Goal: Task Accomplishment & Management: Use online tool/utility

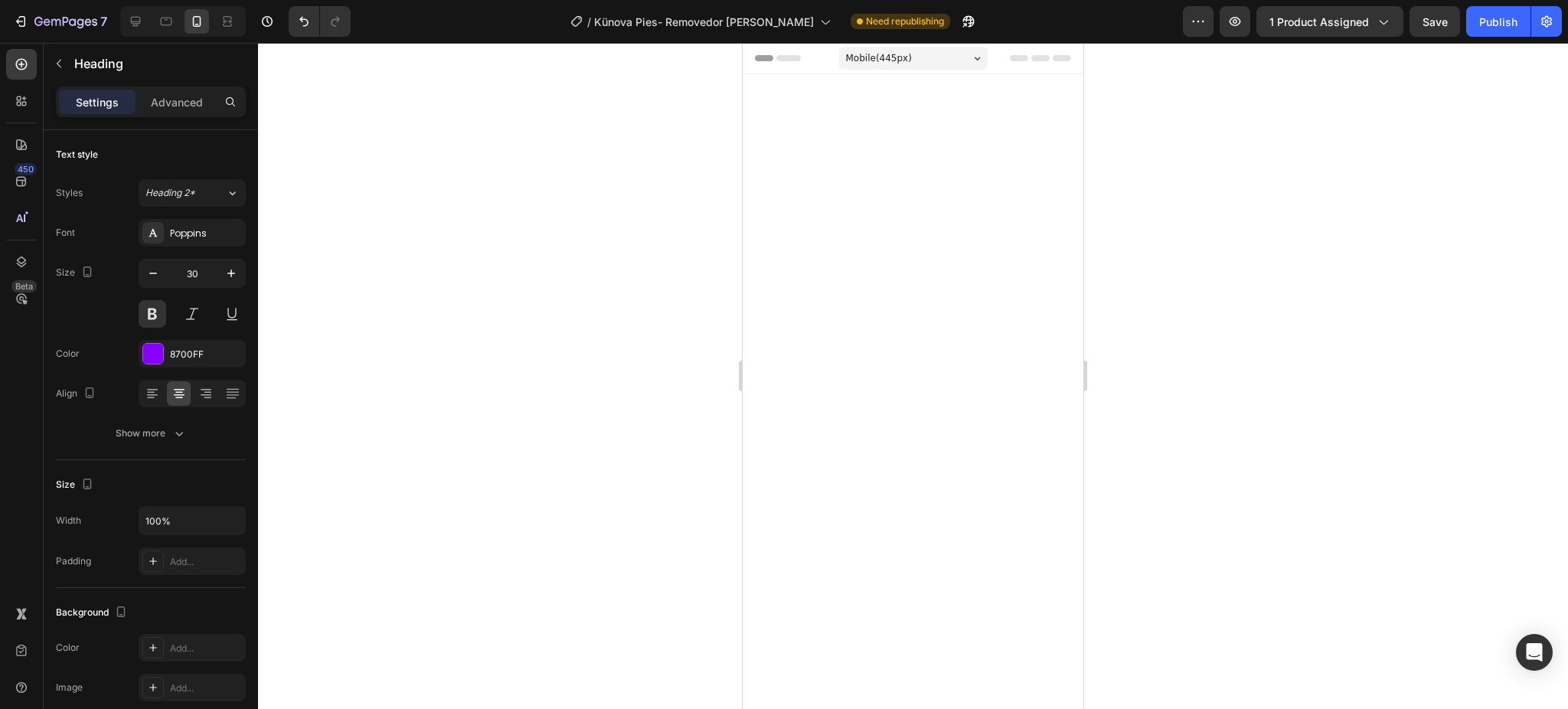
scroll to position [3300, 0]
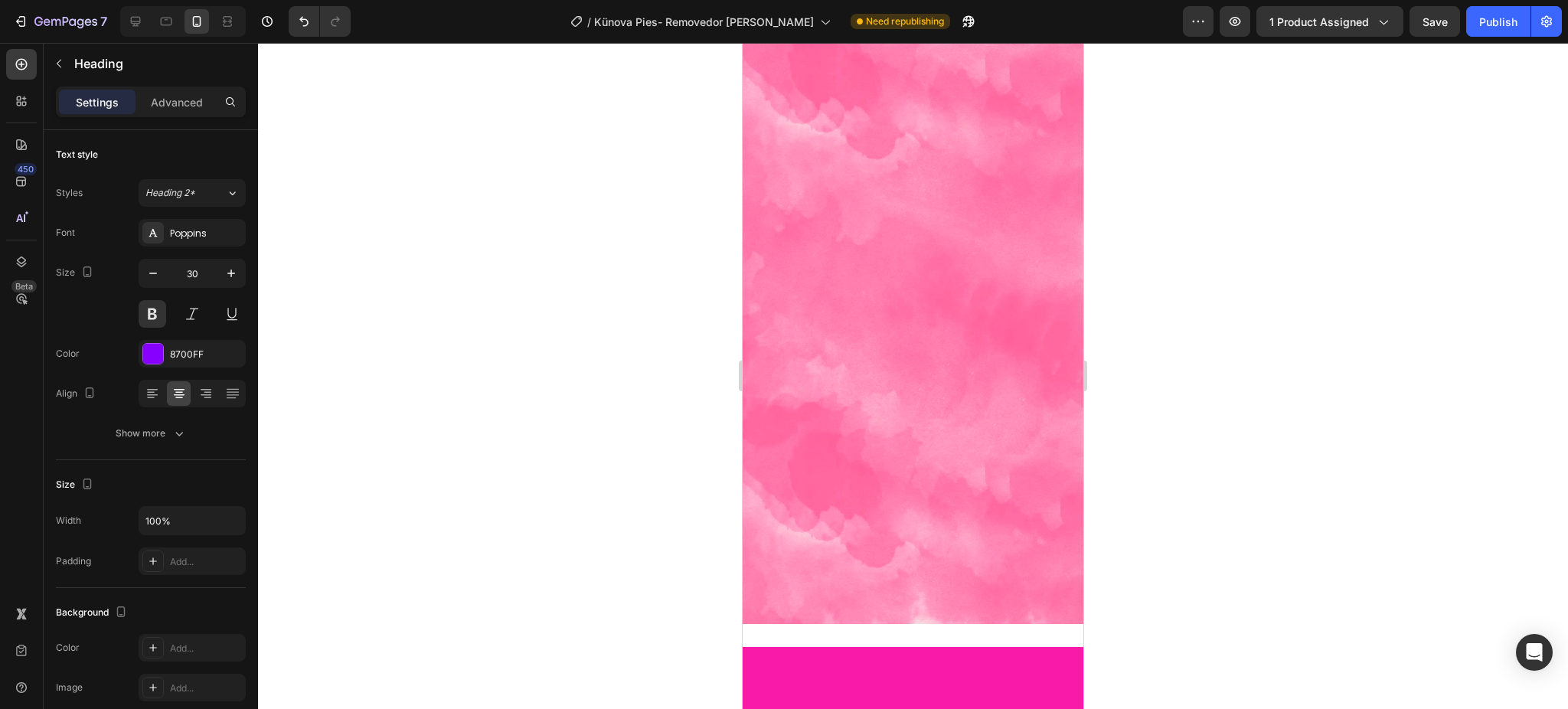
click at [635, 335] on div at bounding box center [913, 376] width 1310 height 667
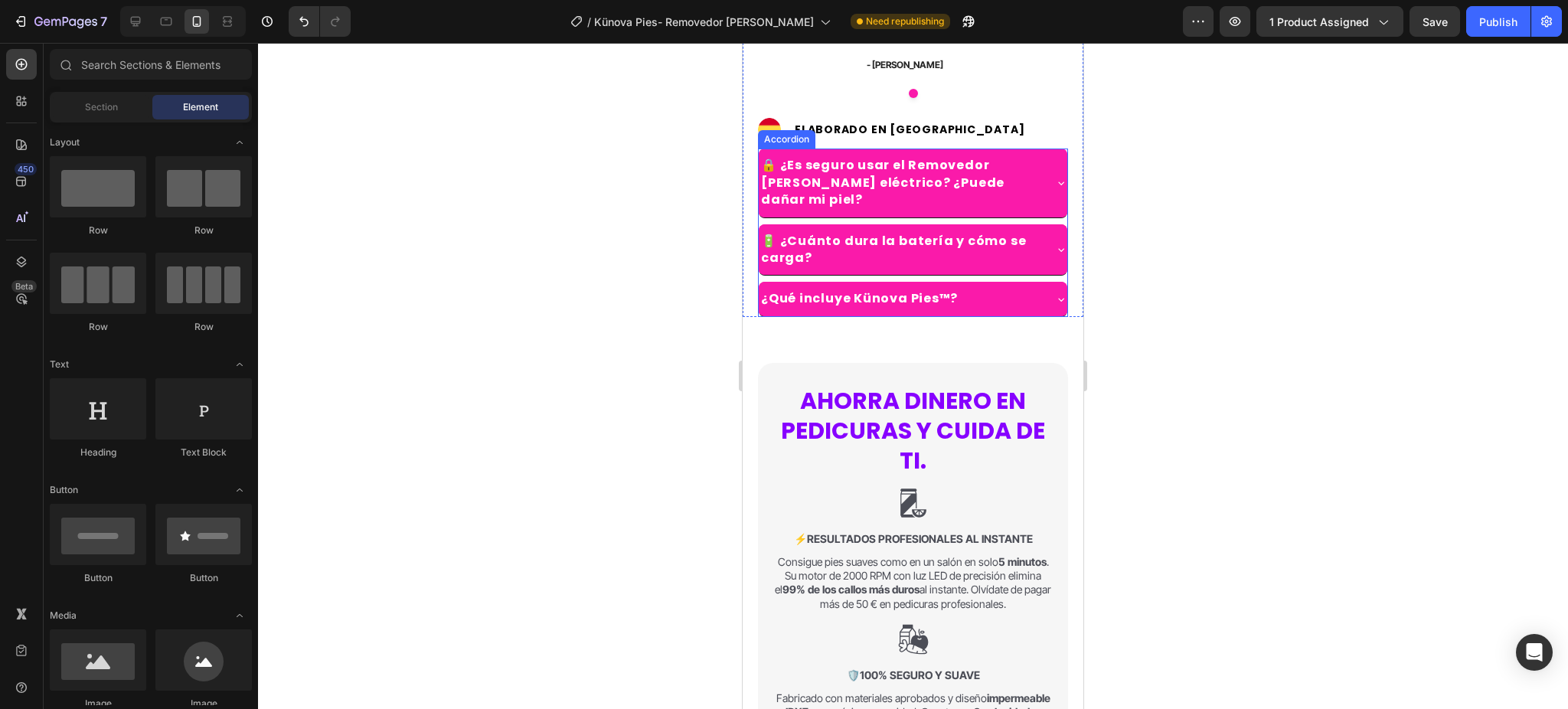
scroll to position [1257, 0]
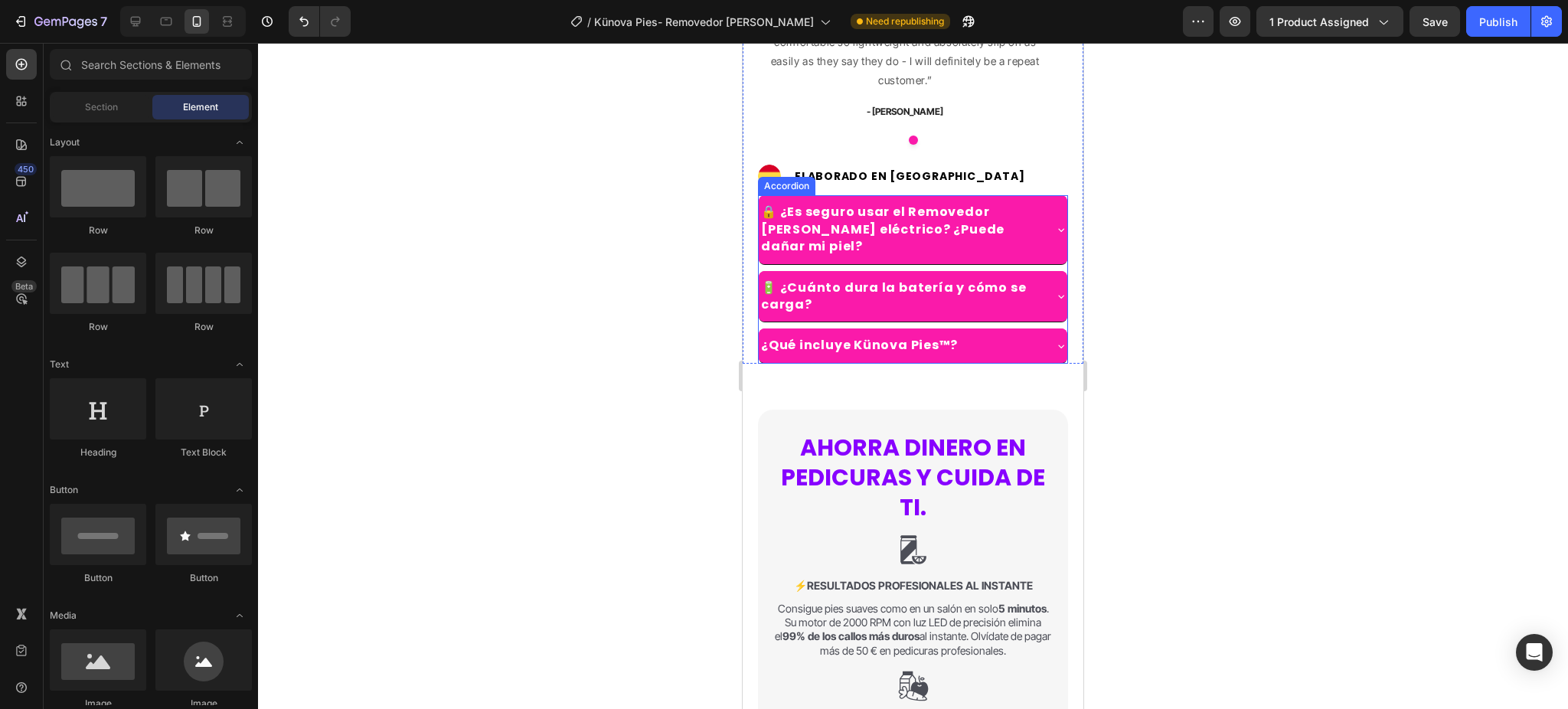
click at [1032, 328] on div "¿Qué incluye Künova Pies™?" at bounding box center [913, 345] width 309 height 34
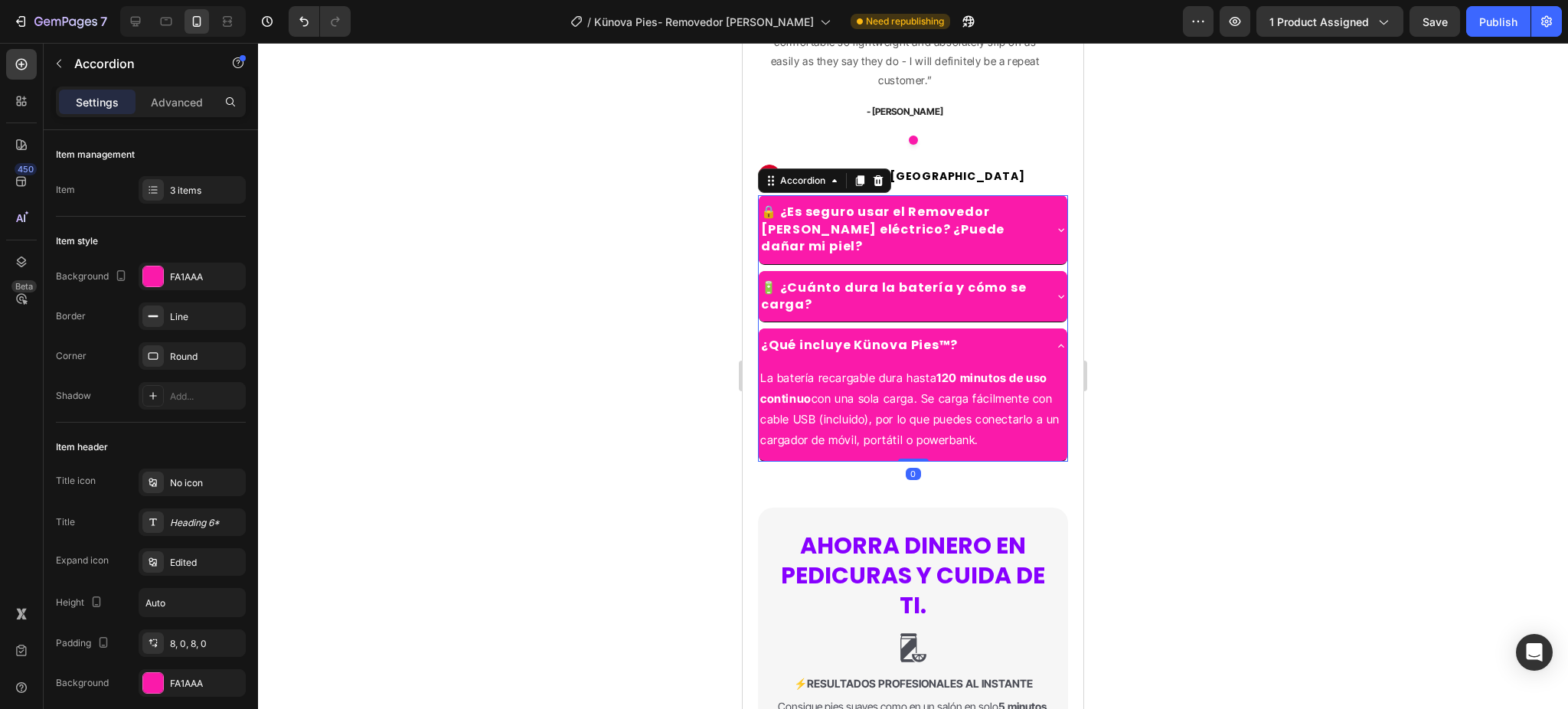
click at [1032, 328] on div "¿Qué incluye Künova Pies™?" at bounding box center [913, 345] width 309 height 34
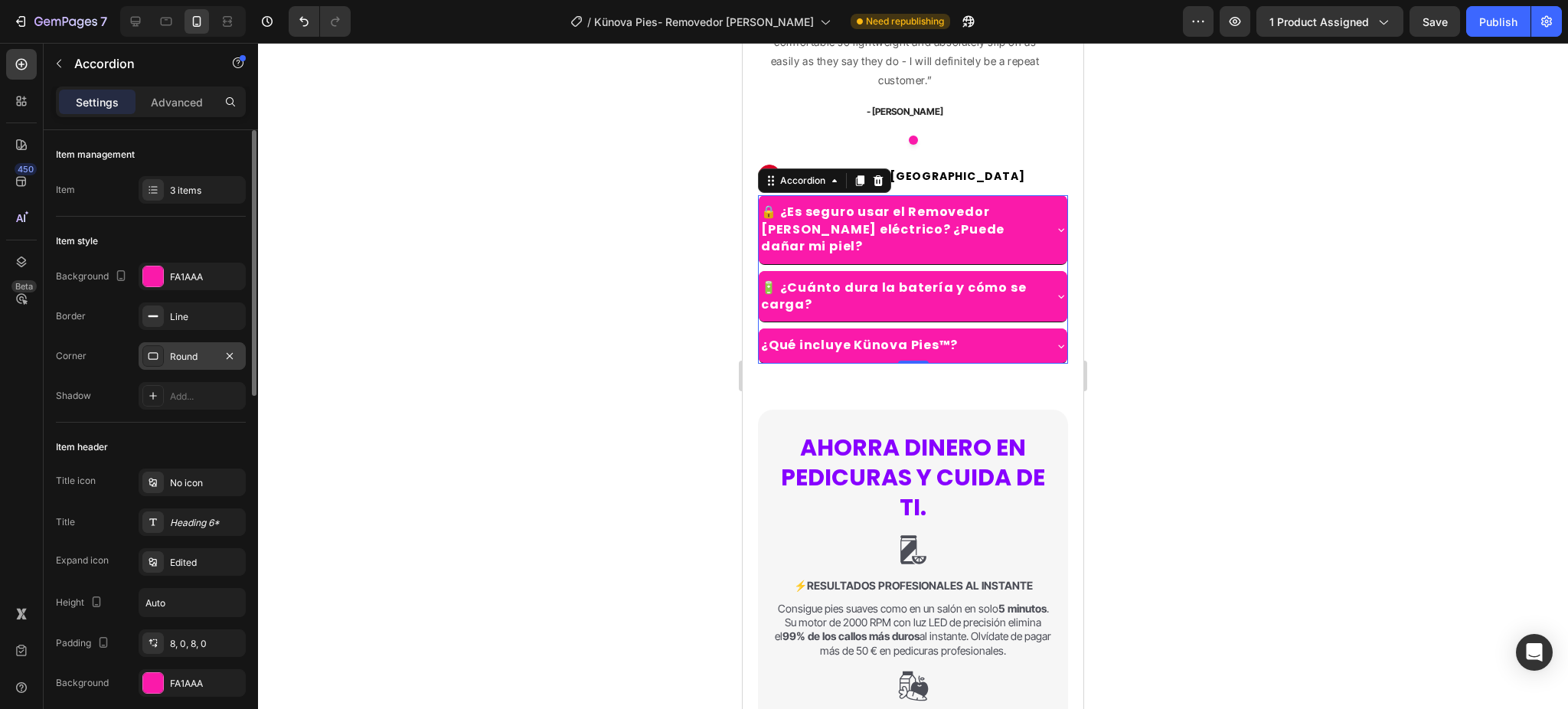
click at [208, 361] on div "Round" at bounding box center [192, 357] width 44 height 14
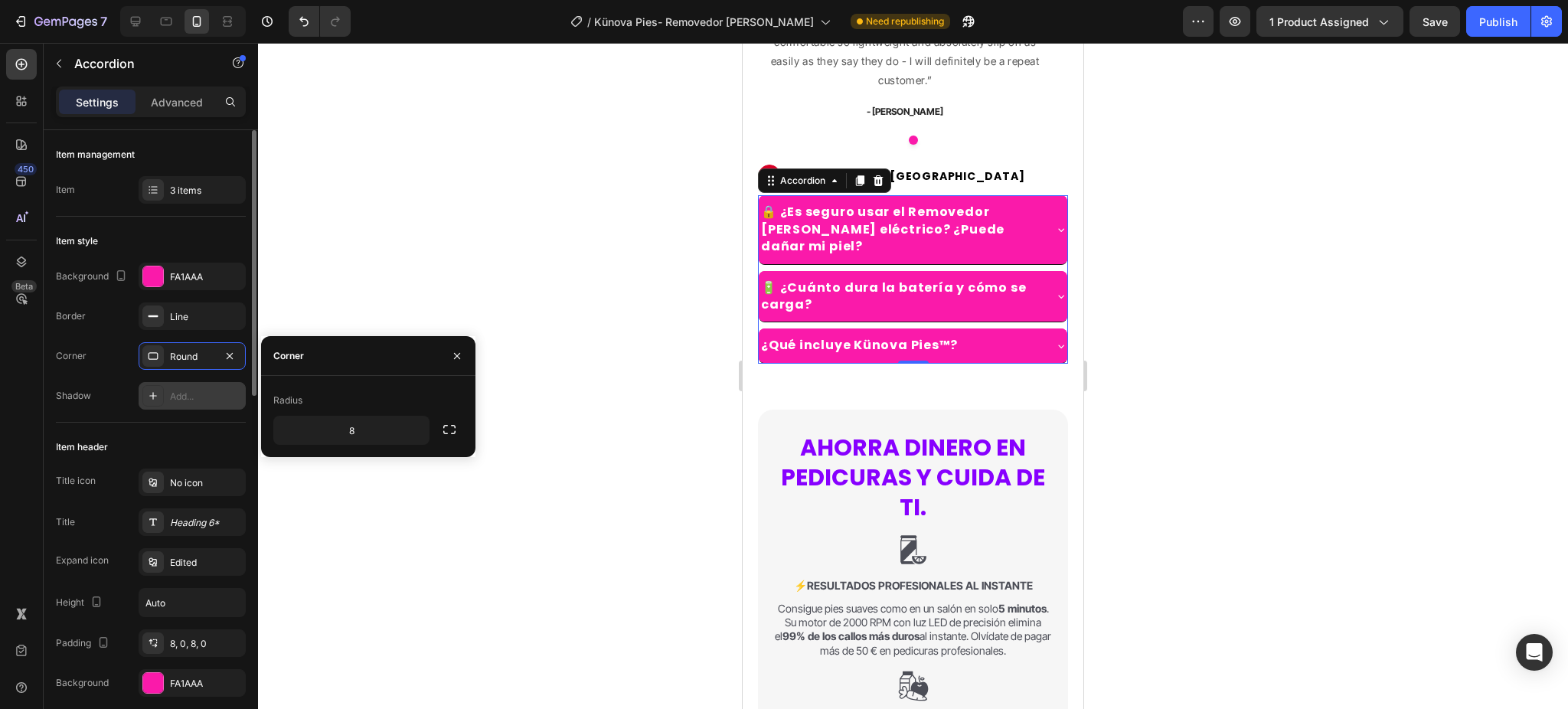
click at [198, 389] on div "Add..." at bounding box center [207, 396] width 72 height 14
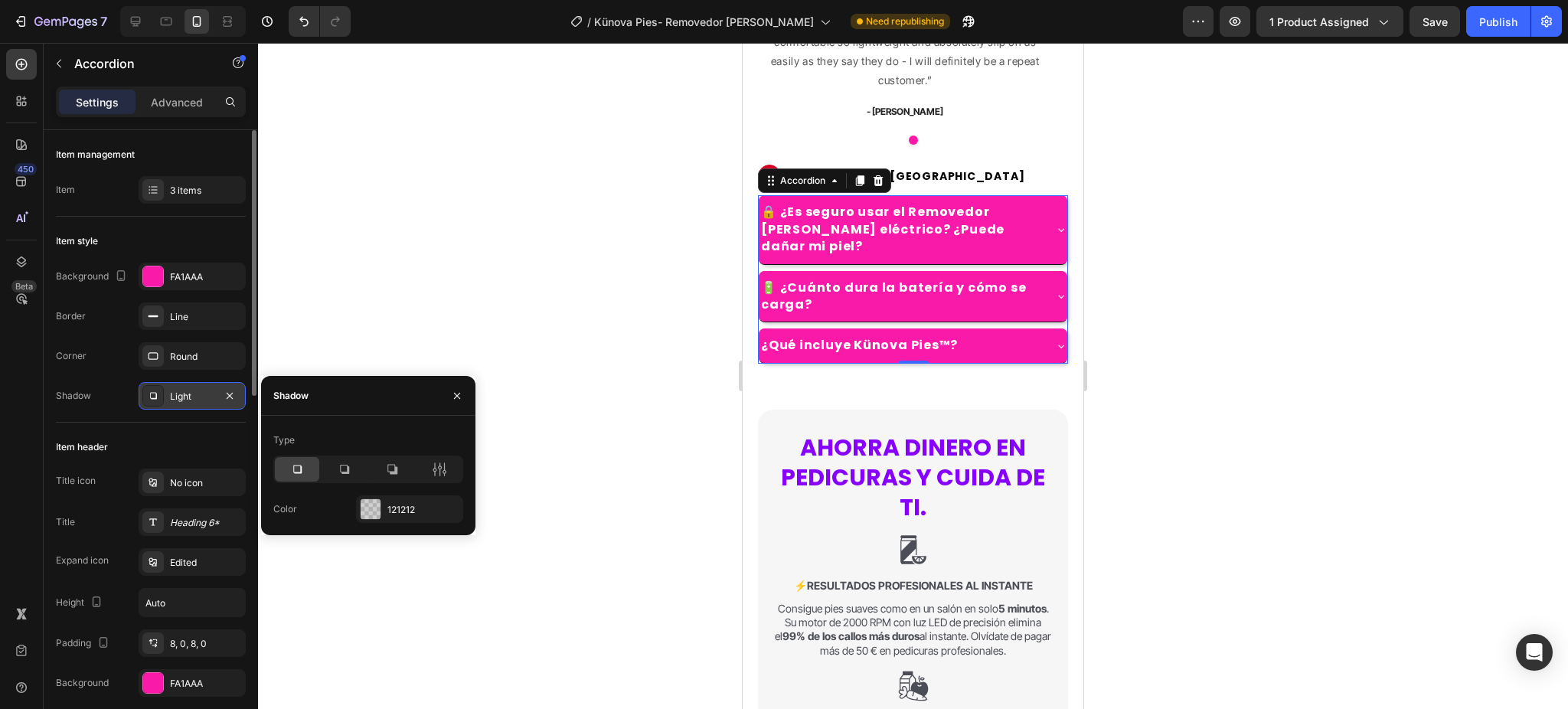
drag, startPoint x: 536, startPoint y: 335, endPoint x: 690, endPoint y: 288, distance: 161.0
click at [547, 328] on div at bounding box center [913, 376] width 1310 height 667
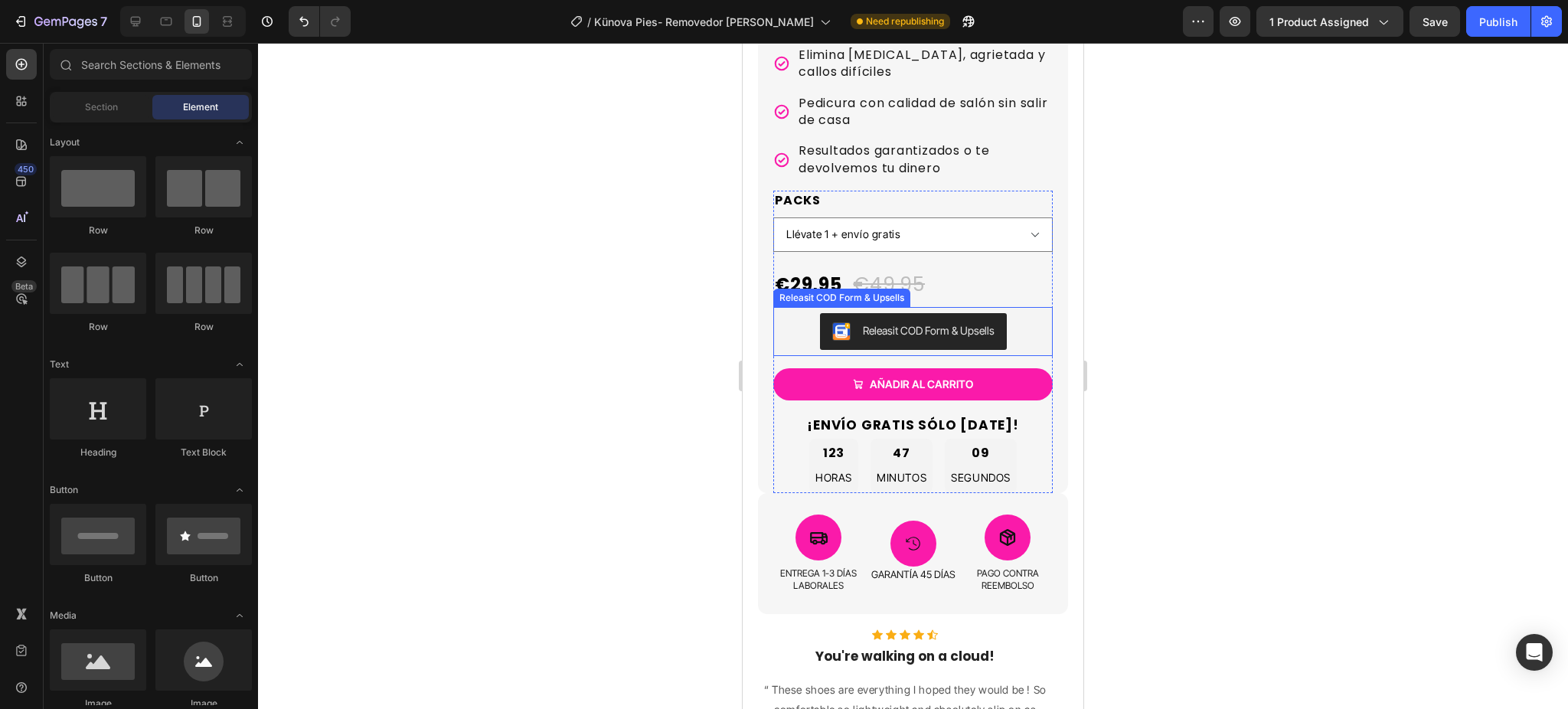
scroll to position [543, 0]
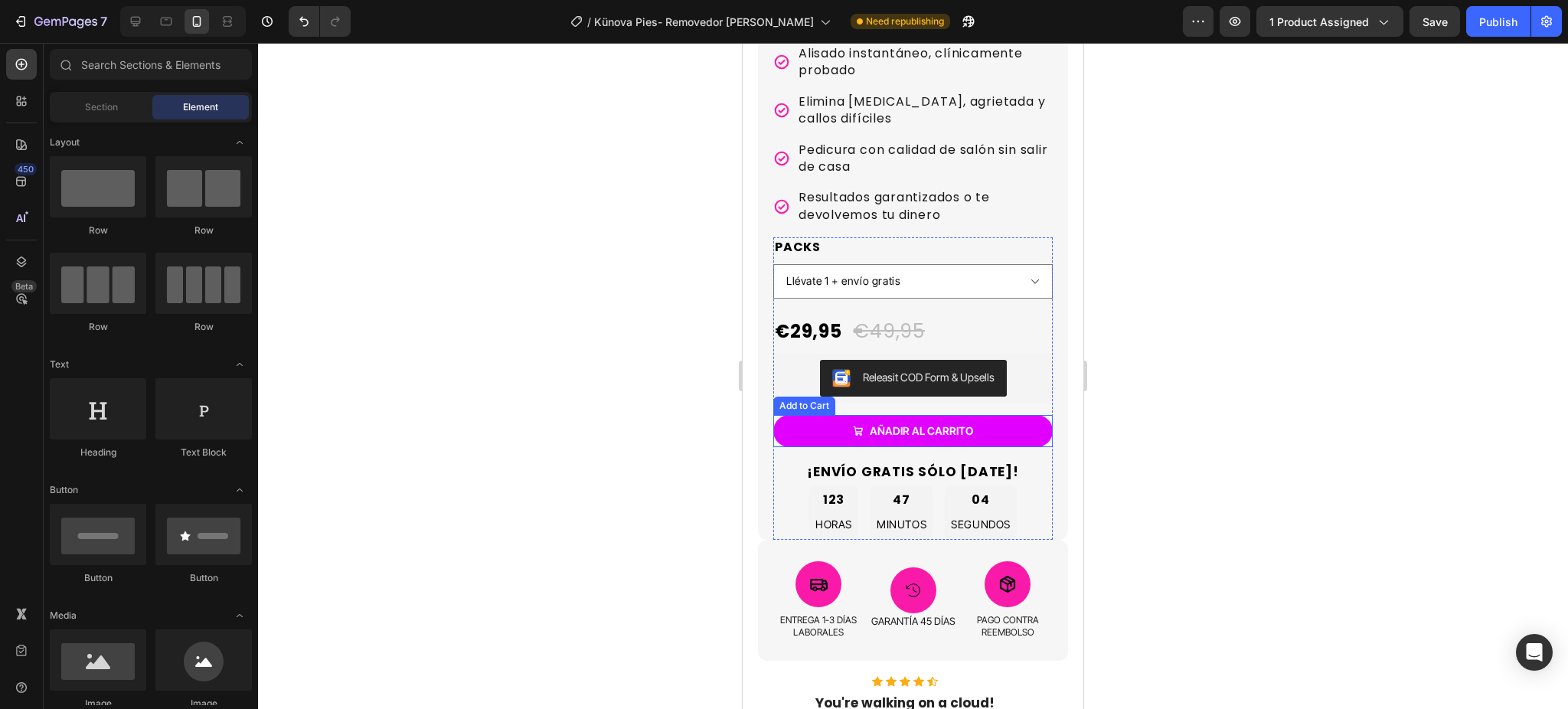
click at [1024, 415] on button "Añadir al carrito" at bounding box center [913, 431] width 280 height 32
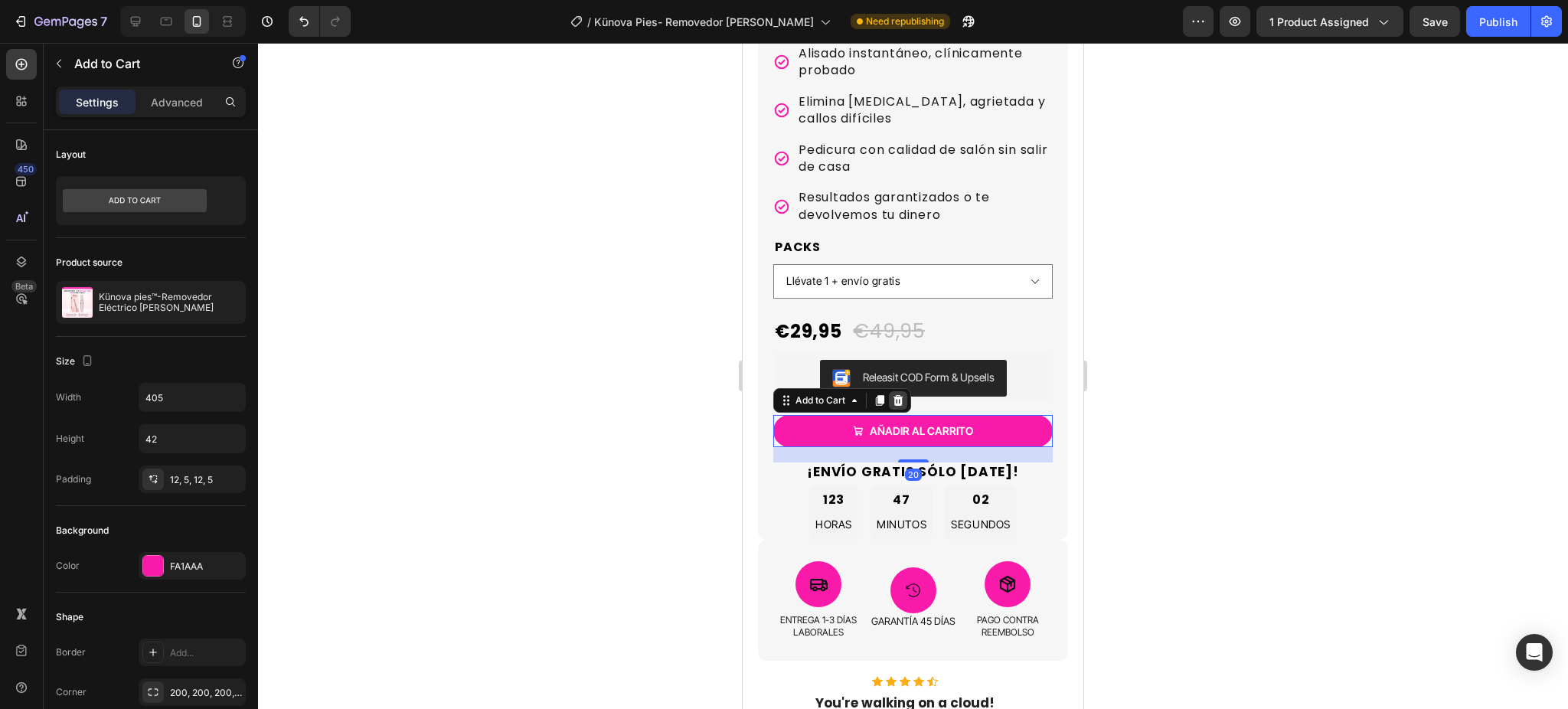
click at [903, 395] on icon at bounding box center [898, 401] width 12 height 12
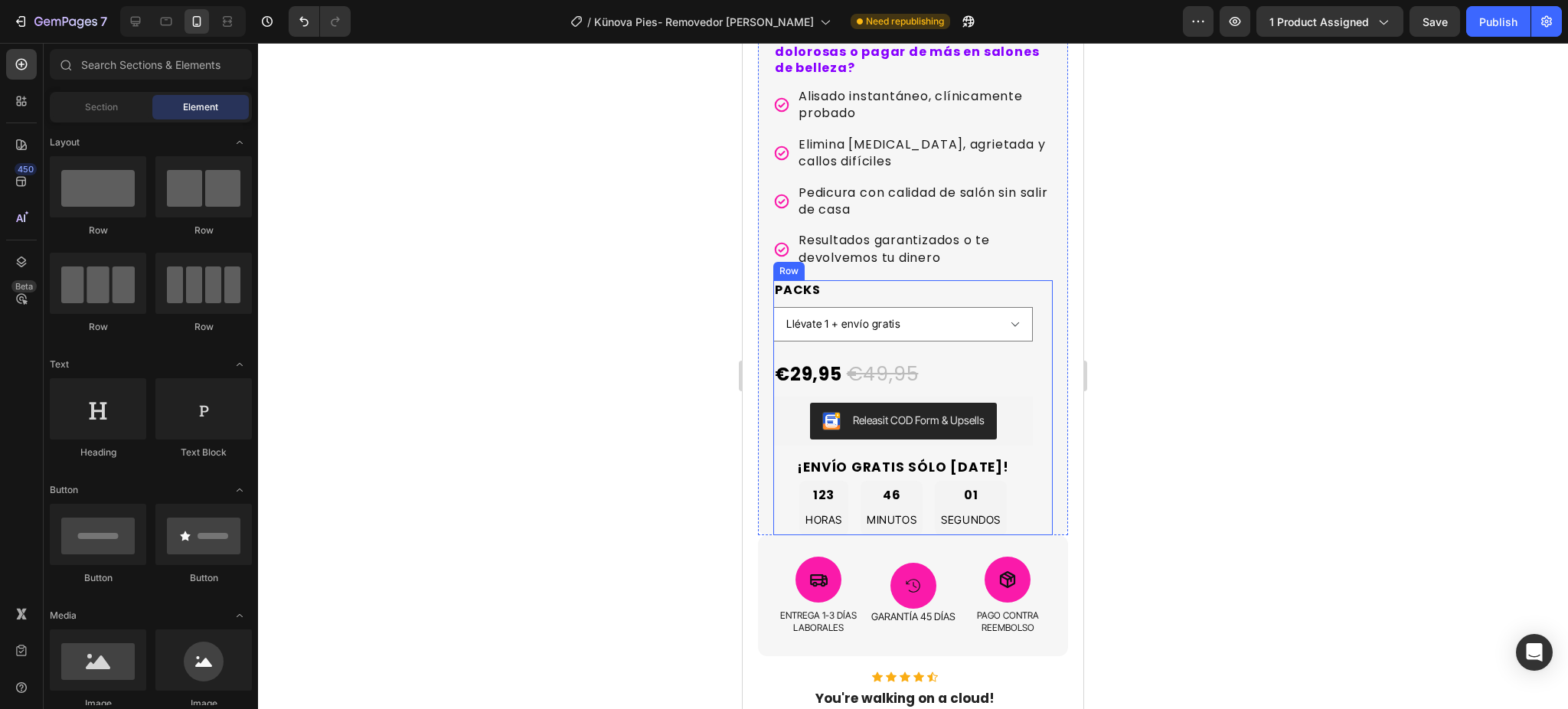
scroll to position [306, 0]
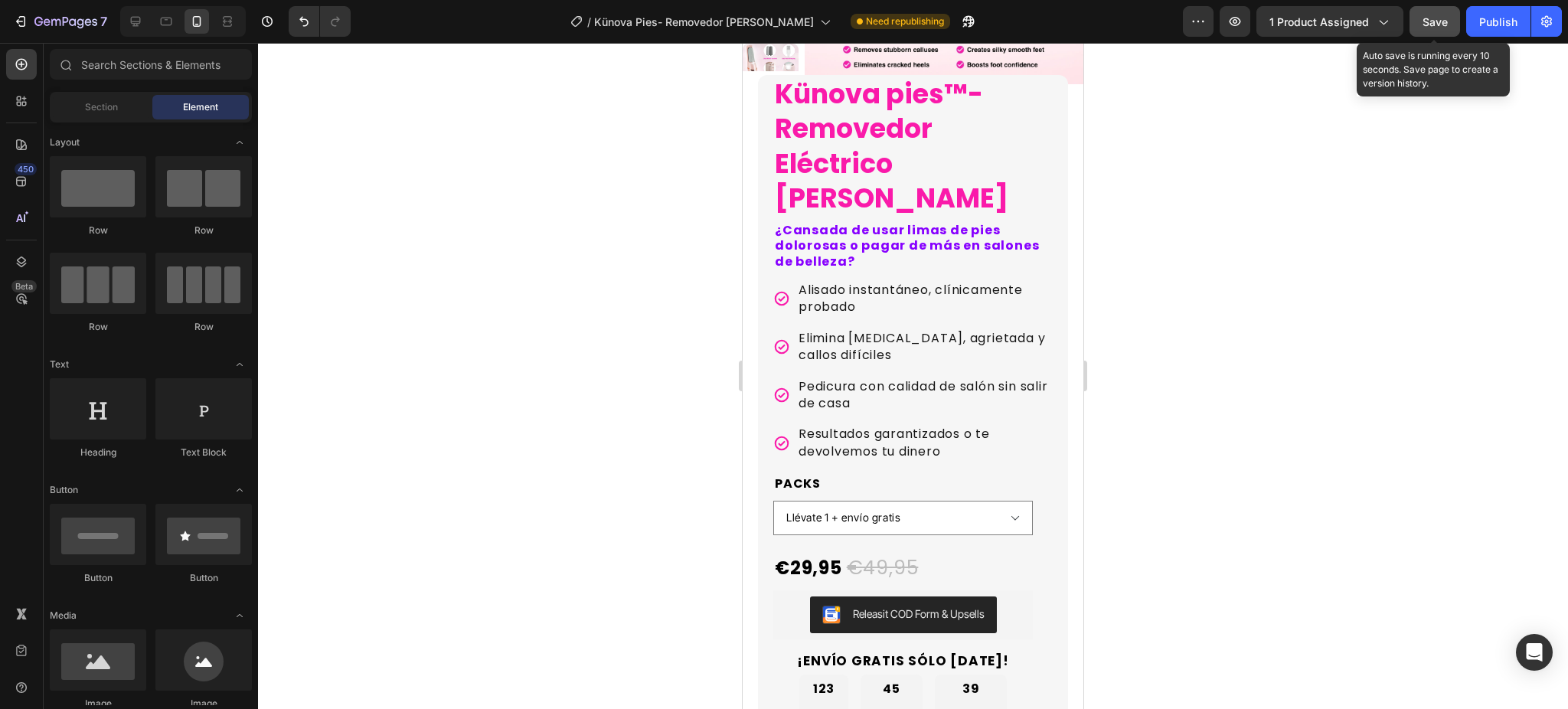
click at [1439, 24] on span "Save" at bounding box center [1435, 21] width 26 height 13
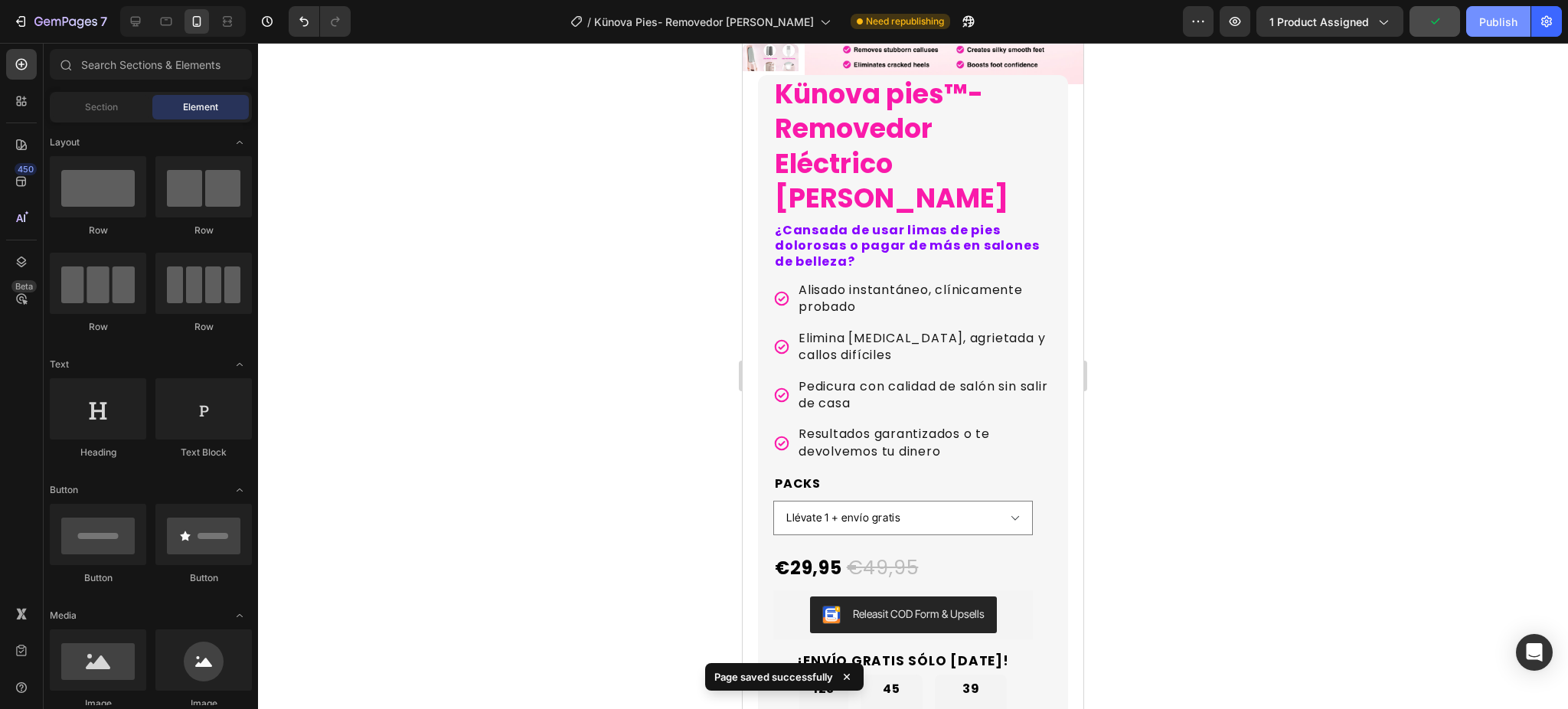
click at [1474, 19] on button "Publish" at bounding box center [1498, 21] width 64 height 31
click at [148, 19] on div at bounding box center [183, 21] width 125 height 31
click at [141, 19] on icon at bounding box center [135, 21] width 15 height 15
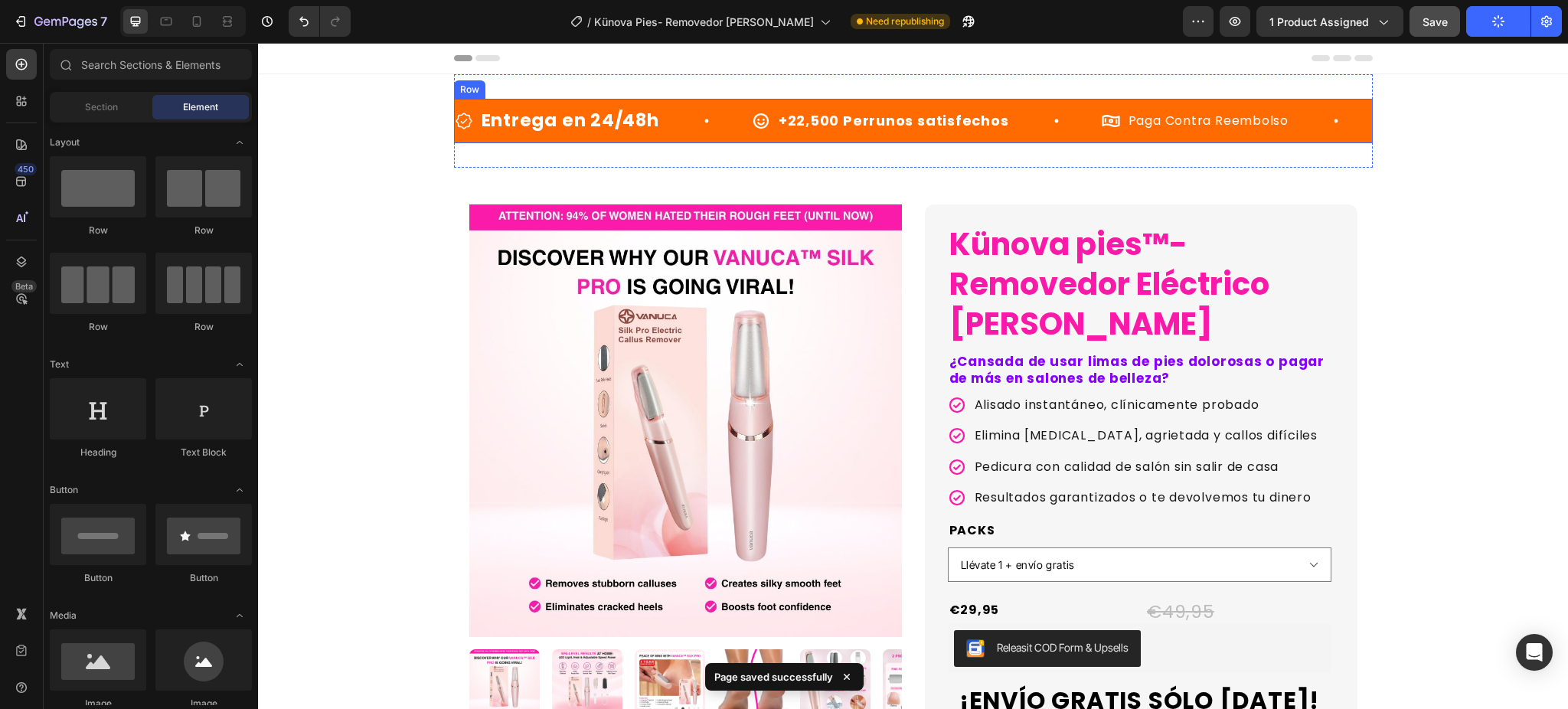
click at [703, 141] on div "Entrega en 24/48h Item List +22,500 Perrunos satisfechos Item List Paga Contra …" at bounding box center [913, 121] width 919 height 44
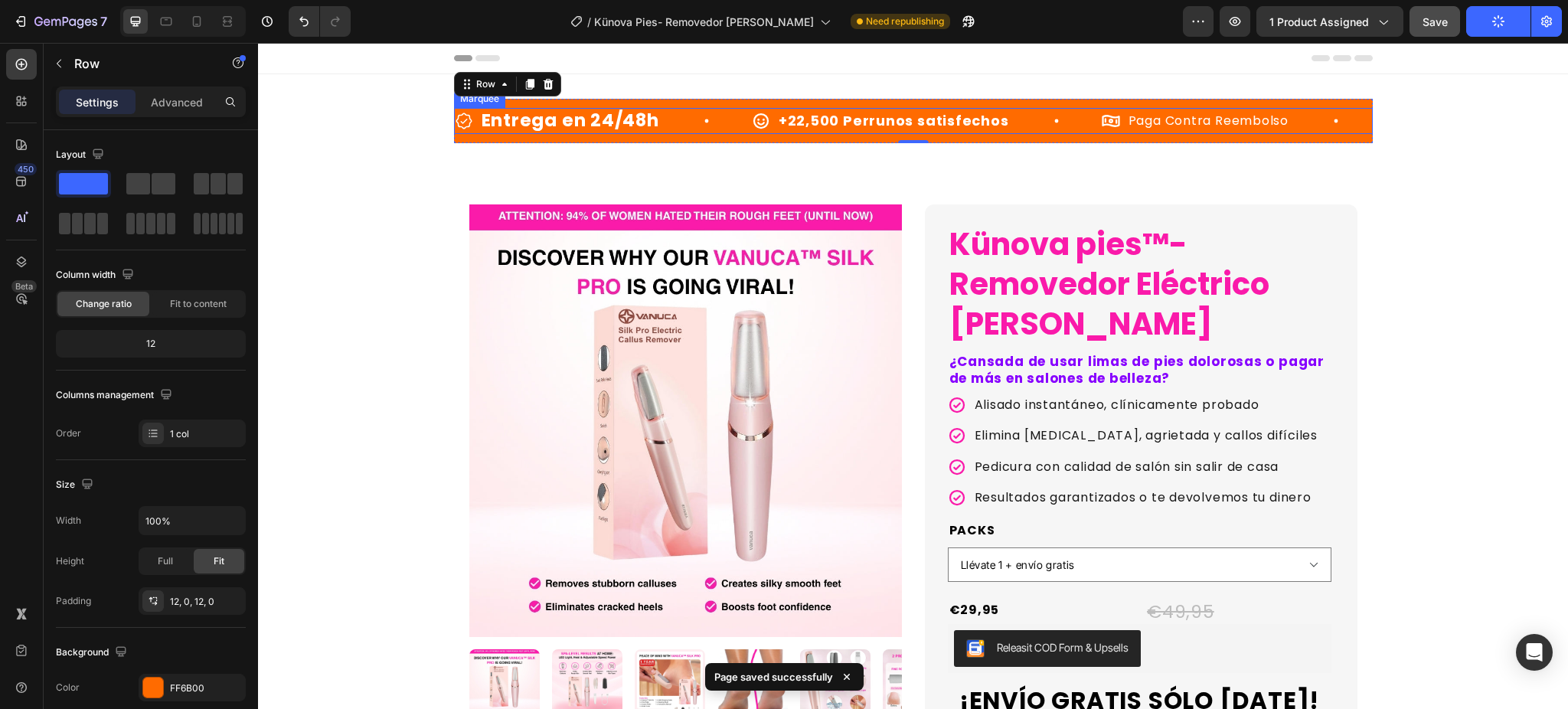
click at [701, 130] on div "Entrega en 24/48h Item List" at bounding box center [603, 120] width 298 height 26
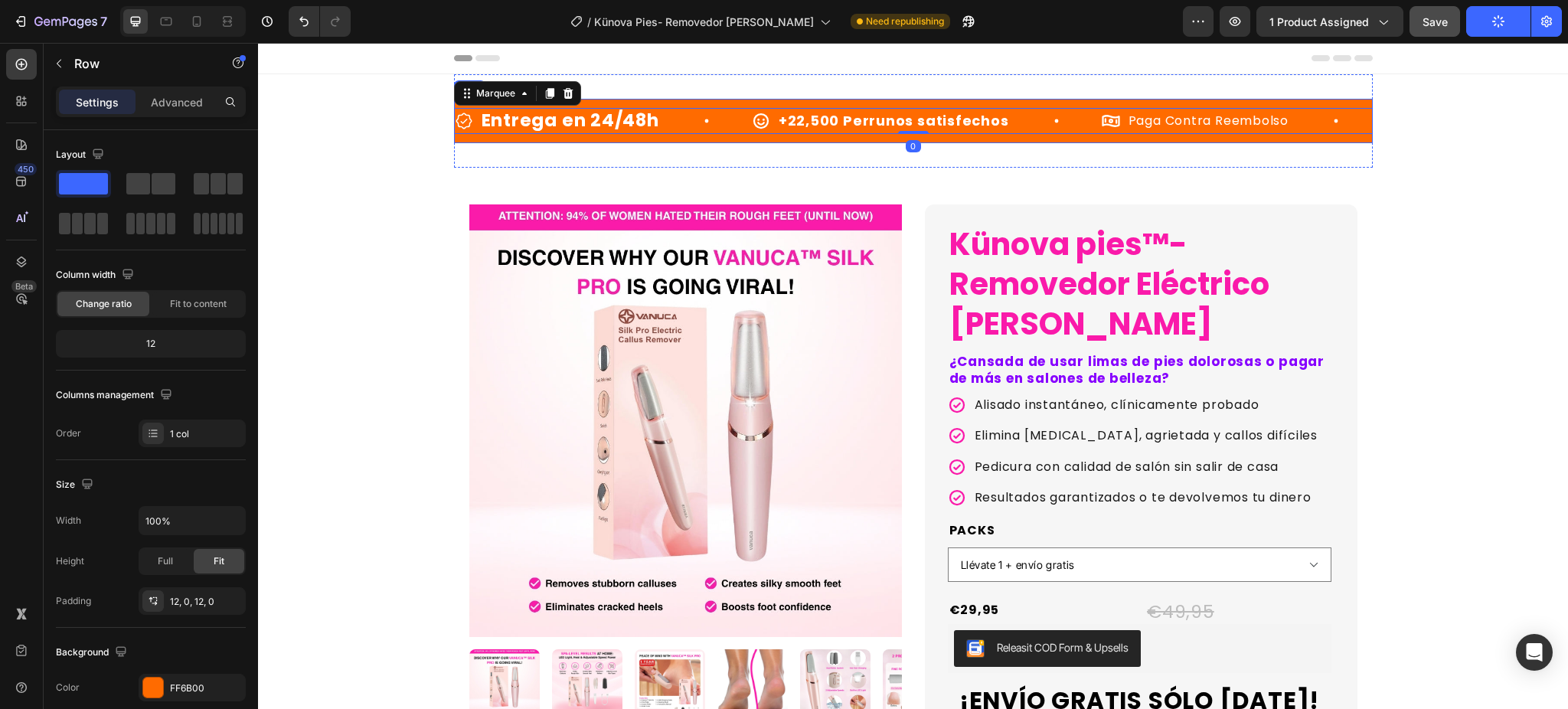
click at [697, 138] on div "Entrega en 24/48h Item List +22,500 Perrunos satisfechos Item List Paga Contra …" at bounding box center [913, 121] width 919 height 44
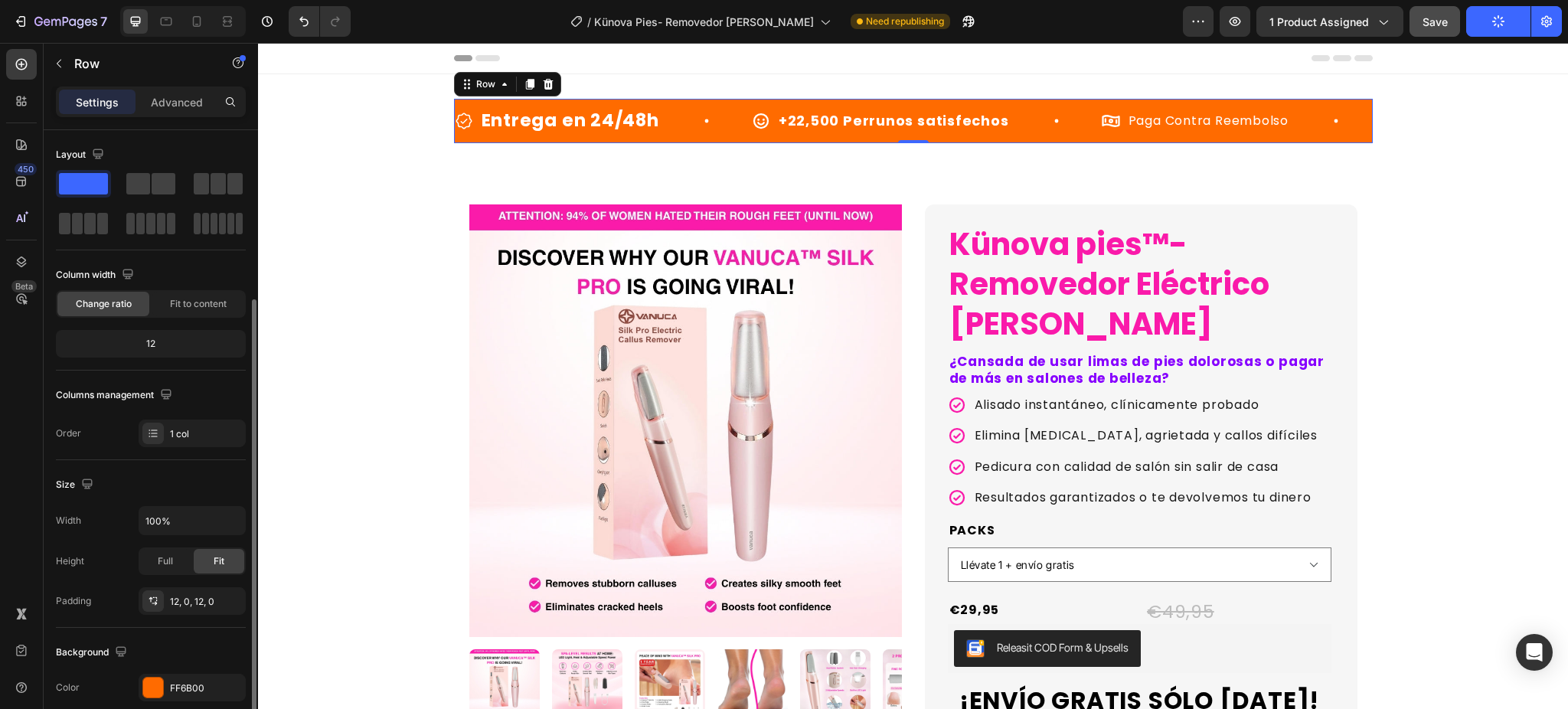
scroll to position [102, 0]
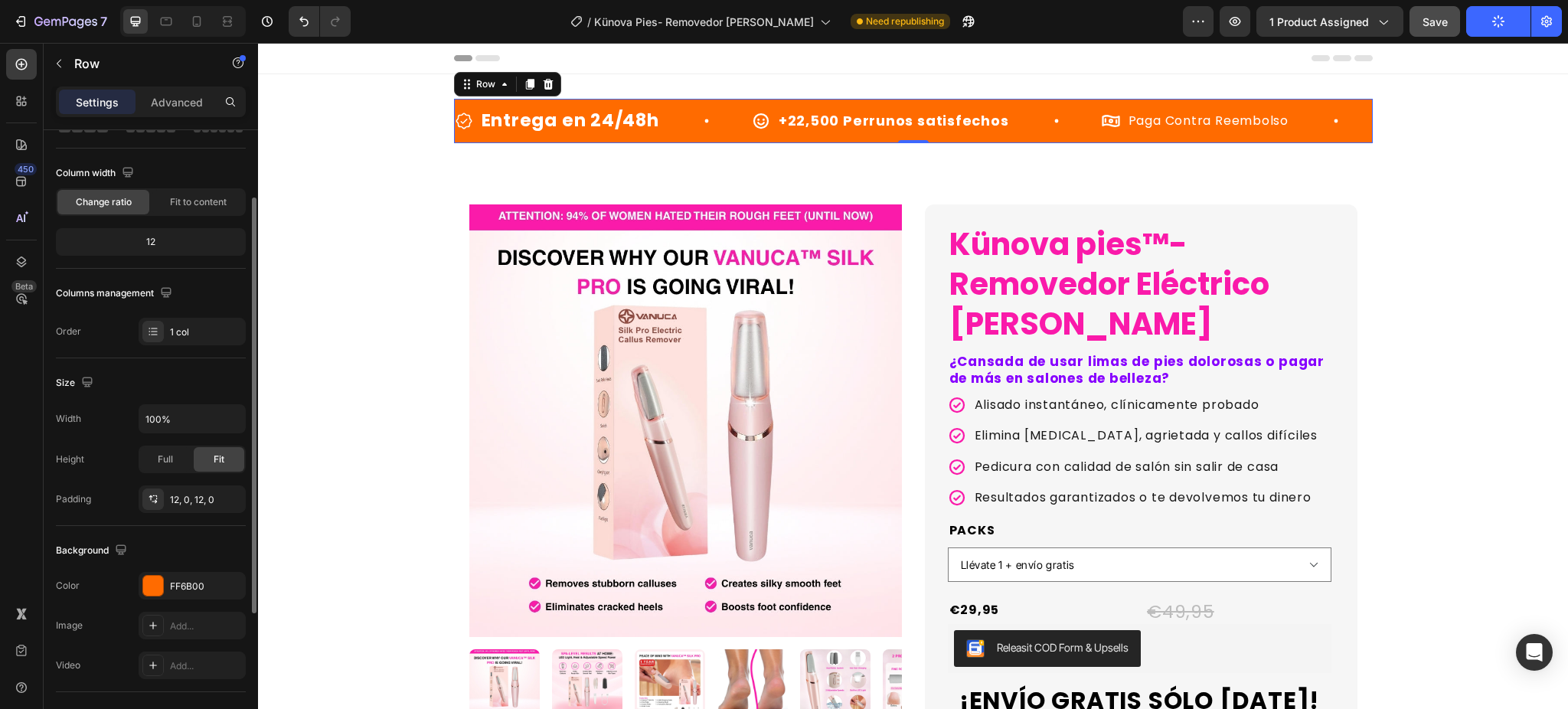
click at [136, 596] on div "Color FF6B00" at bounding box center [150, 585] width 190 height 27
click at [146, 585] on div at bounding box center [153, 585] width 20 height 20
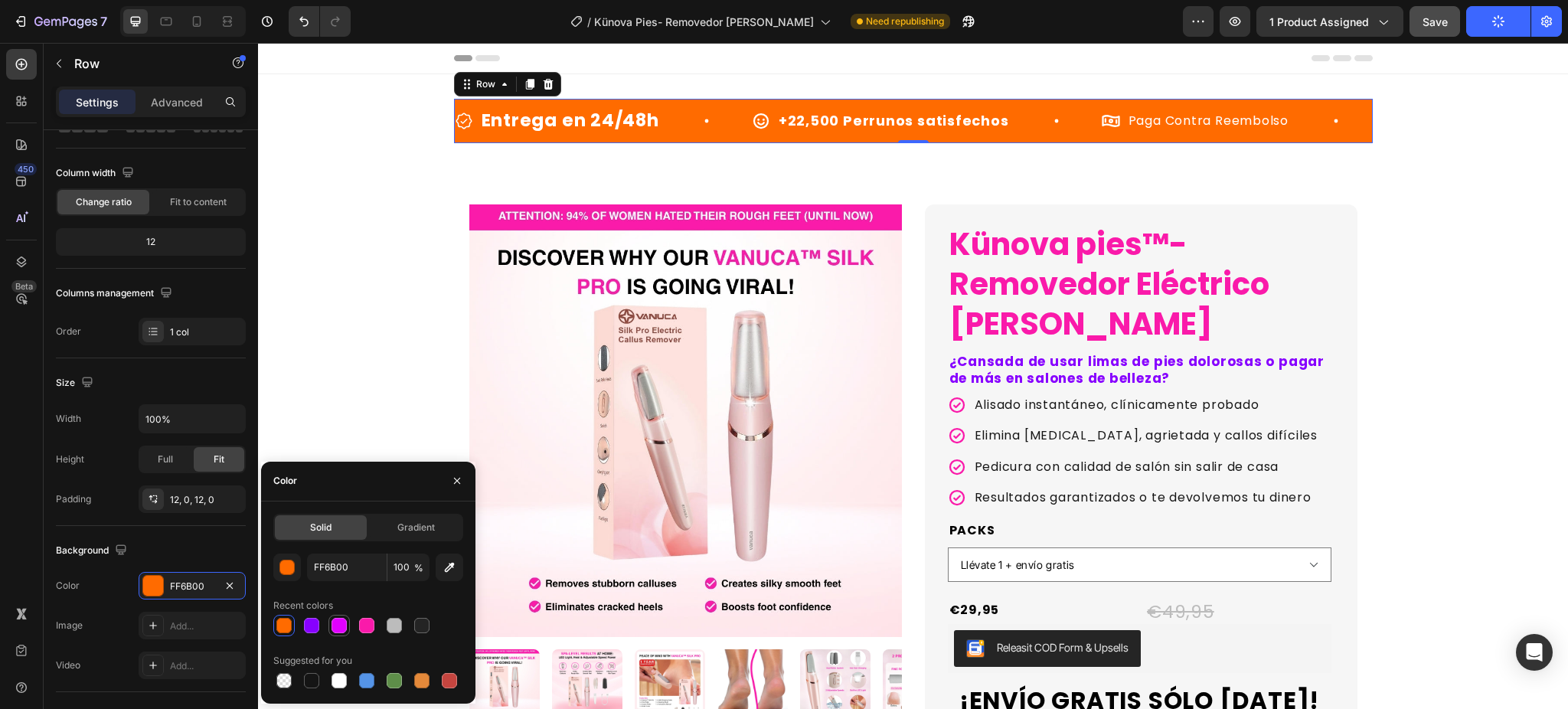
click at [330, 621] on div at bounding box center [339, 625] width 19 height 19
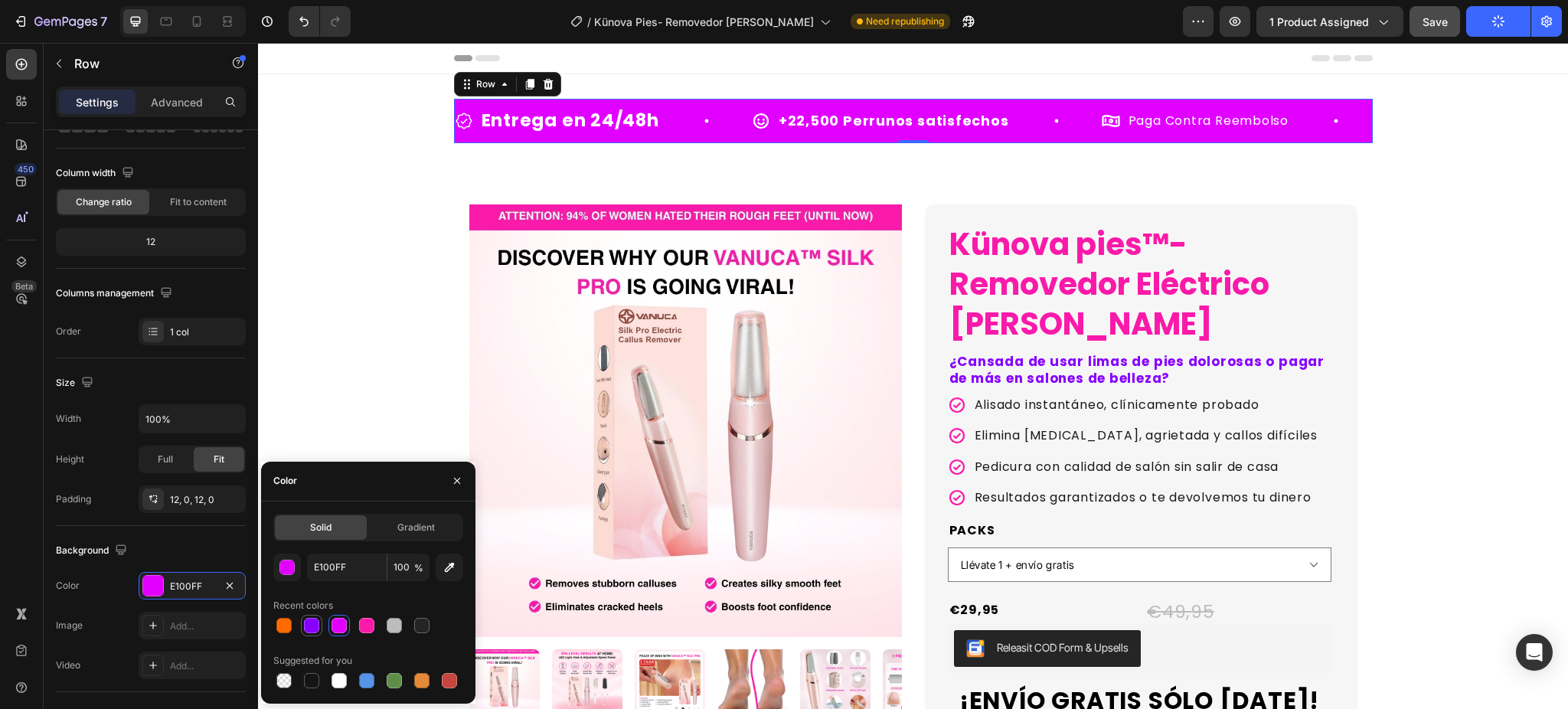
click at [314, 628] on div at bounding box center [311, 625] width 15 height 15
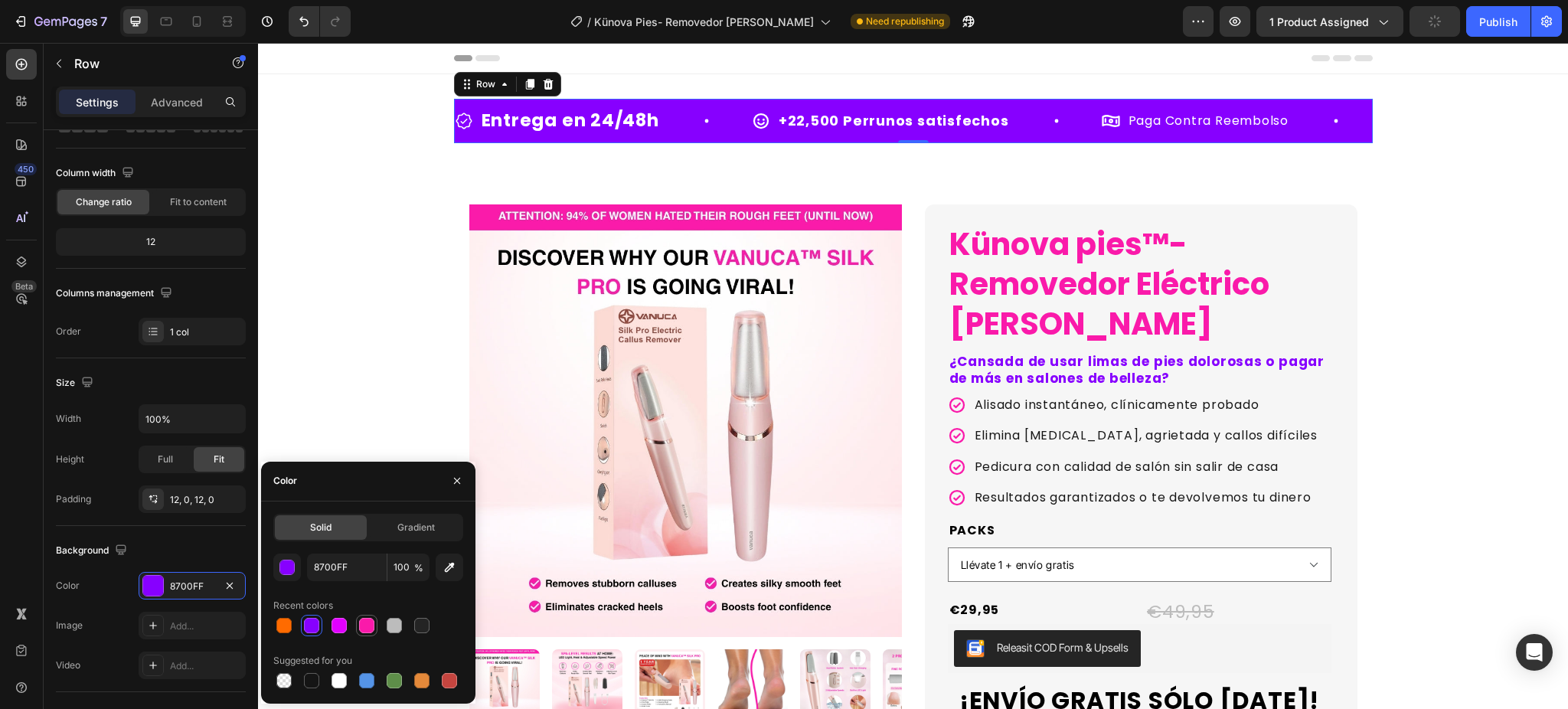
click at [370, 626] on div at bounding box center [366, 625] width 15 height 15
type input "FA1AAA"
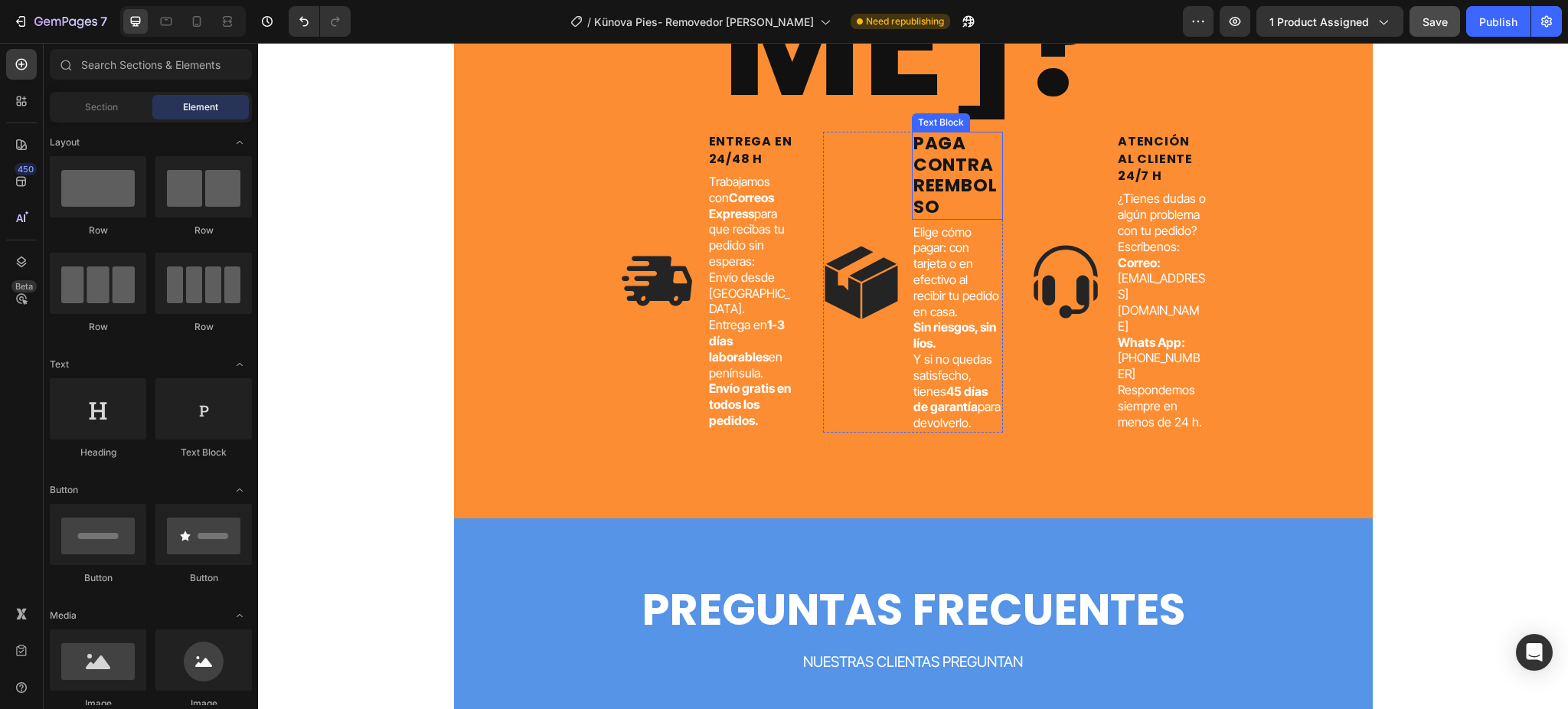
scroll to position [4595, 0]
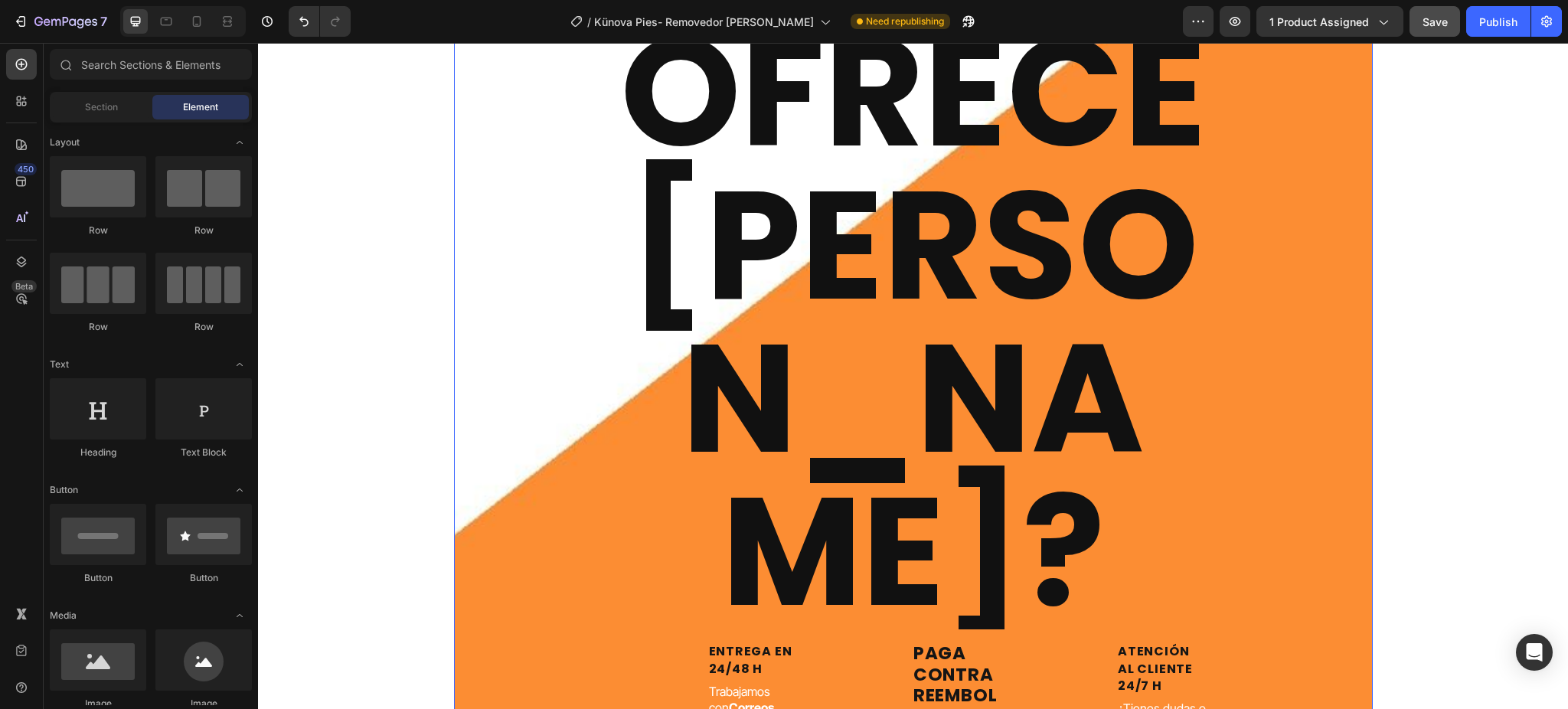
click at [521, 360] on div "¿QUE GARANTÍA OFRECE [PERSON_NAME]? Heading Image ENTREGA EN 24/48 H Text Block…" at bounding box center [913, 260] width 896 height 1413
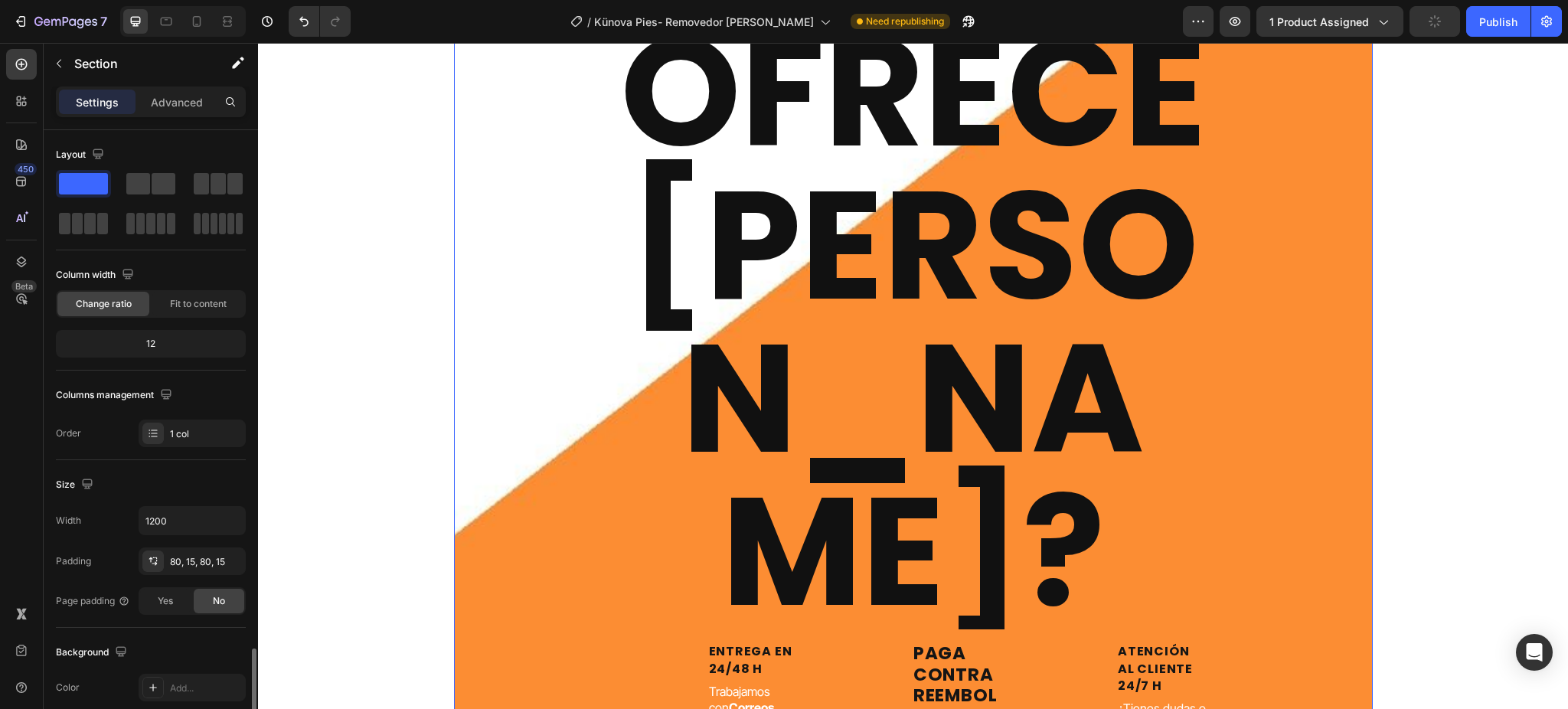
scroll to position [311, 0]
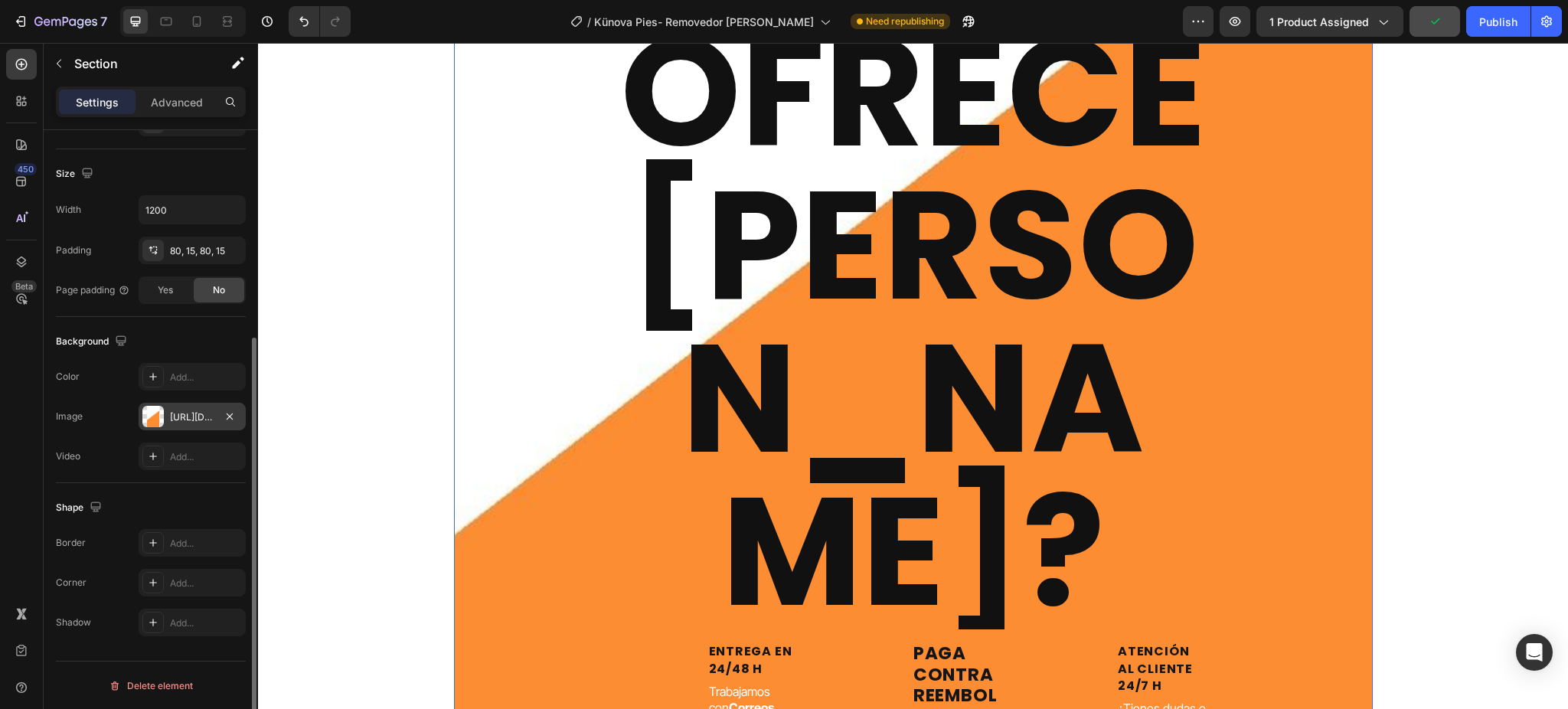
click at [177, 415] on div "[URL][DOMAIN_NAME]" at bounding box center [192, 418] width 44 height 14
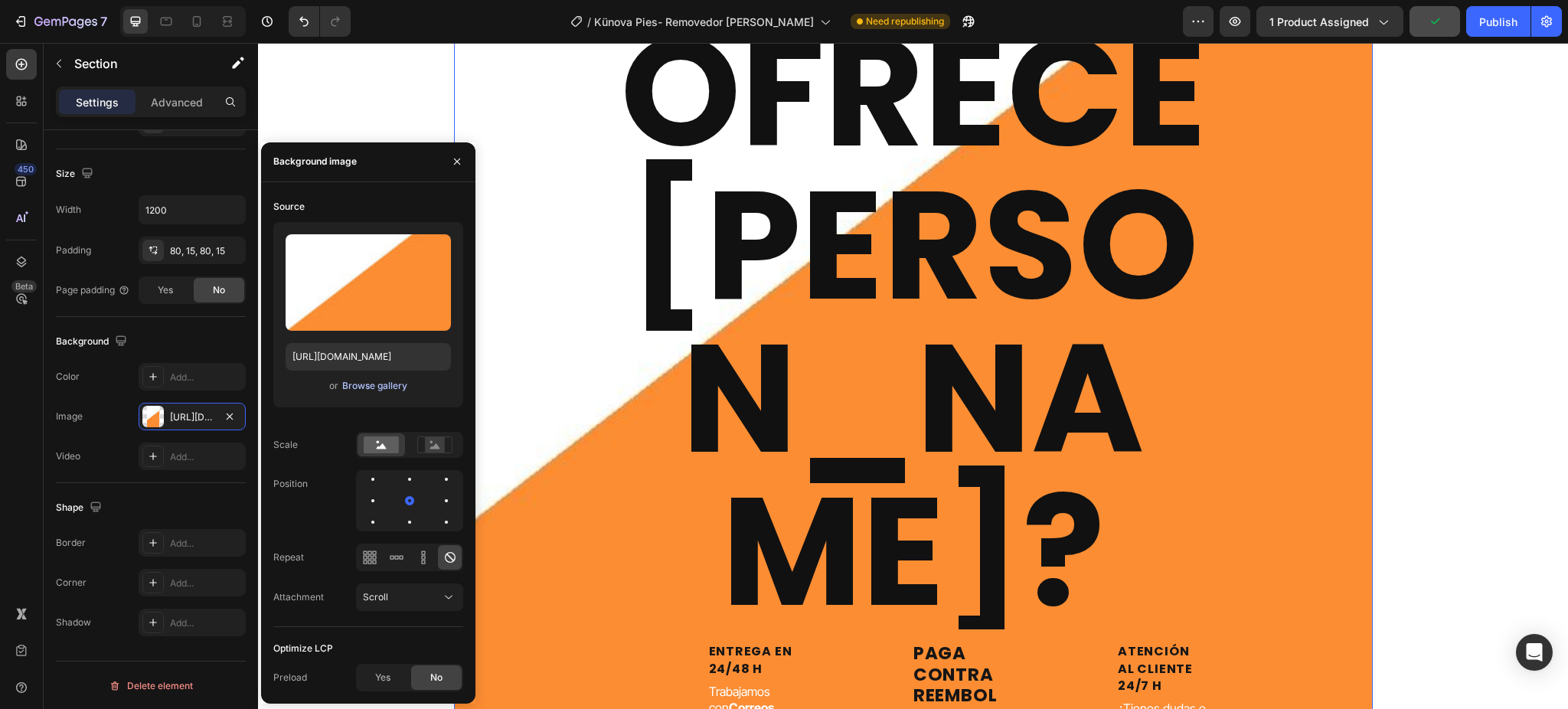
click at [372, 386] on div "Browse gallery" at bounding box center [375, 386] width 65 height 14
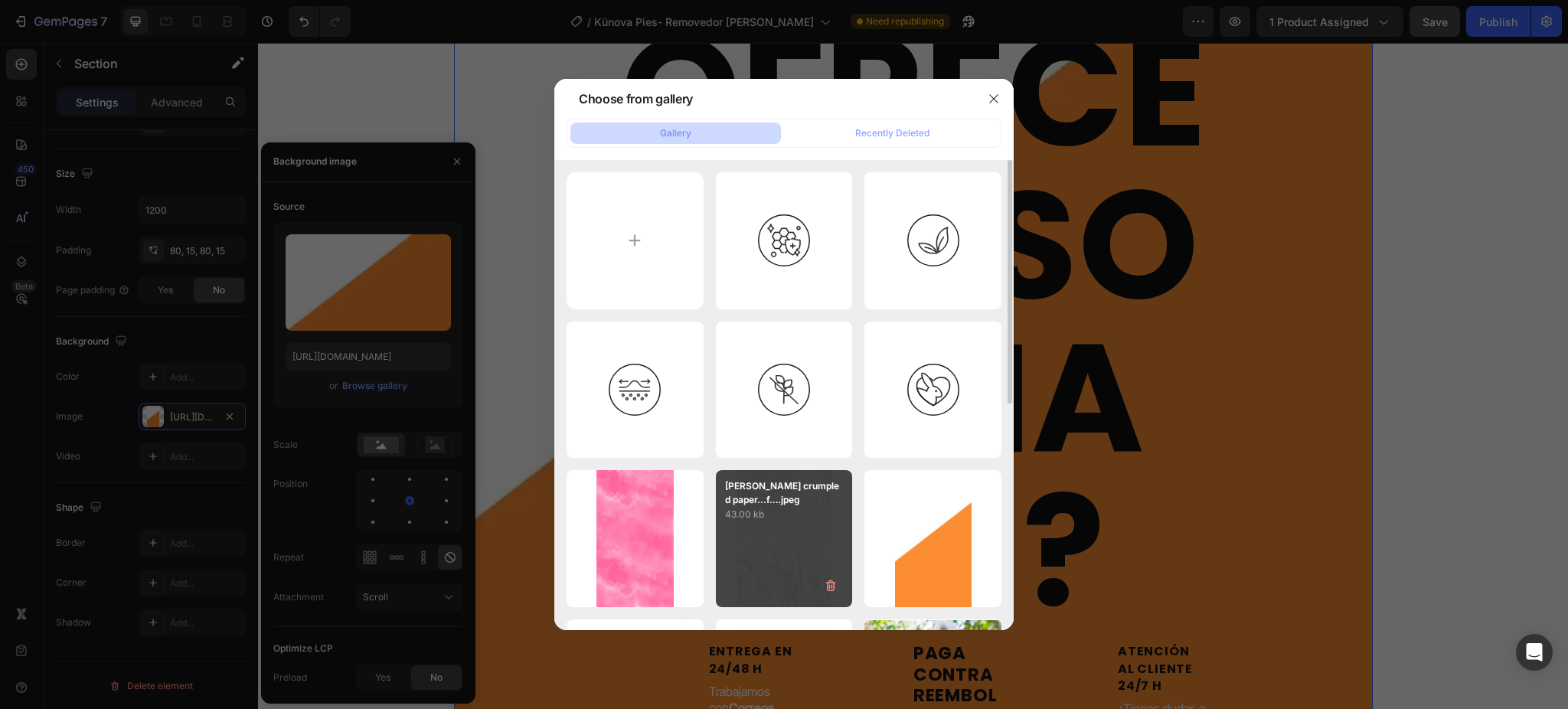
click at [734, 502] on p "[PERSON_NAME] crumpled paper...f….jpeg" at bounding box center [784, 493] width 118 height 27
type input "[URL][DOMAIN_NAME]"
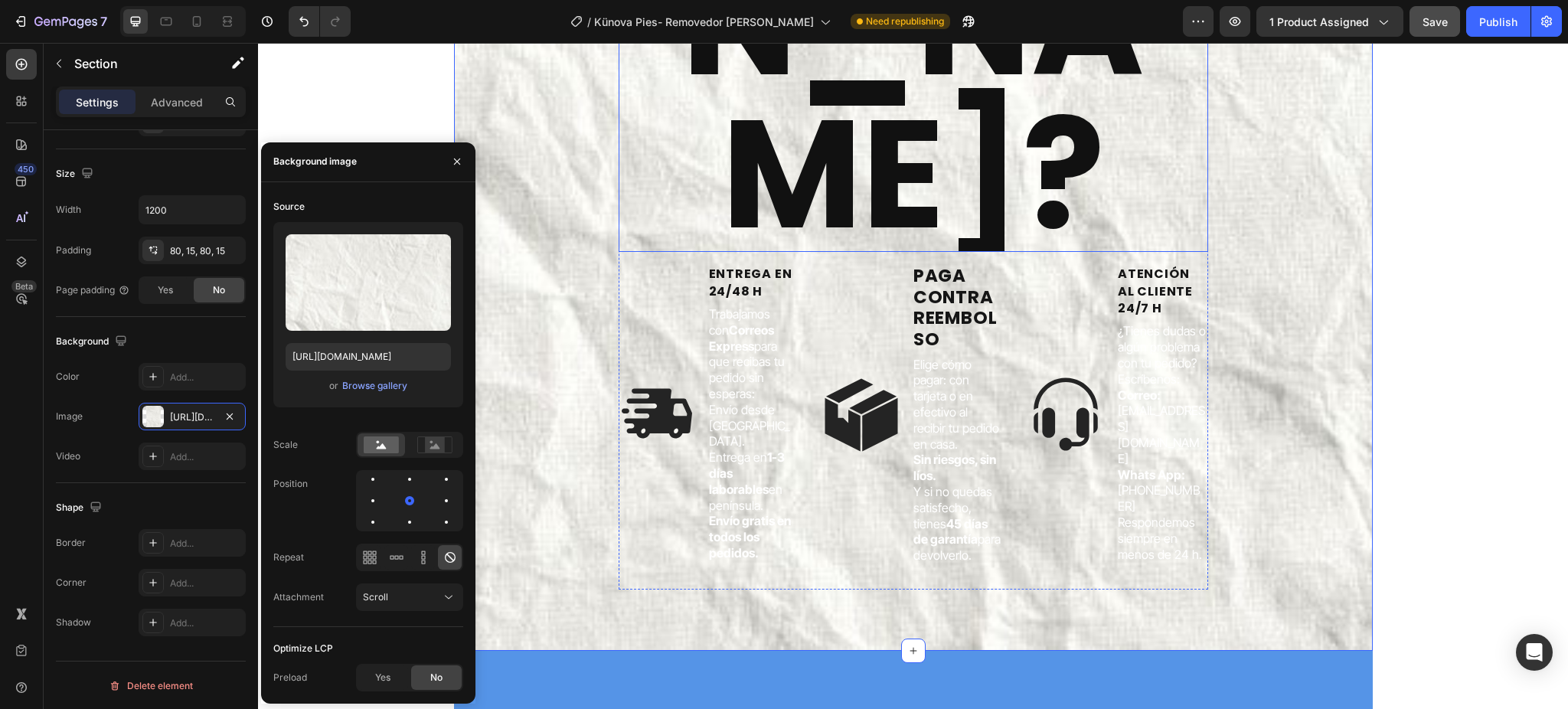
scroll to position [5208, 0]
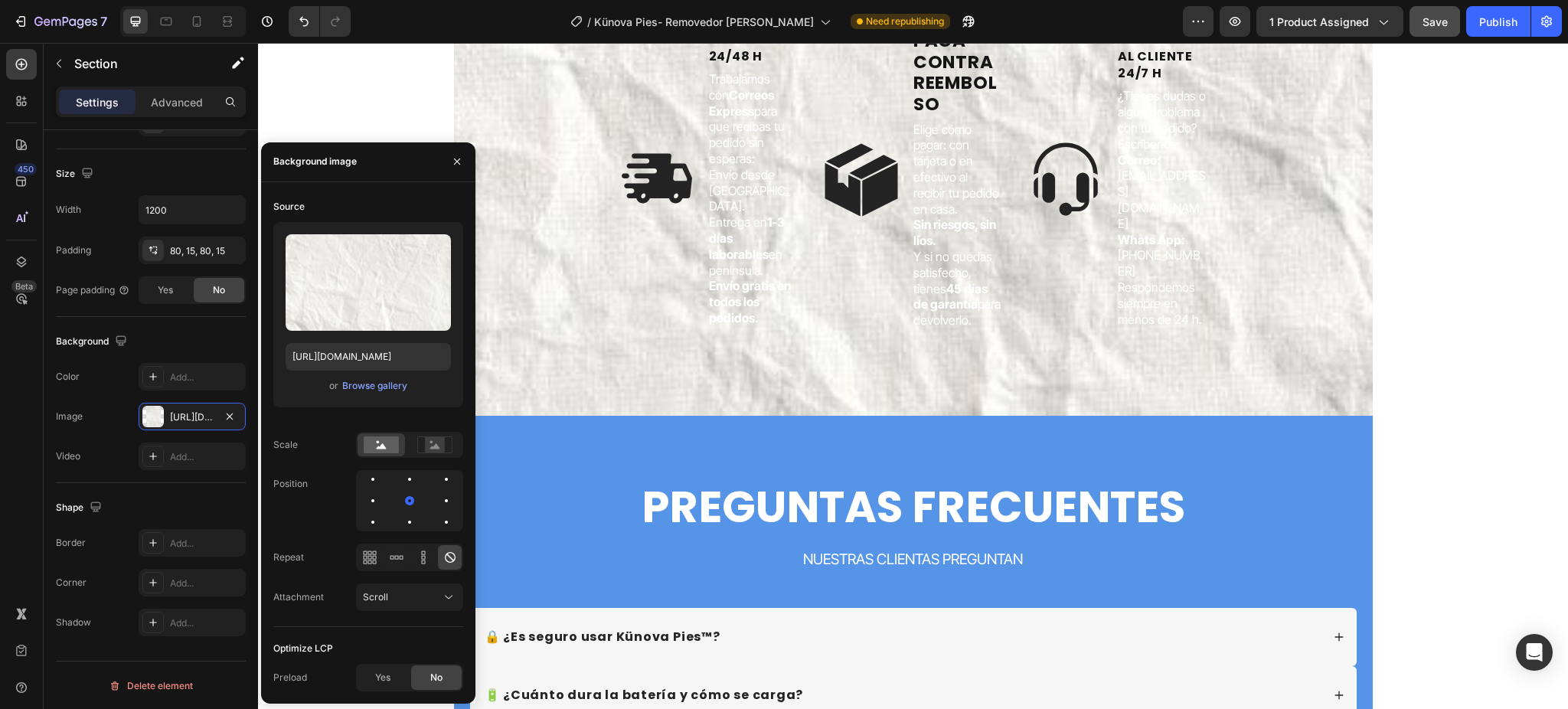
drag, startPoint x: 1405, startPoint y: 195, endPoint x: 1096, endPoint y: 305, distance: 328.0
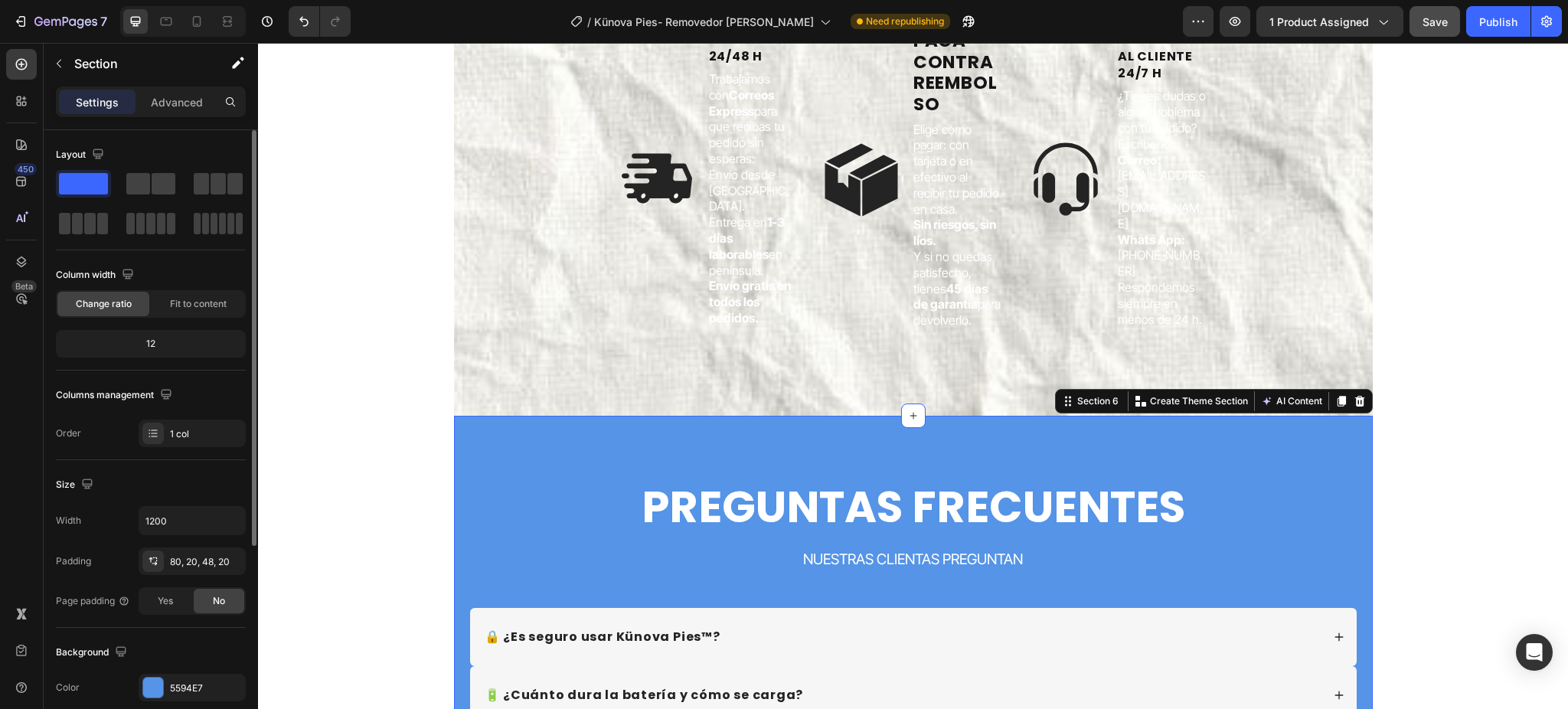
scroll to position [204, 0]
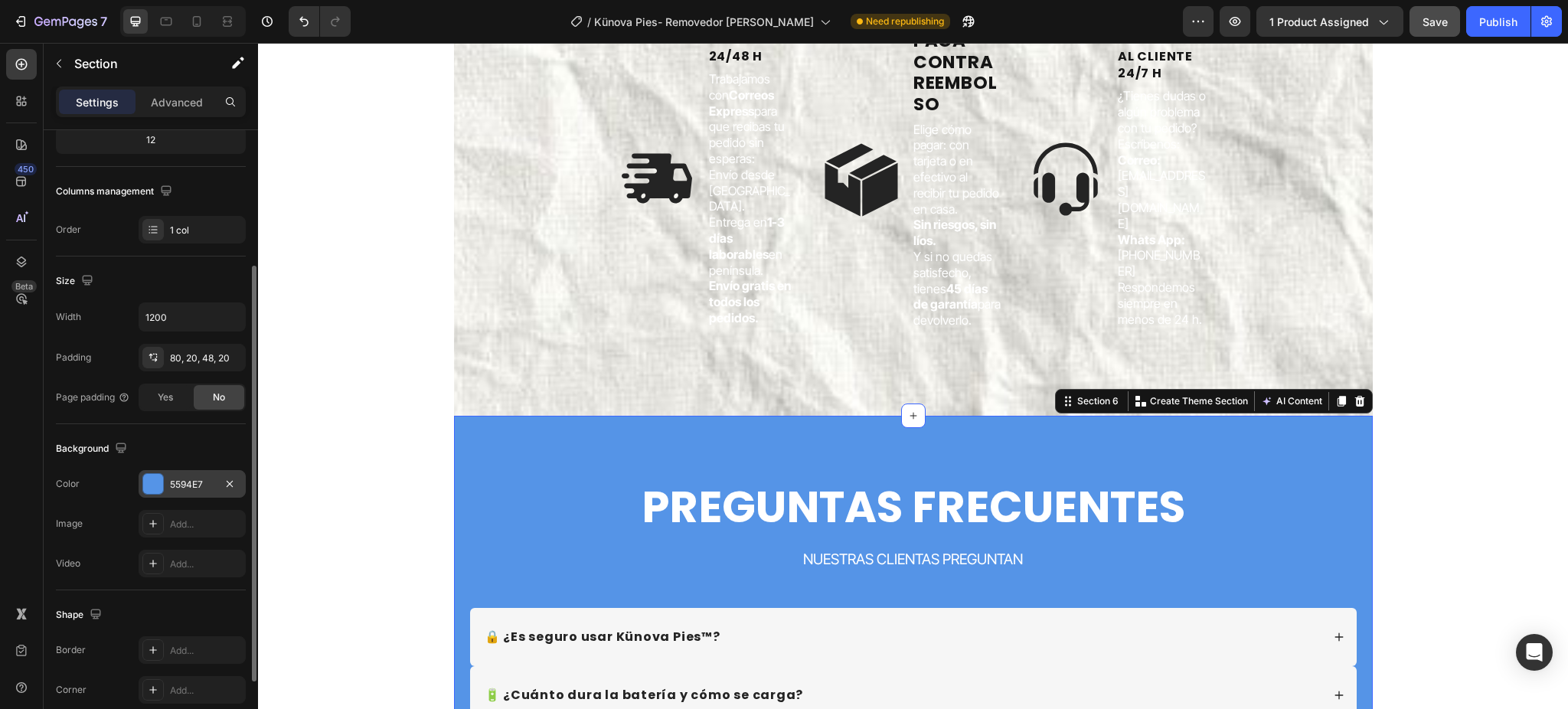
click at [147, 487] on div at bounding box center [153, 484] width 20 height 20
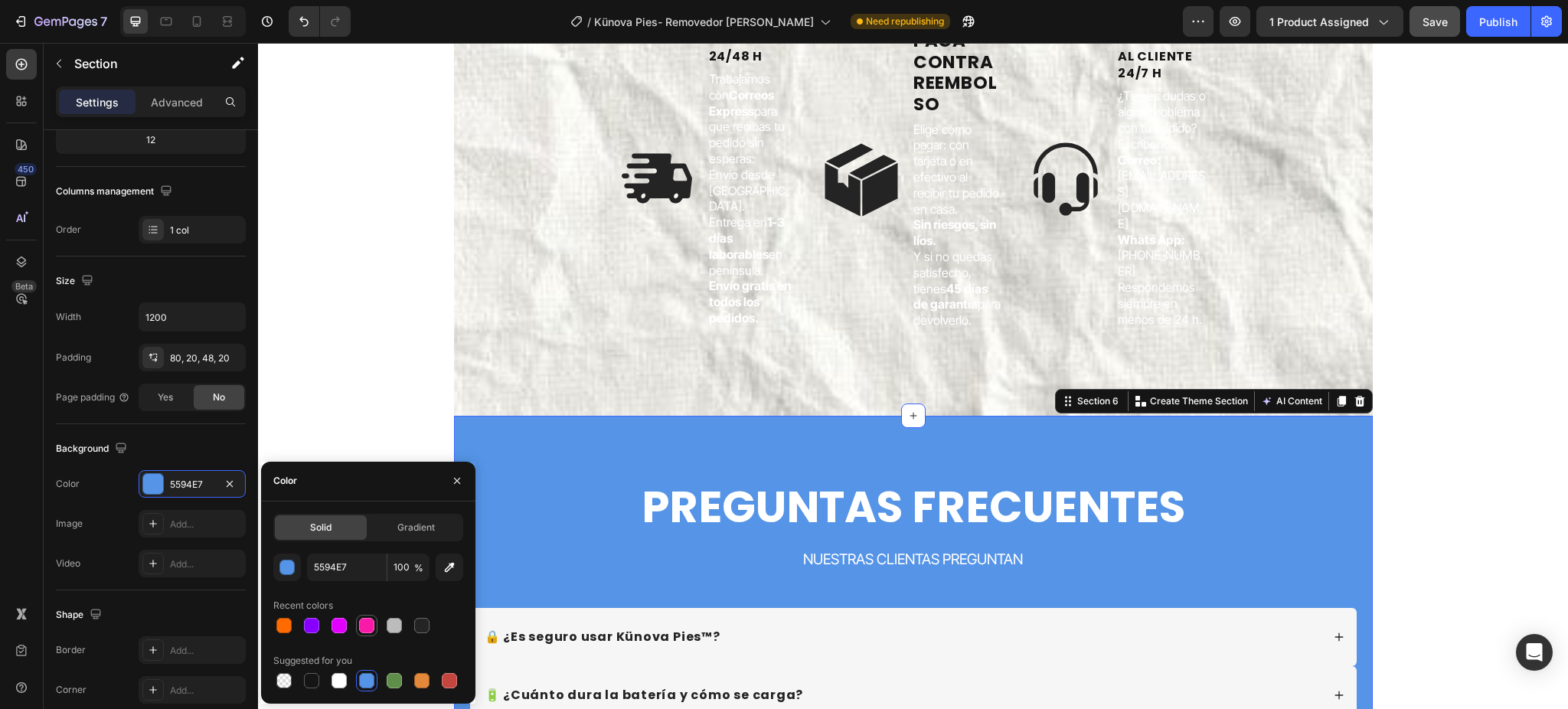
click at [357, 636] on div at bounding box center [366, 625] width 21 height 21
type input "FA1AAA"
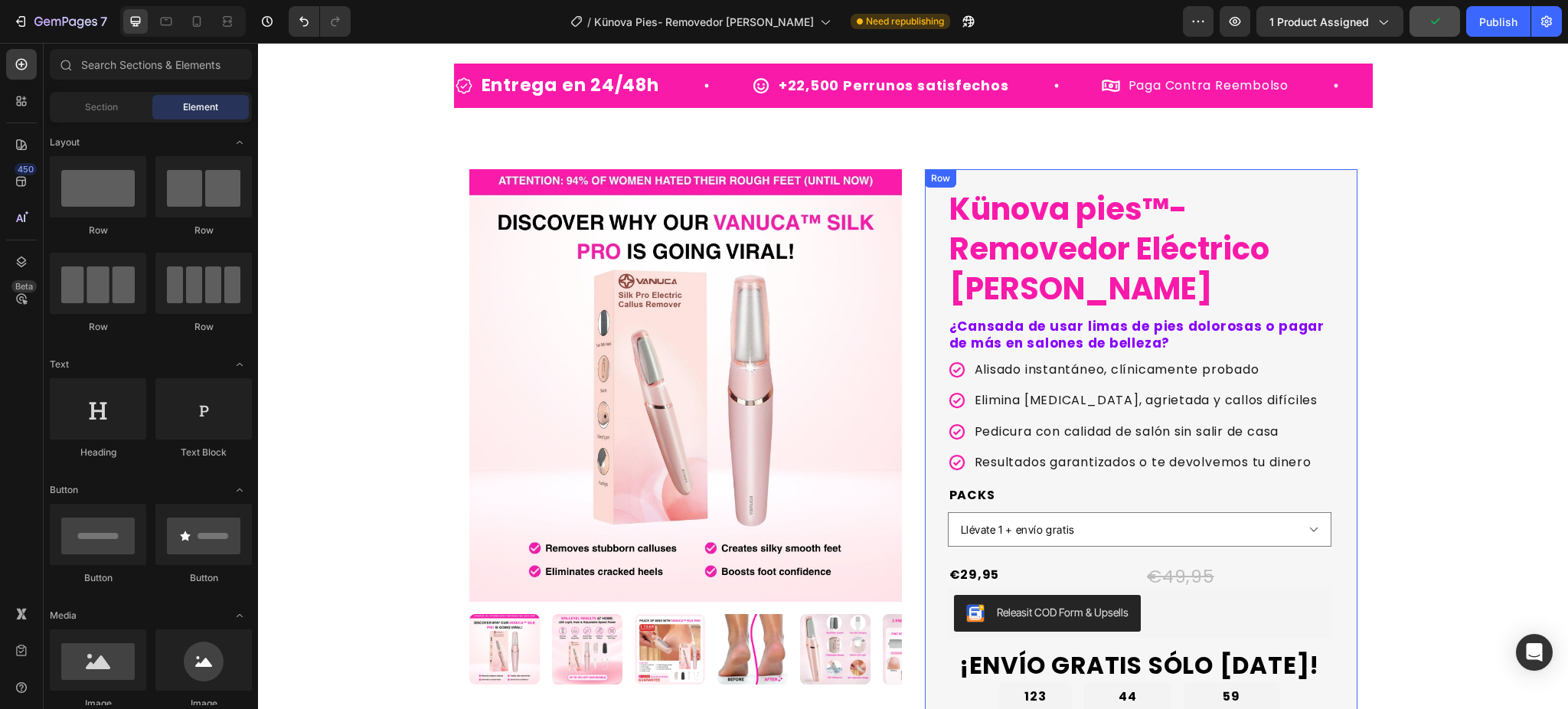
scroll to position [0, 0]
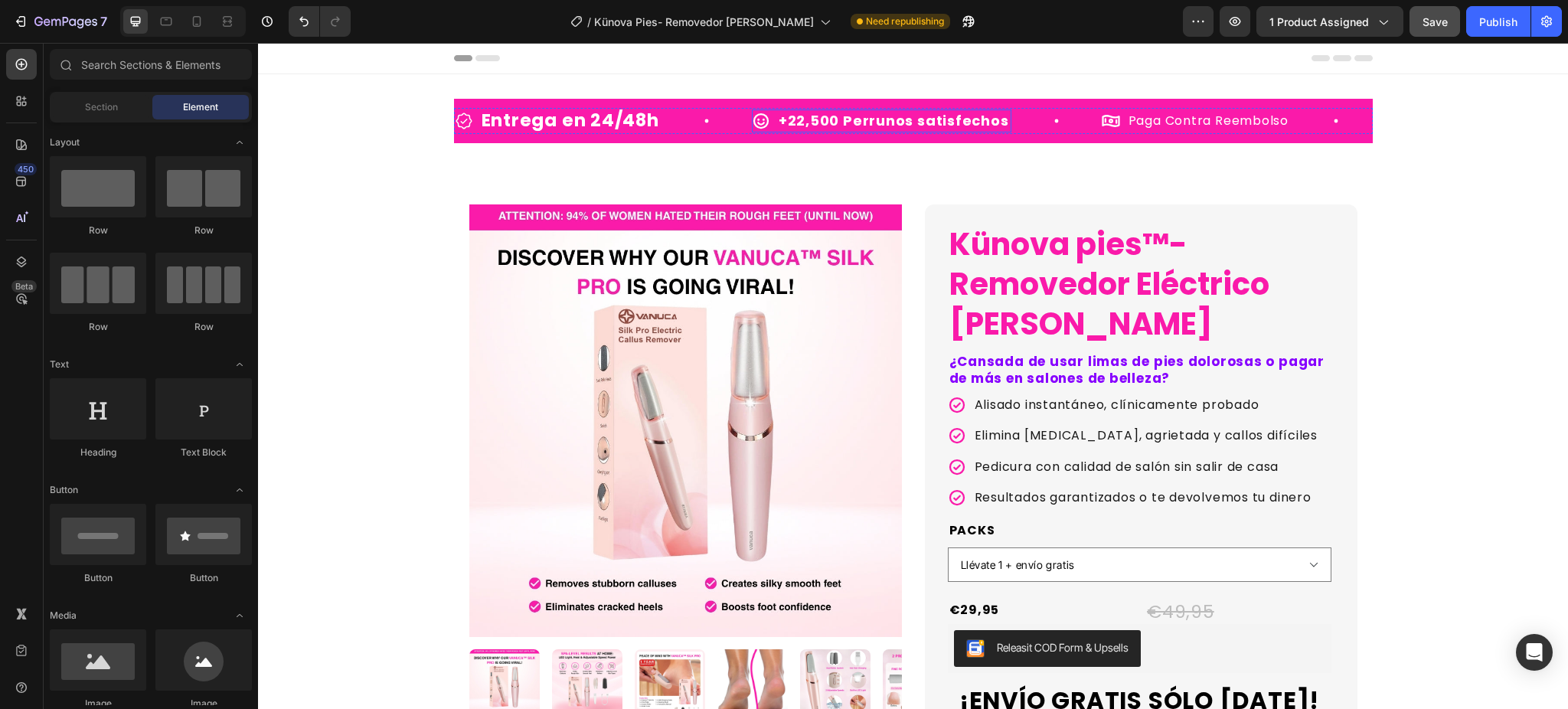
click at [872, 121] on p "+22,500 Perrunos satisfechos" at bounding box center [893, 121] width 230 height 18
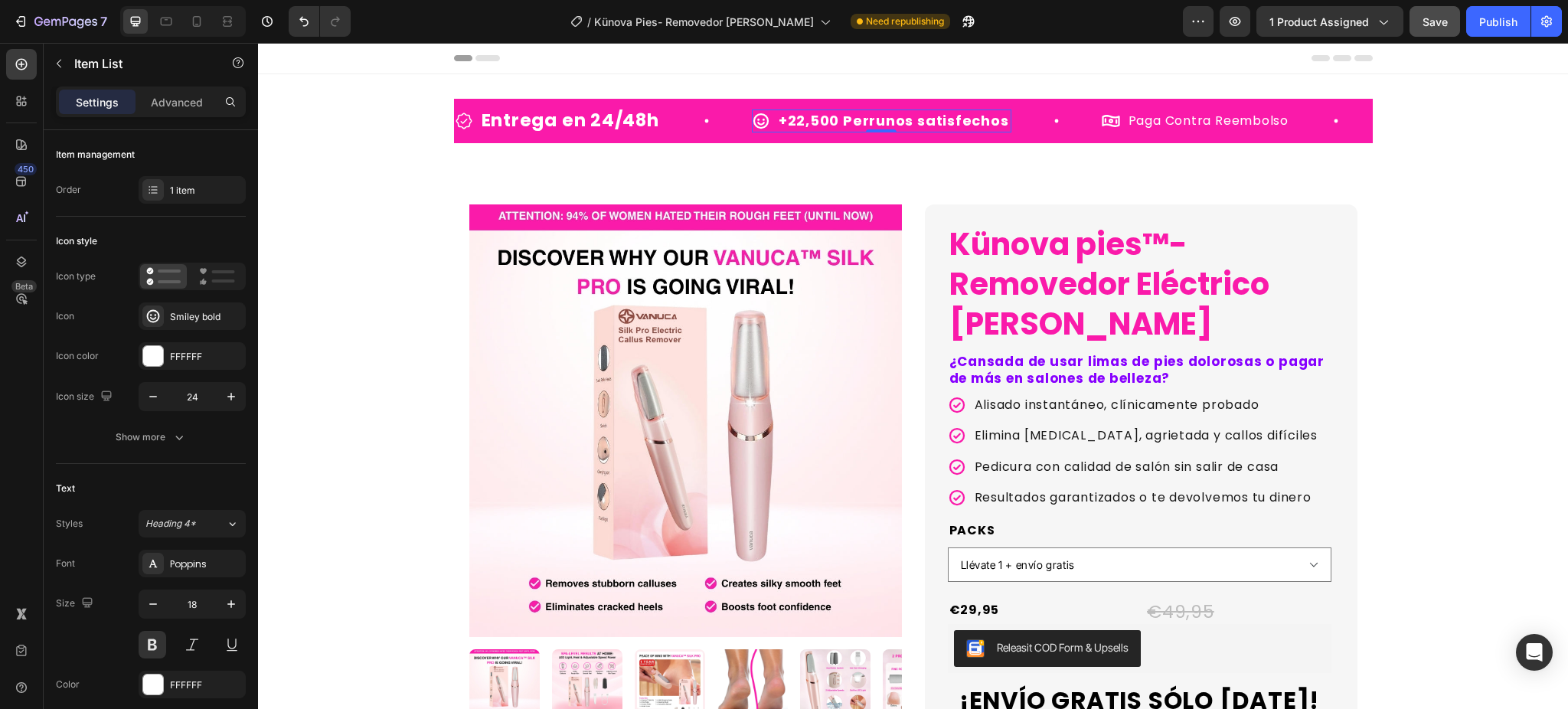
click at [872, 121] on p "+22,500 Perrunos satisfechos" at bounding box center [893, 121] width 230 height 18
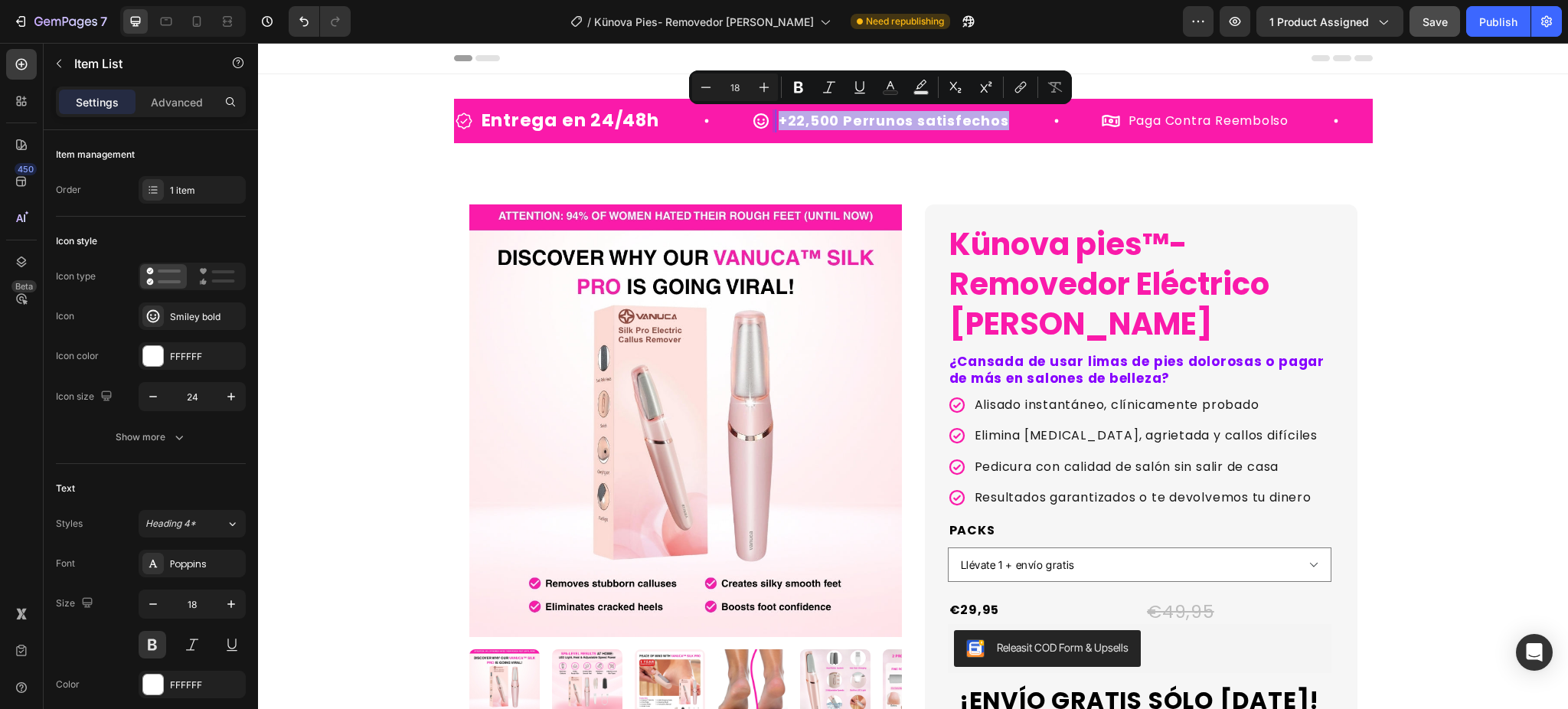
click at [872, 121] on p "+22,500 Perrunos satisfechos" at bounding box center [893, 121] width 230 height 18
drag, startPoint x: 833, startPoint y: 123, endPoint x: 900, endPoint y: 128, distance: 67.2
click at [900, 128] on p "+22,500 Perrunos satisfechos" at bounding box center [893, 121] width 230 height 18
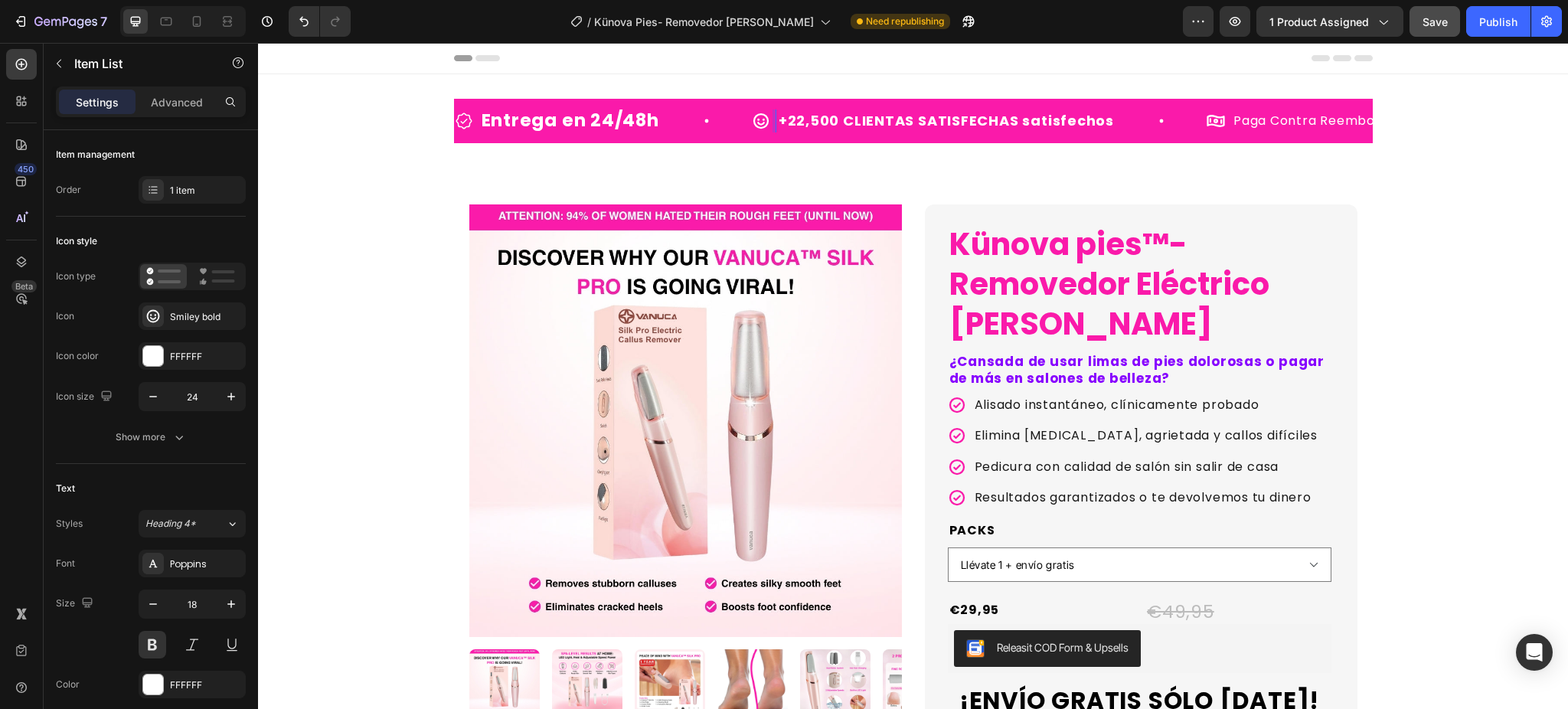
click at [1052, 121] on p "+22,500 CLIENTAS SATISFECHAS satisfechos" at bounding box center [946, 121] width 335 height 18
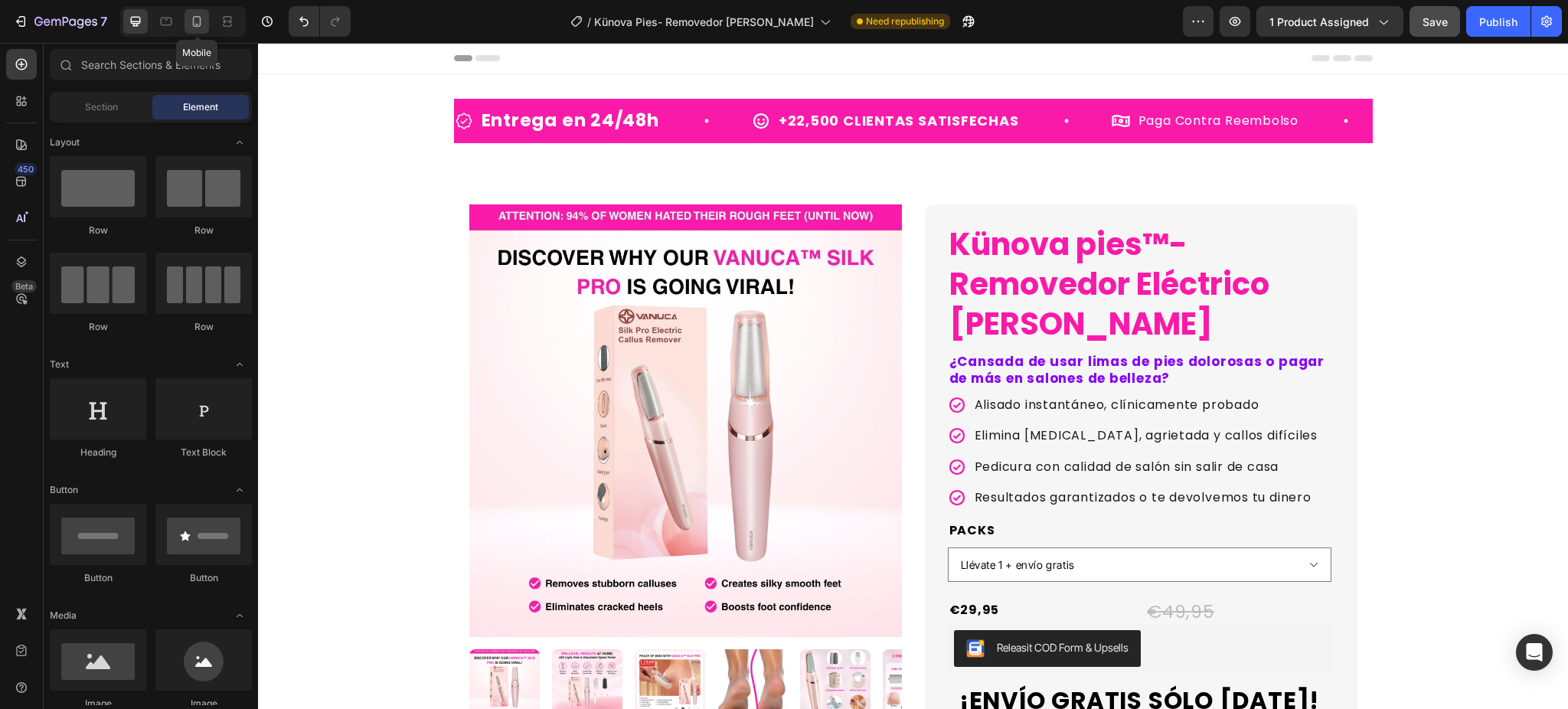
click at [197, 17] on icon at bounding box center [198, 21] width 9 height 11
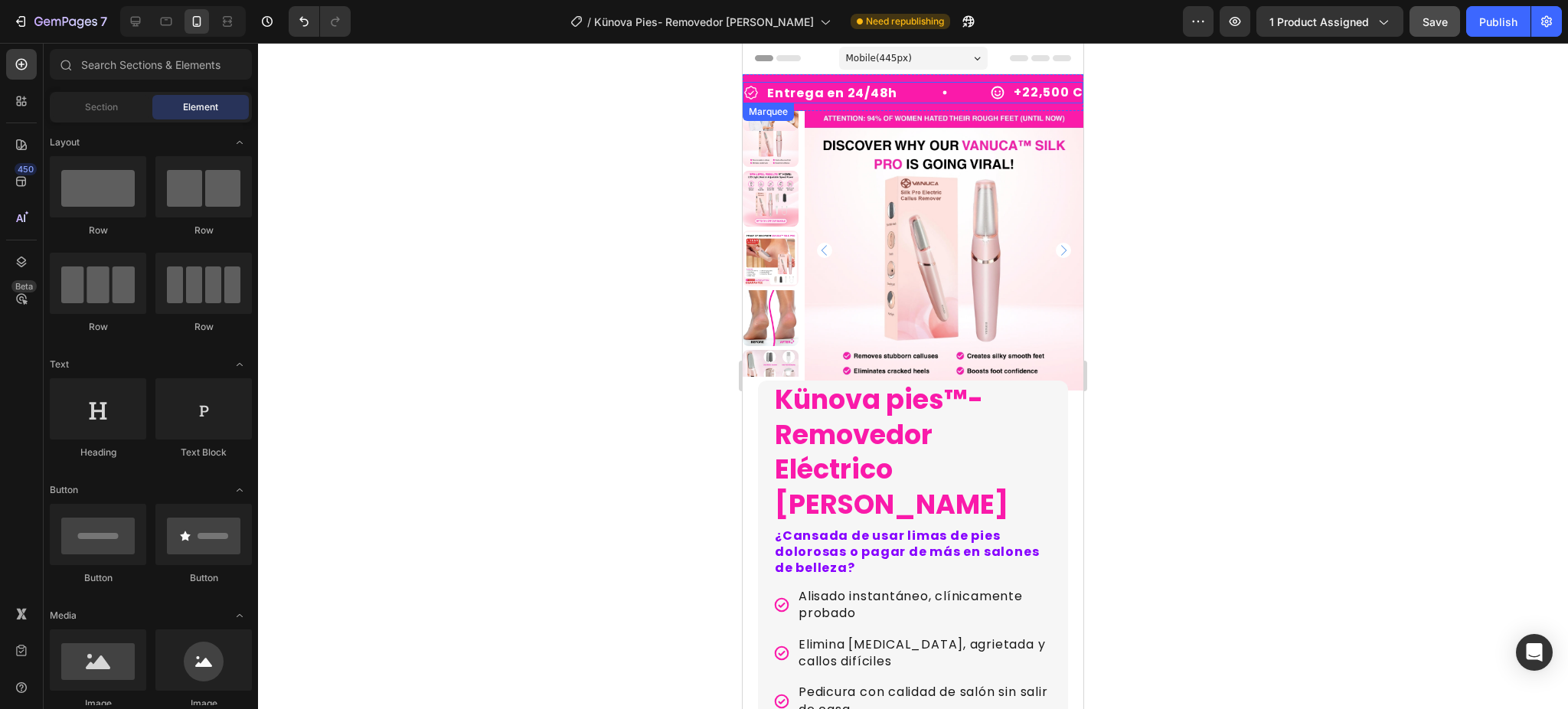
click at [939, 102] on div "Entrega en 24/48h Item List +22,500 CLIENTAS SATISFECHAS Item List Paga Contra …" at bounding box center [1173, 93] width 861 height 21
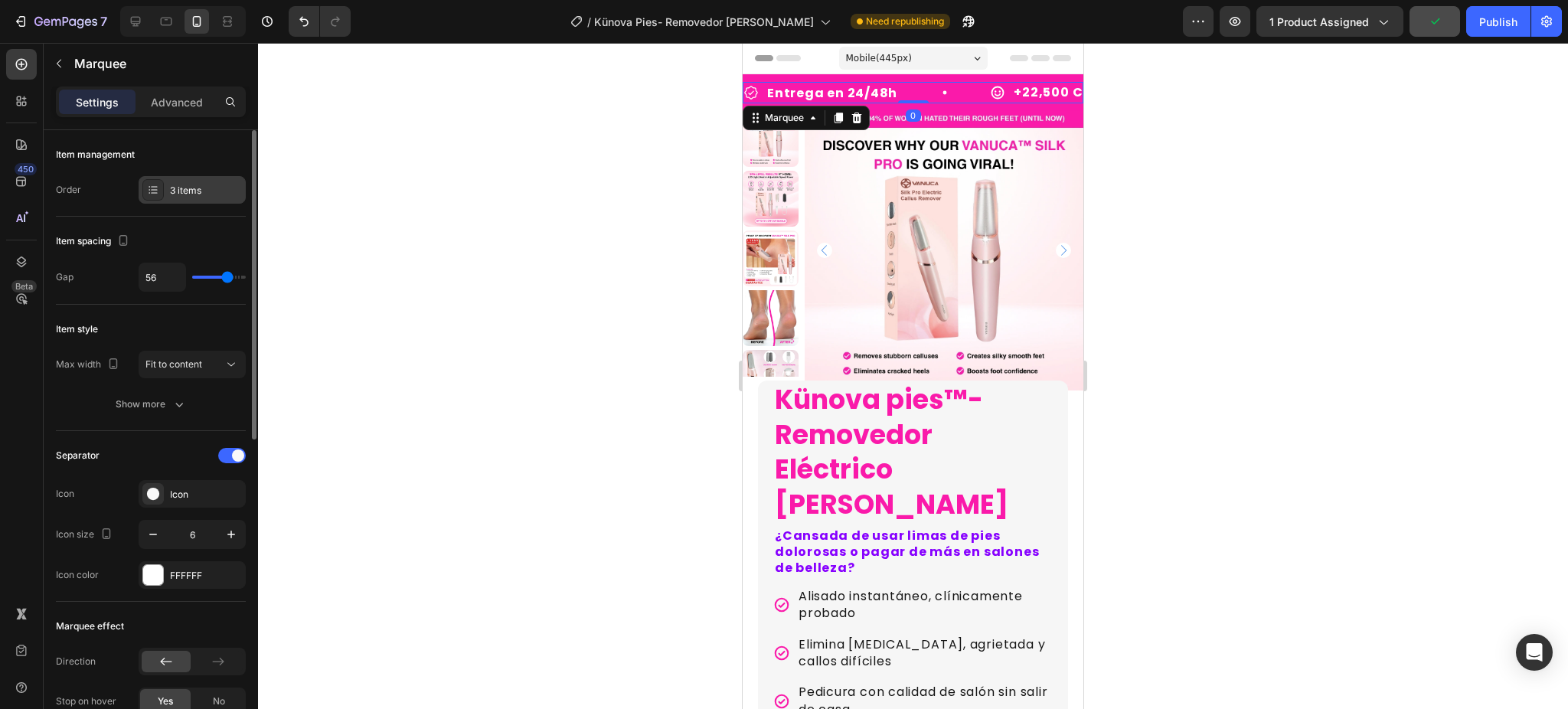
click at [208, 189] on div "3 items" at bounding box center [207, 191] width 72 height 14
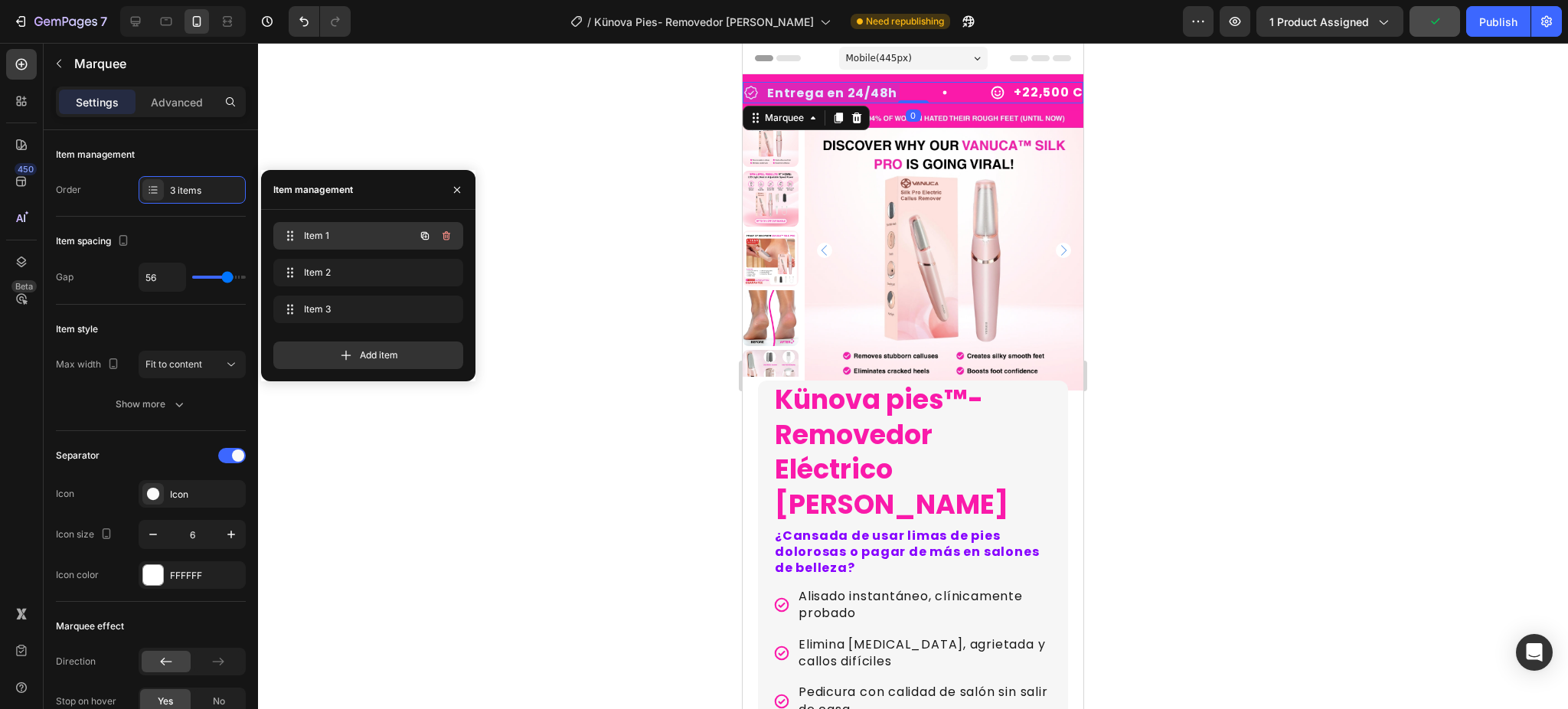
click at [298, 225] on div "Item 1 Item 1" at bounding box center [347, 236] width 135 height 21
click at [342, 267] on span "Item 2" at bounding box center [347, 273] width 87 height 14
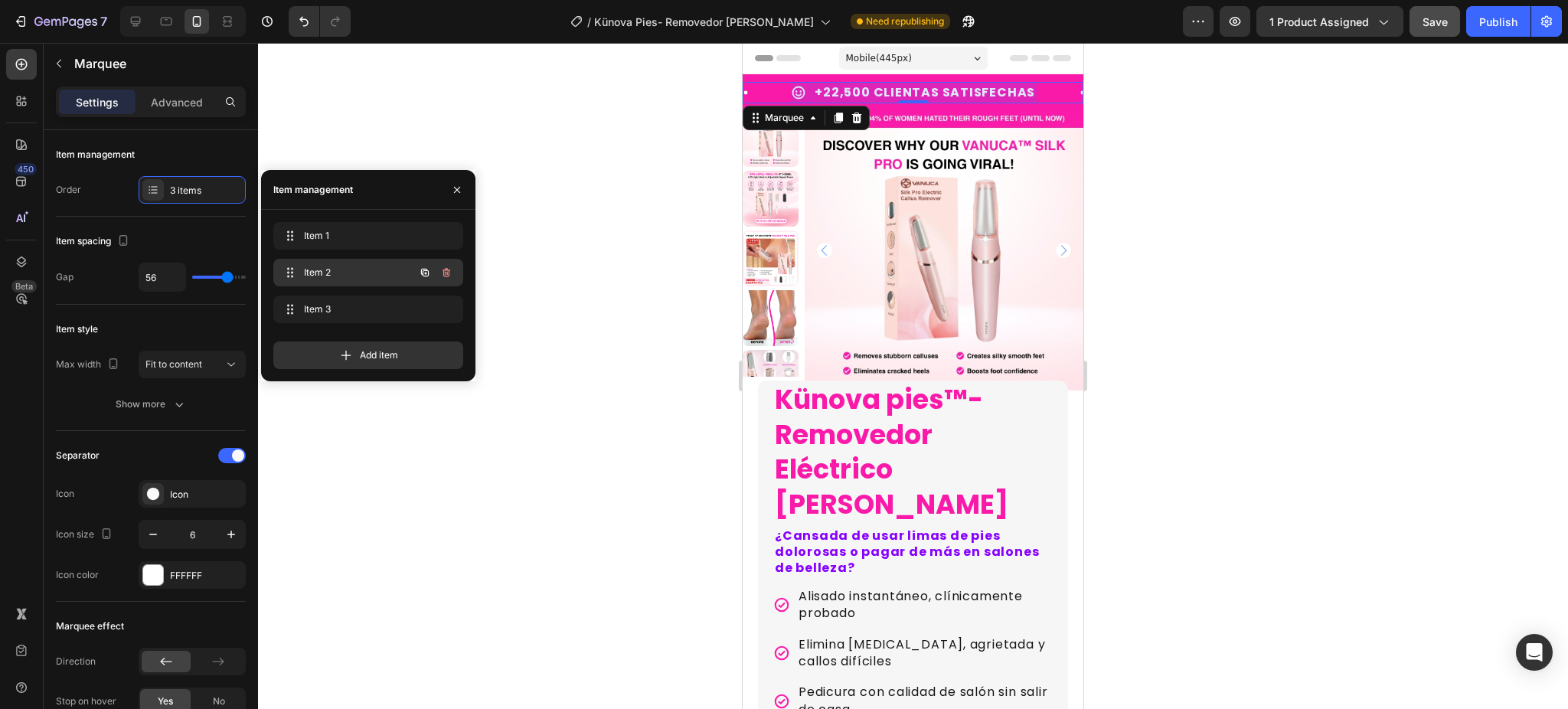
scroll to position [0, 200]
click at [338, 227] on div "Item 1 Item 1" at bounding box center [347, 236] width 135 height 21
click at [817, 86] on p "Entrega en 24/48h" at bounding box center [832, 93] width 130 height 14
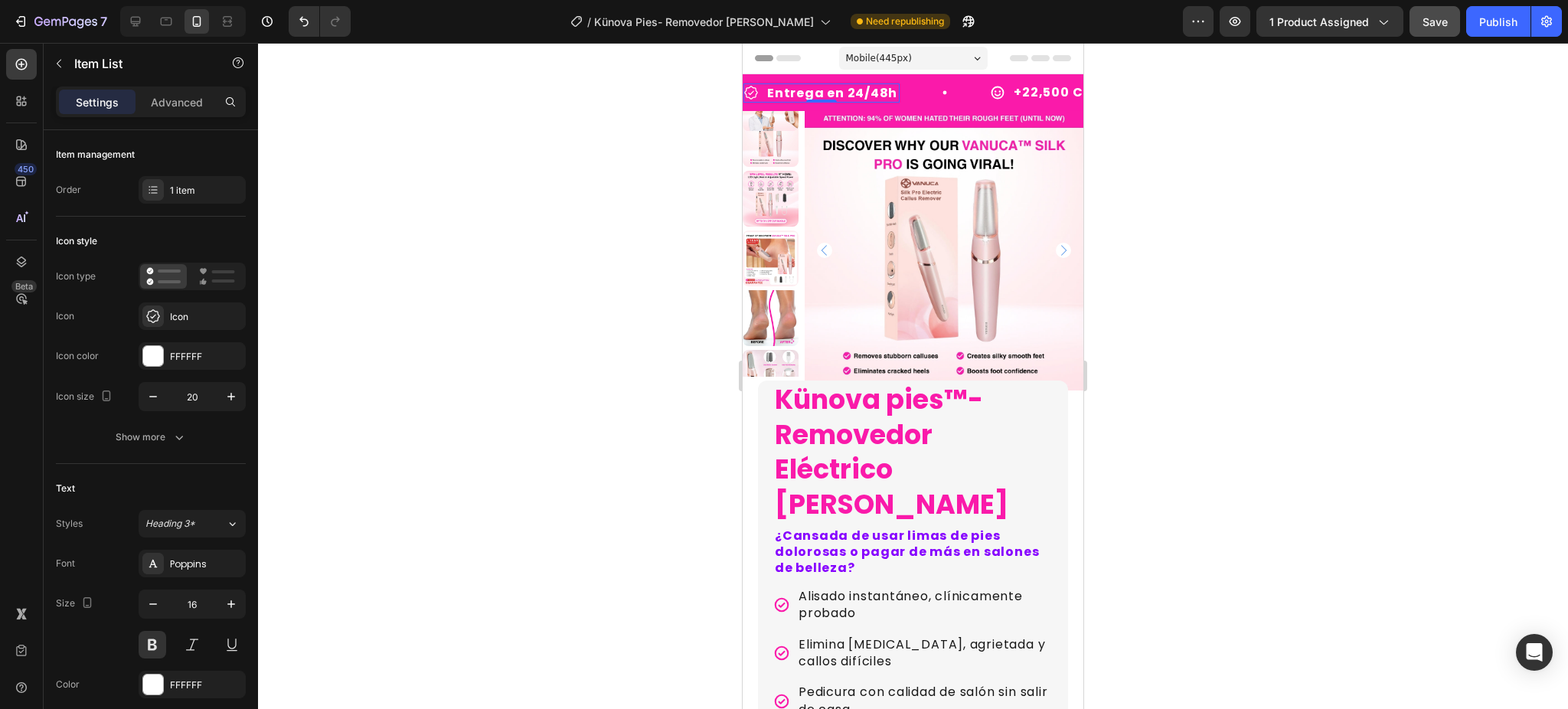
click at [817, 86] on p "Entrega en 24/48h" at bounding box center [832, 93] width 130 height 14
click at [682, 131] on div at bounding box center [913, 376] width 1310 height 667
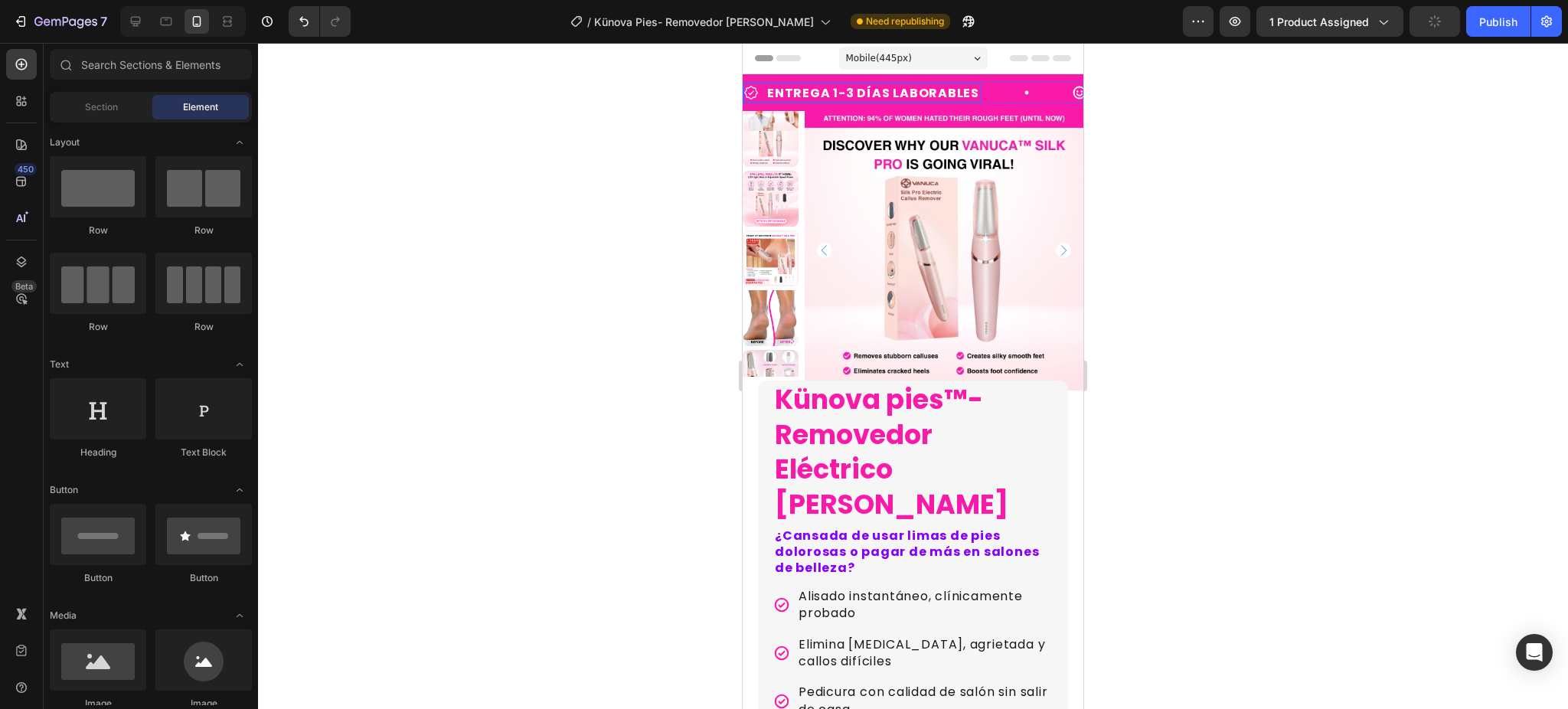
click at [969, 91] on p "ENTREGA 1-3 DÍAS LABORABLES" at bounding box center [873, 93] width 212 height 14
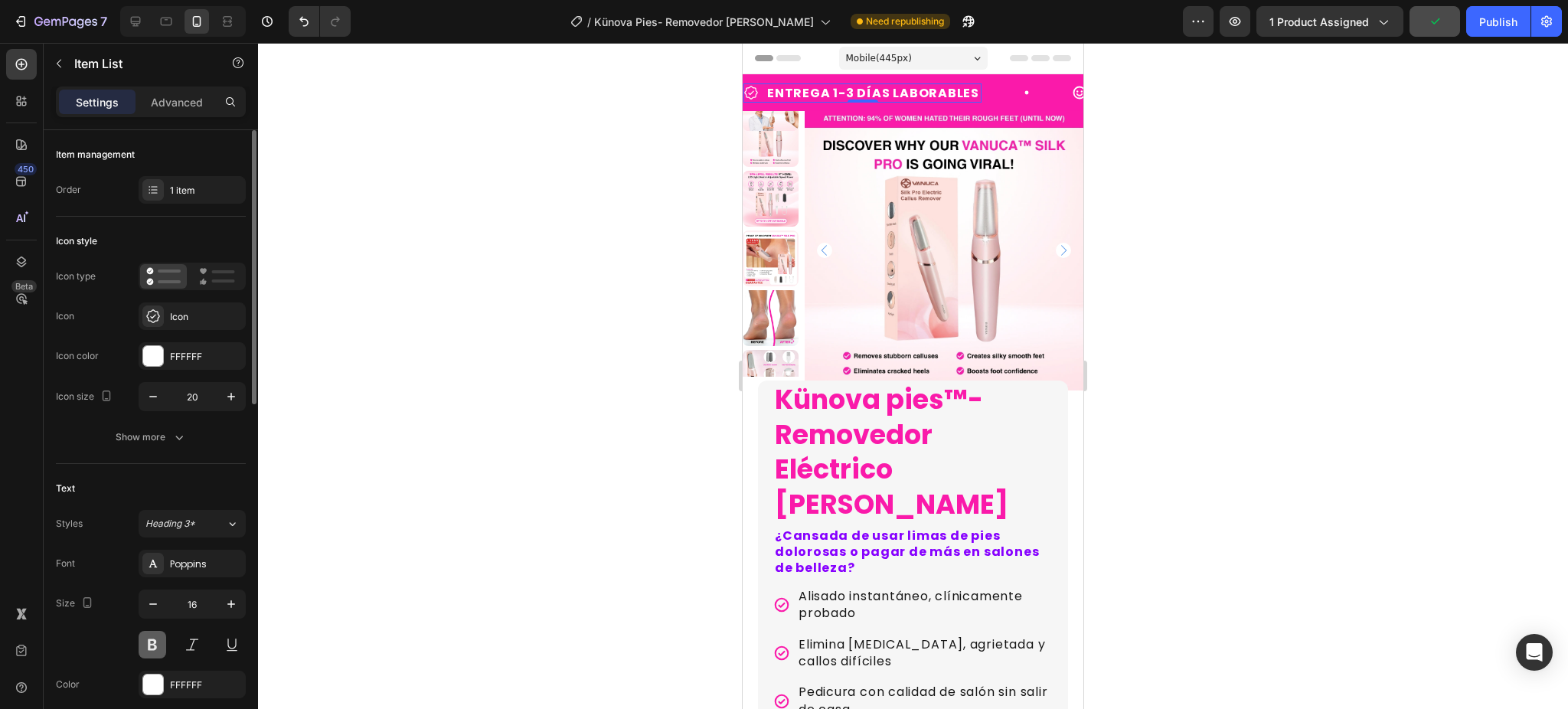
click at [155, 658] on button at bounding box center [152, 645] width 27 height 27
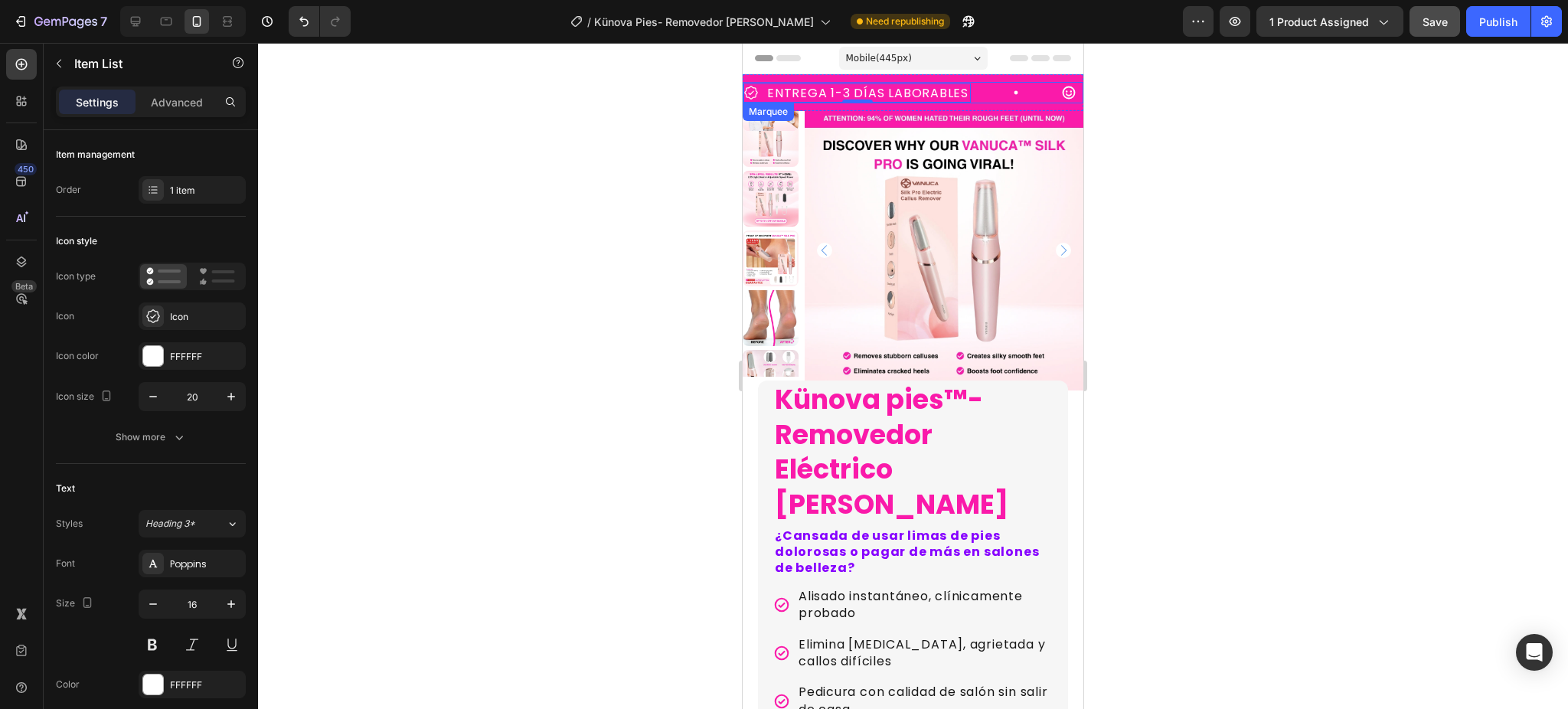
click at [978, 95] on div "ENTREGA 1-3 DÍAS LABORABLES Item List 0" at bounding box center [902, 94] width 318 height 19
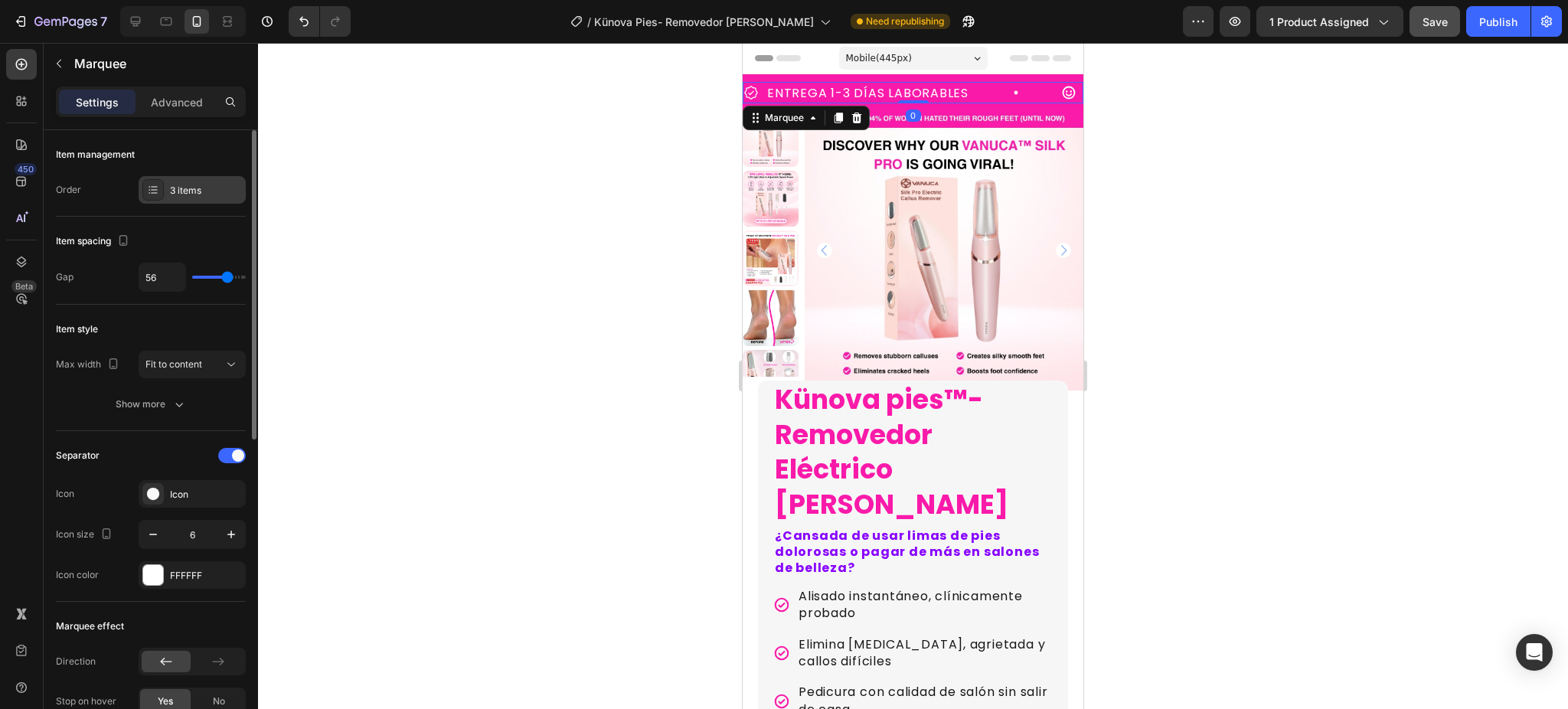
click at [199, 179] on div "3 items" at bounding box center [192, 189] width 107 height 27
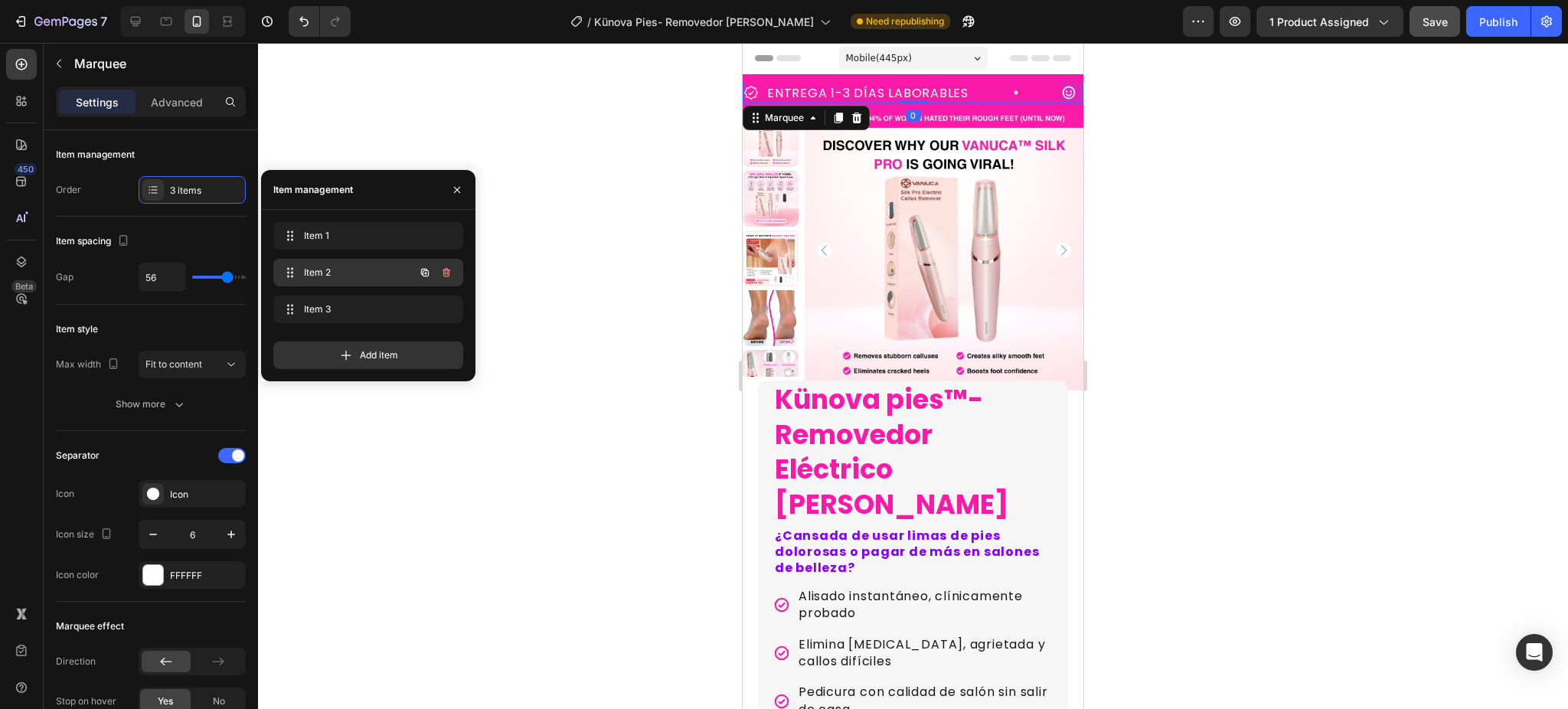
click at [312, 275] on span "Item 2" at bounding box center [347, 273] width 87 height 14
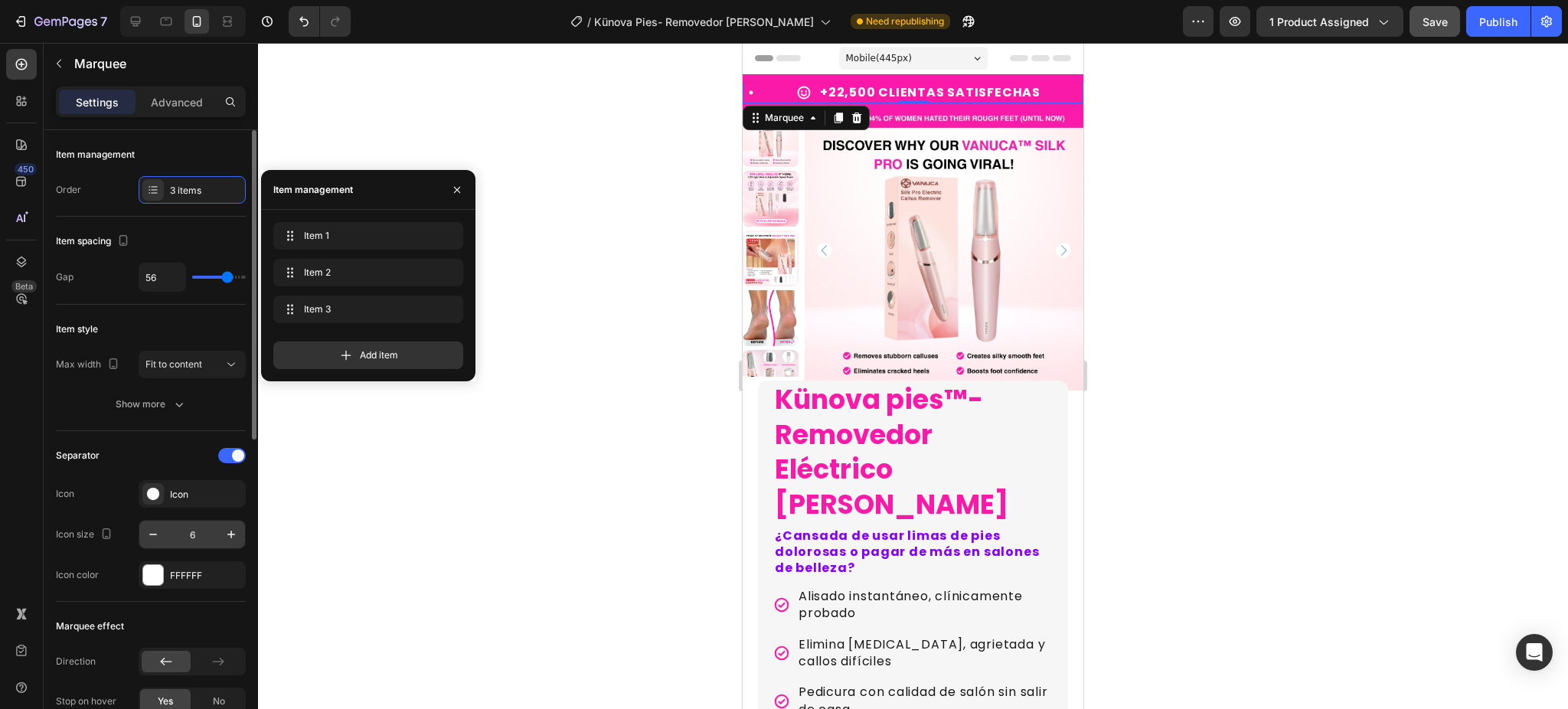
scroll to position [0, 271]
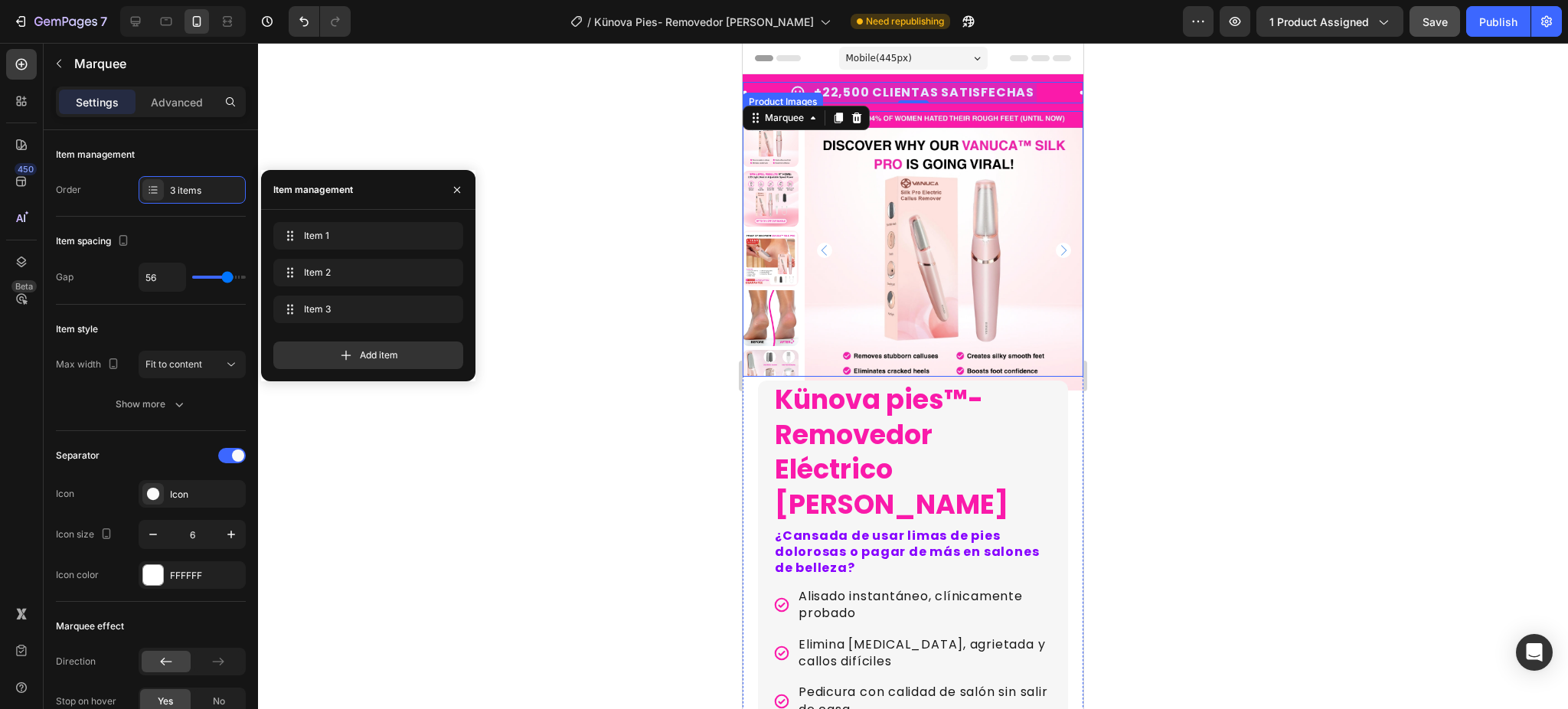
click at [320, 256] on div "Item 1 Item 1 Item 2 Item 2 Item 3 Item 3" at bounding box center [368, 275] width 190 height 107
click at [320, 262] on div "Item 2 Item 2" at bounding box center [368, 273] width 177 height 21
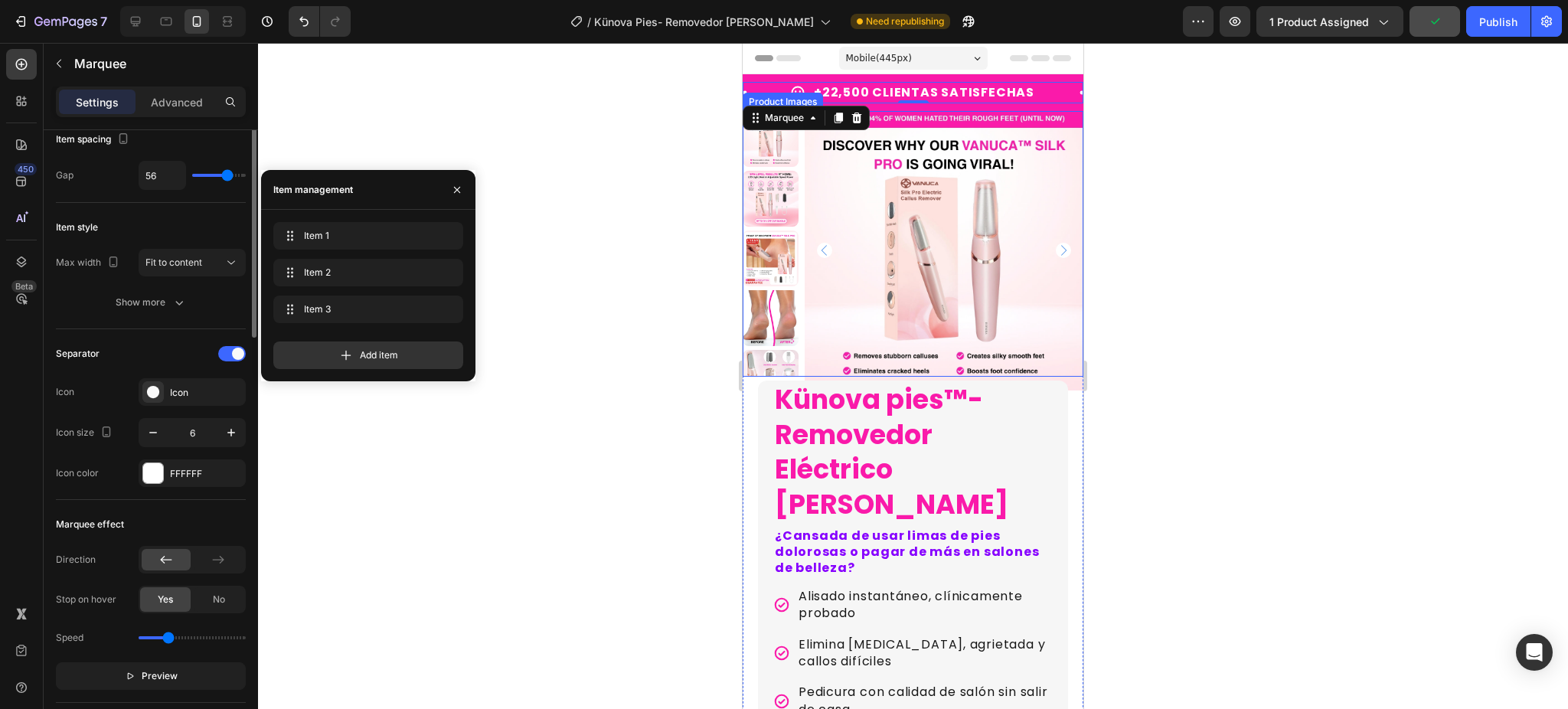
scroll to position [0, 0]
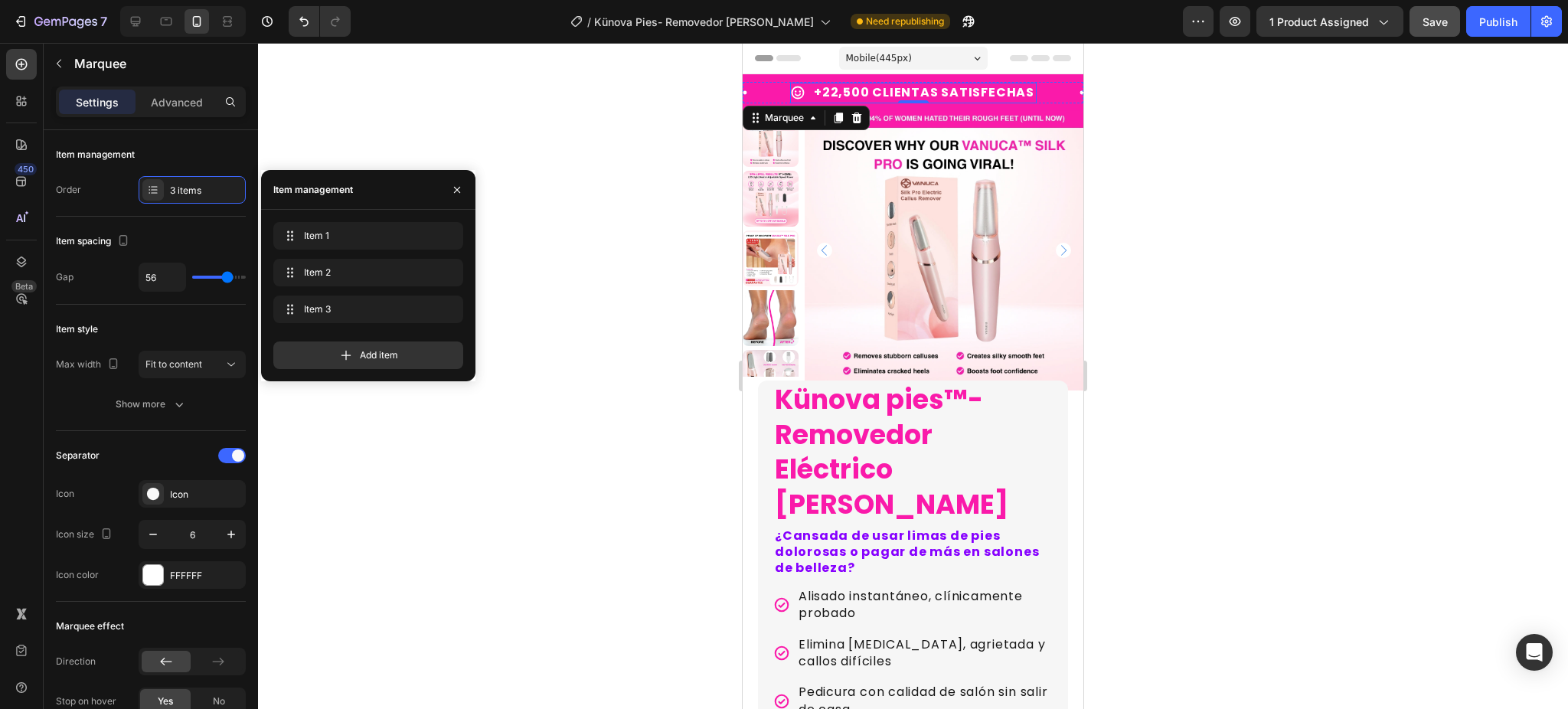
click at [895, 93] on p "+22,500 CLIENTAS SATISFECHAS" at bounding box center [924, 93] width 221 height 16
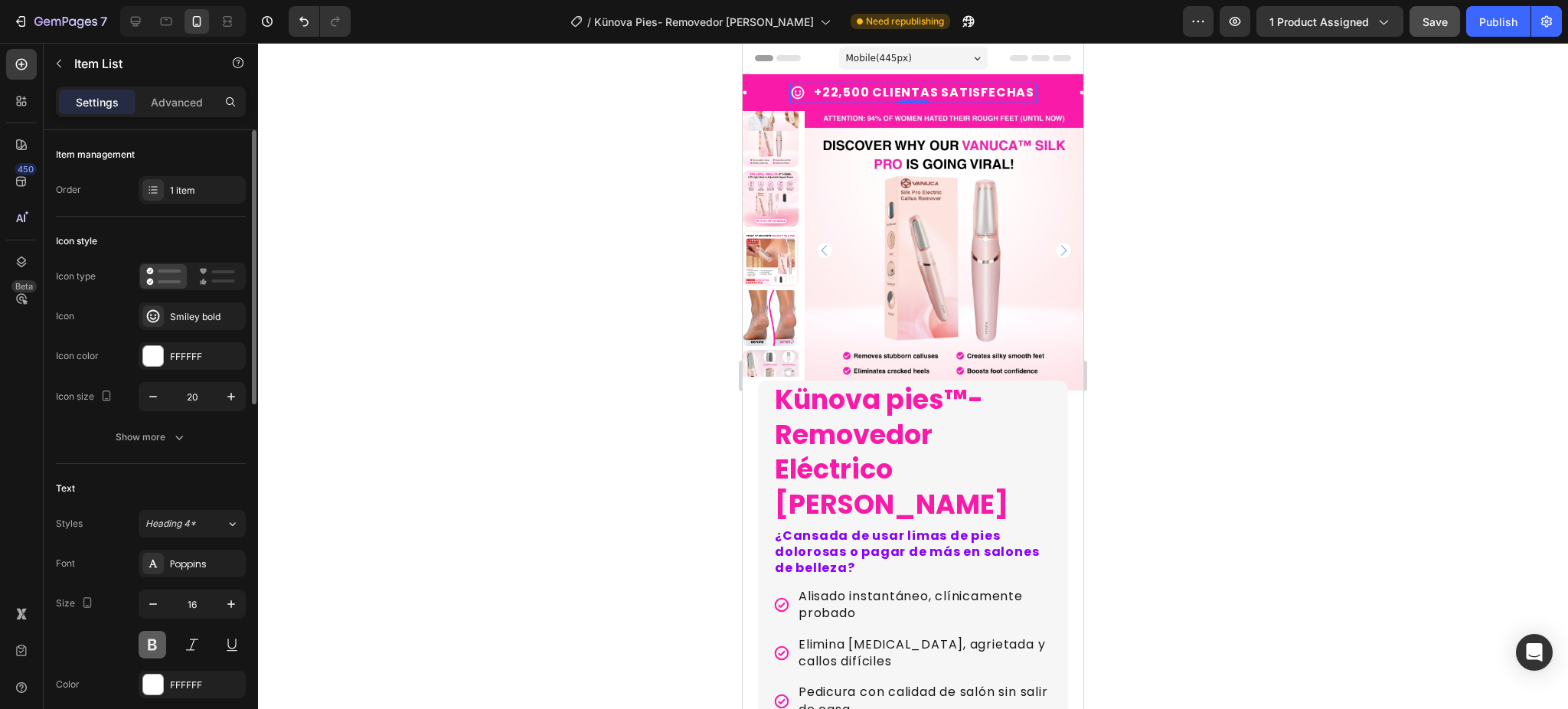
click at [145, 649] on button at bounding box center [152, 645] width 27 height 27
click at [213, 190] on div "1 item" at bounding box center [207, 191] width 72 height 14
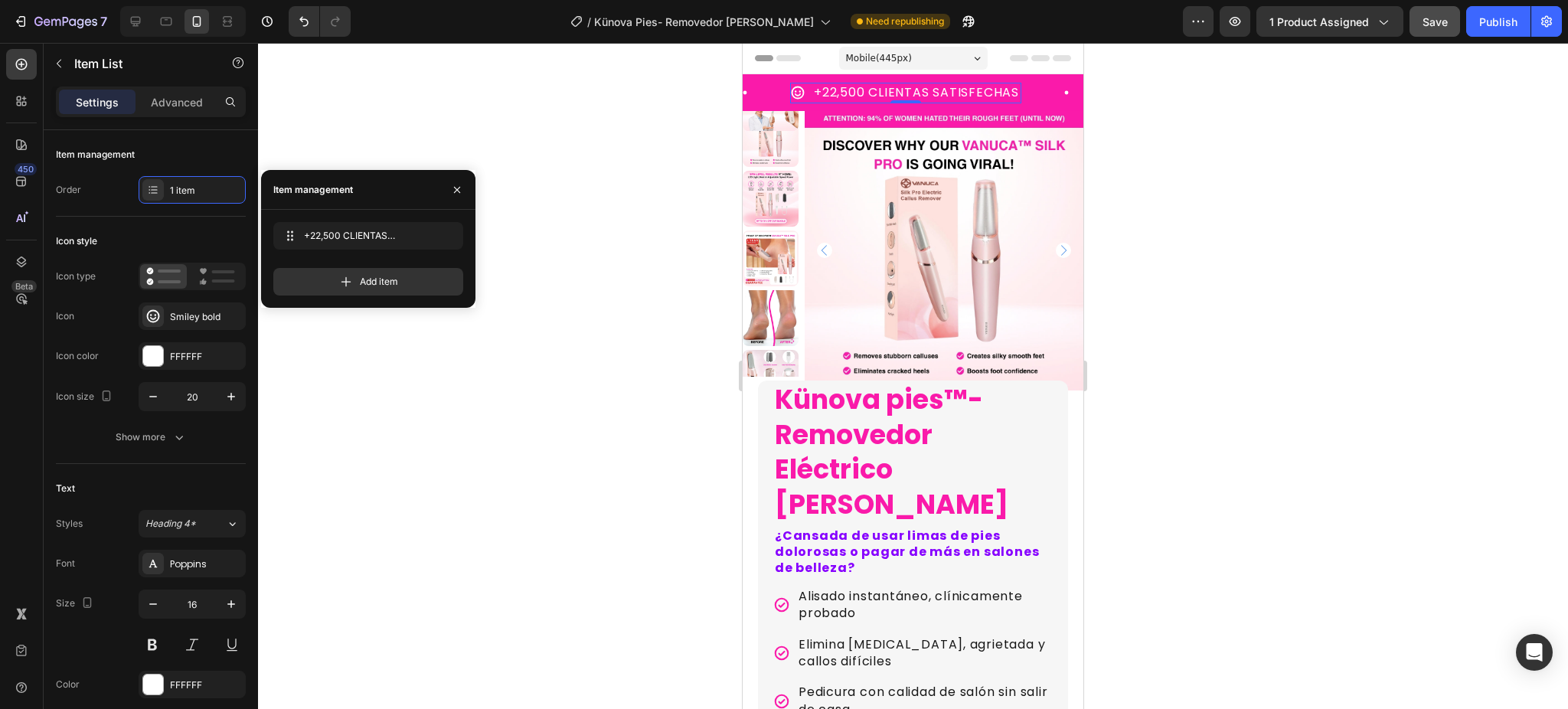
click at [569, 196] on div at bounding box center [913, 376] width 1310 height 667
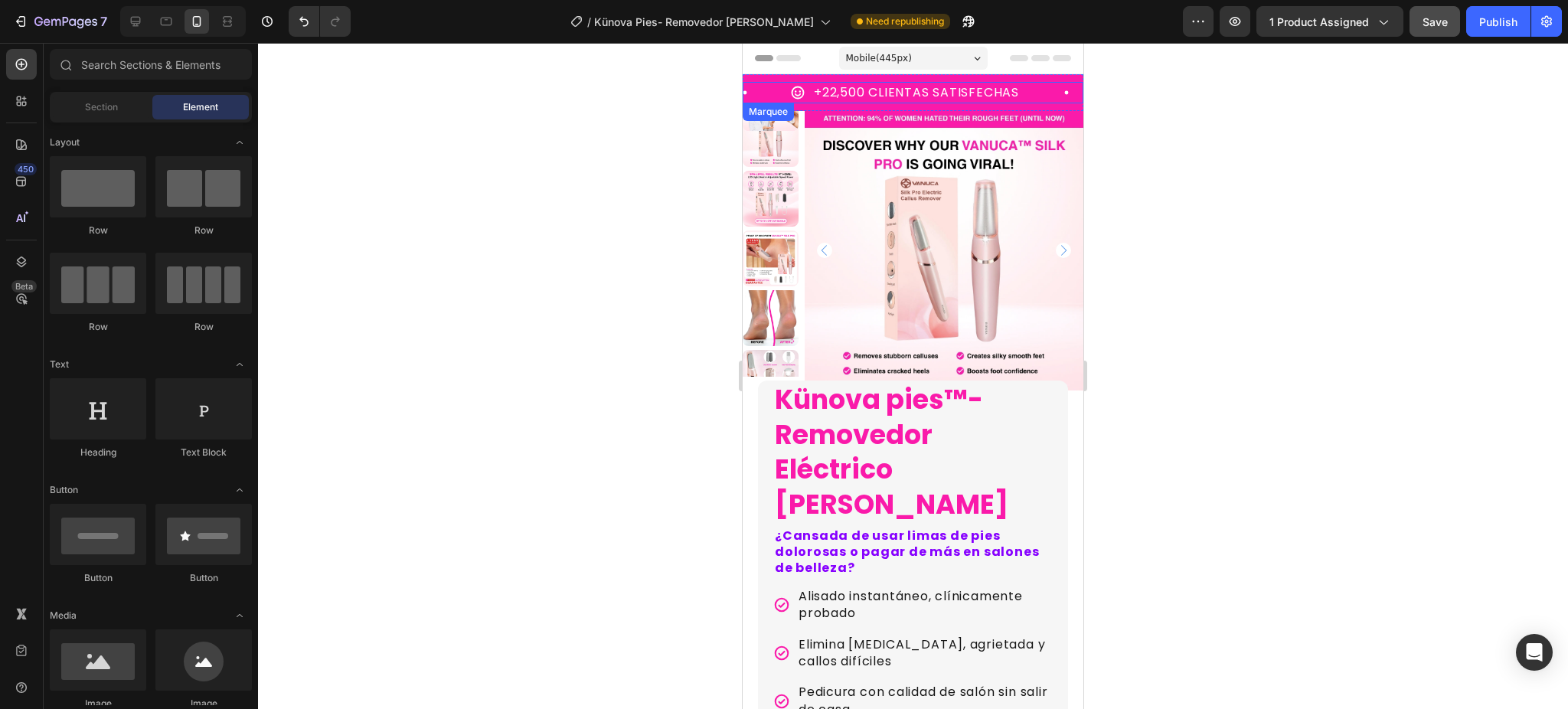
click at [776, 95] on div "ENTREGA 1-3 DÍAS LABORABLES Item List" at bounding box center [631, 94] width 318 height 19
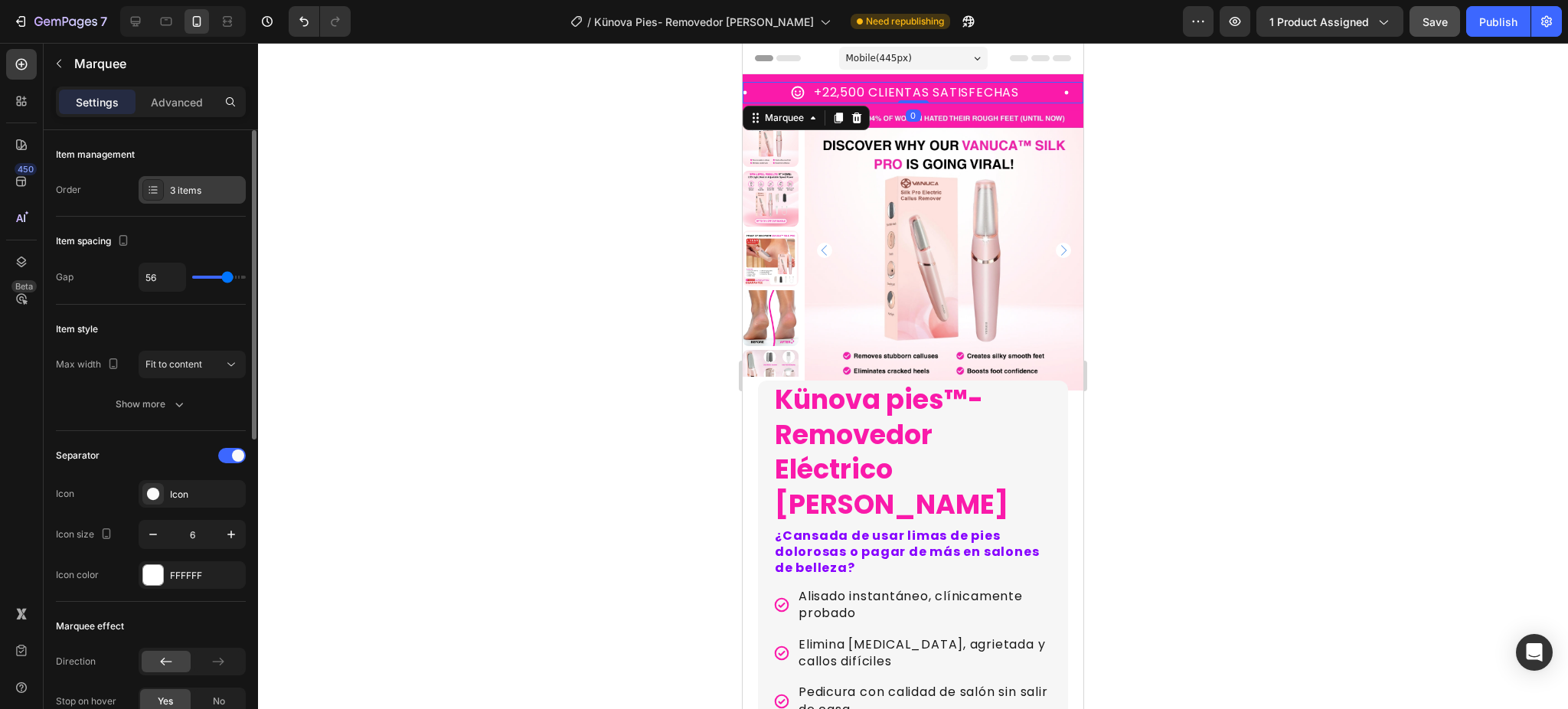
click at [184, 193] on div "3 items" at bounding box center [207, 191] width 72 height 14
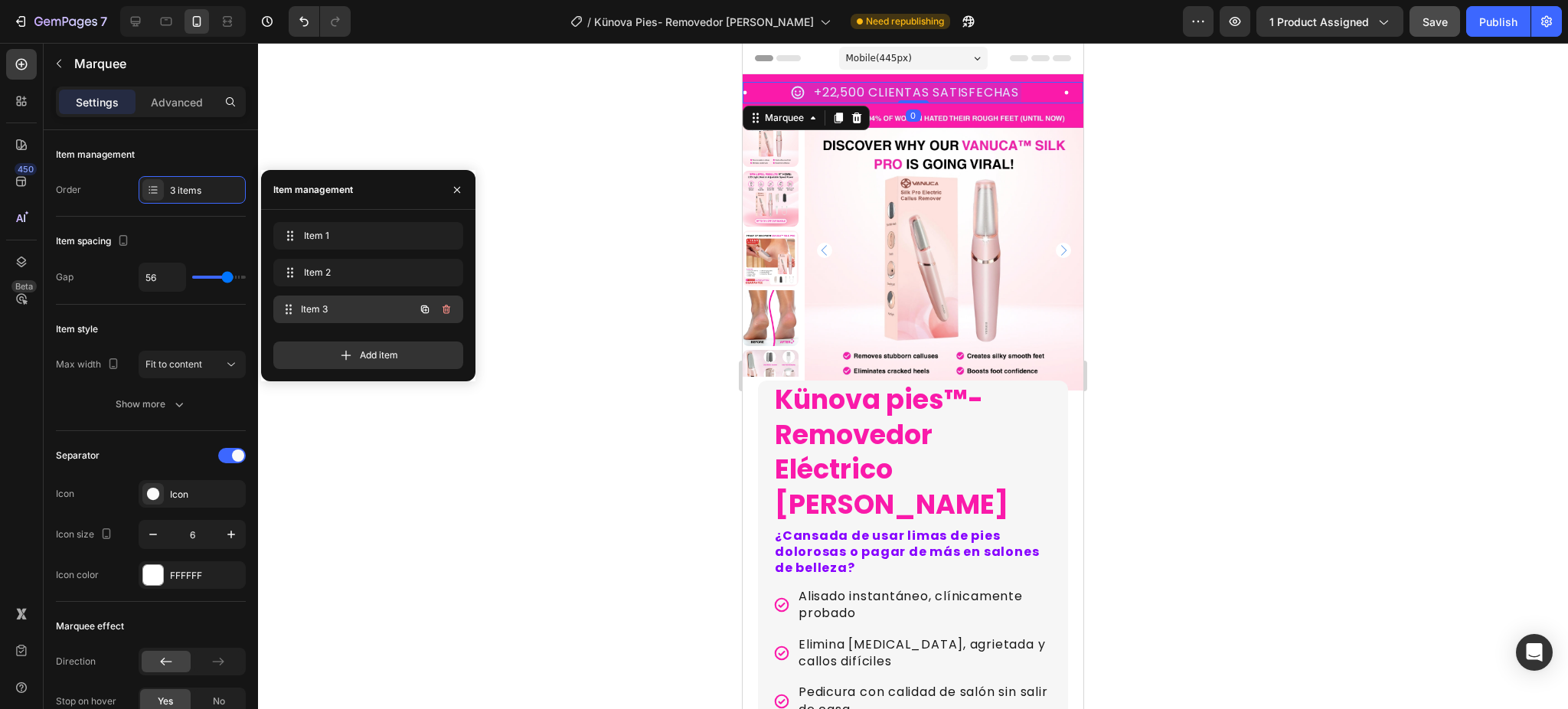
click at [320, 299] on div "Item 3 Item 3" at bounding box center [347, 309] width 135 height 21
click at [890, 93] on p "Paga Contra Reembolso" at bounding box center [920, 92] width 160 height 17
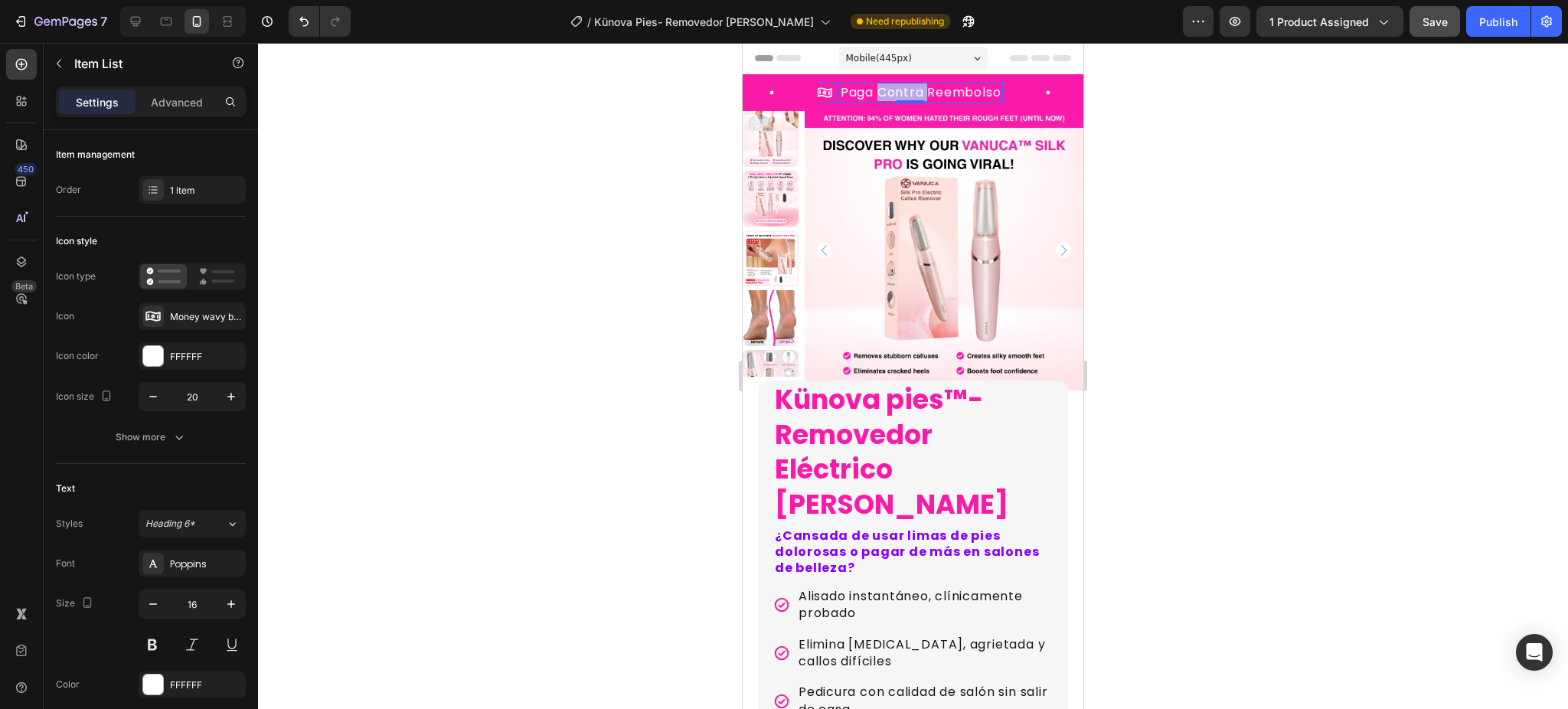
click at [890, 93] on p "Paga Contra Reembolso" at bounding box center [920, 92] width 160 height 17
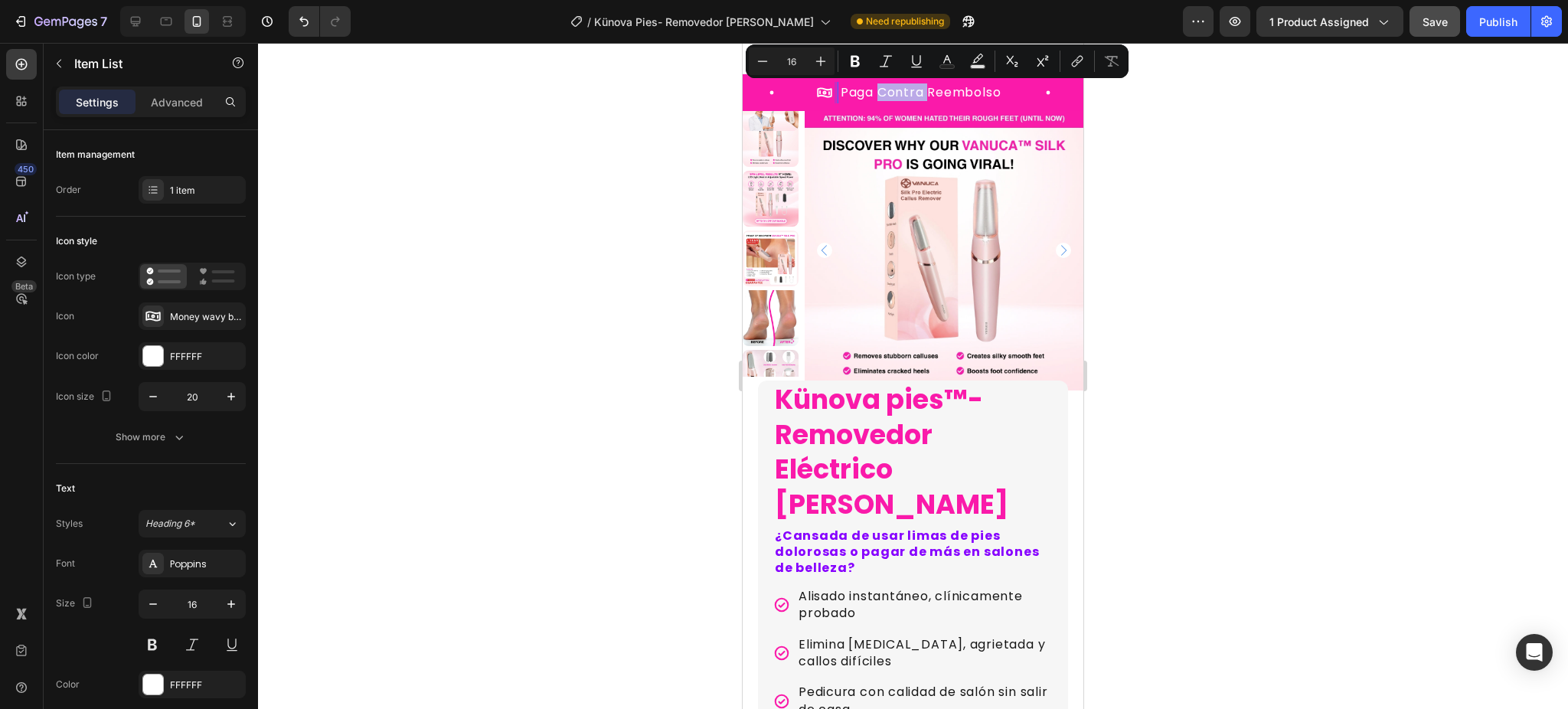
click at [890, 93] on p "Paga Contra Reembolso" at bounding box center [920, 92] width 160 height 17
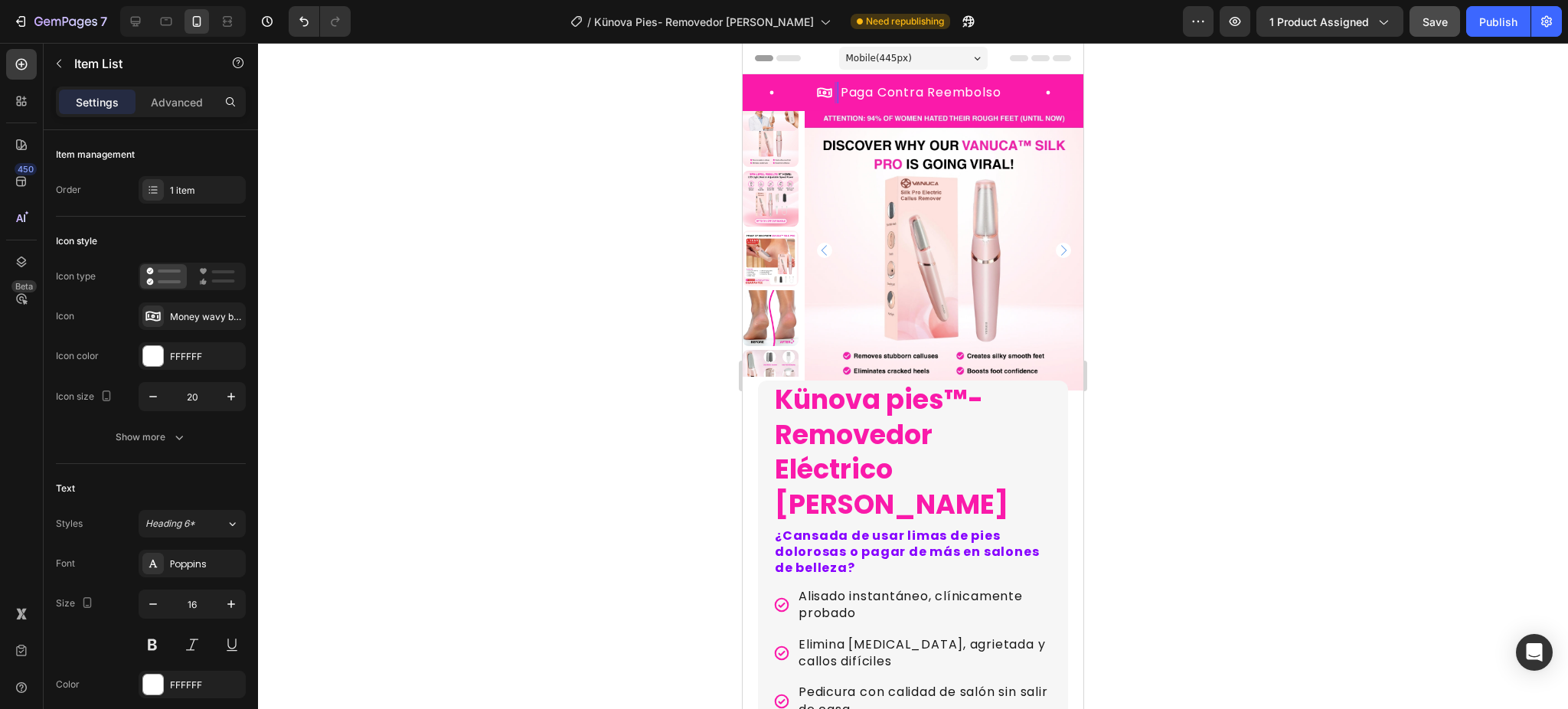
click at [890, 93] on p "Paga Contra Reembolso" at bounding box center [920, 92] width 160 height 17
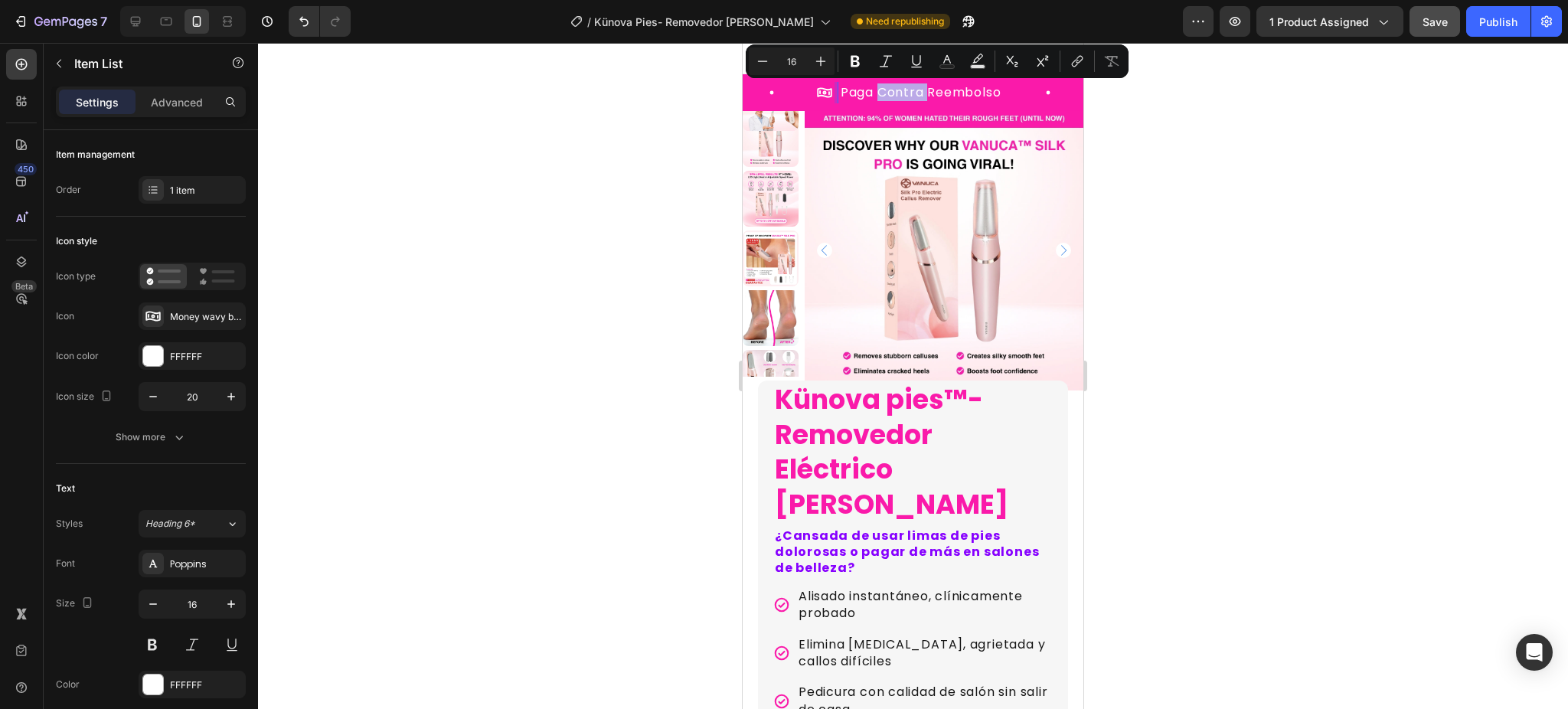
click at [890, 95] on p "Paga Contra Reembolso" at bounding box center [920, 92] width 160 height 17
click at [891, 95] on p "Paga Contra Reembolso" at bounding box center [920, 92] width 160 height 17
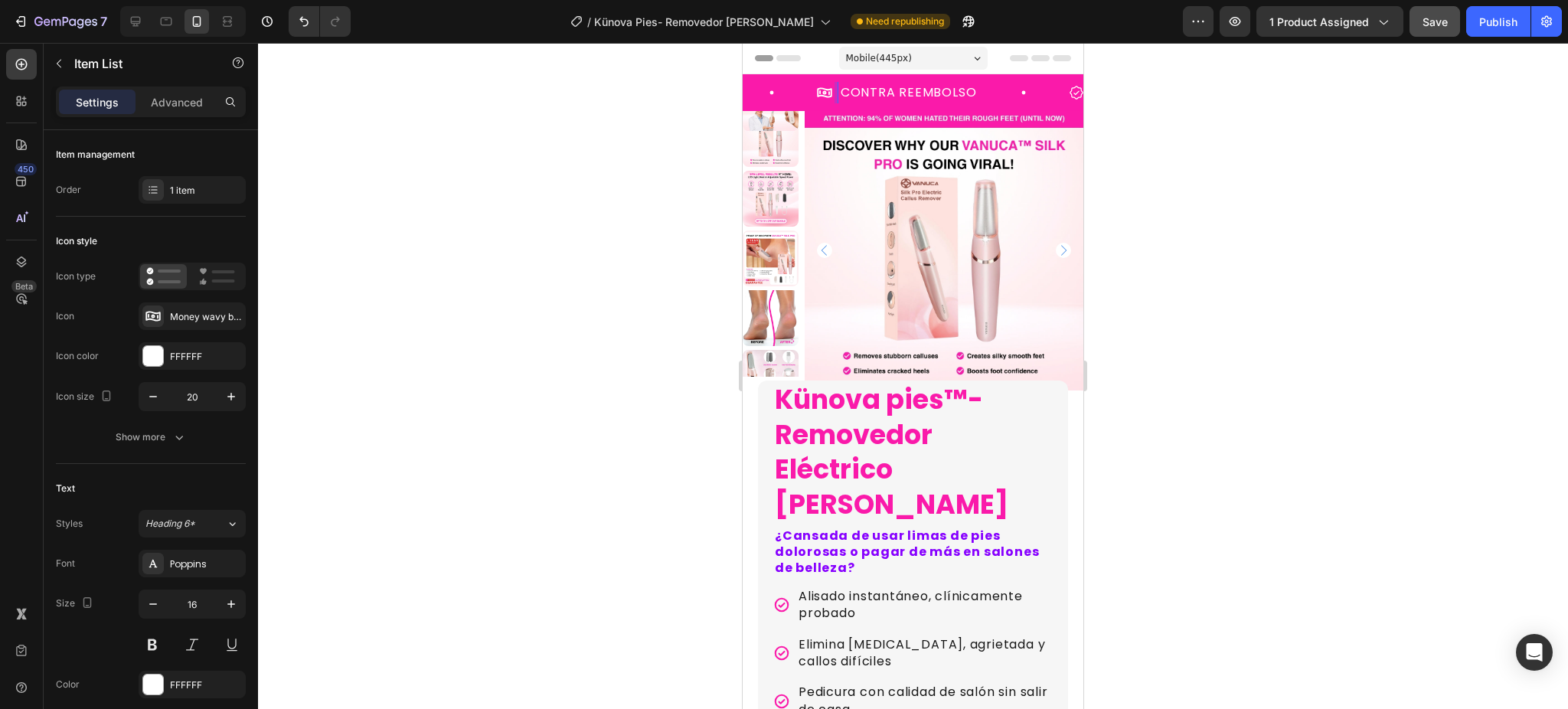
click at [688, 178] on div at bounding box center [913, 376] width 1310 height 667
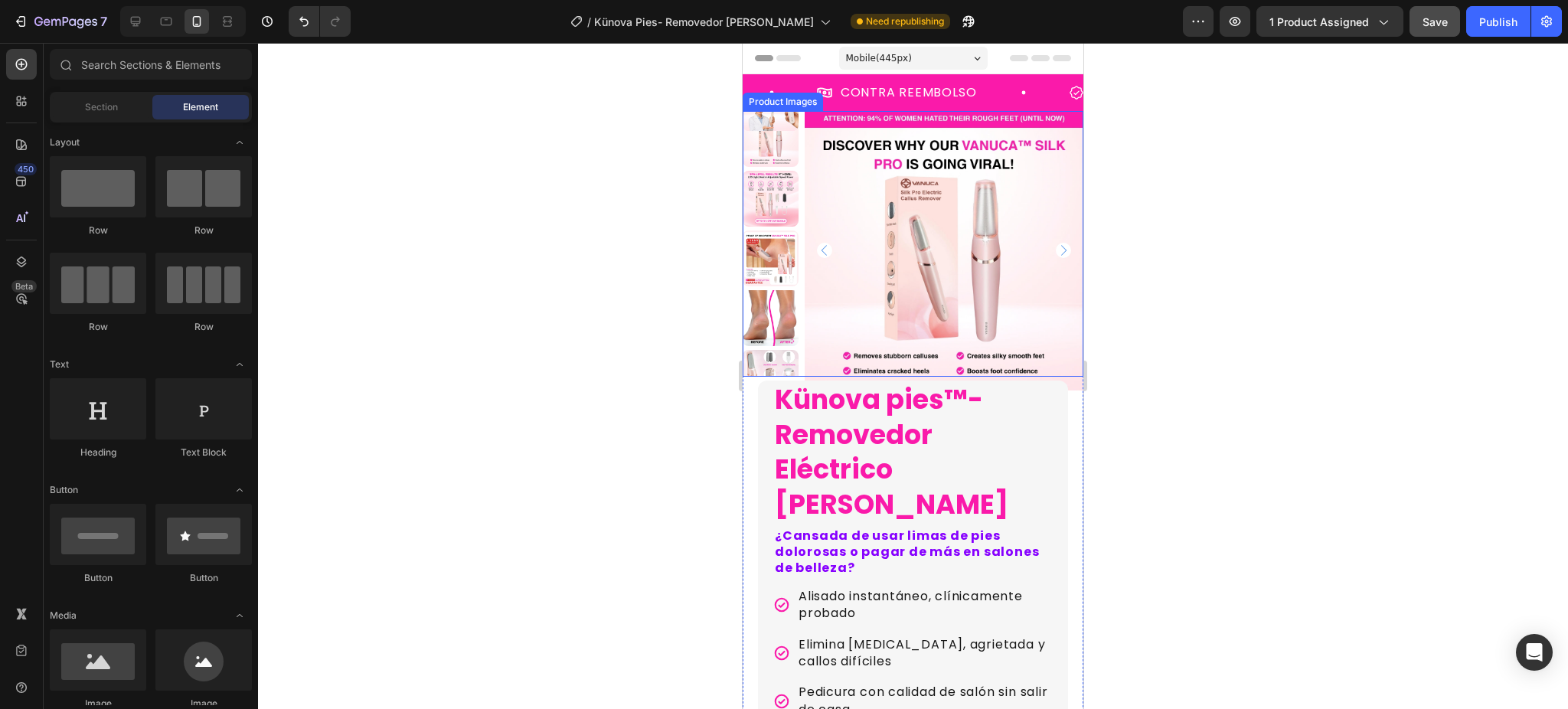
click at [647, 159] on div at bounding box center [913, 376] width 1310 height 667
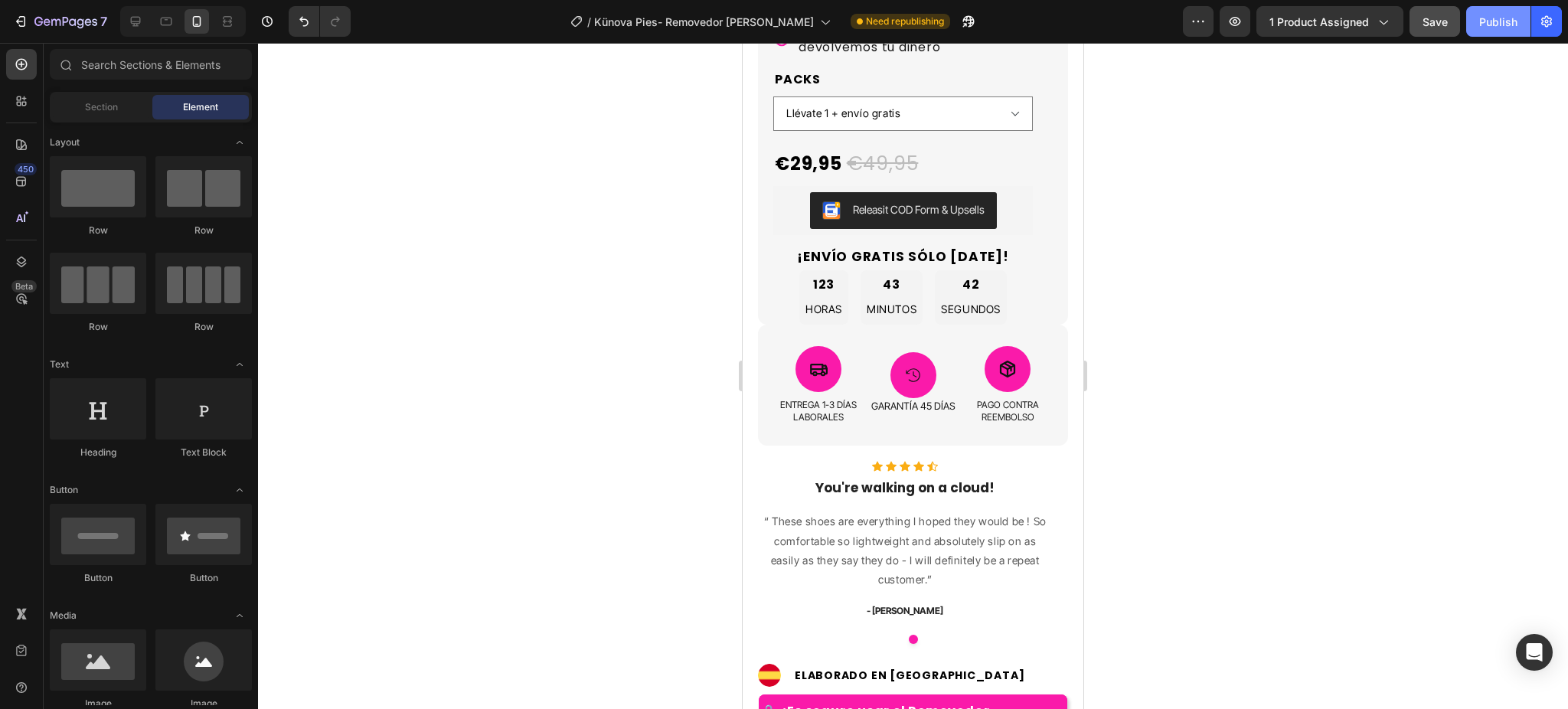
scroll to position [714, 0]
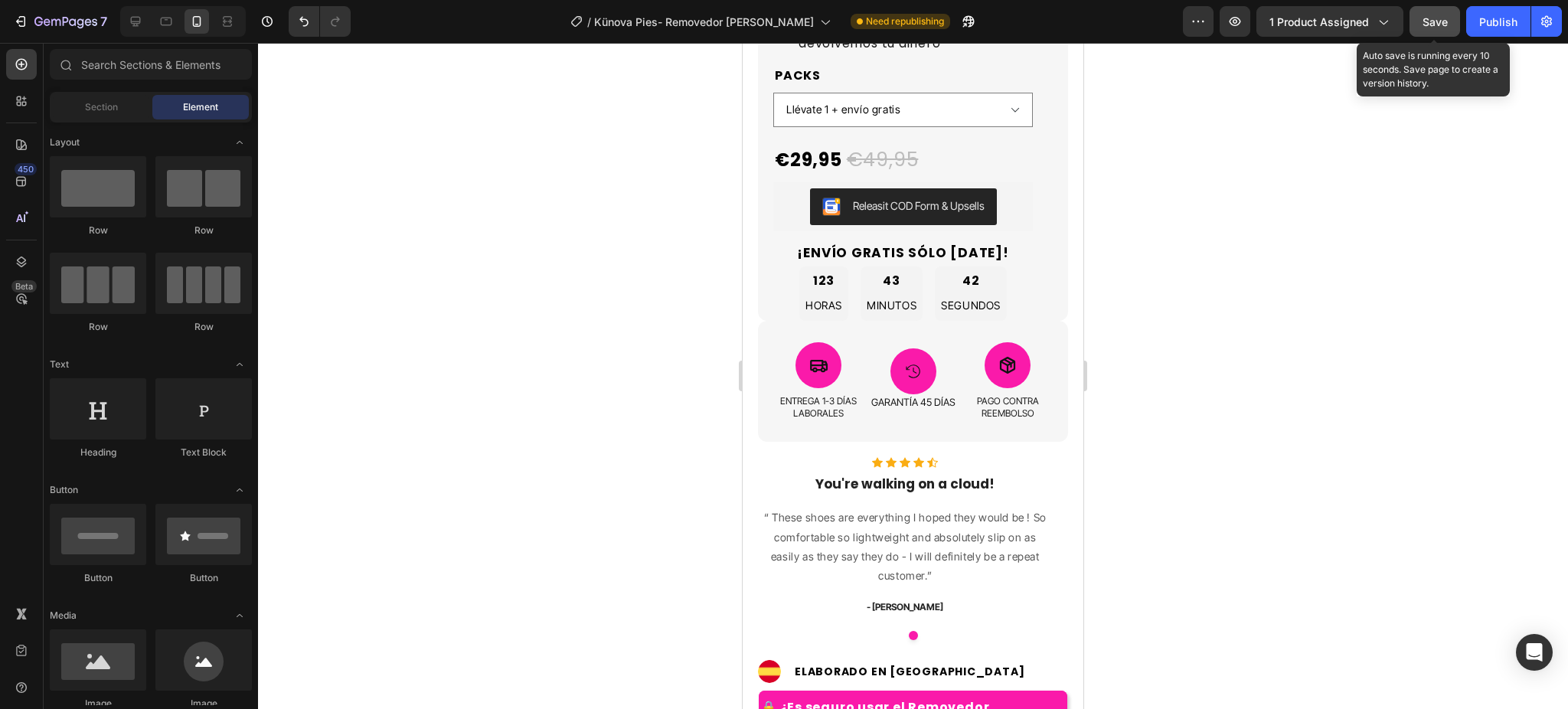
click at [1445, 19] on span "Save" at bounding box center [1435, 21] width 26 height 13
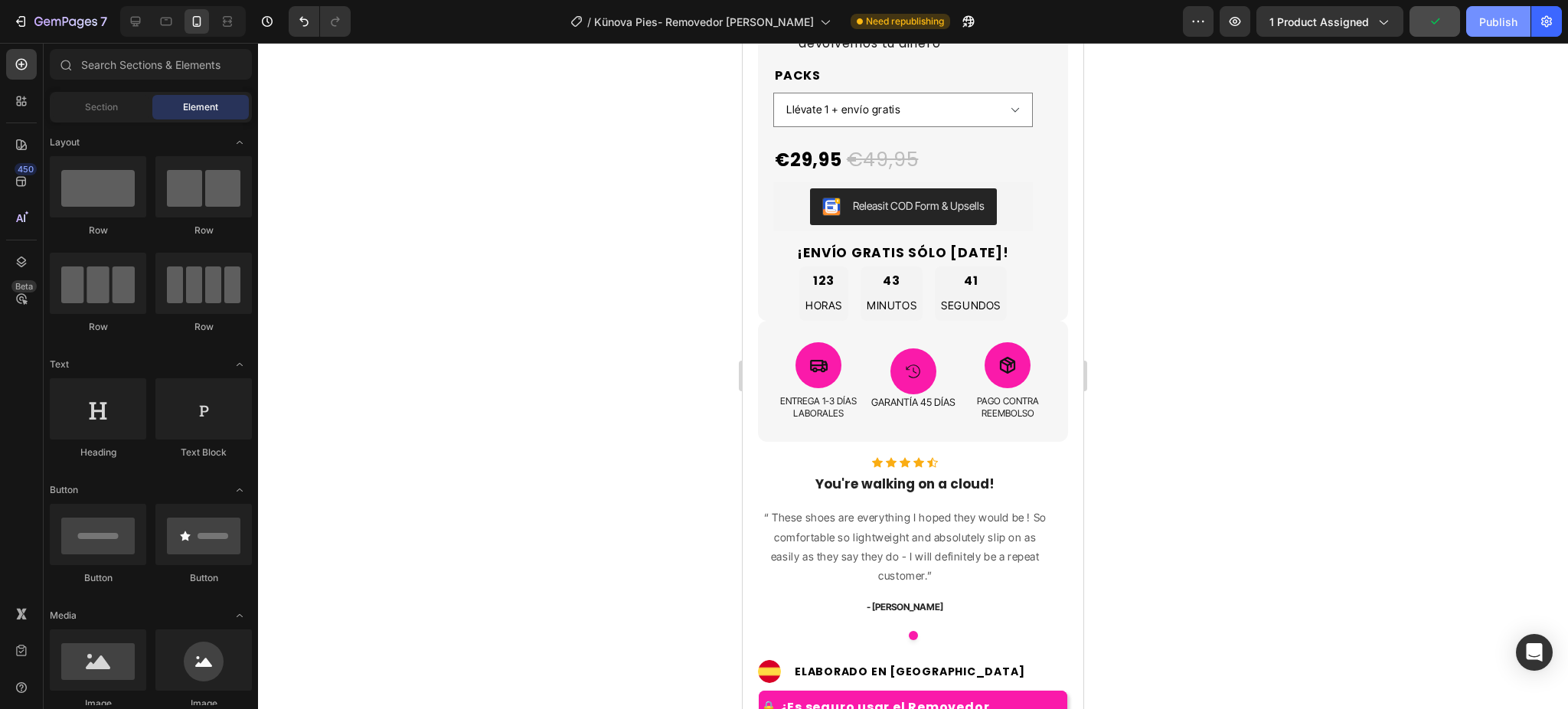
click at [1495, 20] on div "Publish" at bounding box center [1498, 22] width 38 height 16
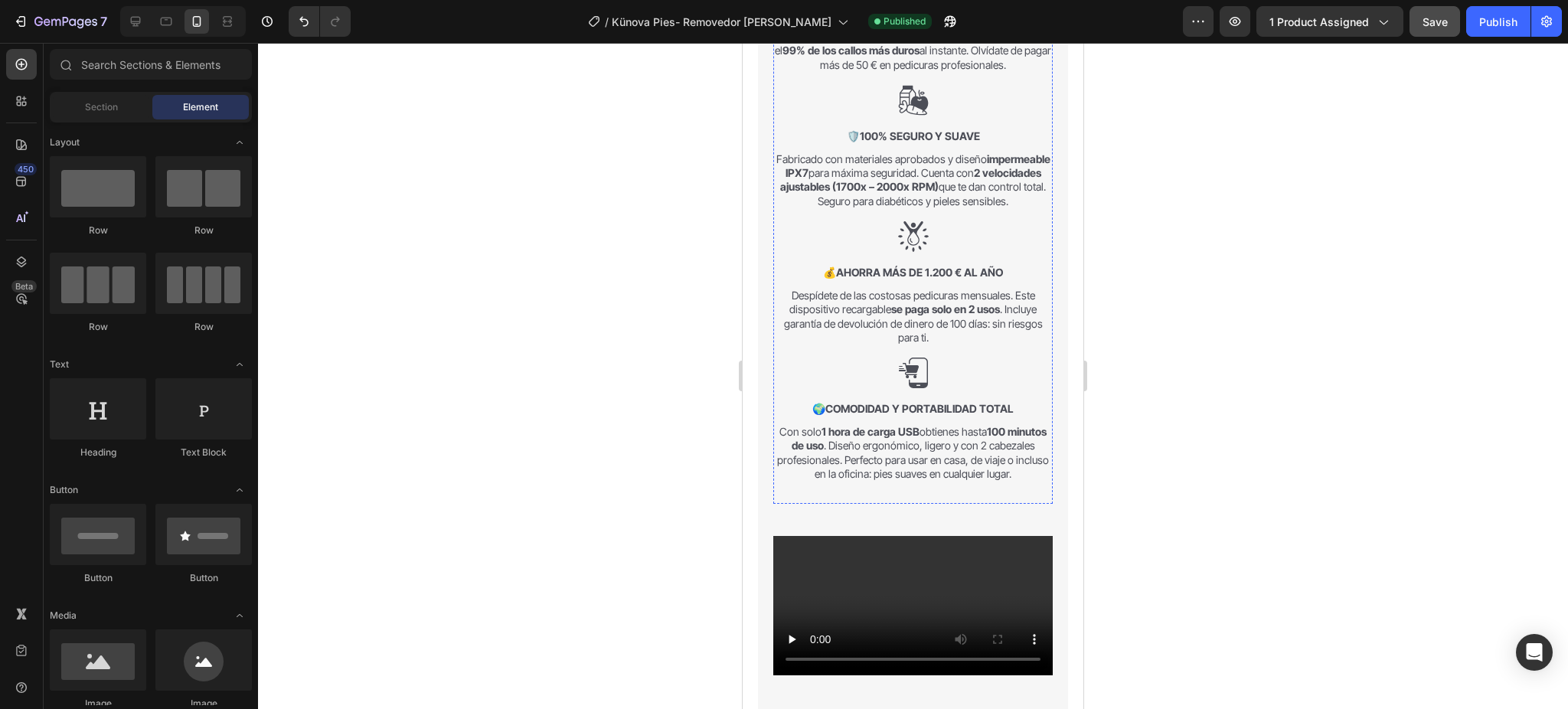
scroll to position [1429, 0]
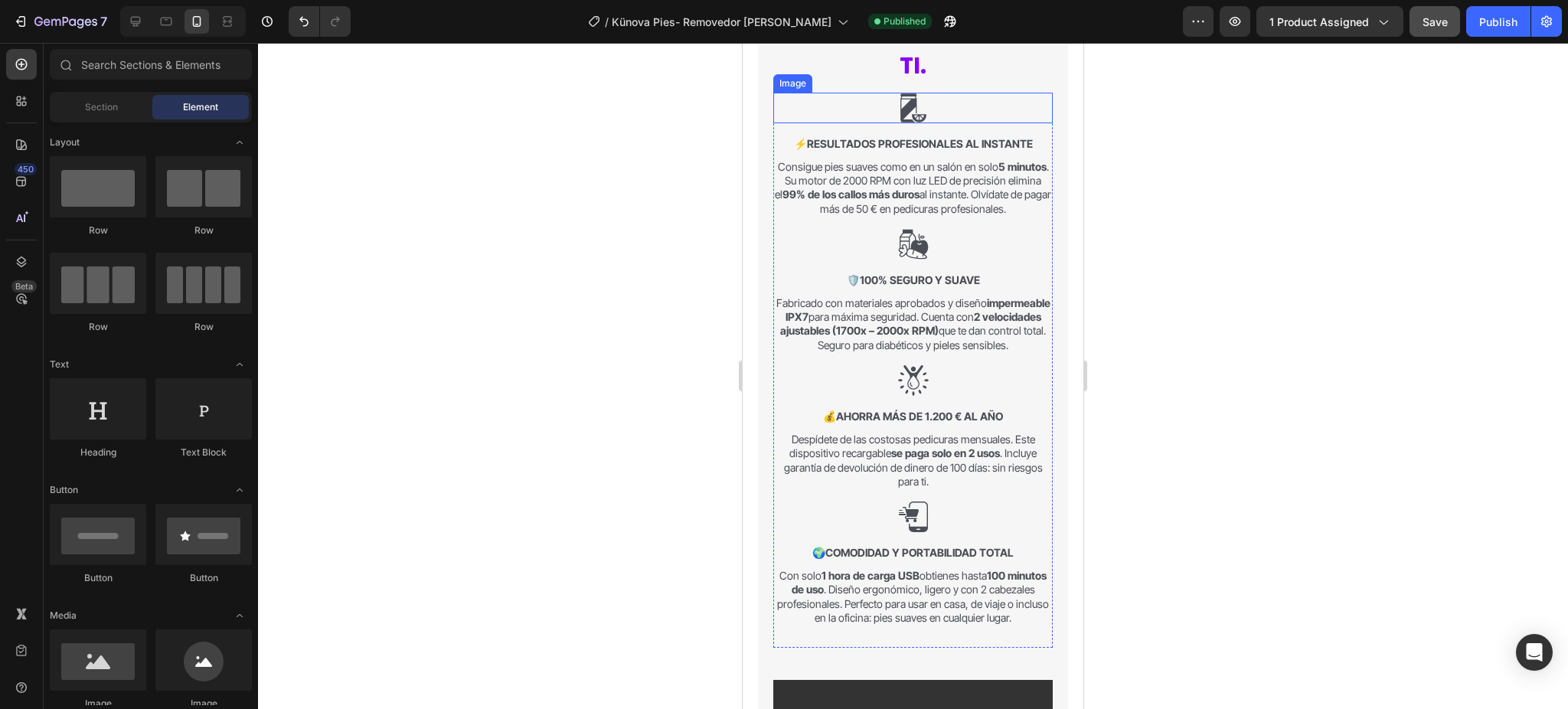
click at [899, 114] on img at bounding box center [913, 108] width 31 height 31
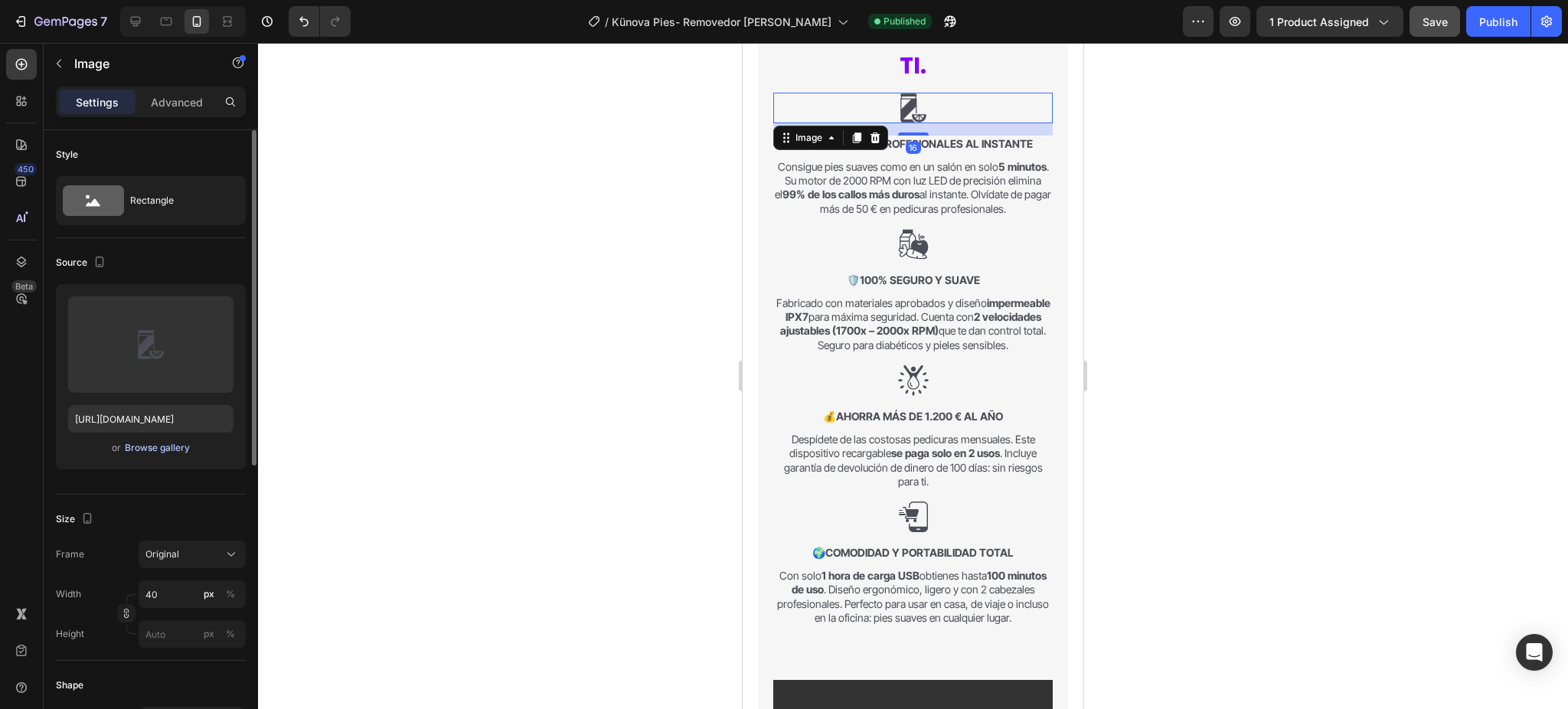
click at [163, 449] on div "Browse gallery" at bounding box center [157, 449] width 65 height 14
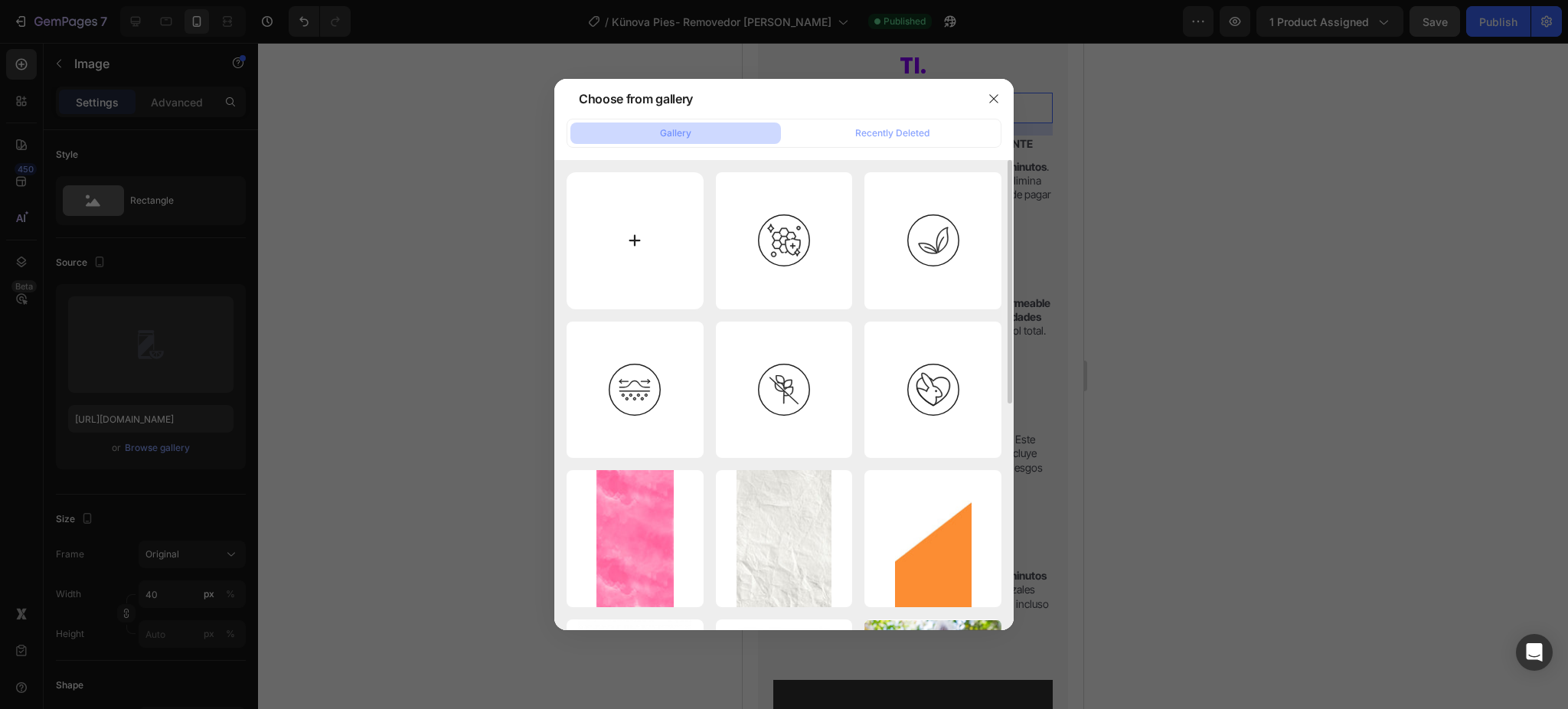
click at [589, 245] on input "file" at bounding box center [635, 240] width 137 height 137
click at [657, 220] on input "file" at bounding box center [635, 240] width 137 height 137
type input "C:\fakepath\masseuse.png"
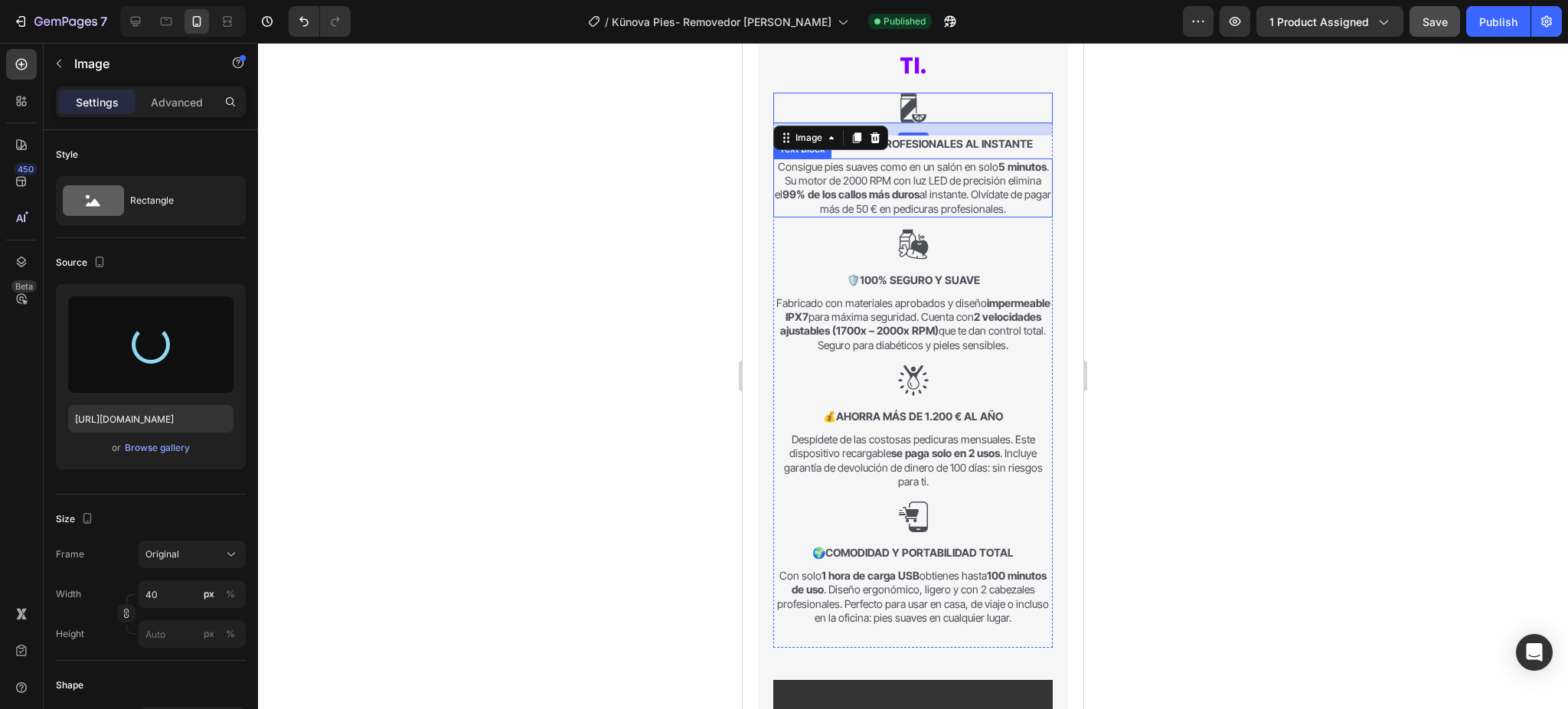
type input "[URL][DOMAIN_NAME]"
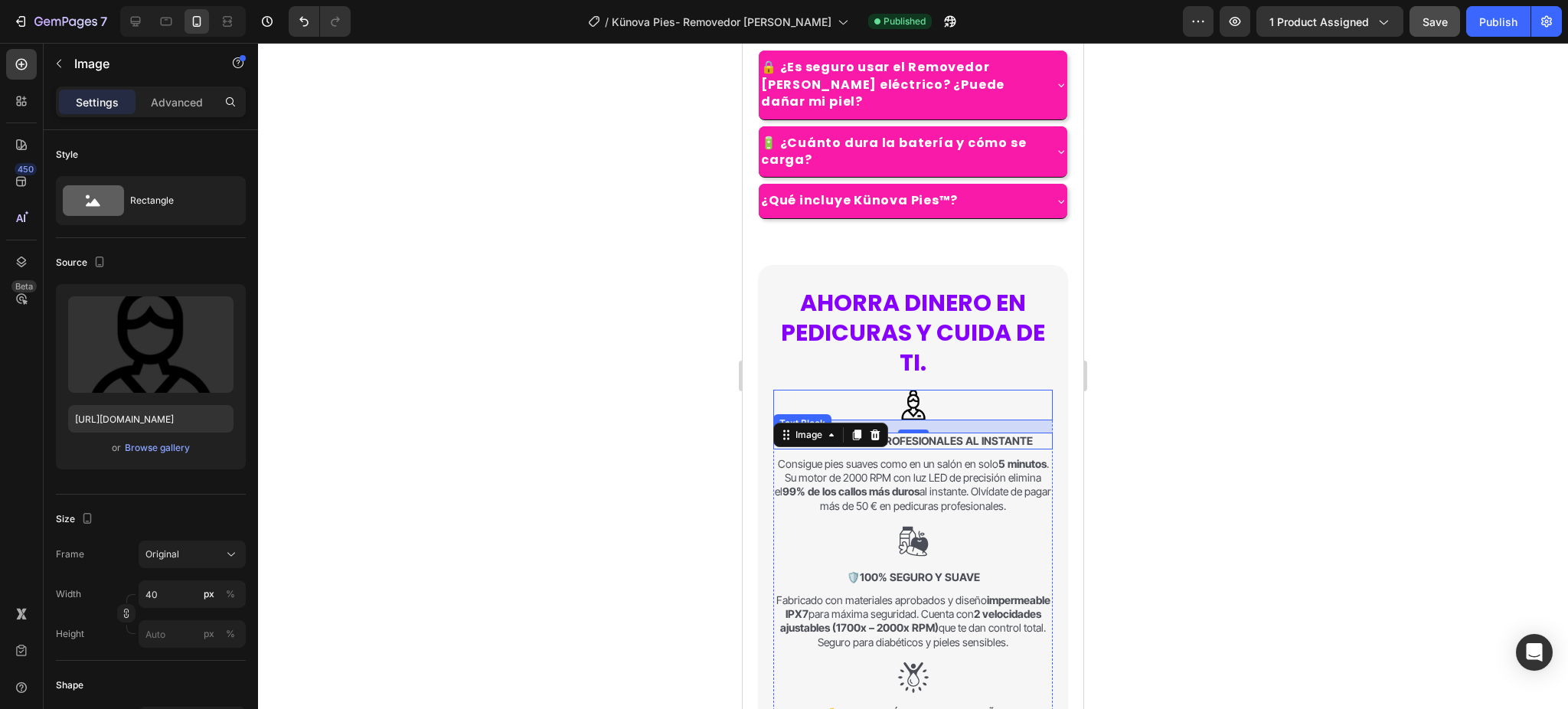
scroll to position [1416, 0]
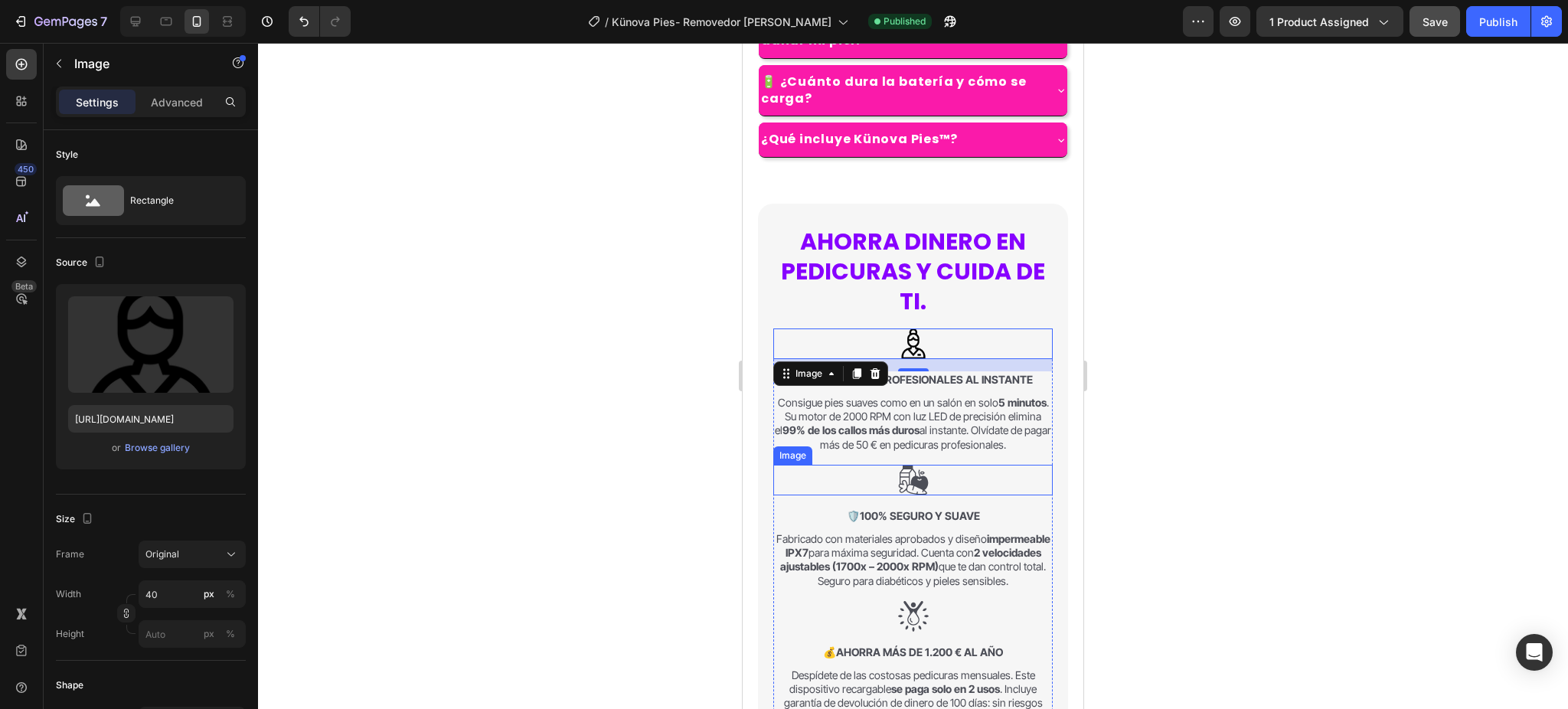
click at [898, 467] on img at bounding box center [913, 479] width 31 height 31
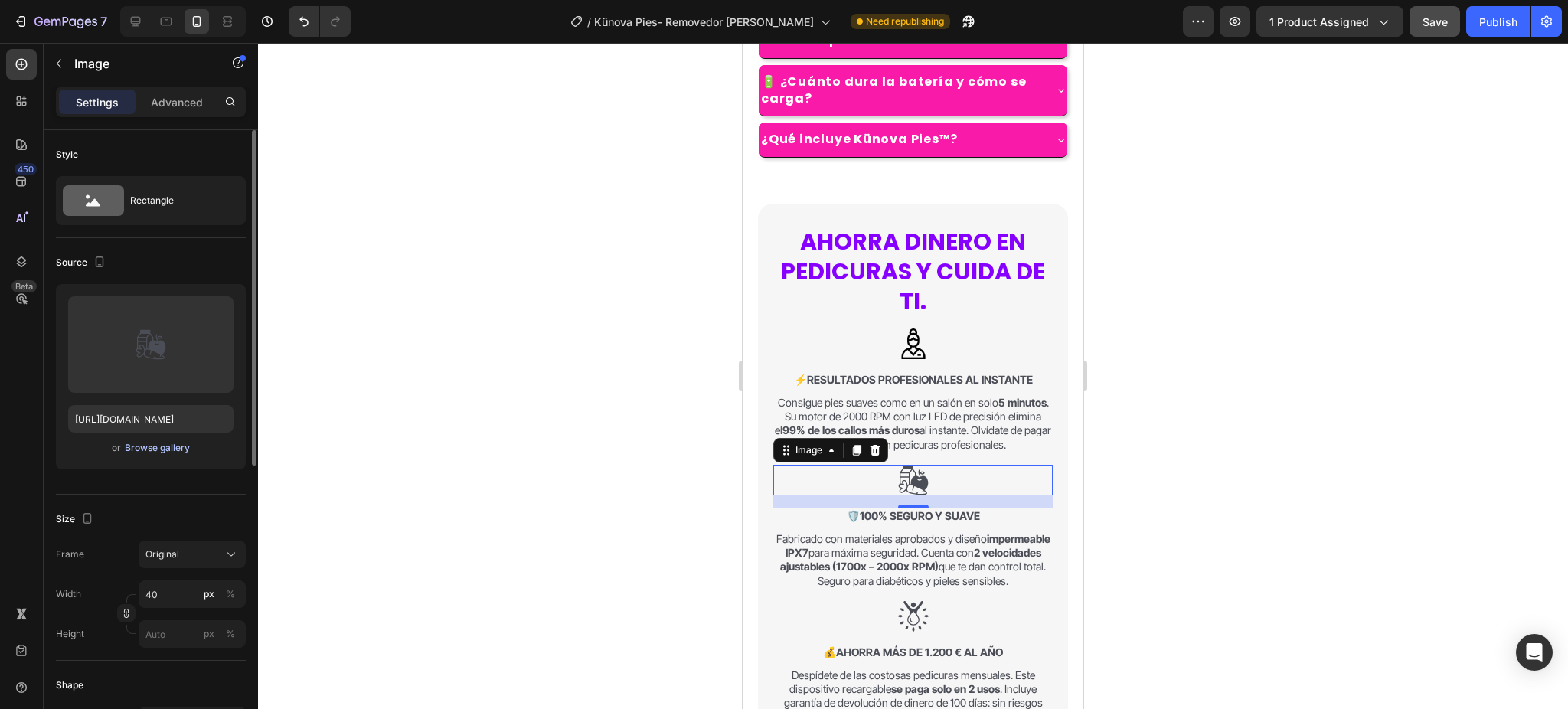
click at [164, 450] on div "Browse gallery" at bounding box center [157, 449] width 65 height 14
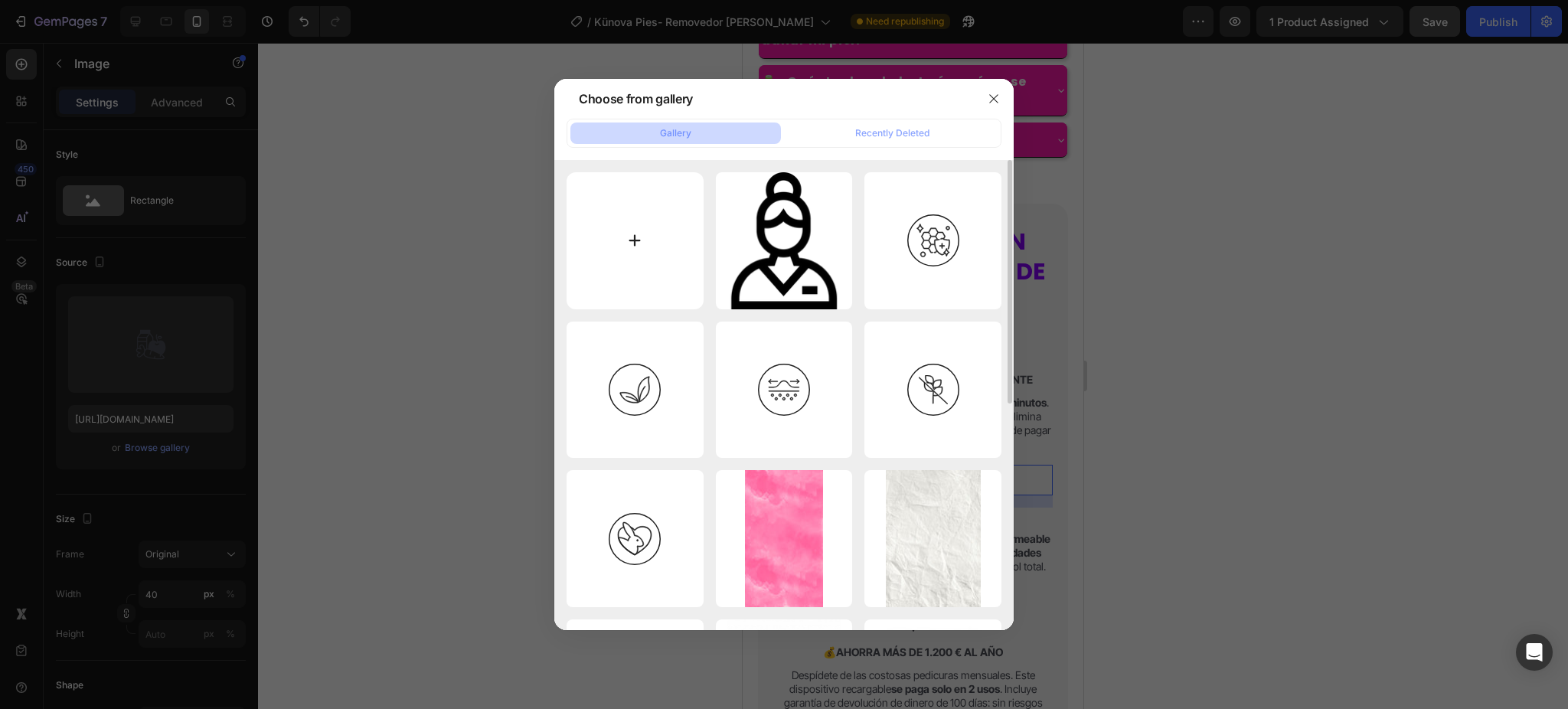
click at [591, 240] on input "file" at bounding box center [635, 240] width 137 height 137
type input "C:\fakepath\security.png"
type input "[URL][DOMAIN_NAME]"
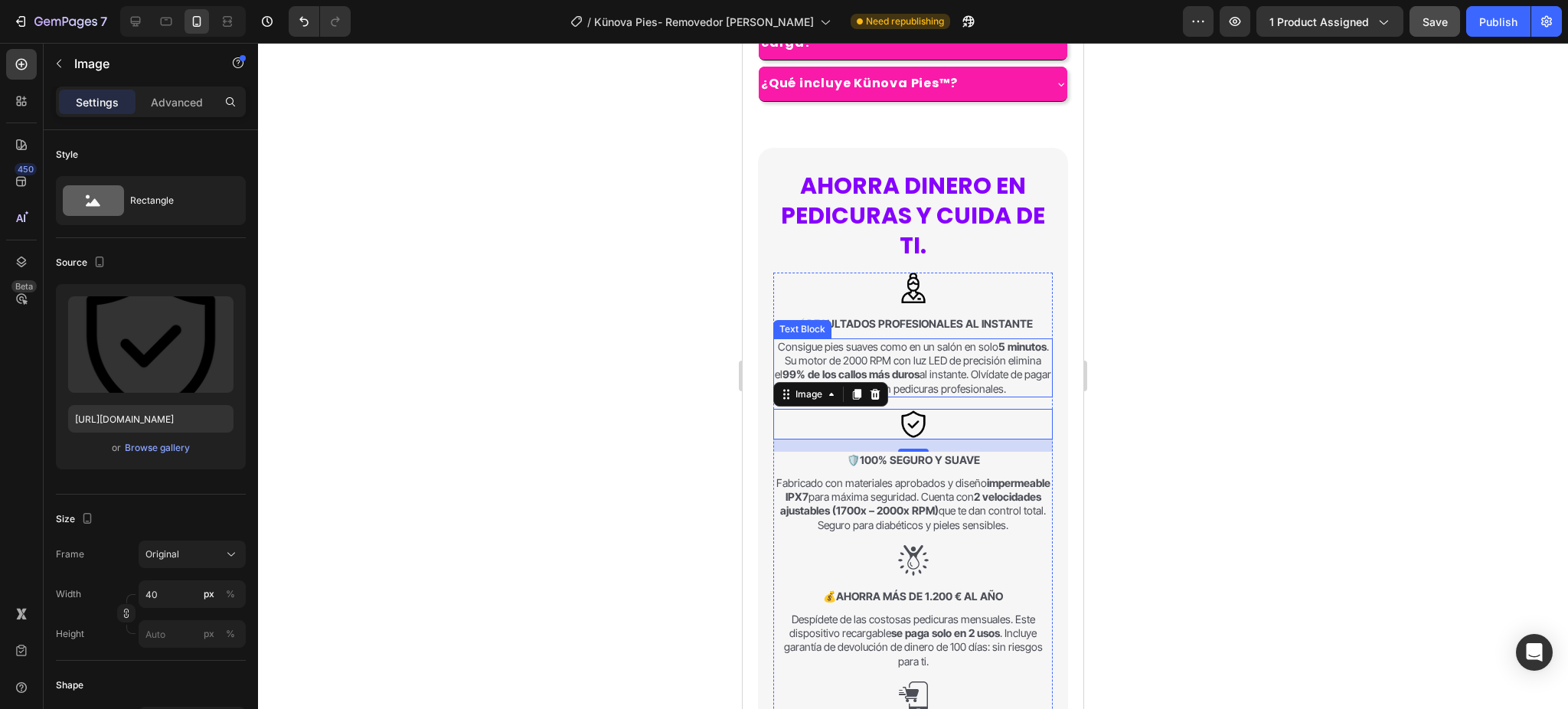
scroll to position [1518, 0]
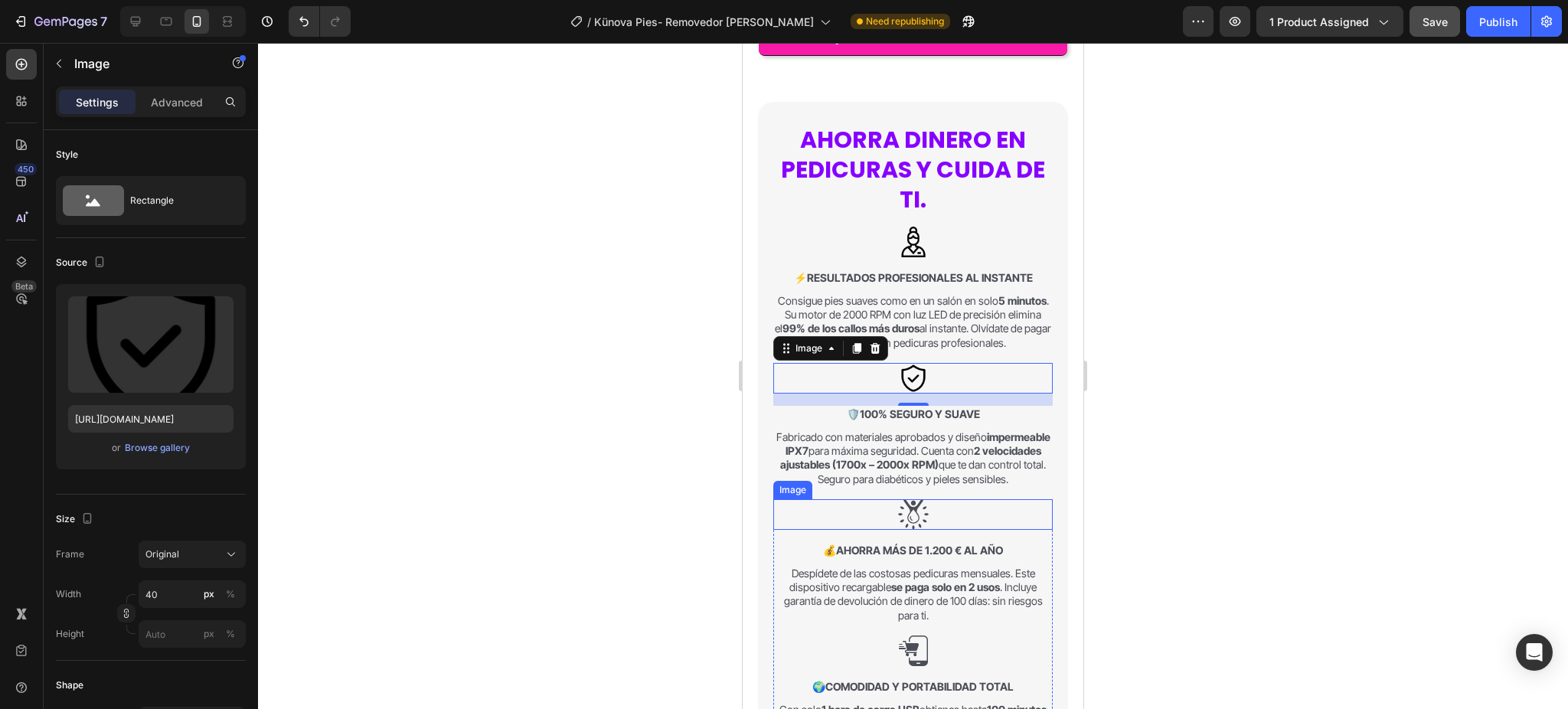
click at [888, 503] on div at bounding box center [913, 514] width 280 height 31
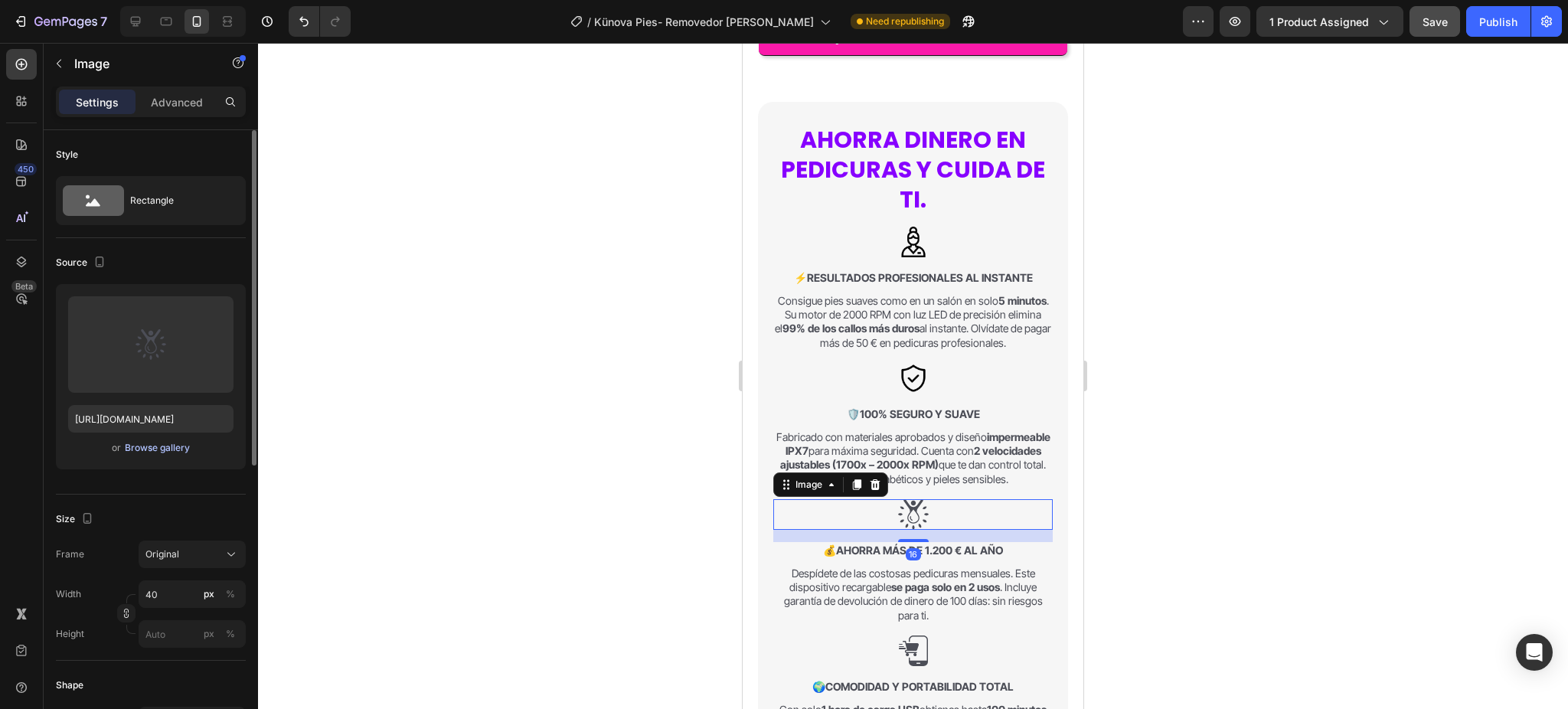
click at [165, 453] on div "Browse gallery" at bounding box center [157, 449] width 65 height 14
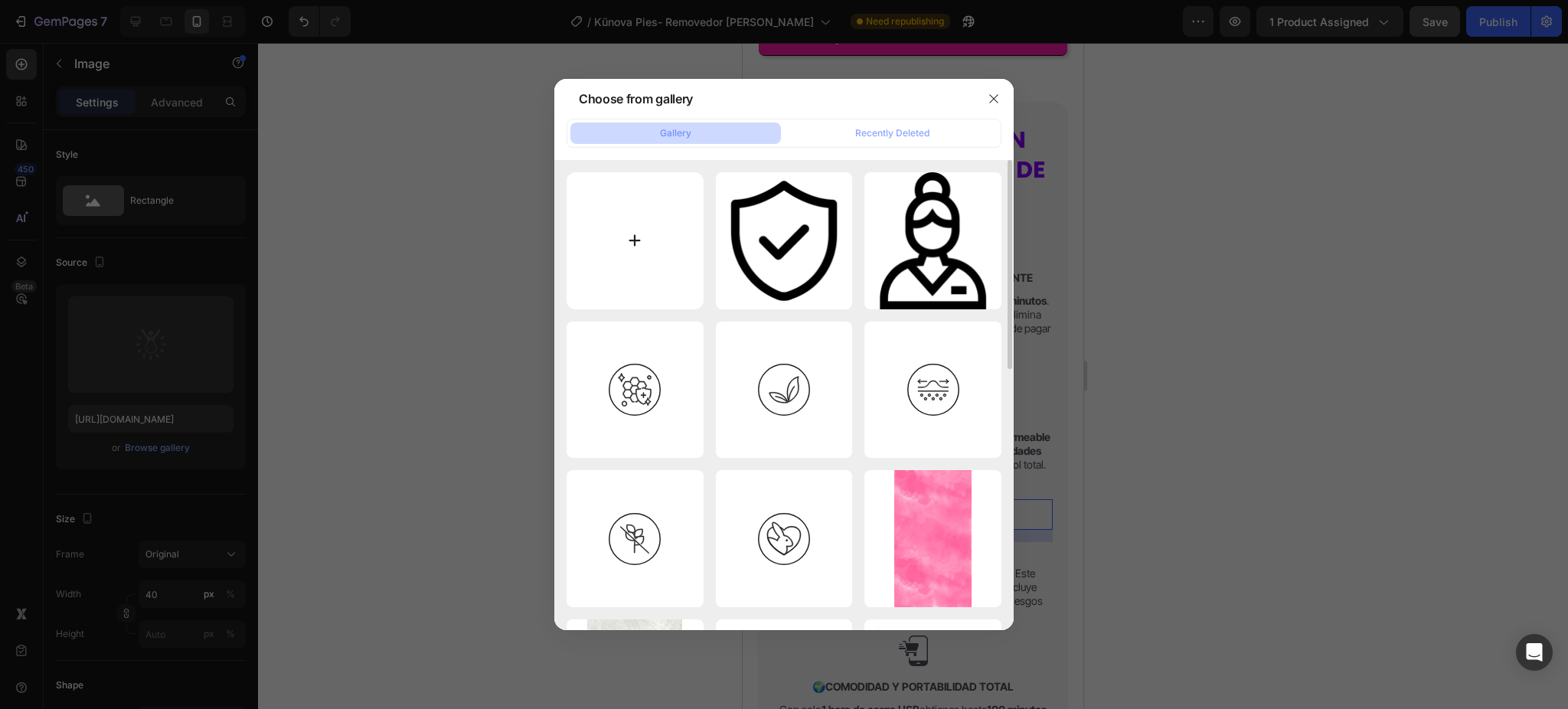
drag, startPoint x: 577, startPoint y: 243, endPoint x: 567, endPoint y: 242, distance: 10.0
click at [567, 242] on input "file" at bounding box center [635, 240] width 137 height 137
type input "C:\fakepath\piggy-bank.png"
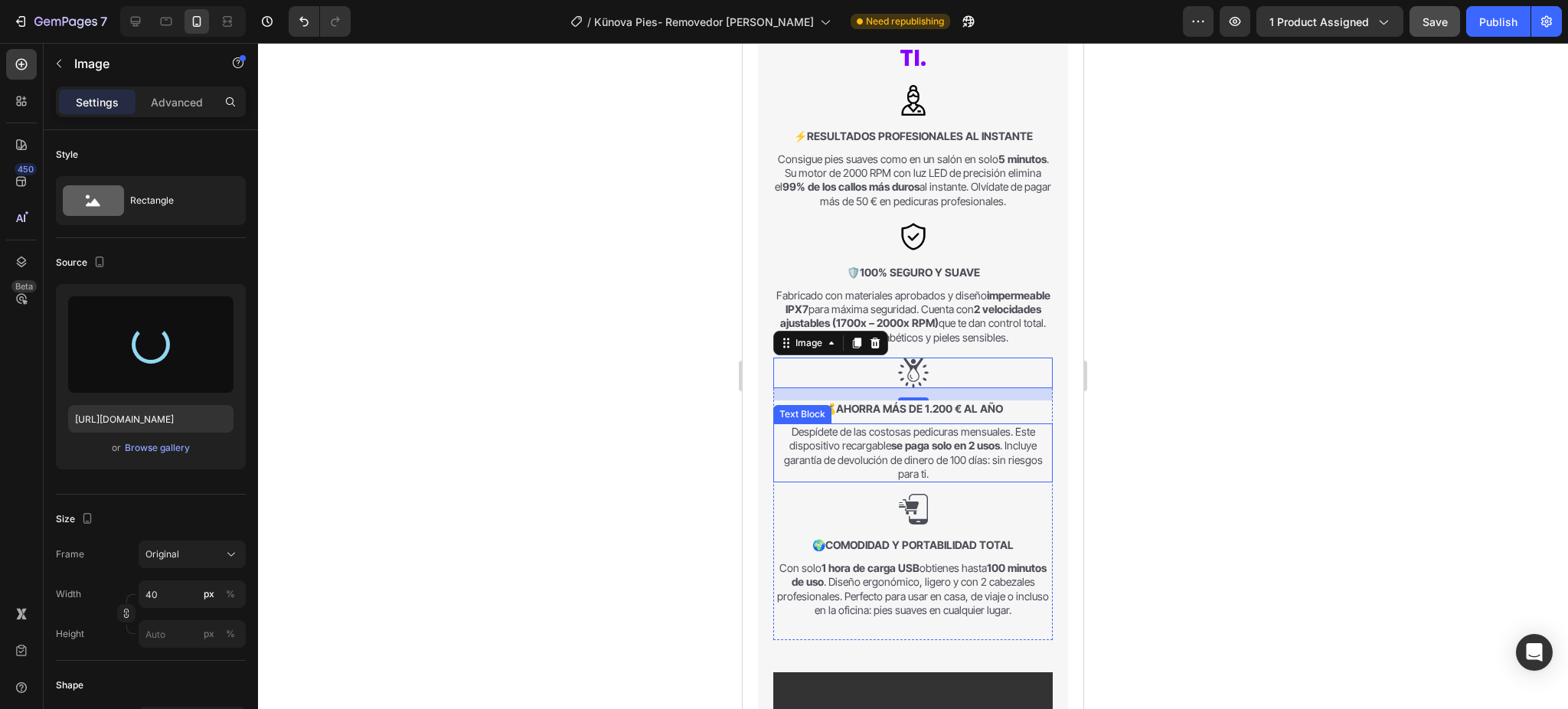
scroll to position [1723, 0]
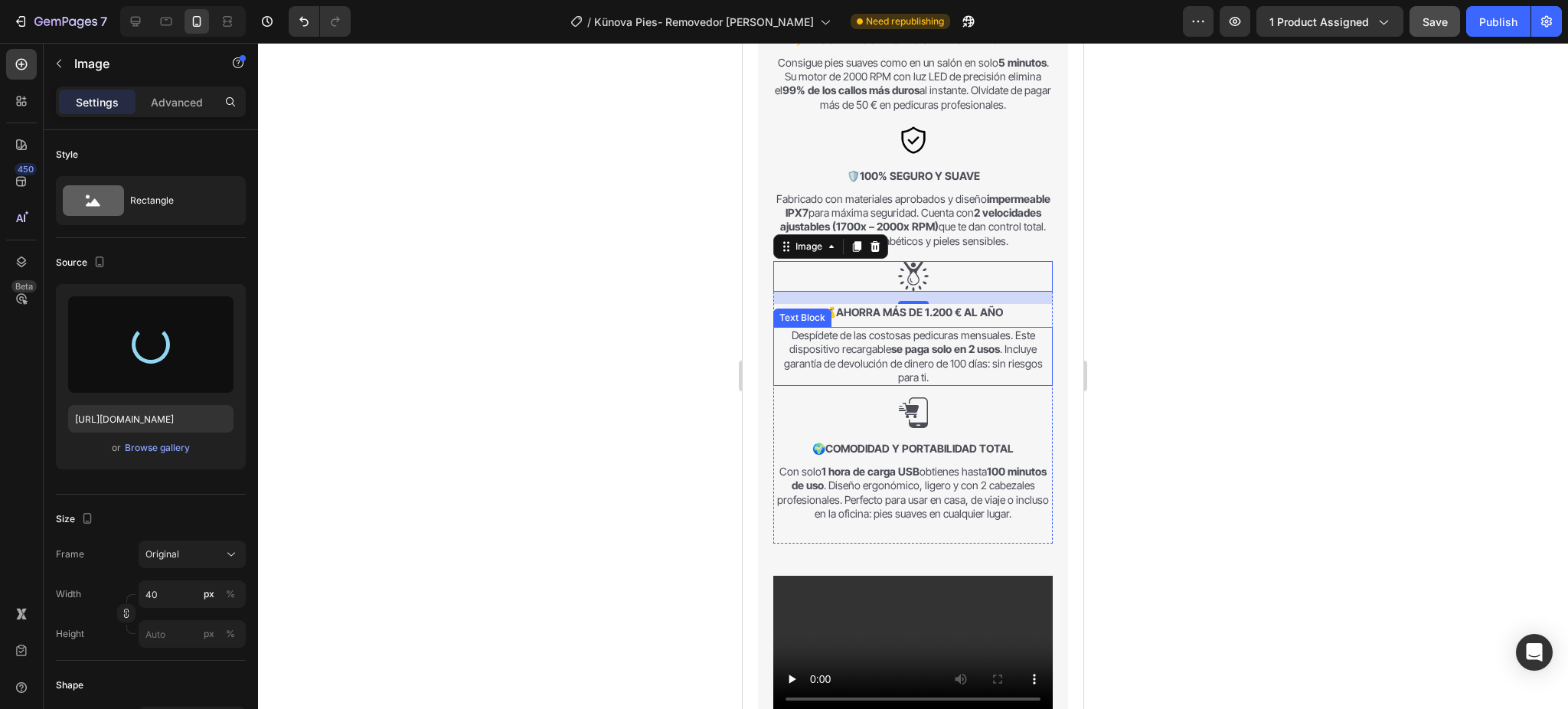
type input "[URL][DOMAIN_NAME]"
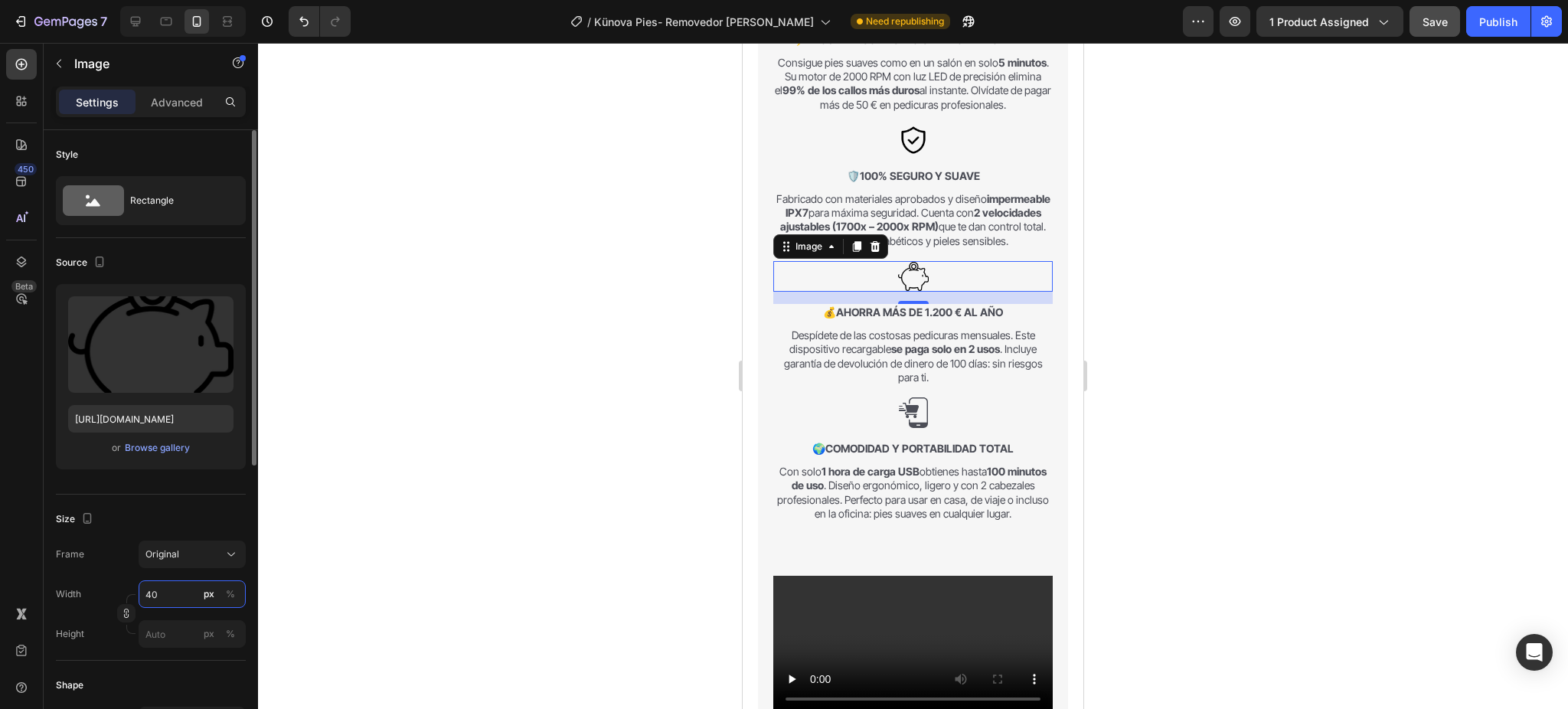
click at [164, 586] on input "40" at bounding box center [192, 593] width 107 height 27
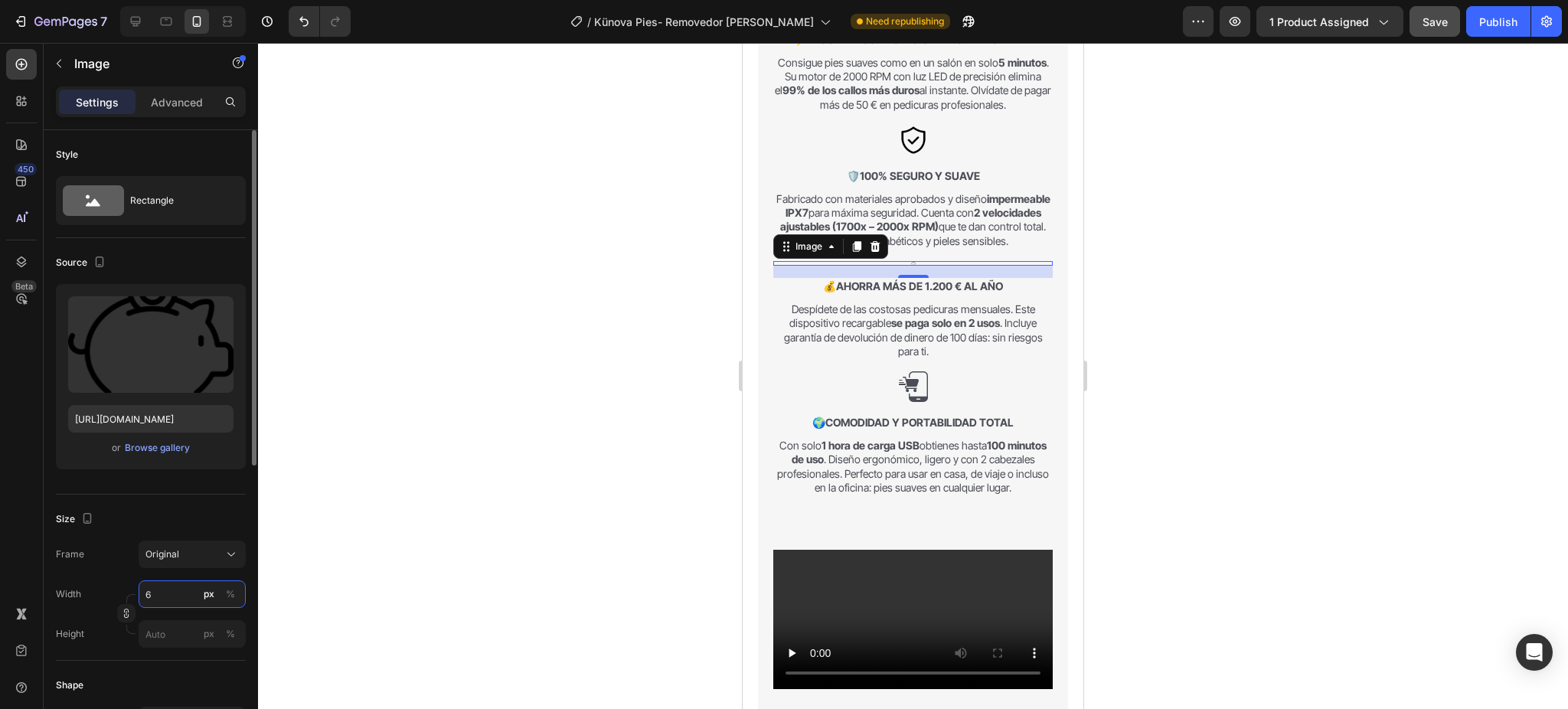
type input "60"
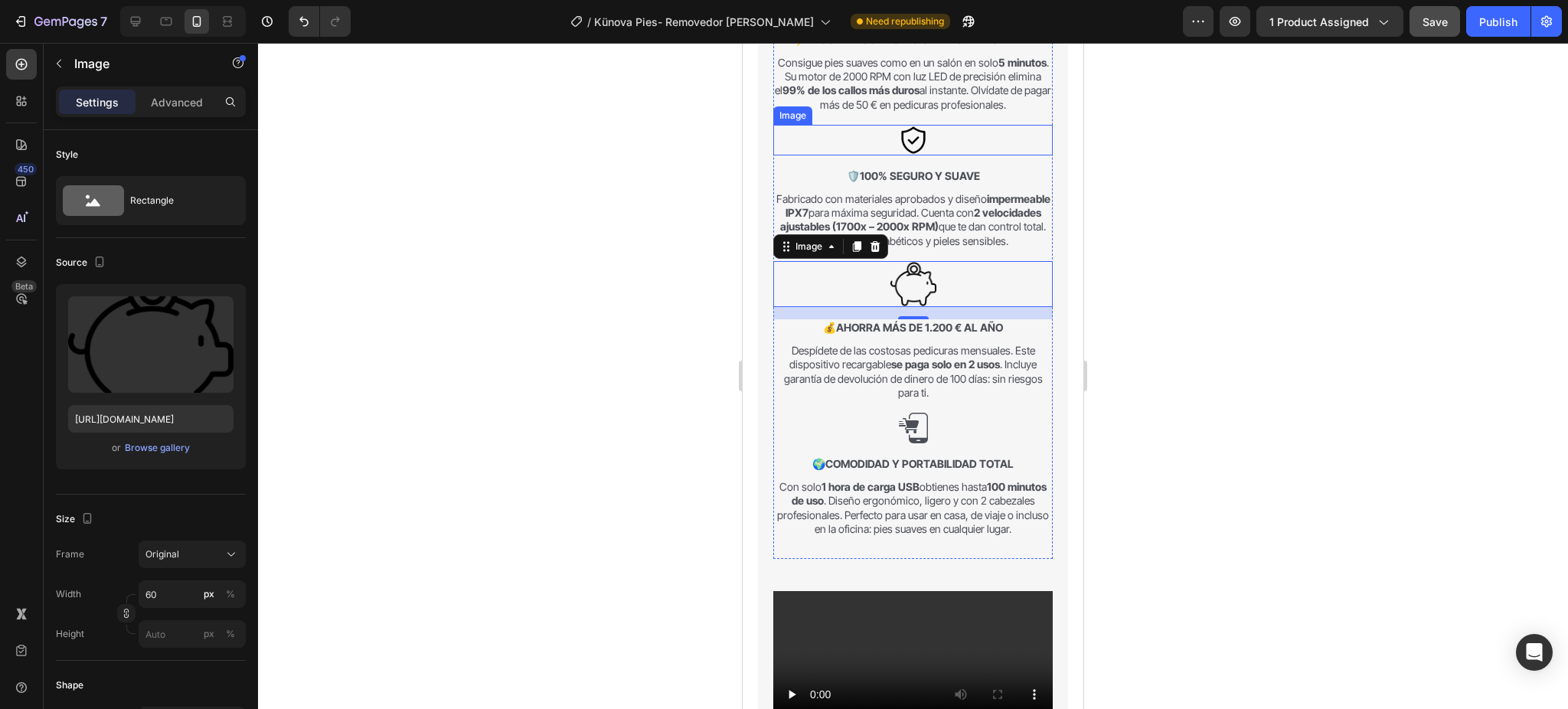
click at [886, 155] on div at bounding box center [913, 140] width 280 height 31
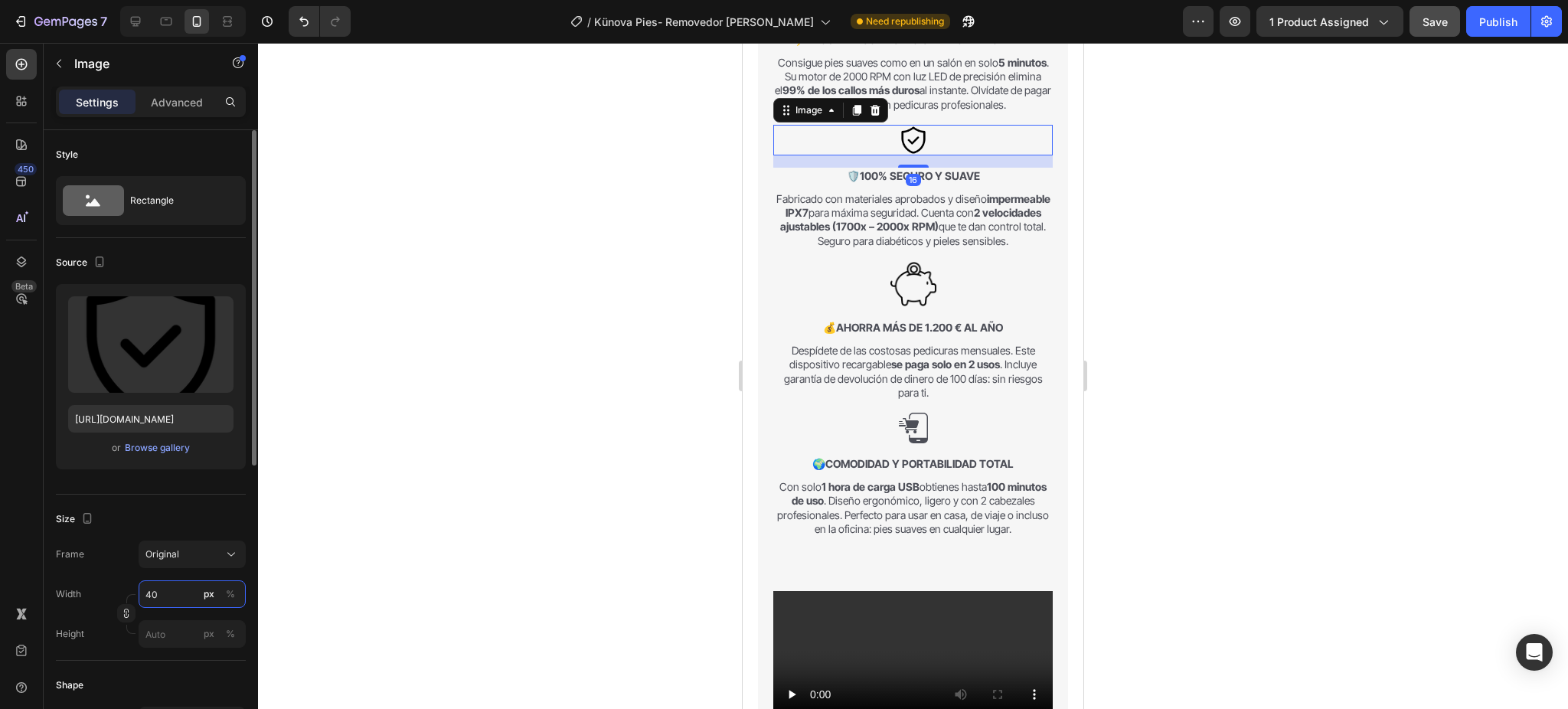
click at [159, 585] on input "40" at bounding box center [192, 593] width 107 height 27
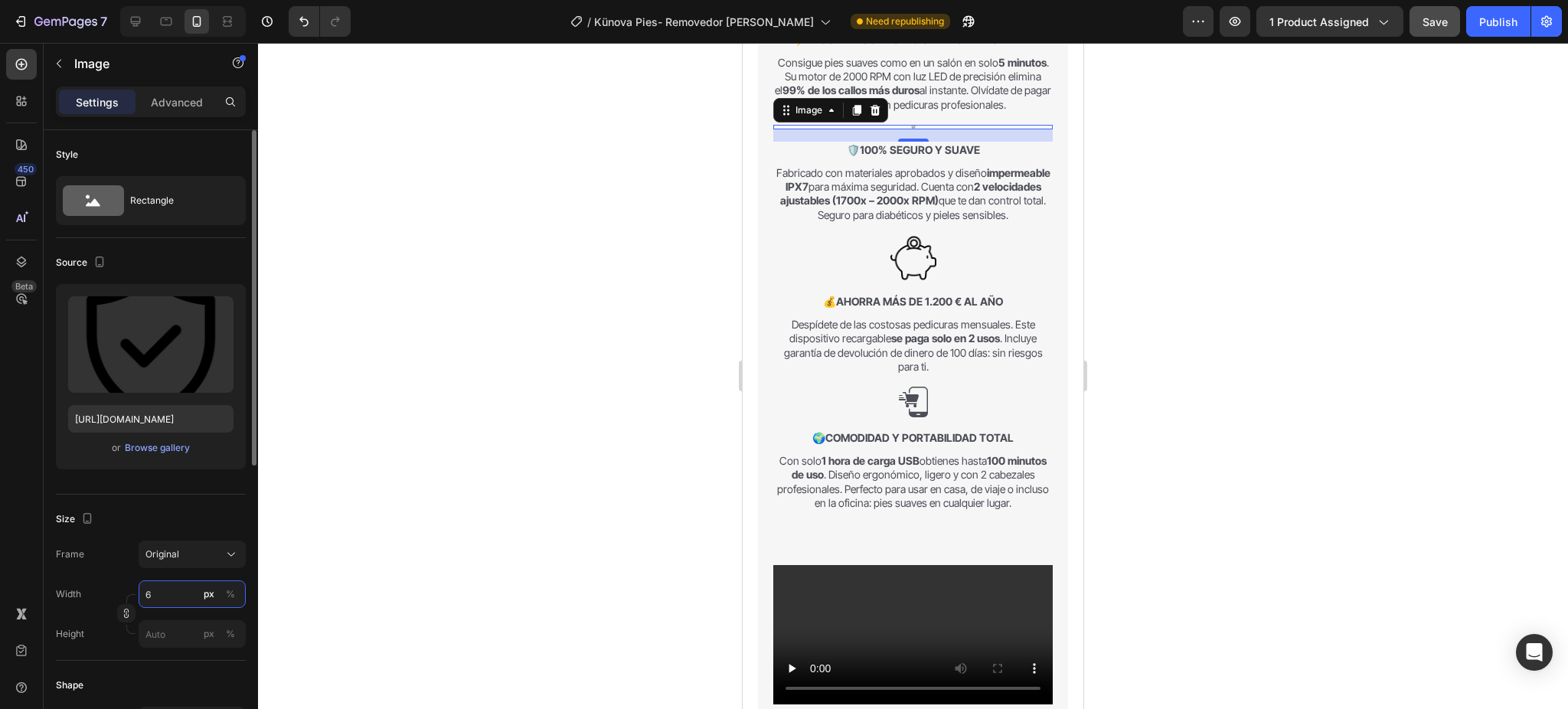
type input "60"
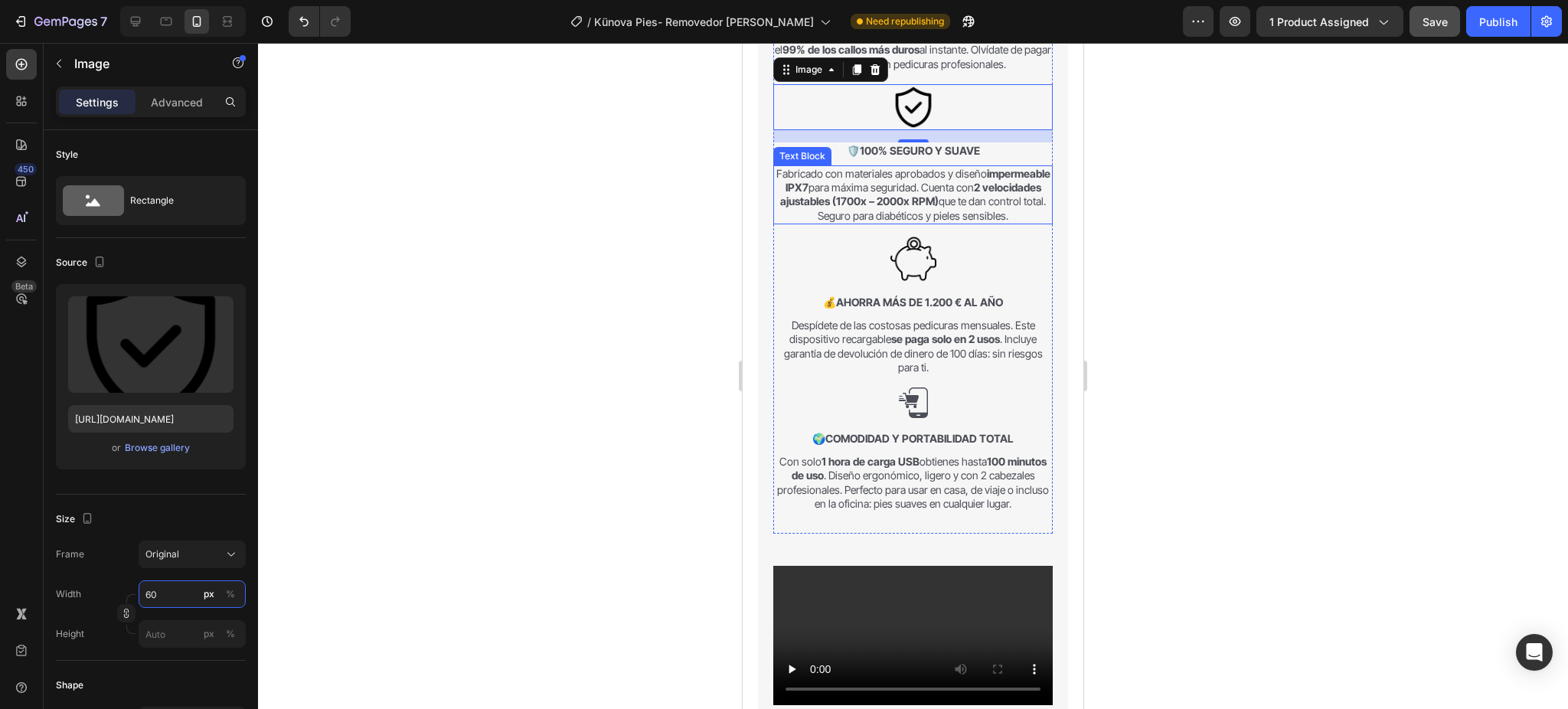
scroll to position [1416, 0]
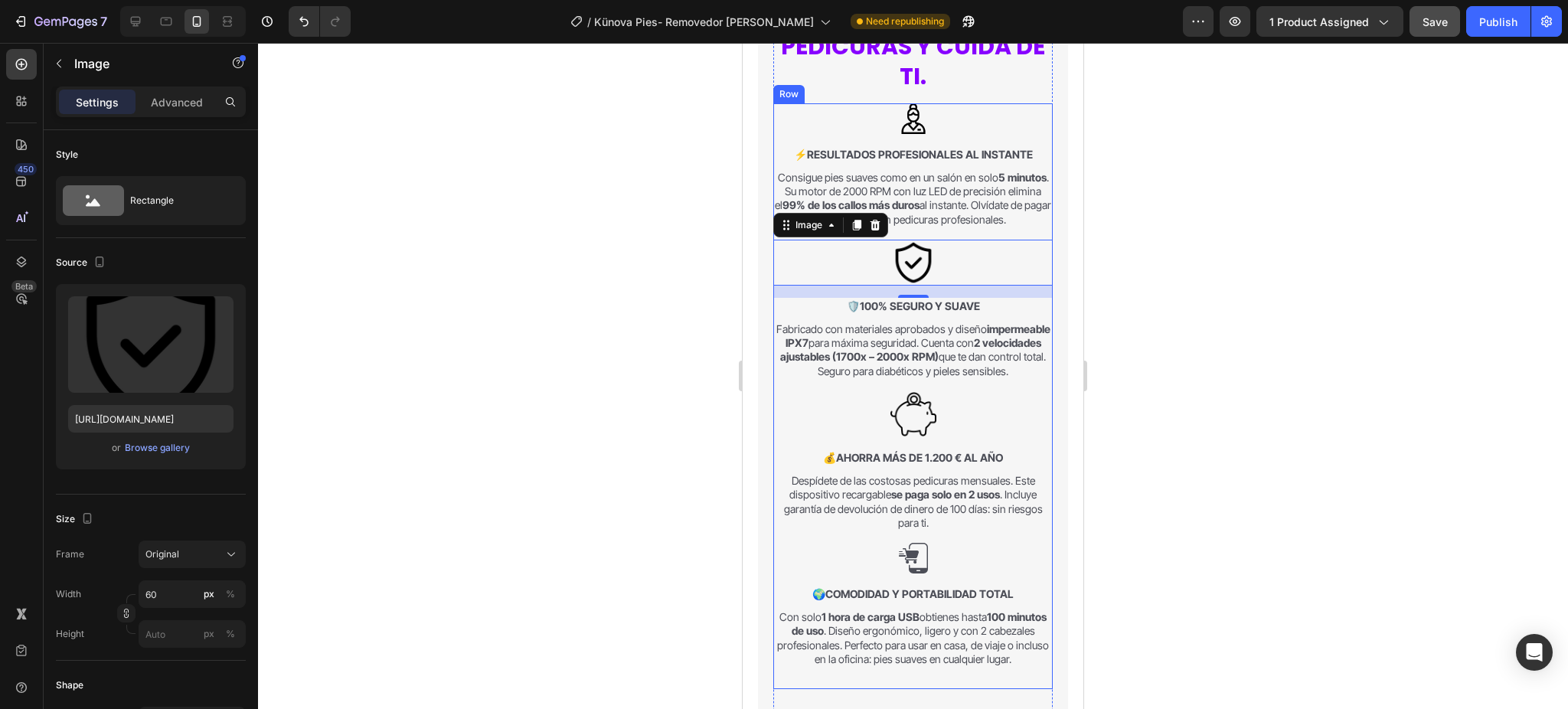
click at [916, 135] on div "Image ⚡ Resultados Profesionales al Instante Text Block Consigue pies suaves co…" at bounding box center [913, 247] width 280 height 288
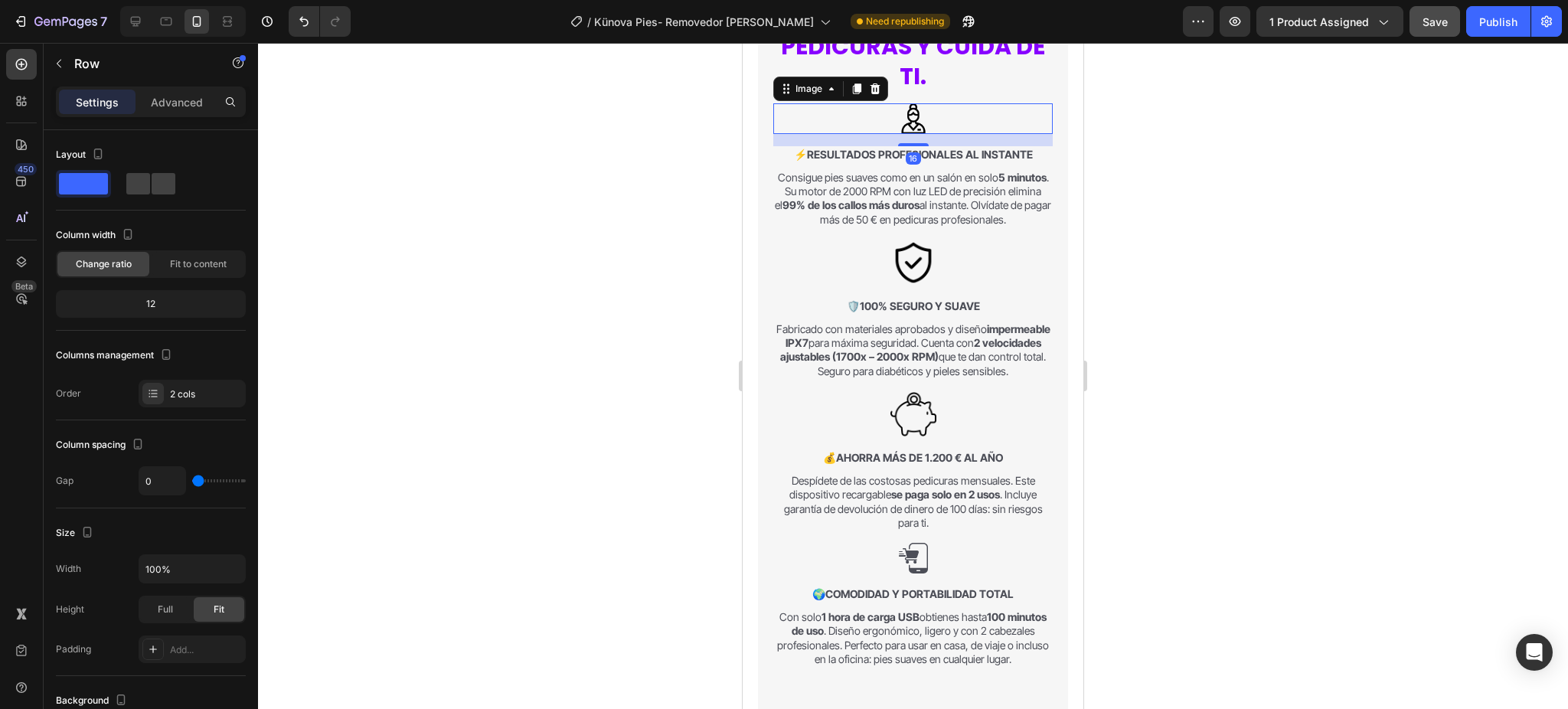
click at [908, 122] on img at bounding box center [913, 118] width 31 height 31
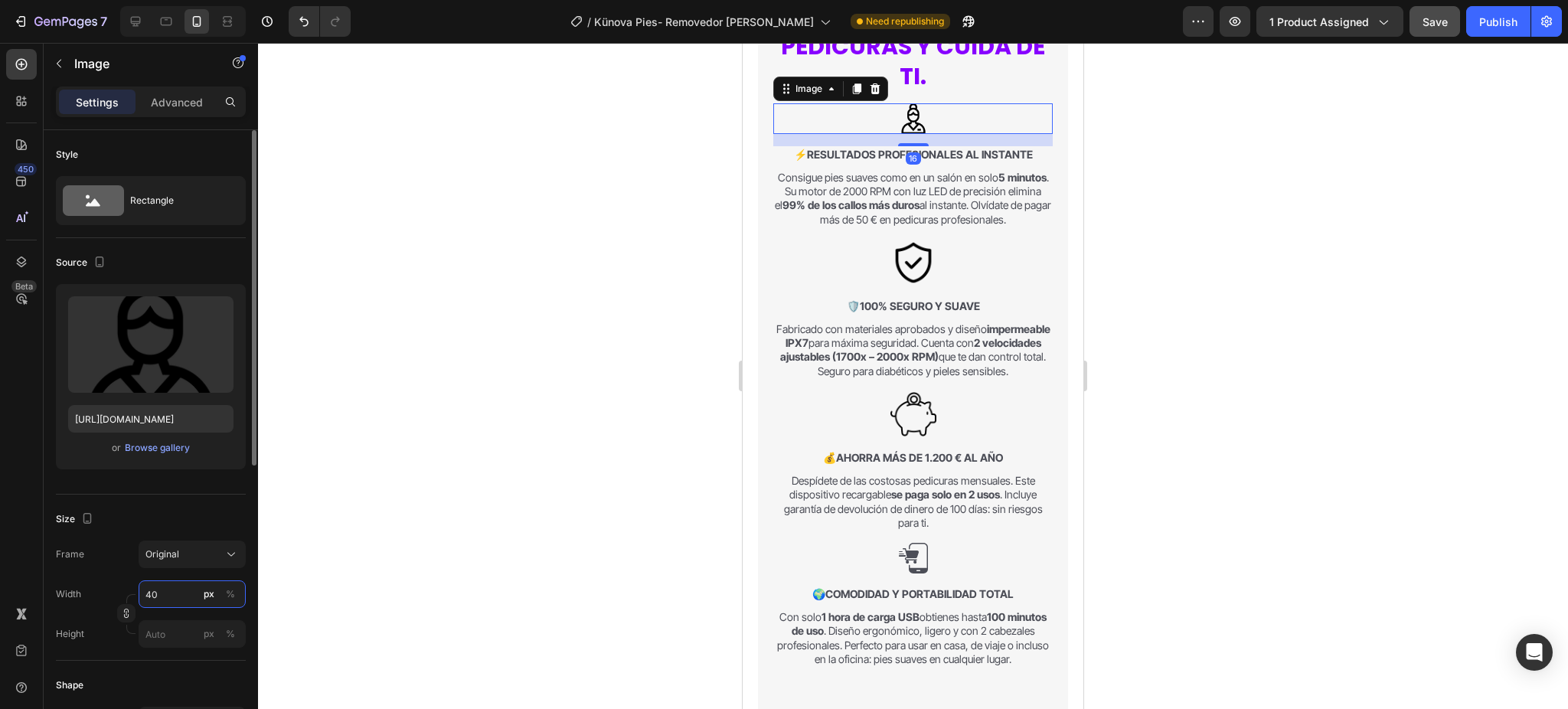
click at [162, 594] on input "40" at bounding box center [192, 593] width 107 height 27
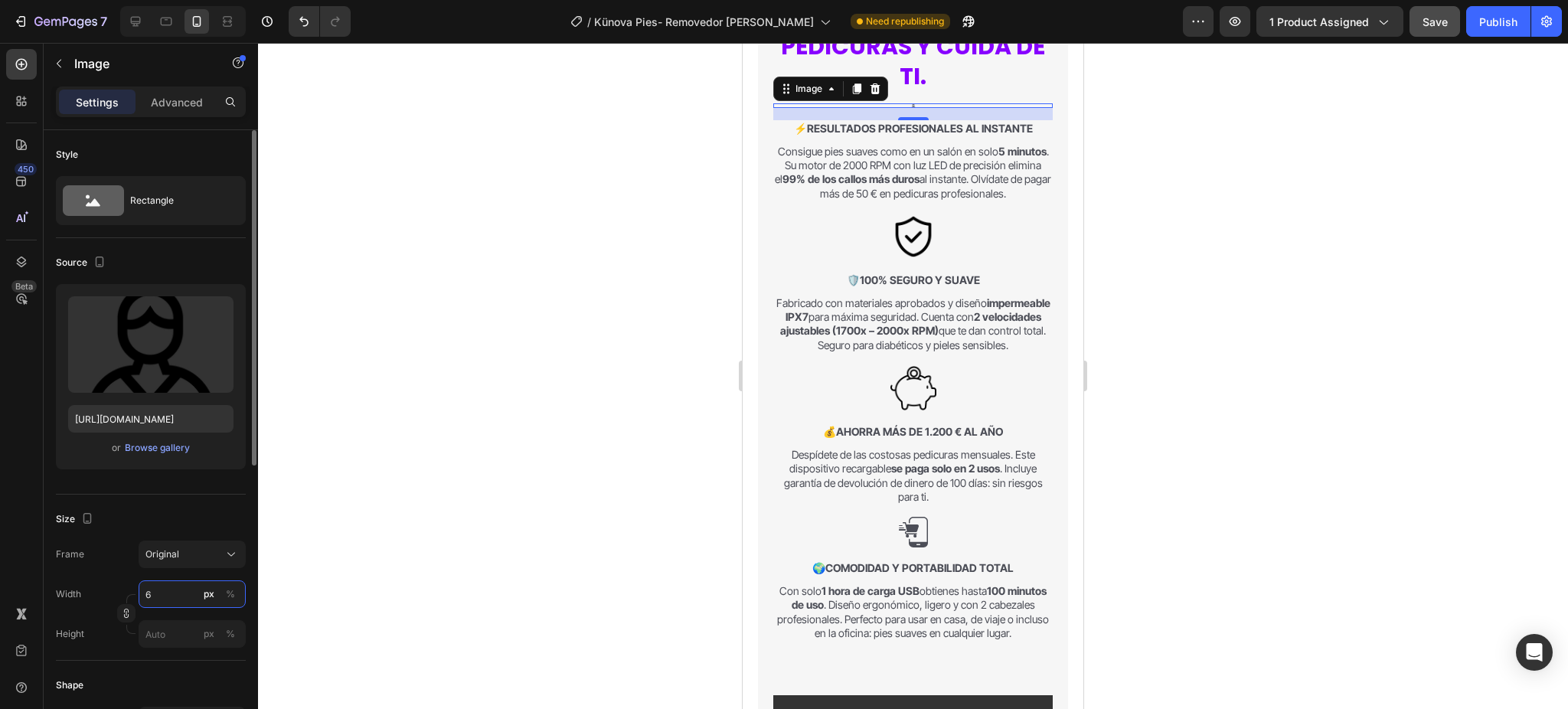
type input "60"
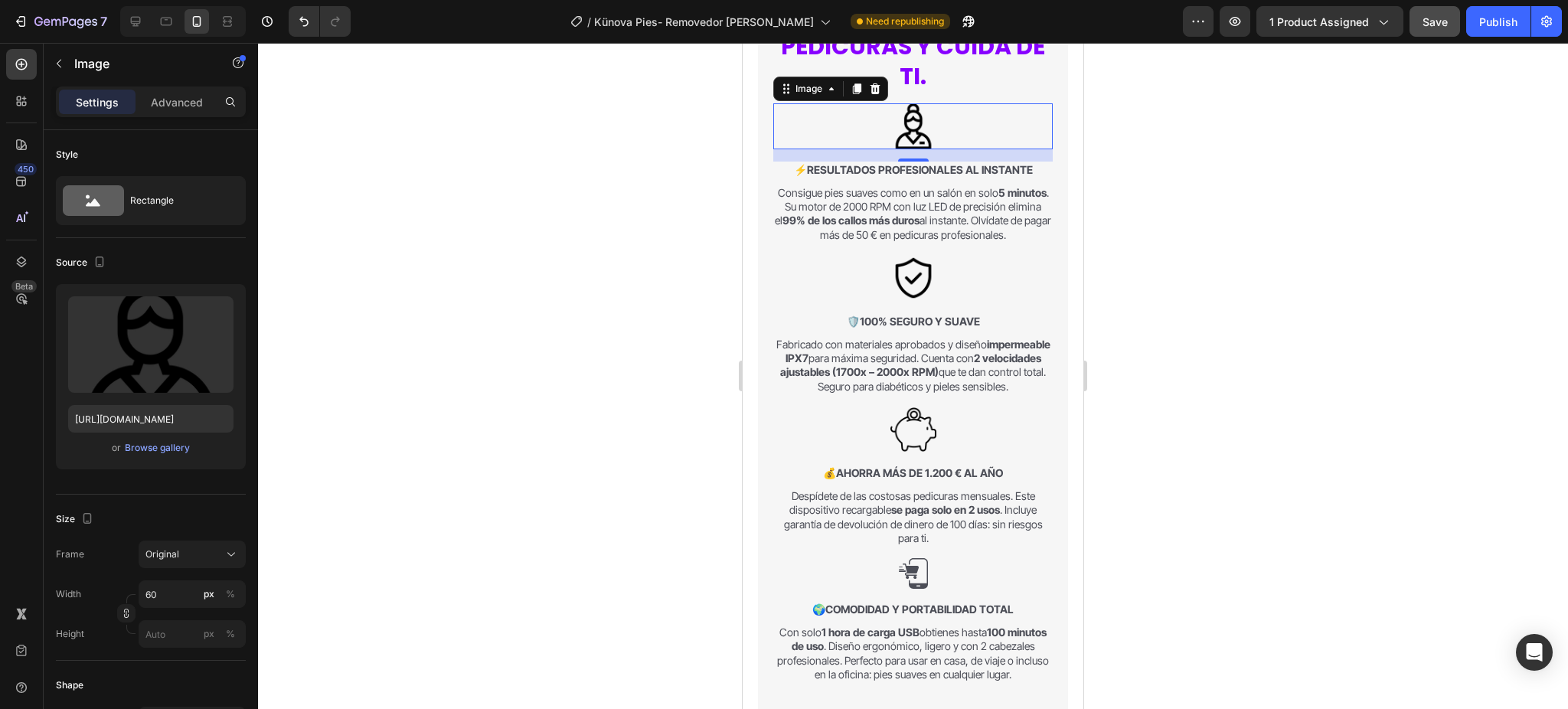
click at [349, 455] on div at bounding box center [913, 376] width 1310 height 667
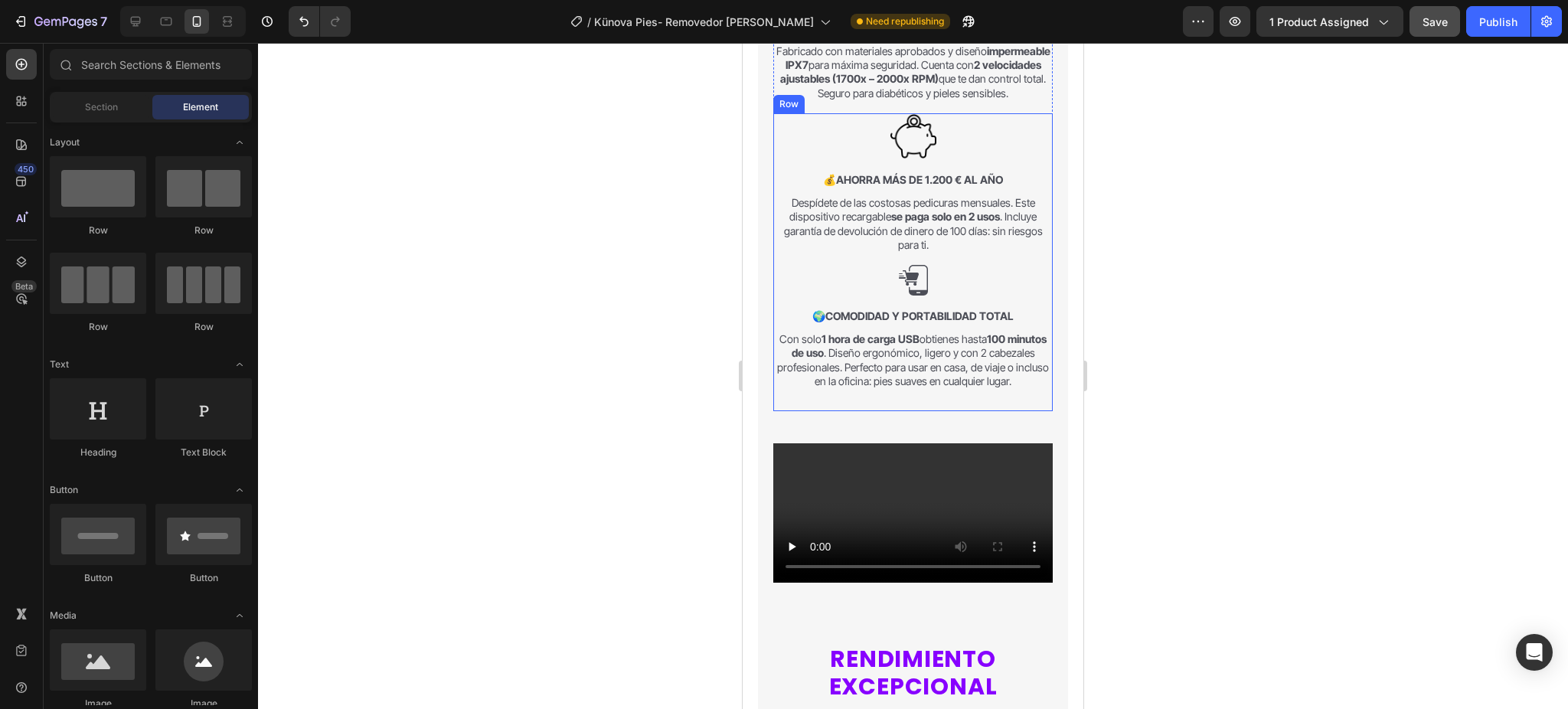
scroll to position [1723, 0]
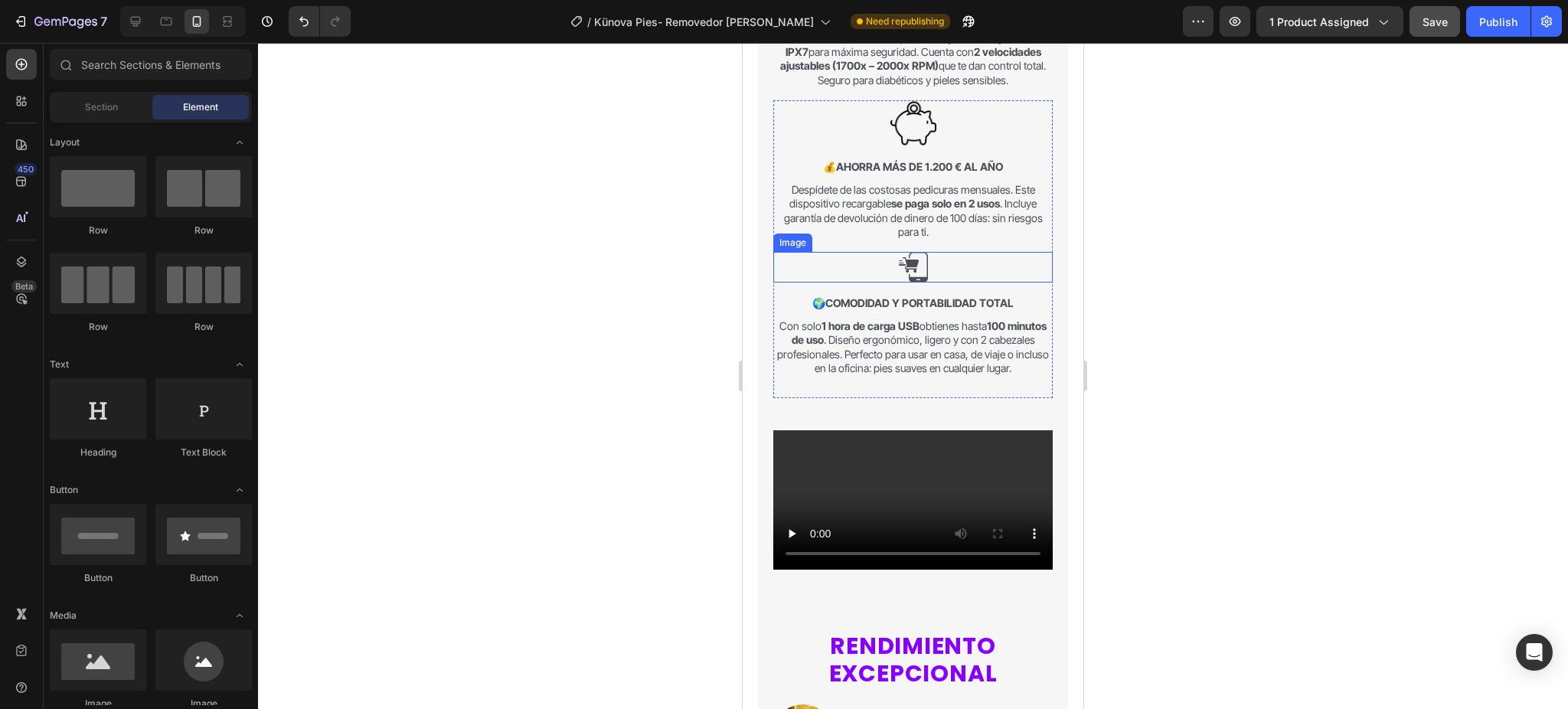
click at [911, 283] on img at bounding box center [913, 267] width 31 height 31
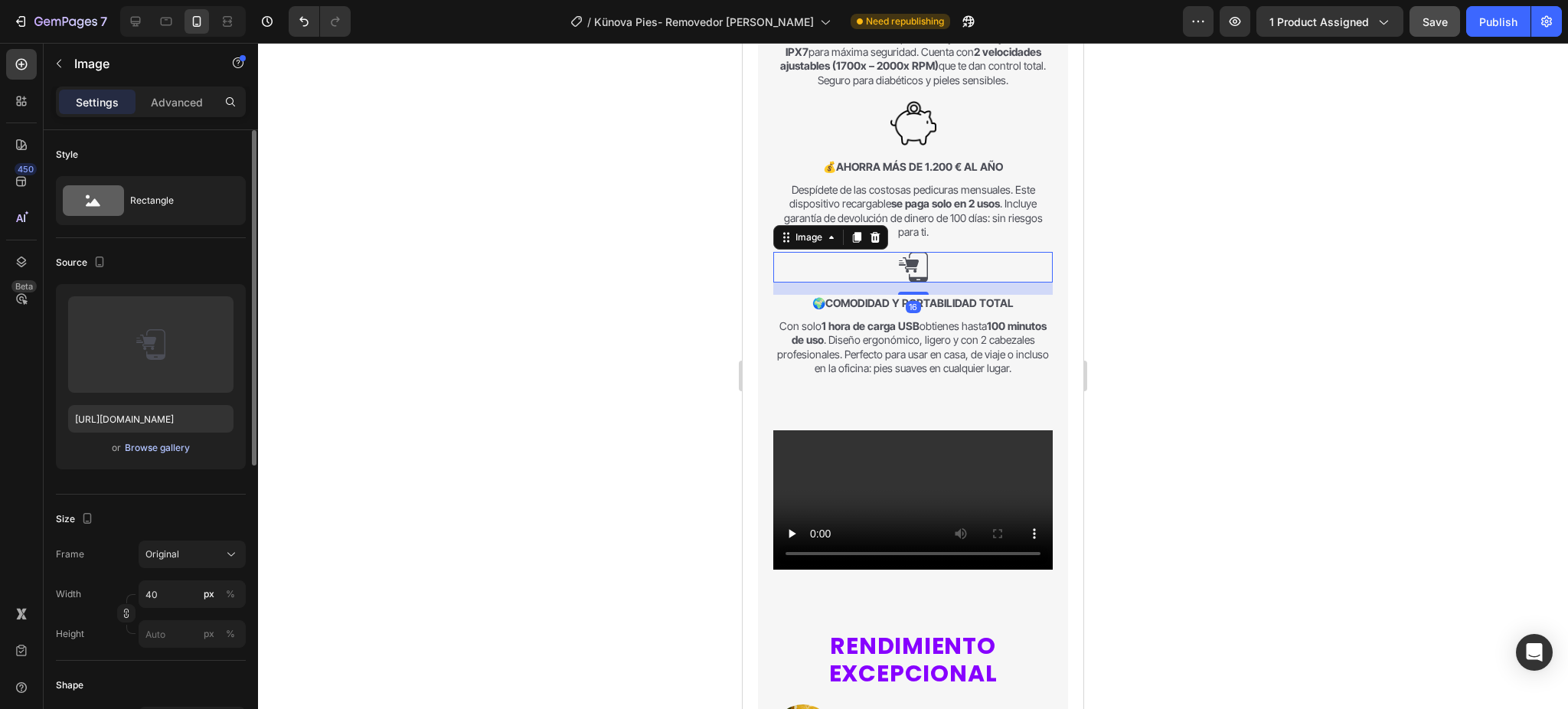
click at [172, 449] on div "Browse gallery" at bounding box center [157, 449] width 65 height 14
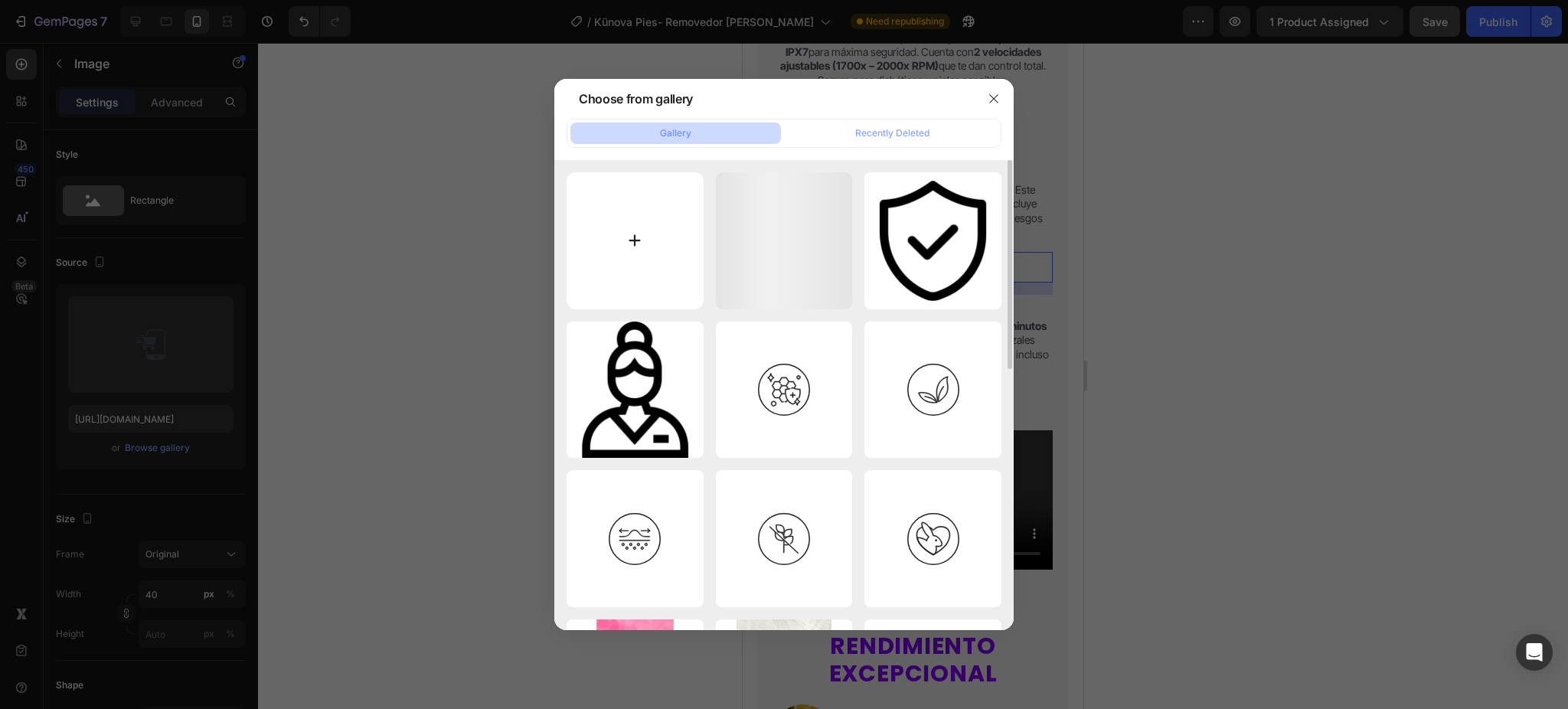
click at [665, 239] on input "file" at bounding box center [635, 240] width 137 height 137
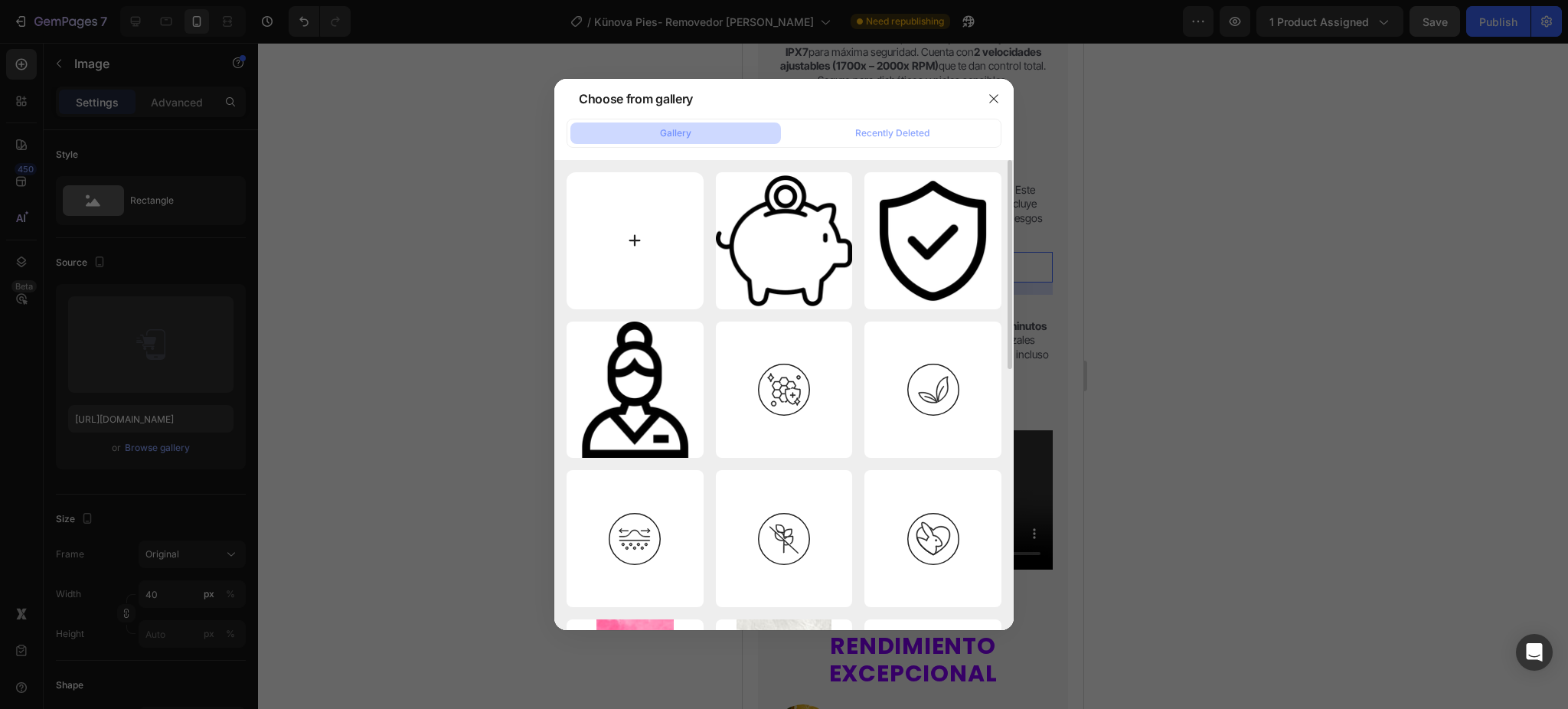
type input "C:\fakepath\easy-to-use.png"
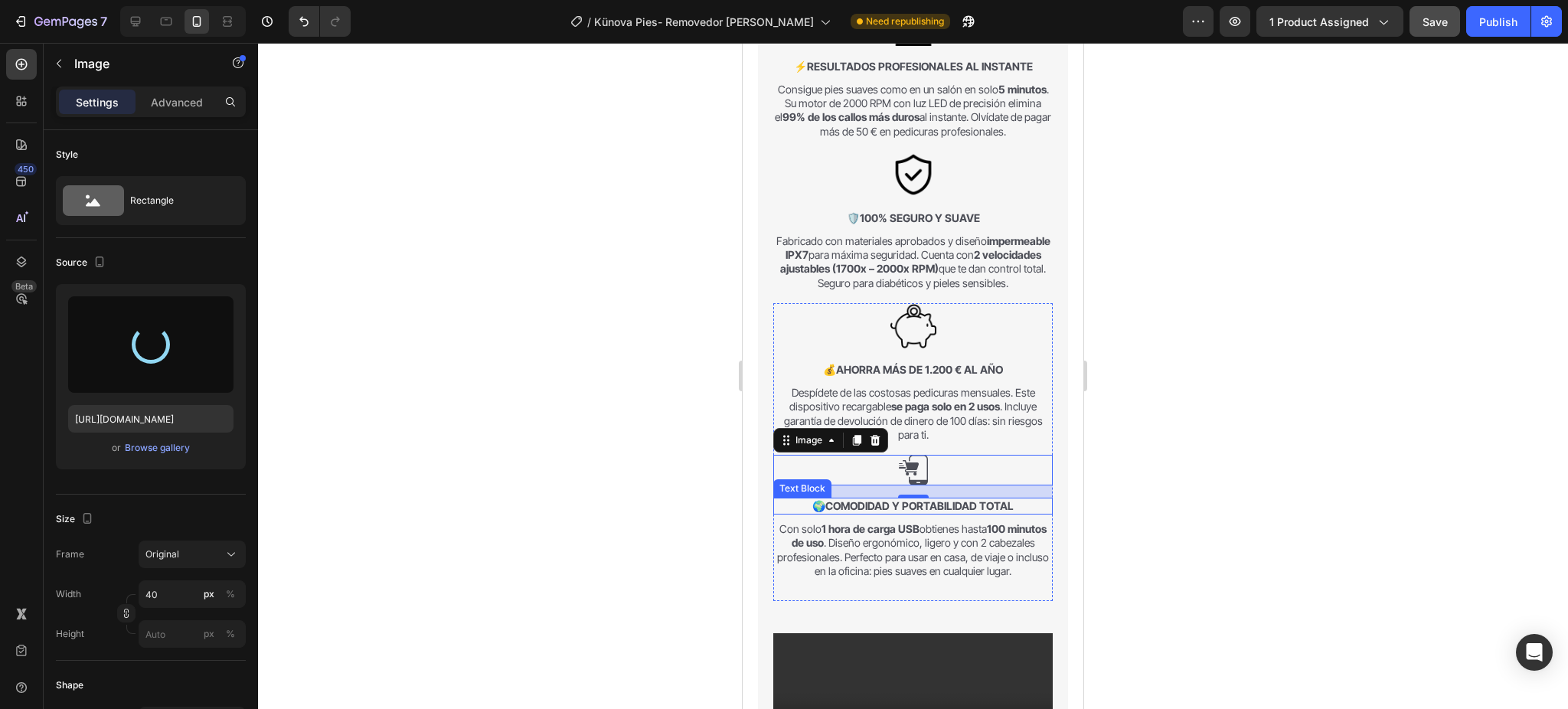
scroll to position [1518, 0]
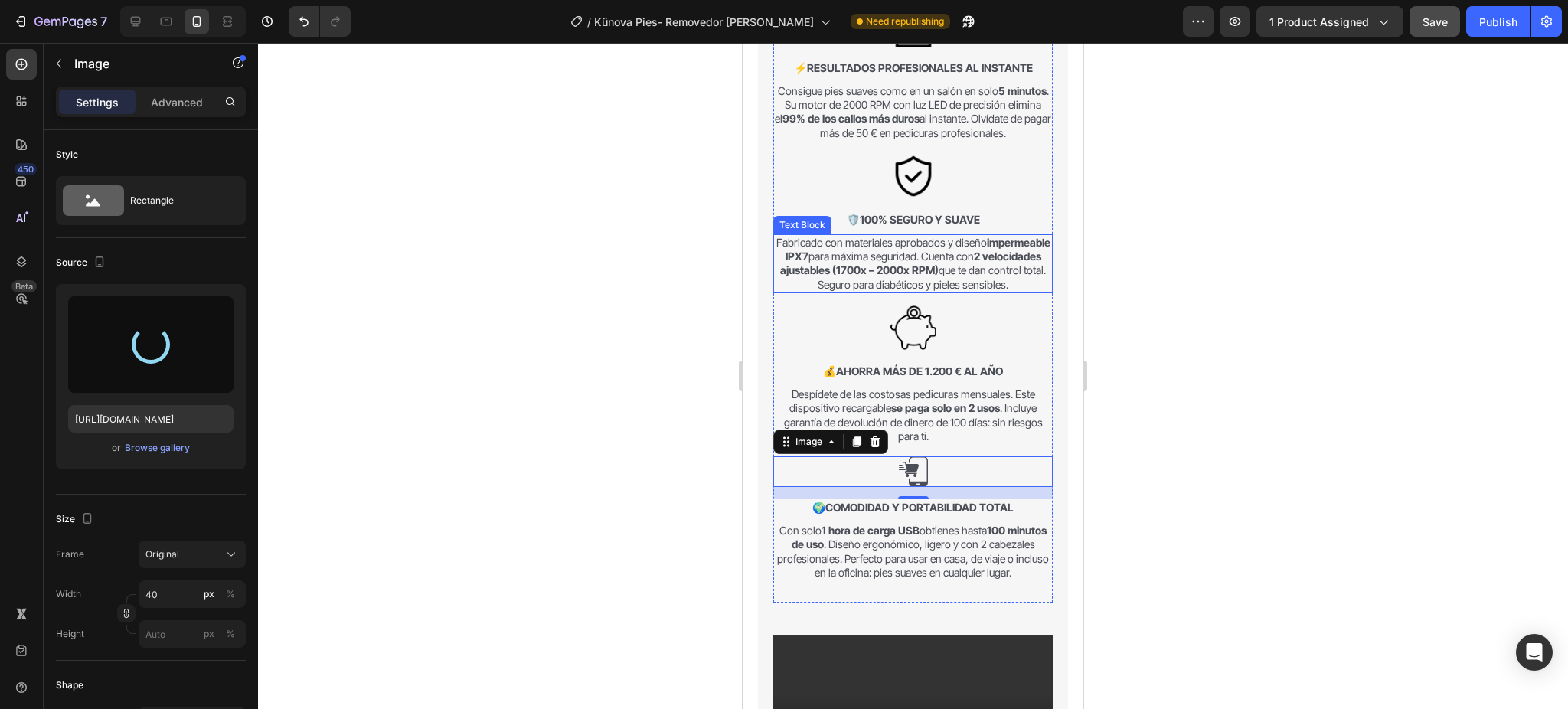
type input "[URL][DOMAIN_NAME][DEMOGRAPHIC_DATA]"
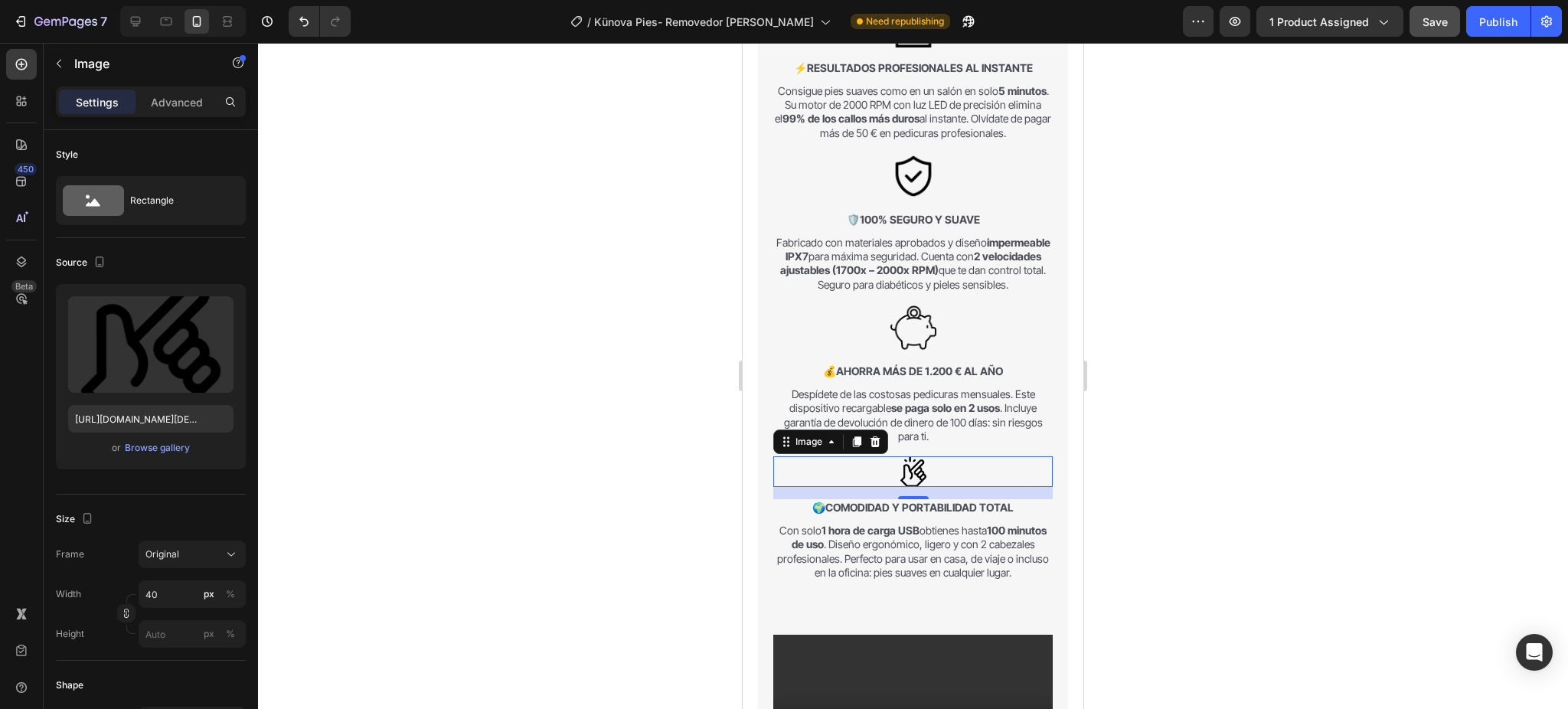
click at [1187, 356] on div at bounding box center [913, 376] width 1310 height 667
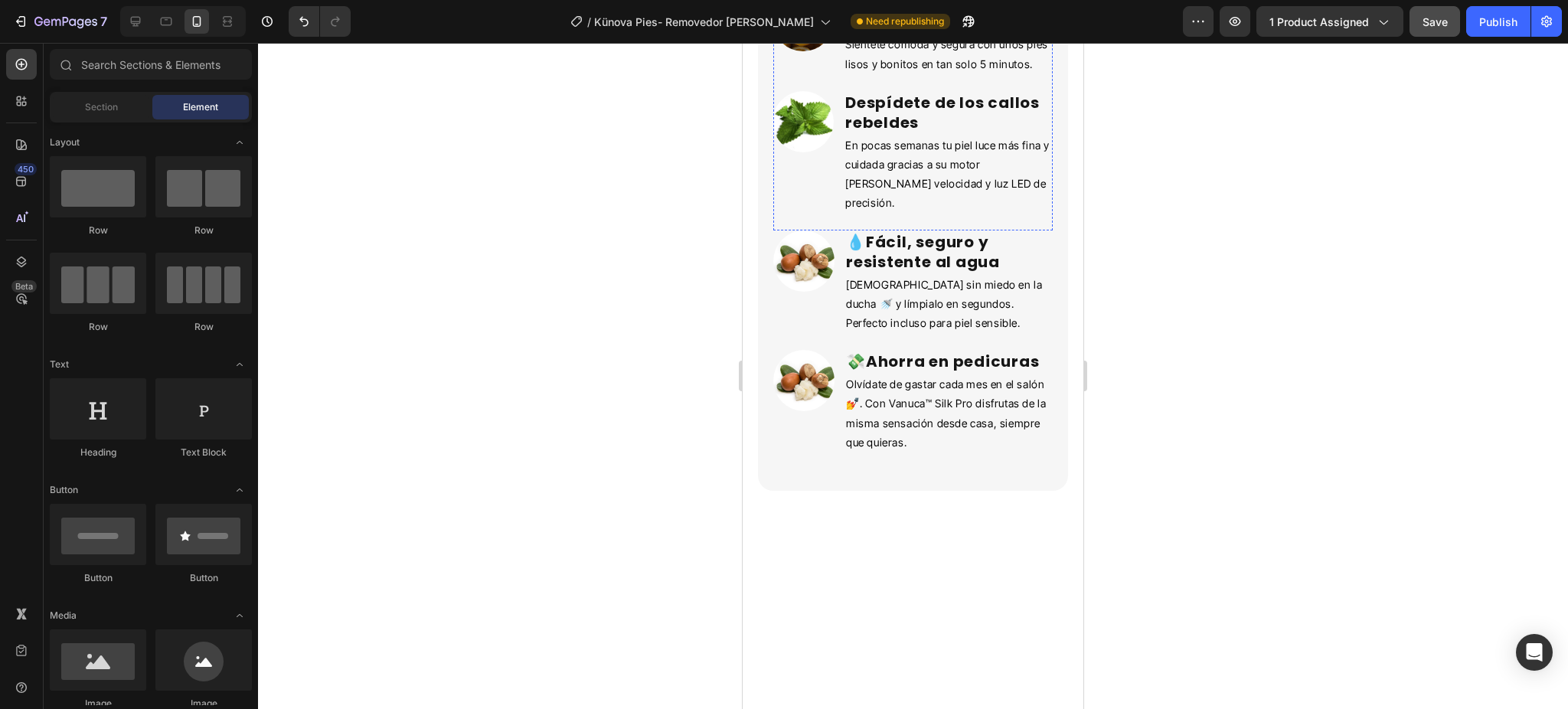
scroll to position [2641, 0]
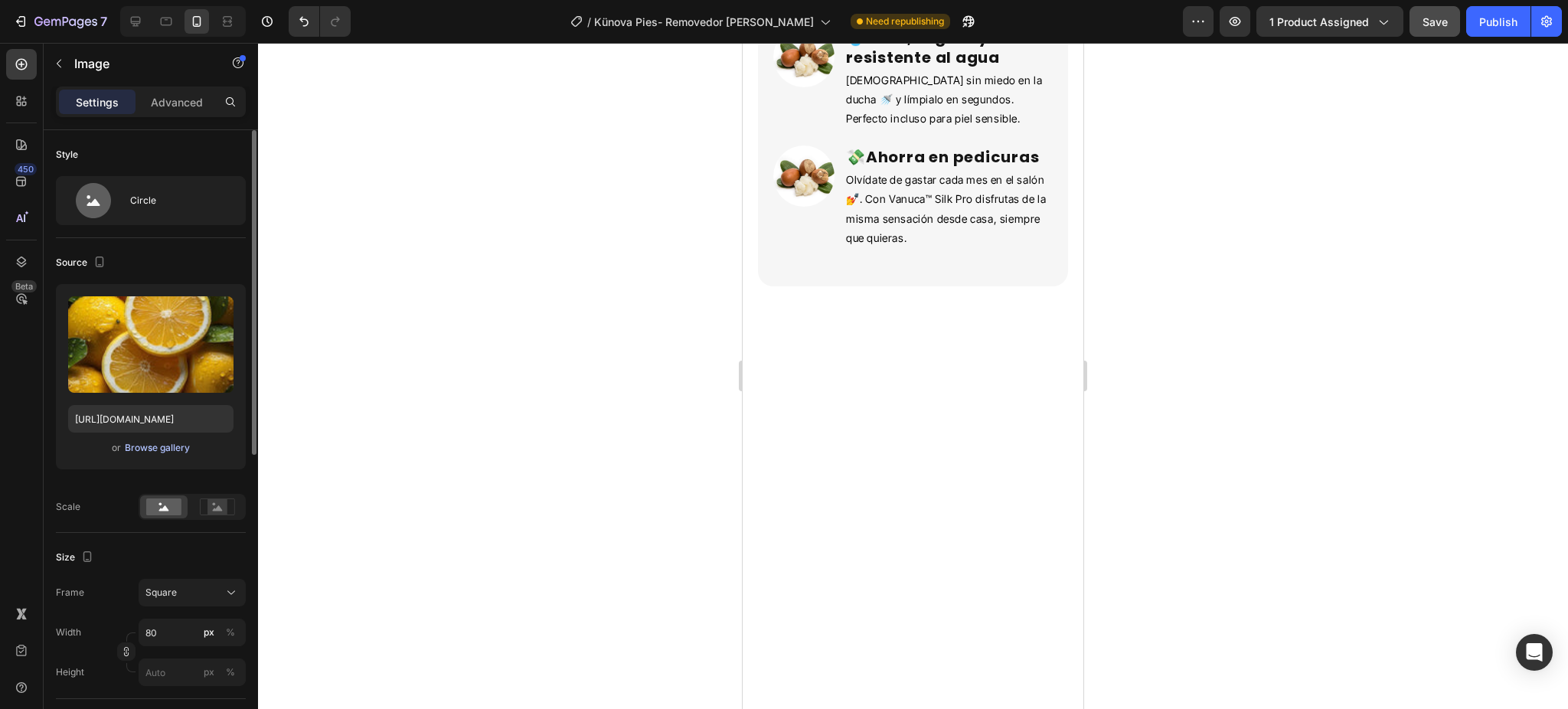
click at [157, 448] on div "Browse gallery" at bounding box center [157, 449] width 65 height 14
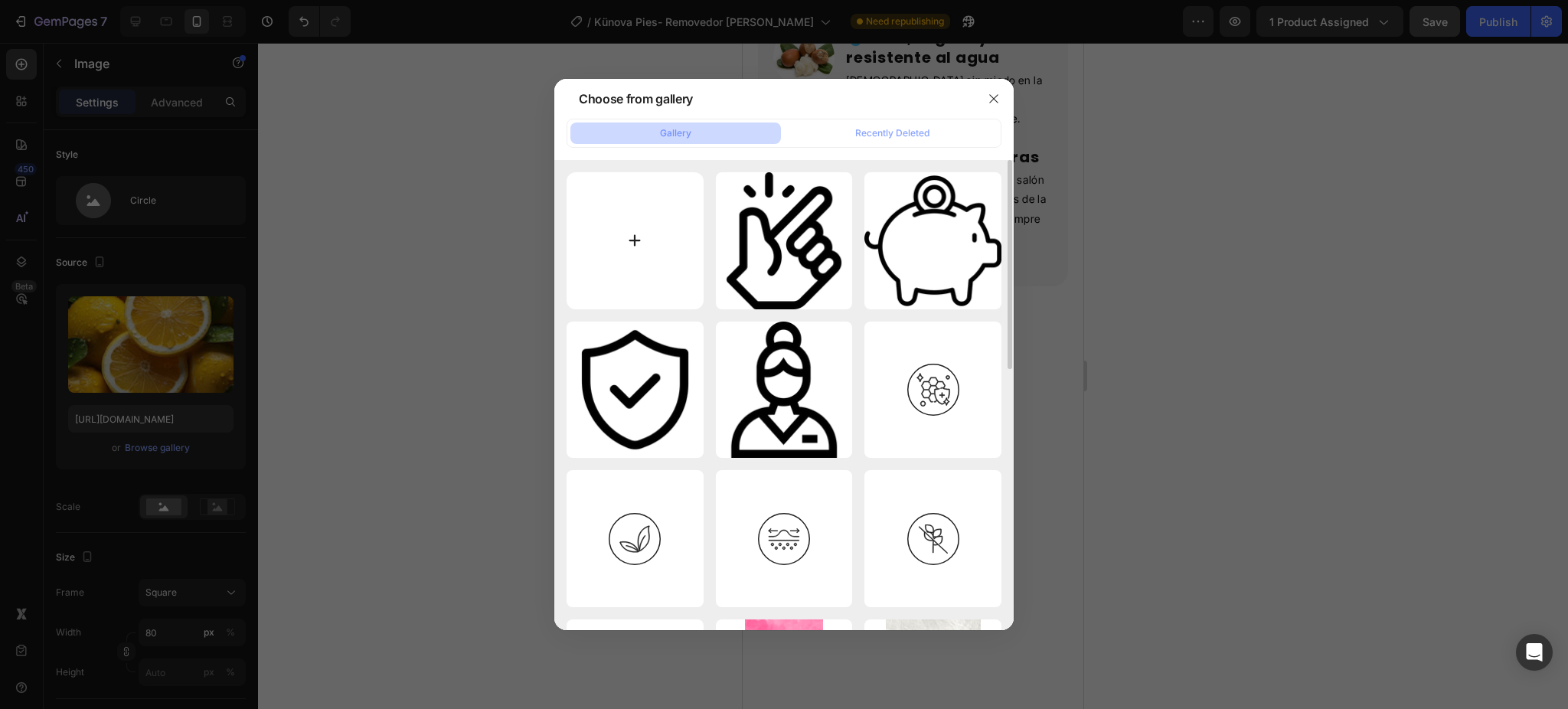
click at [597, 262] on input "file" at bounding box center [635, 240] width 137 height 137
type input "C:\fakepath\descarga.jpeg"
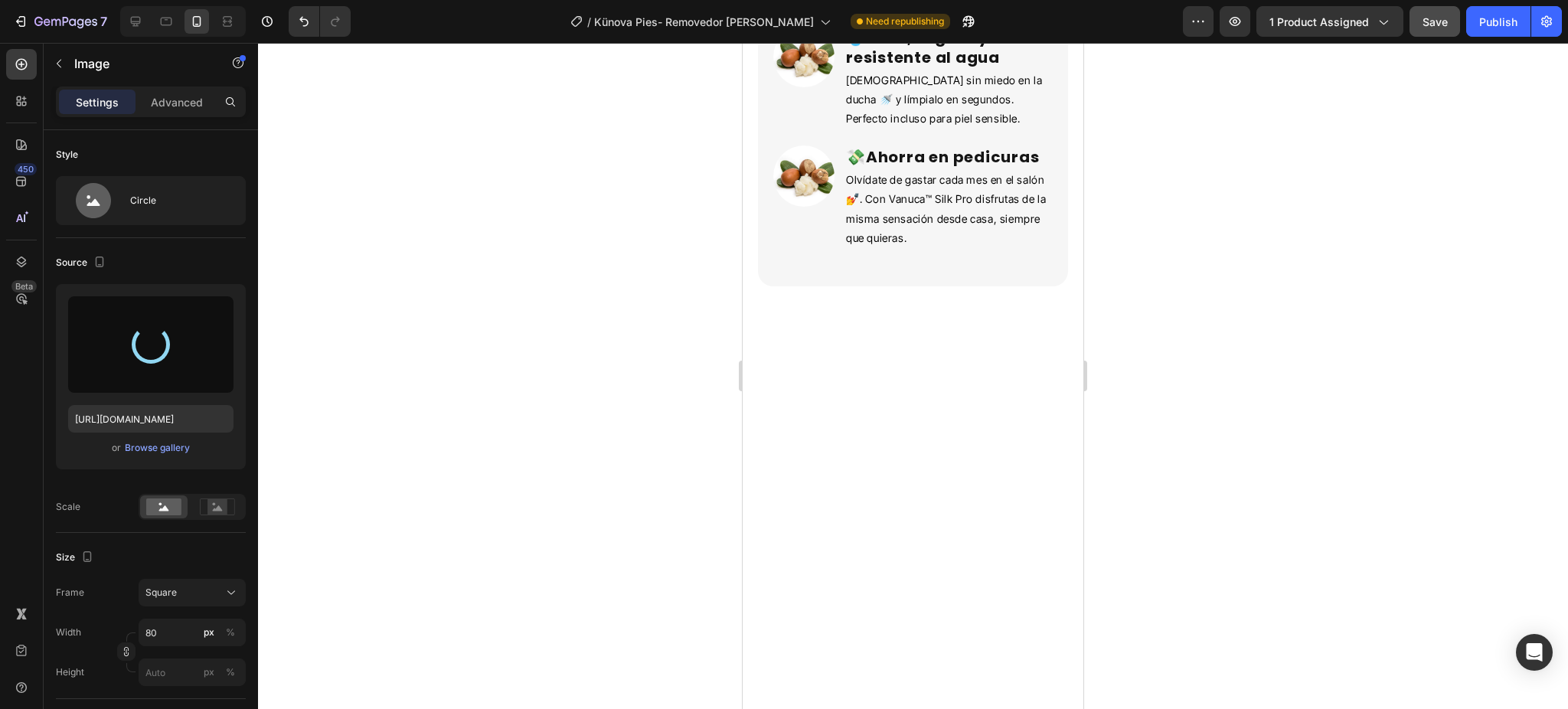
type input "[URL][DOMAIN_NAME]"
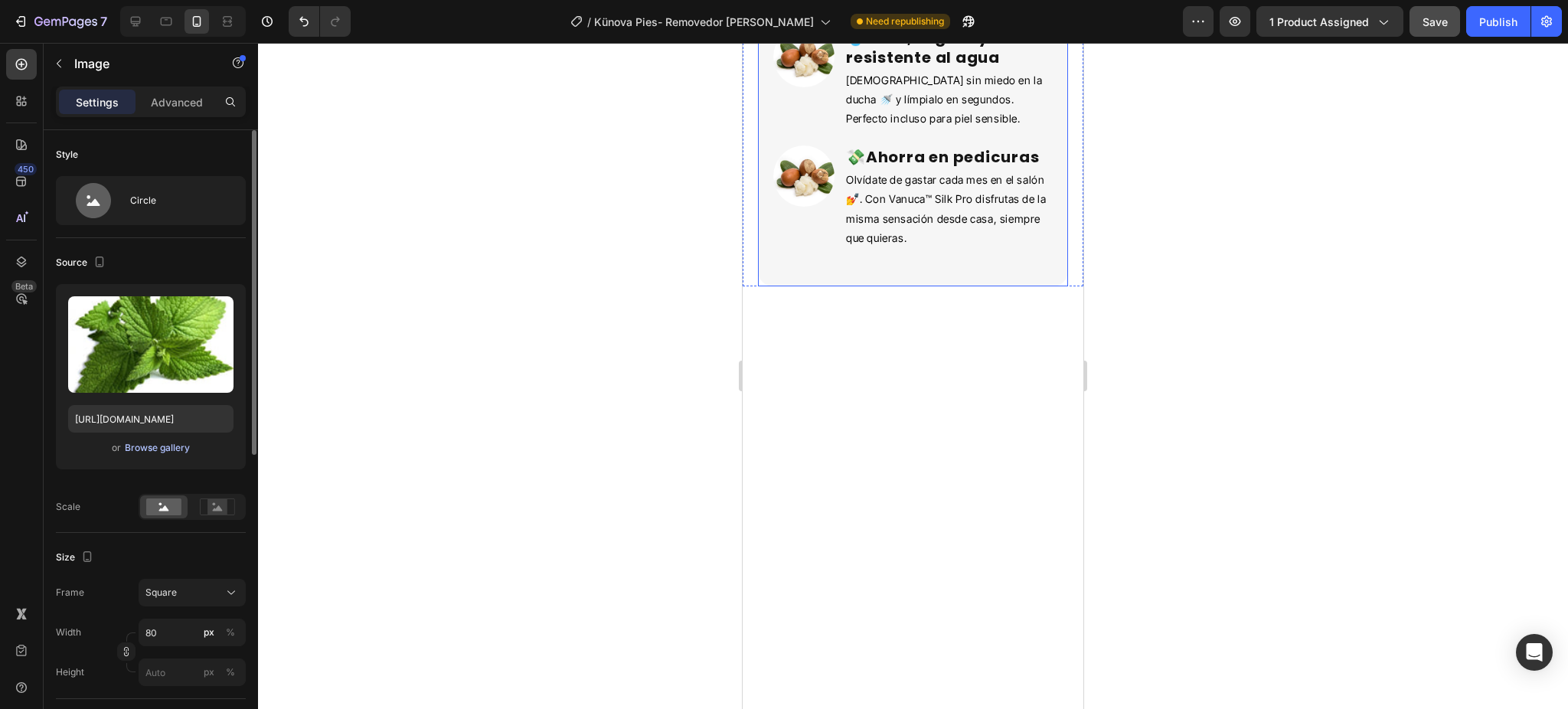
click at [184, 453] on div "Browse gallery" at bounding box center [157, 449] width 65 height 14
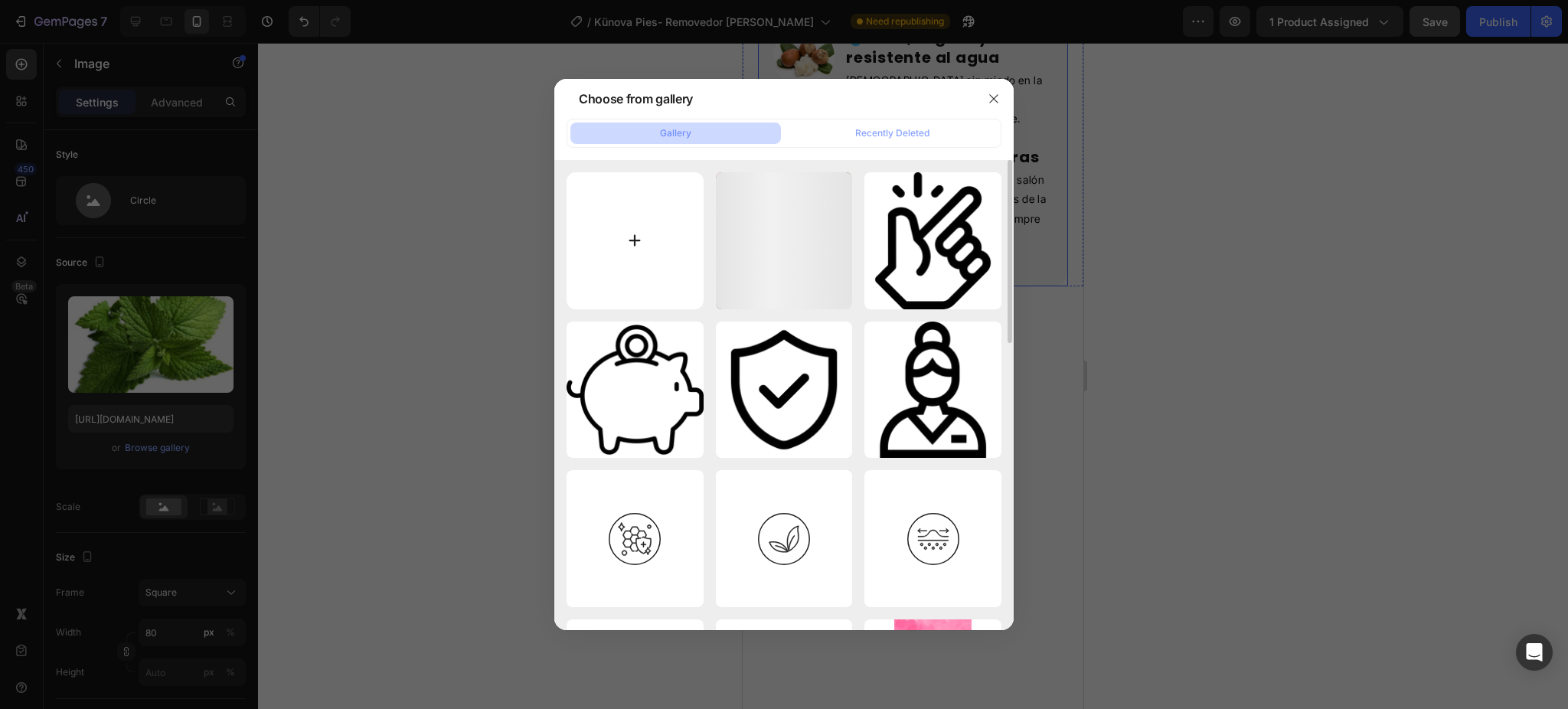
click at [619, 222] on input "file" at bounding box center [635, 240] width 137 height 137
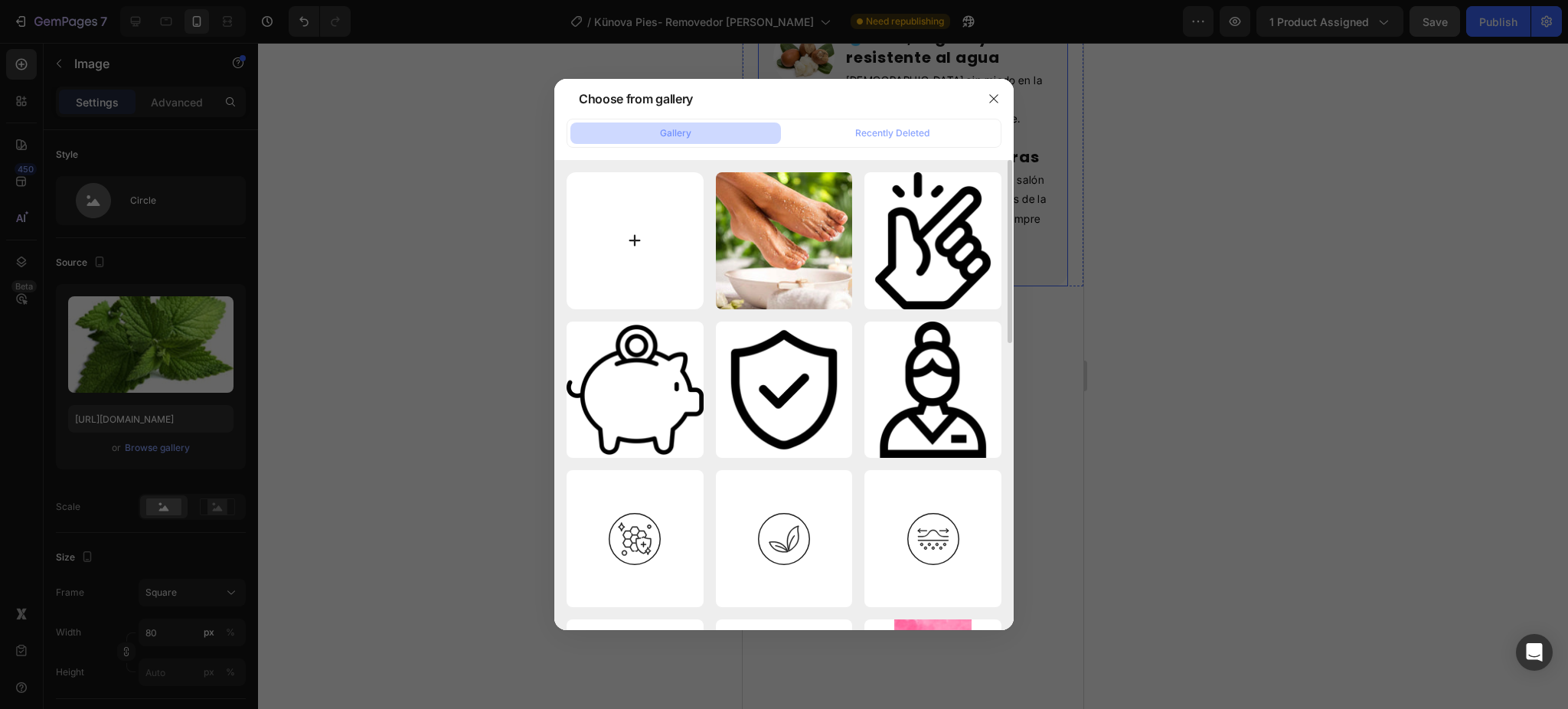
type input "C:\fakepath\remedios caseros para pies agrietados.jpeg"
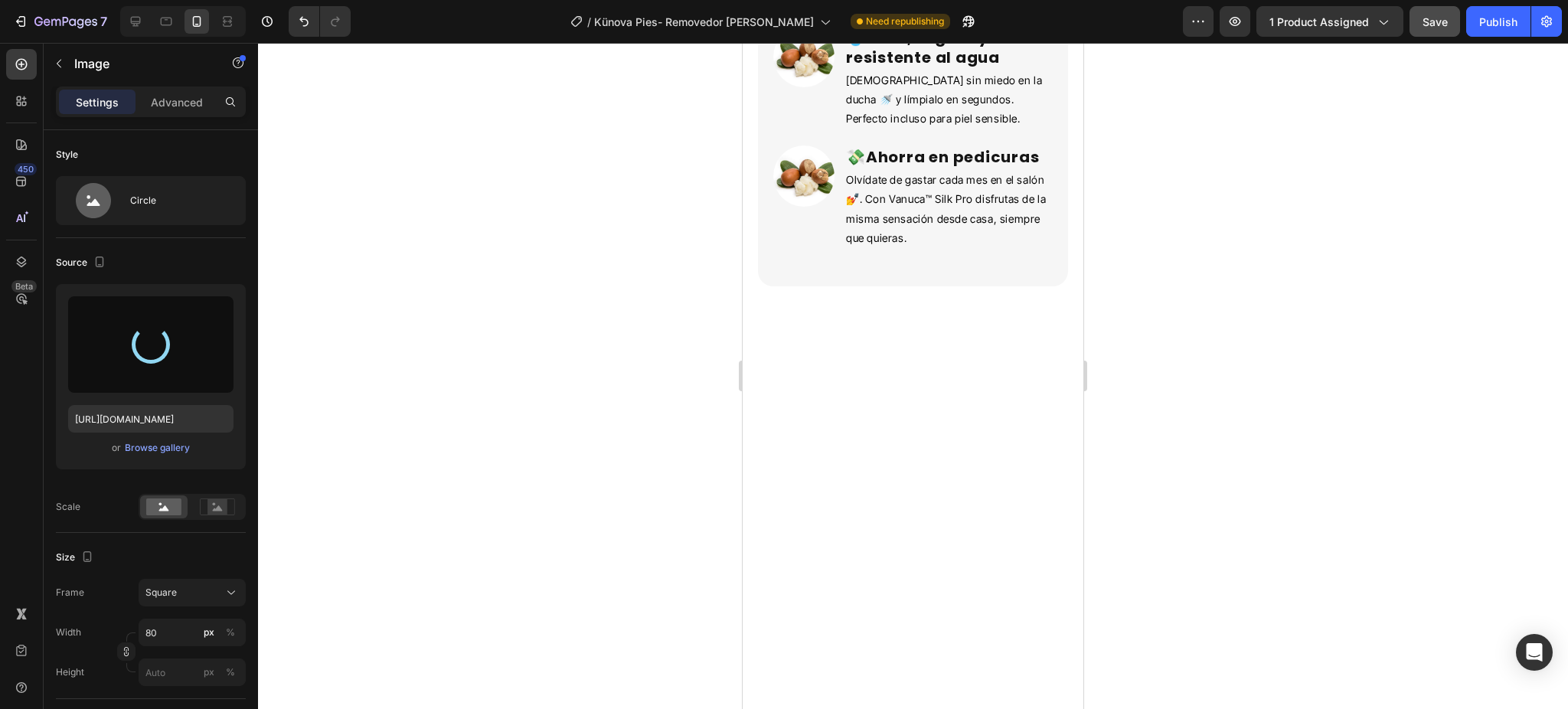
type input "[URL][DOMAIN_NAME]"
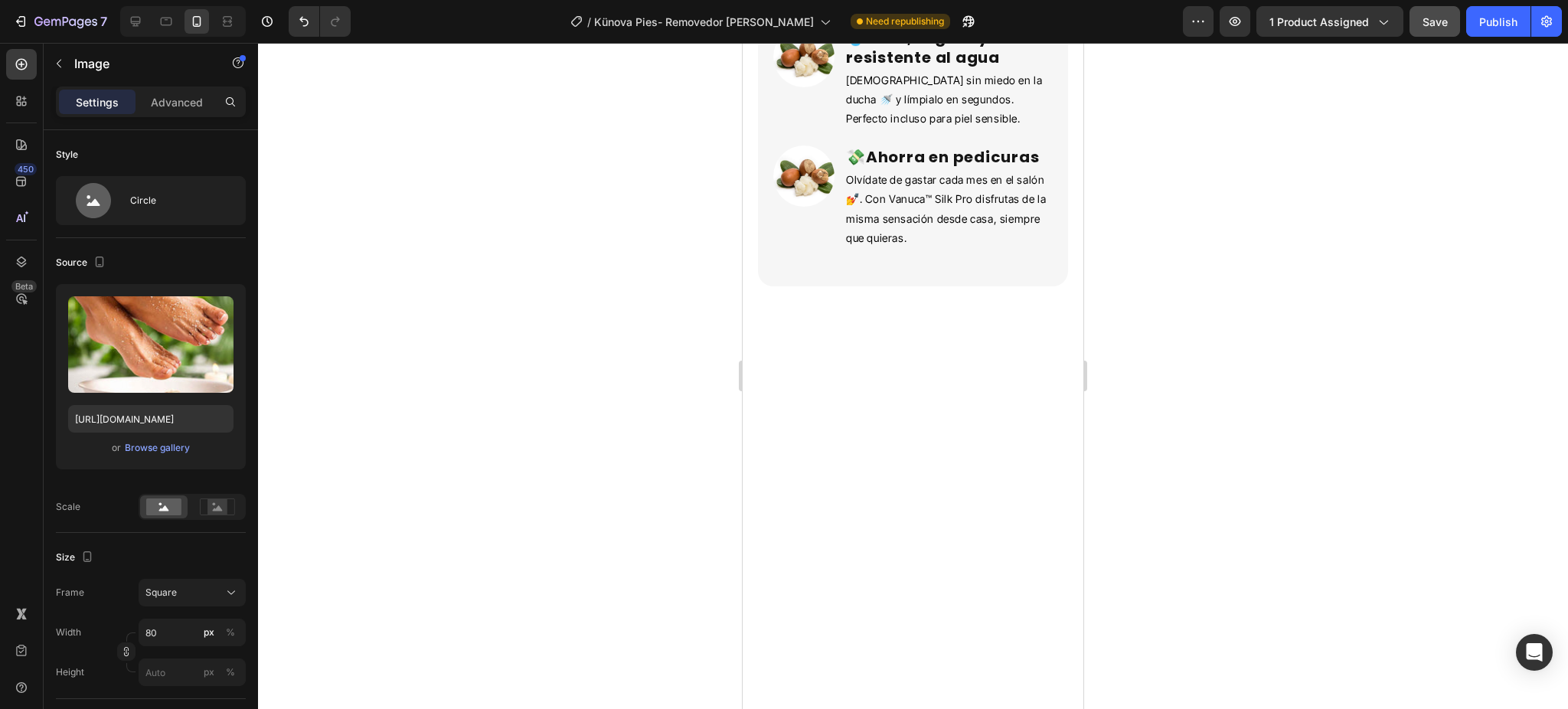
click at [159, 637] on input "80" at bounding box center [192, 632] width 107 height 27
type input "1"
type input "10"
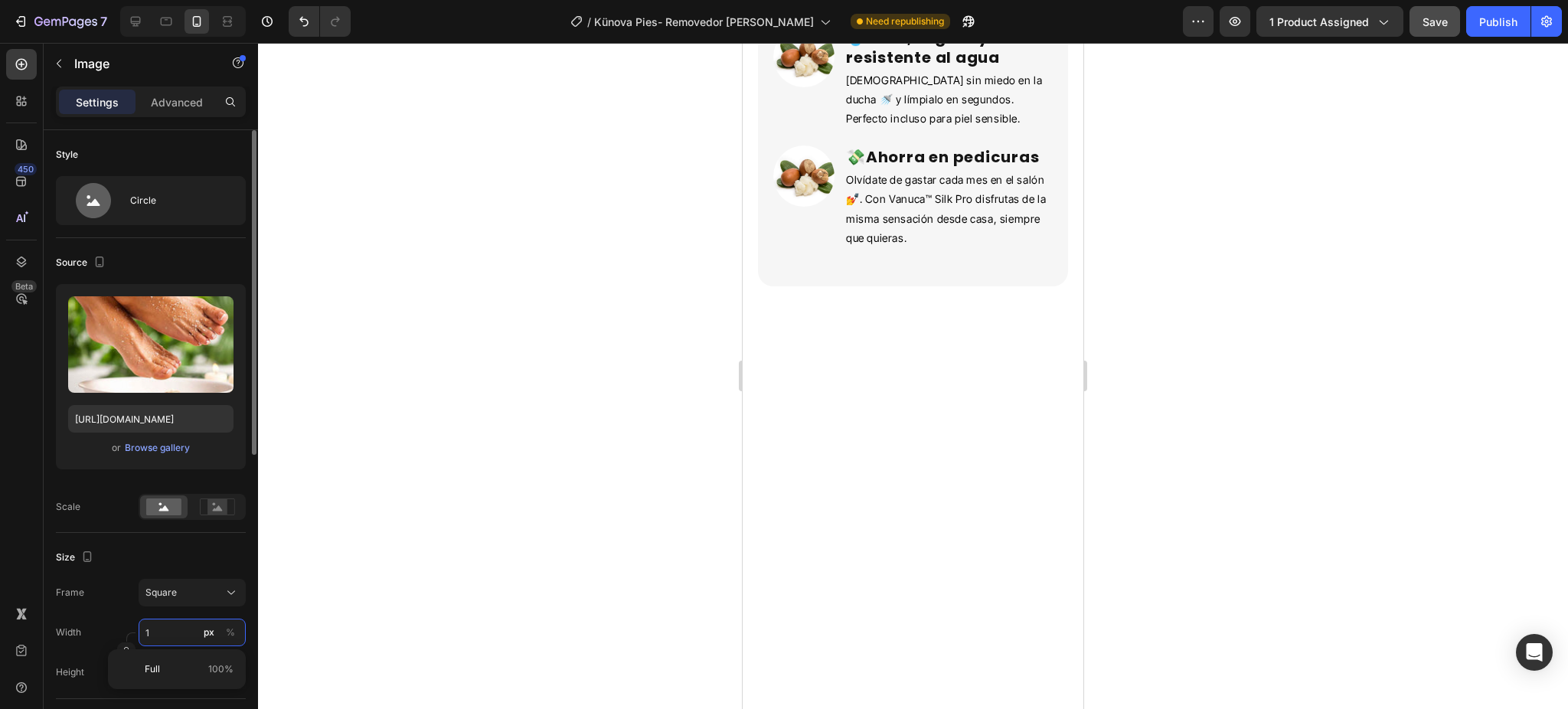
type input "10"
type input "100"
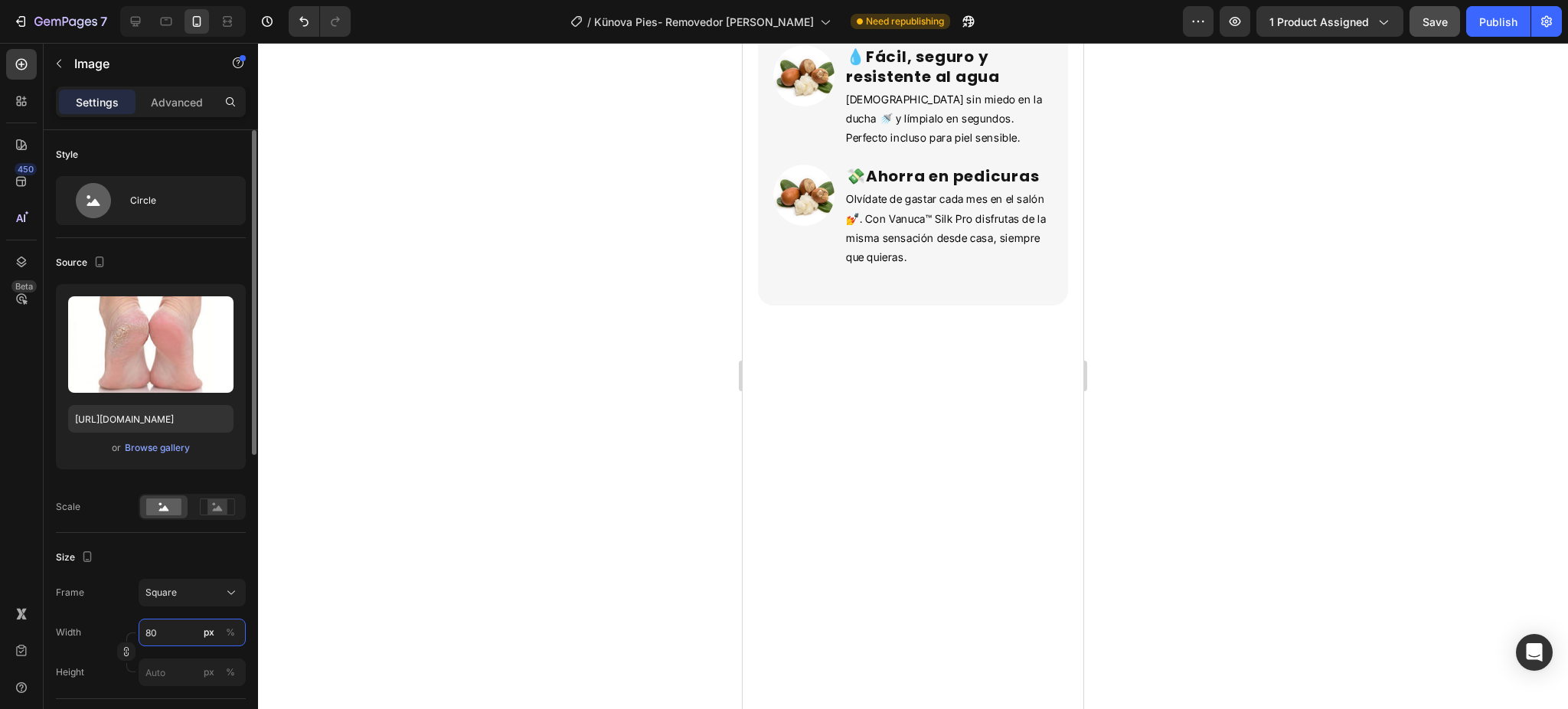
click at [162, 637] on input "80" at bounding box center [192, 632] width 107 height 27
type input "1"
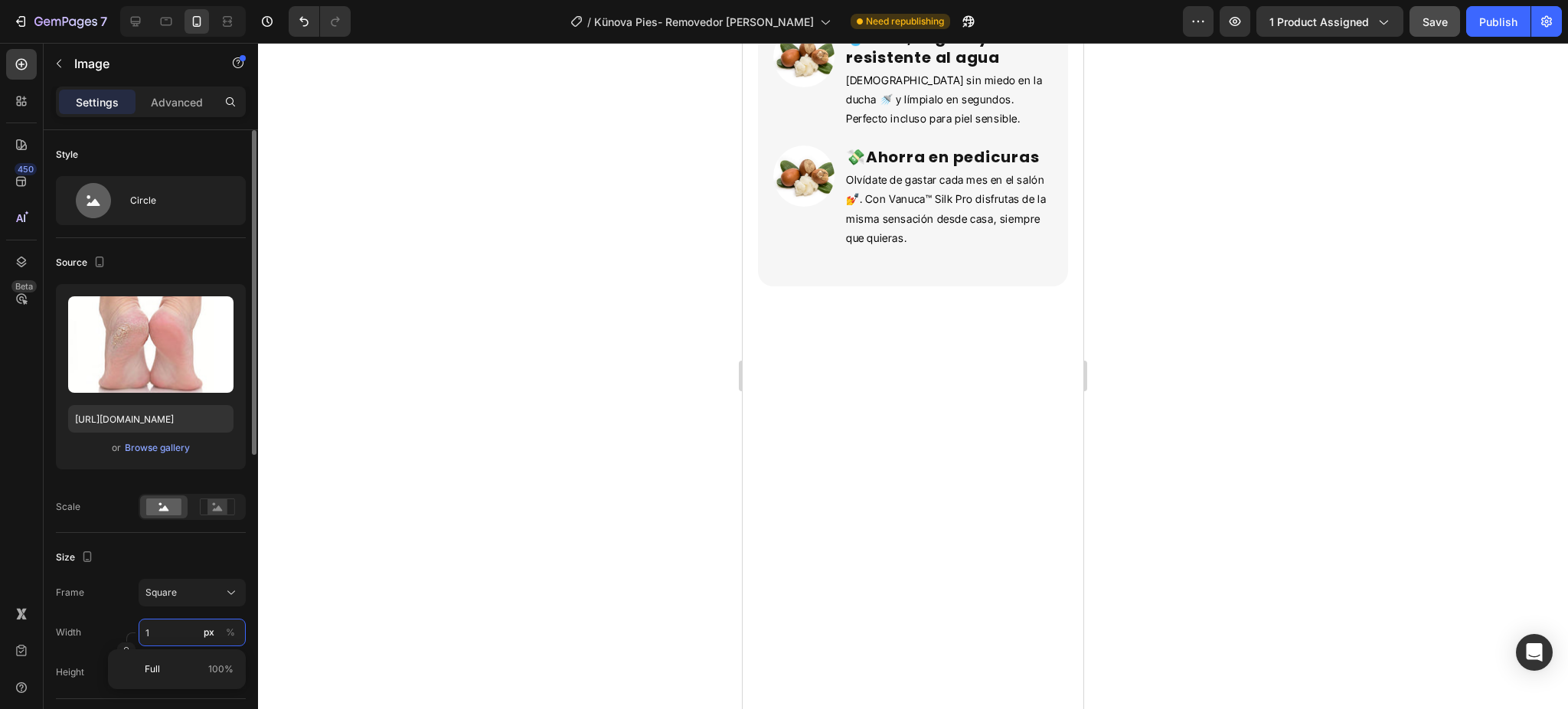
type input "10"
type input "100"
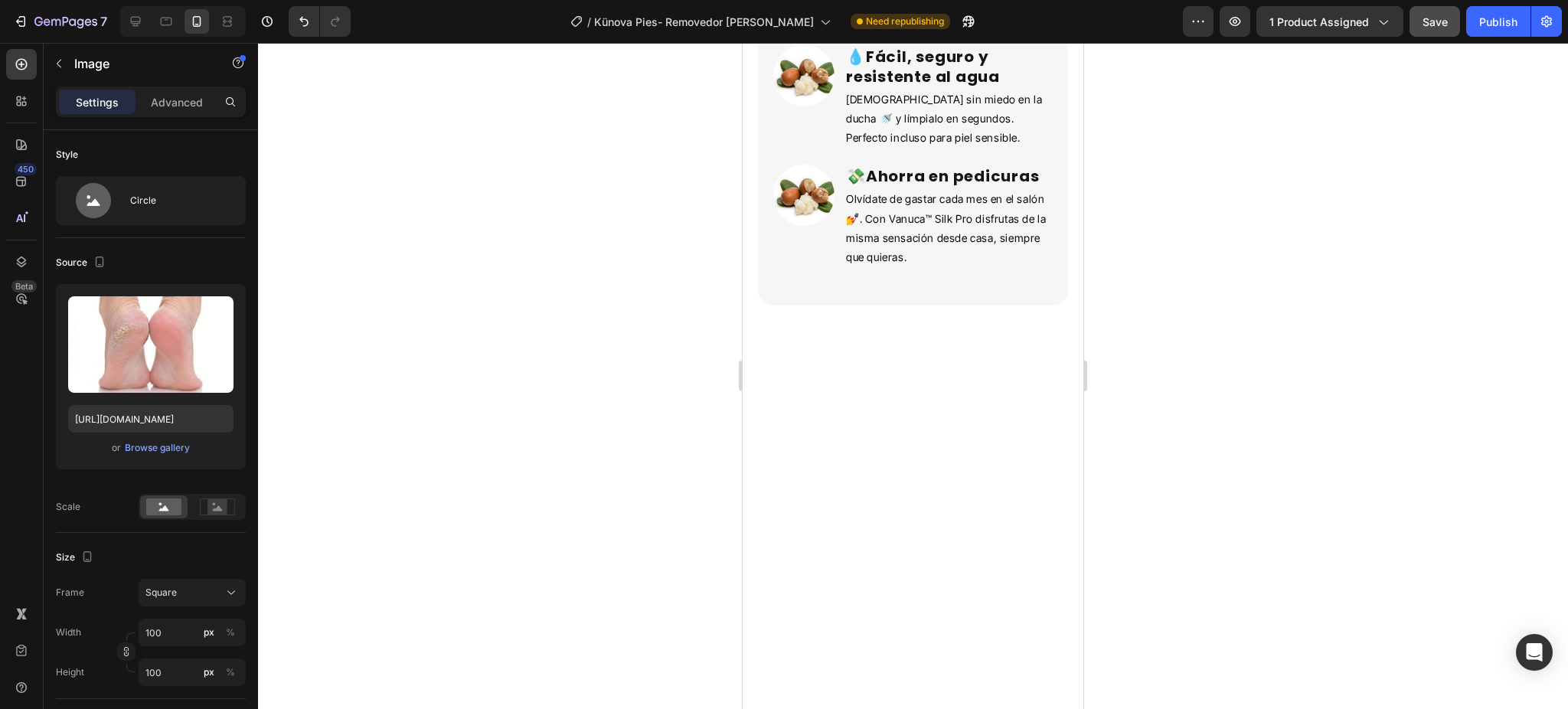
click at [472, 514] on div at bounding box center [913, 376] width 1310 height 667
click at [139, 447] on div "Browse gallery" at bounding box center [157, 449] width 65 height 14
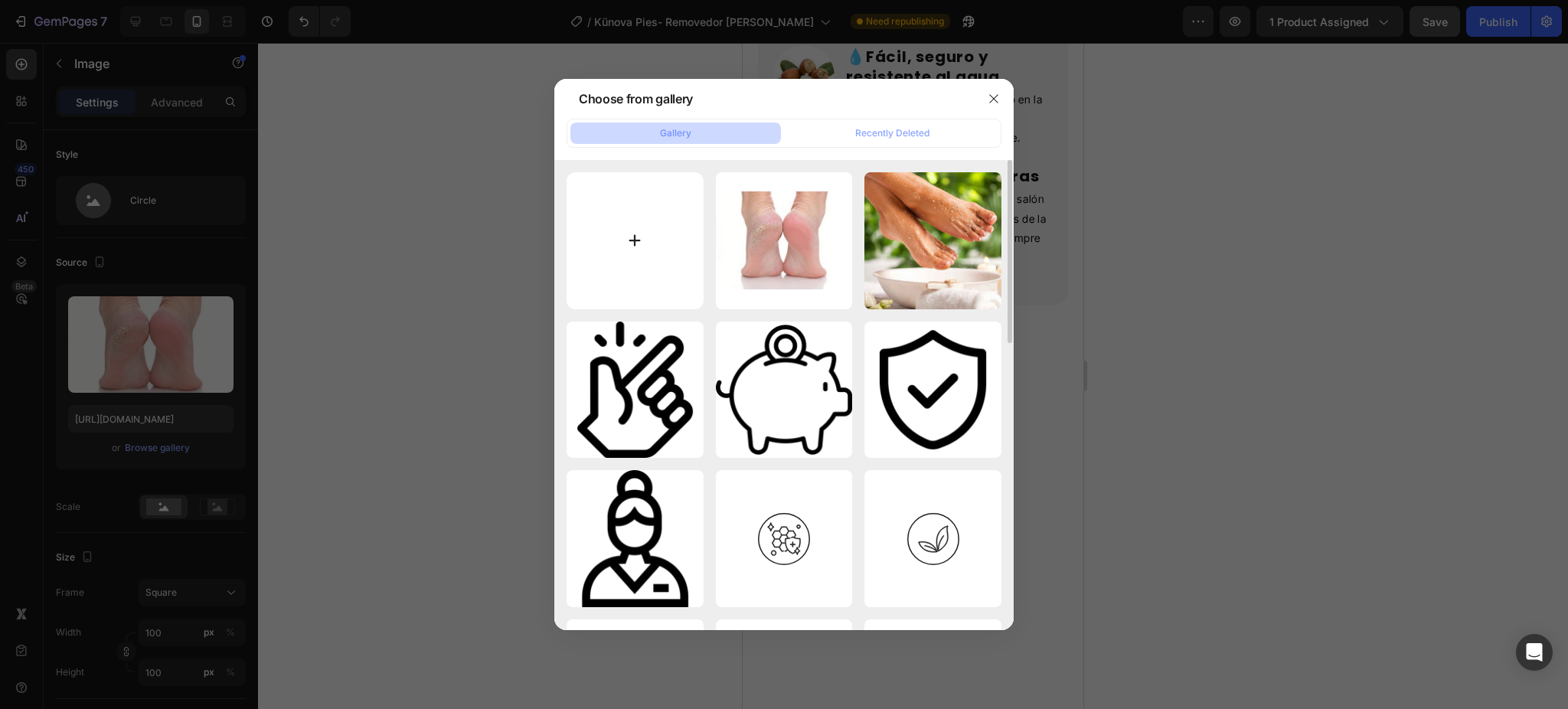
click at [619, 257] on input "file" at bounding box center [635, 240] width 137 height 137
type input "C:\fakepath\CALCETINES PEELING y EXFOLIANTES - [MEDICAL_DATA] - Mascarilla para…"
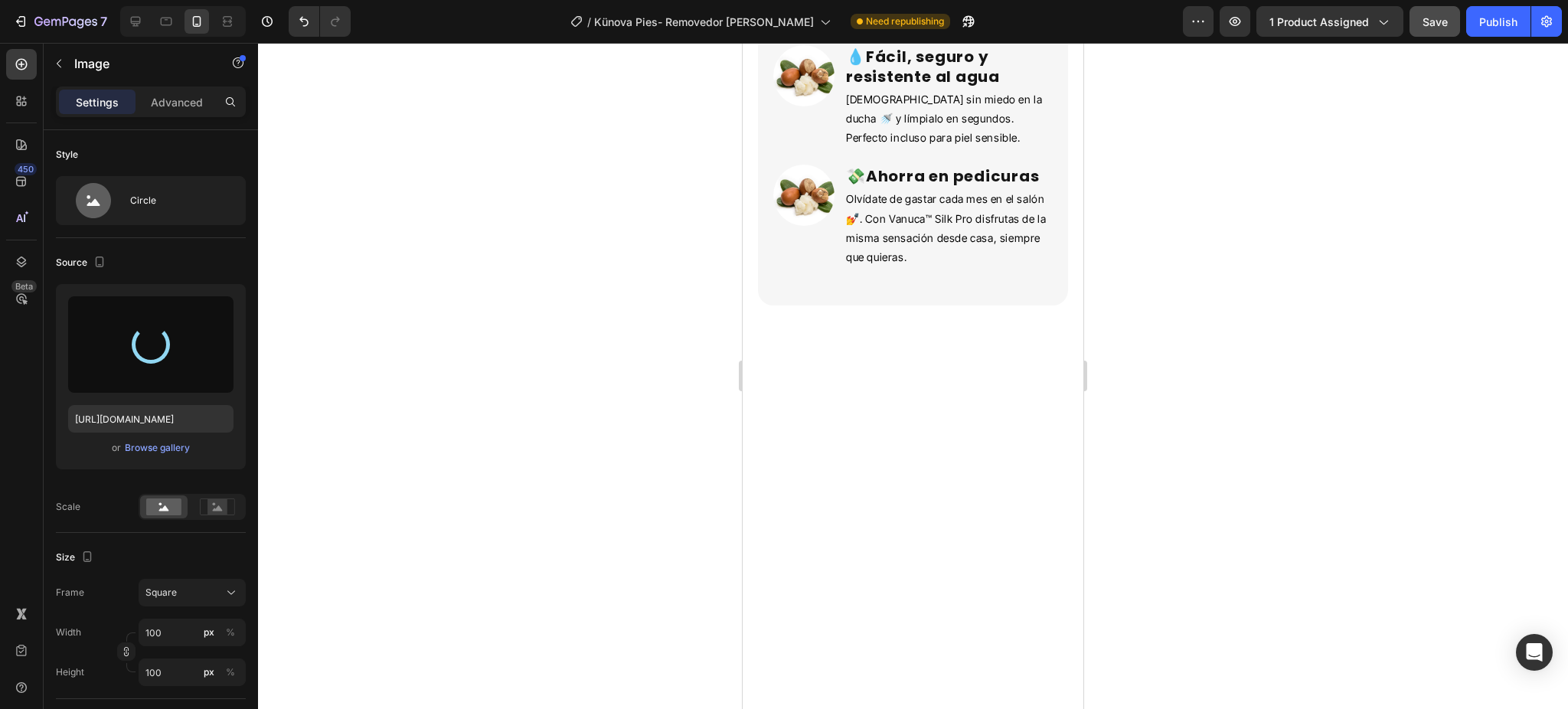
type input "[URL][DOMAIN_NAME]"
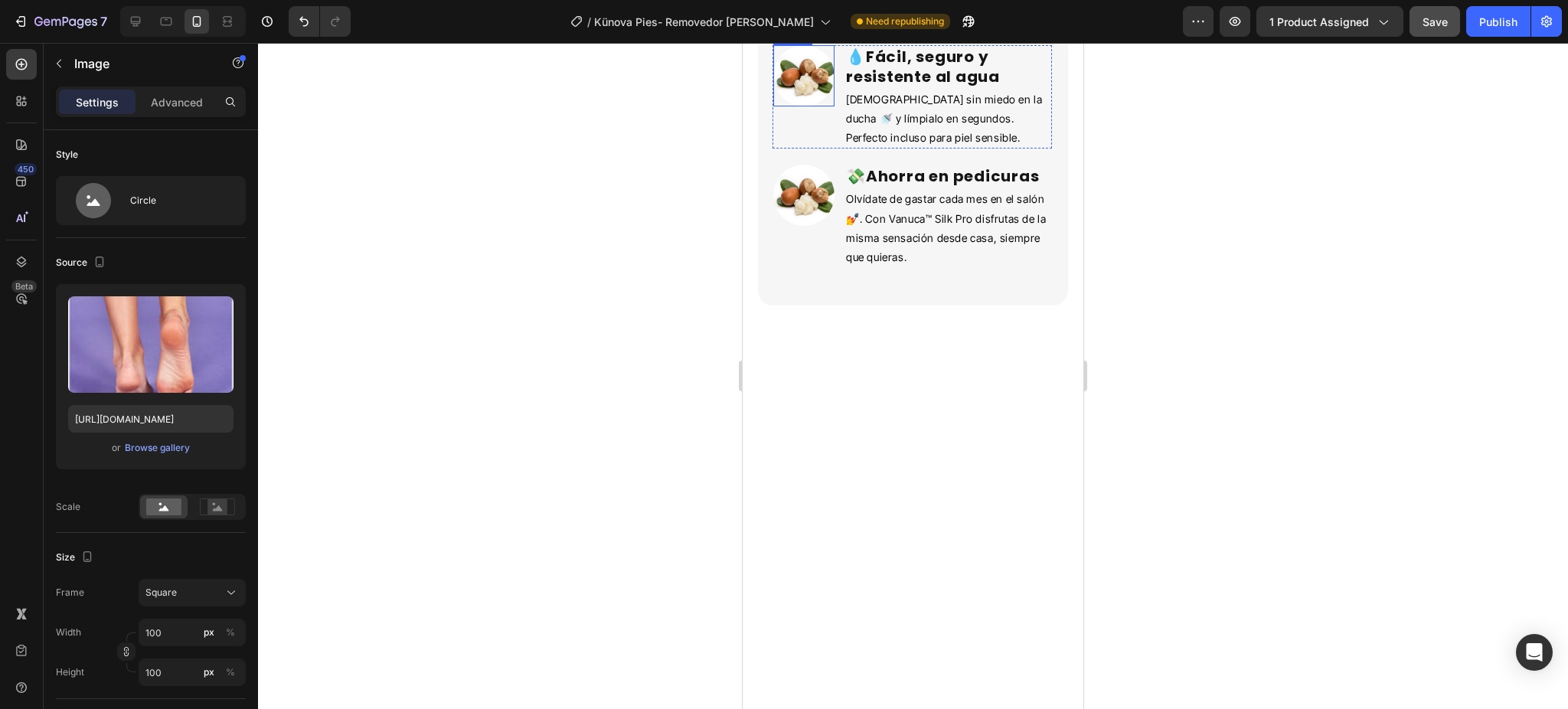
click at [819, 107] on img at bounding box center [803, 75] width 61 height 61
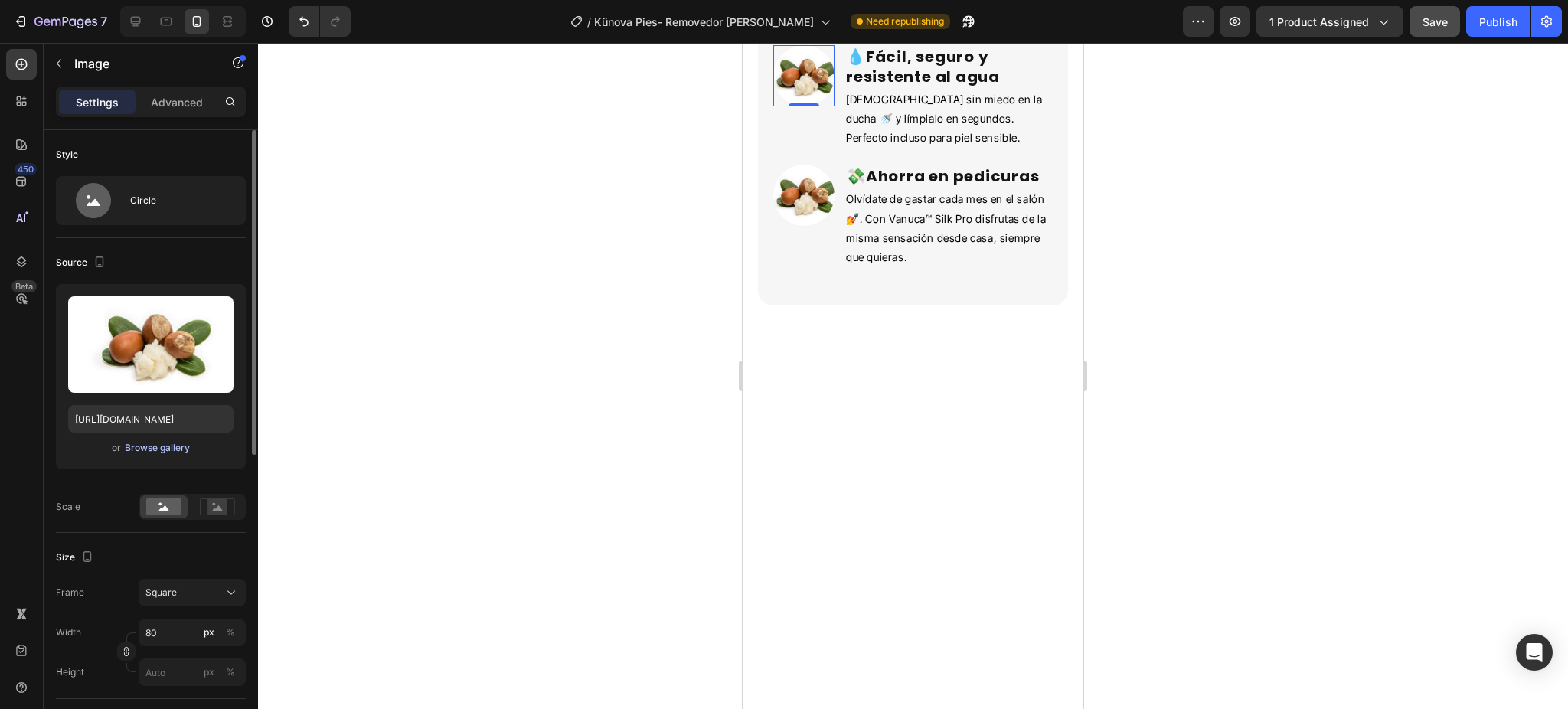
click at [162, 449] on div "Browse gallery" at bounding box center [157, 449] width 65 height 14
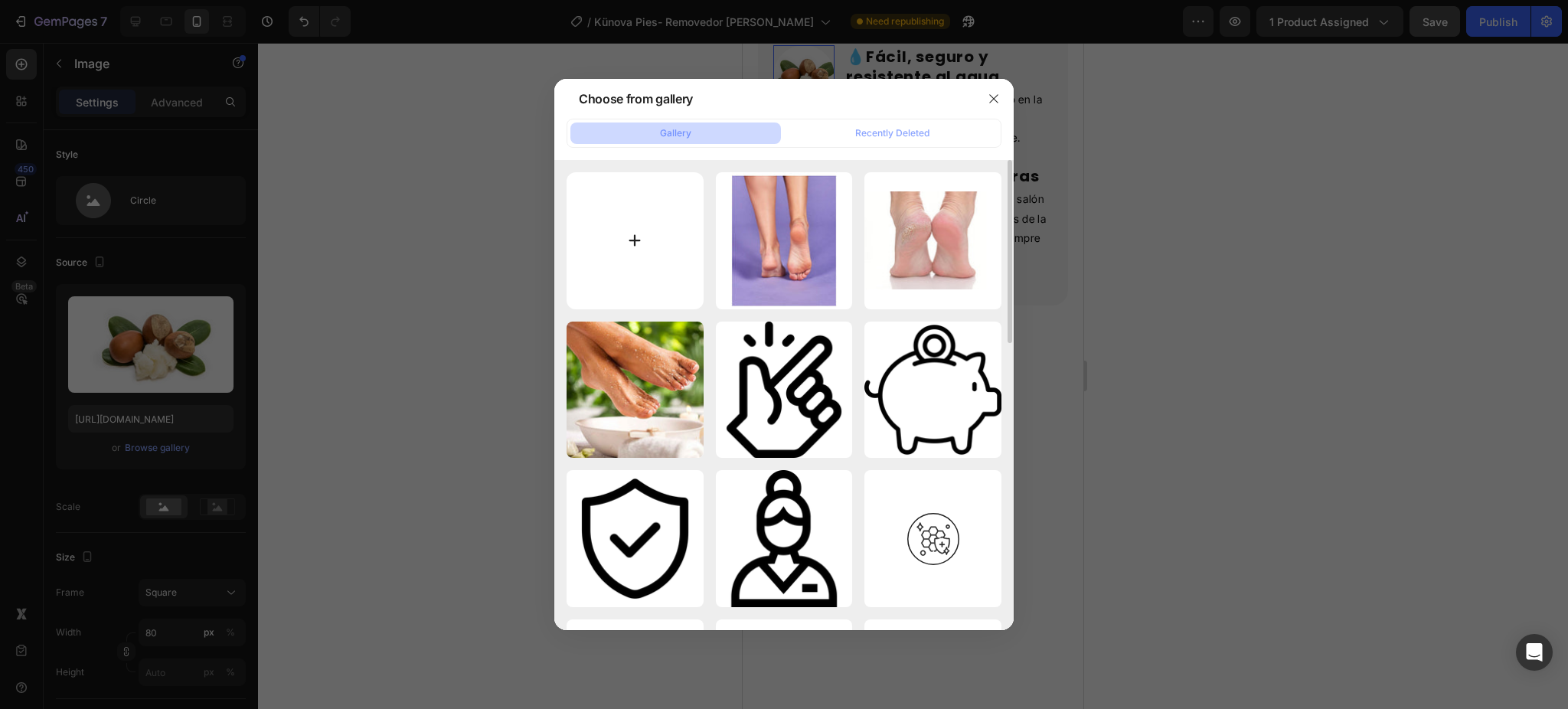
click at [637, 260] on input "file" at bounding box center [635, 240] width 137 height 137
type input "C:\fakepath\descarga (1).jpeg"
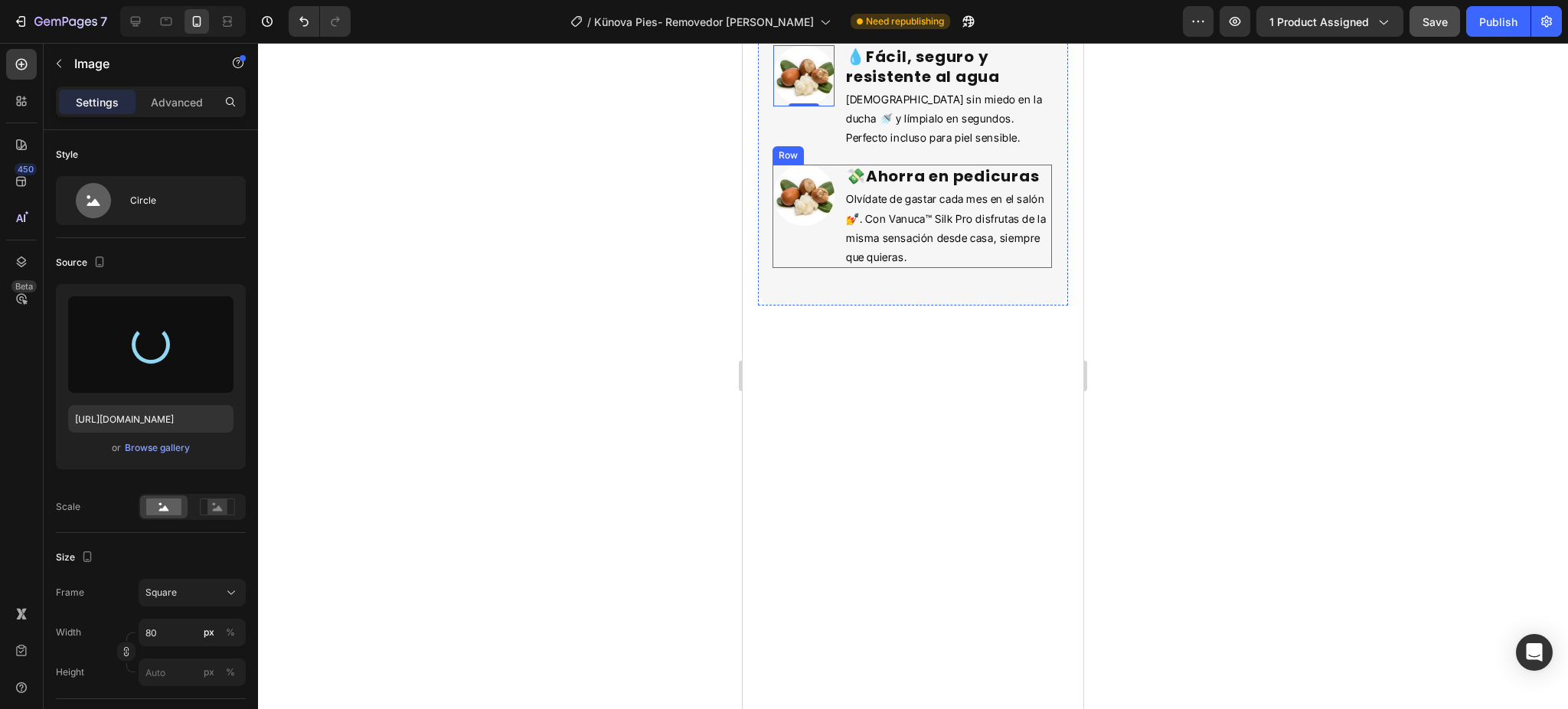
type input "[URL][DOMAIN_NAME]"
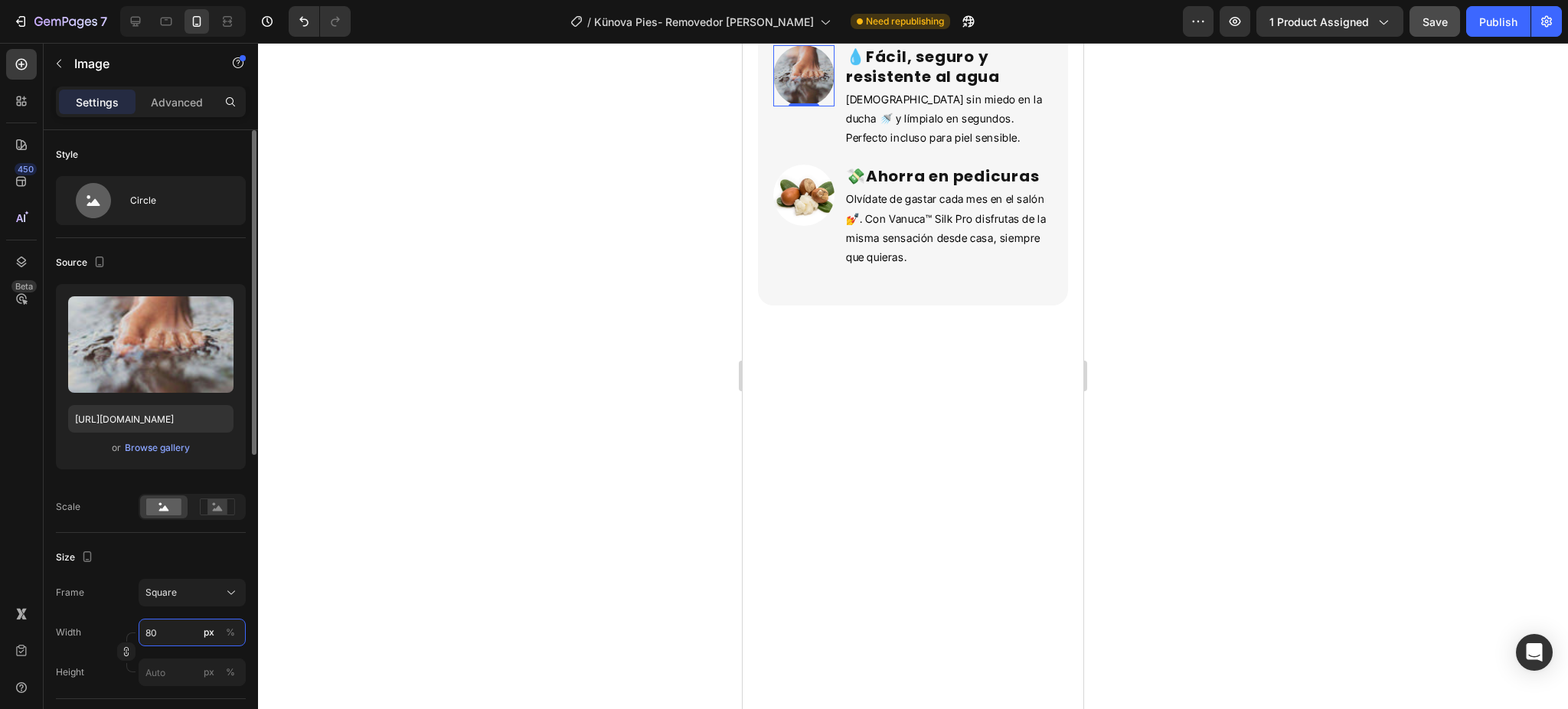
click at [170, 632] on input "80" at bounding box center [192, 632] width 107 height 27
type input "1"
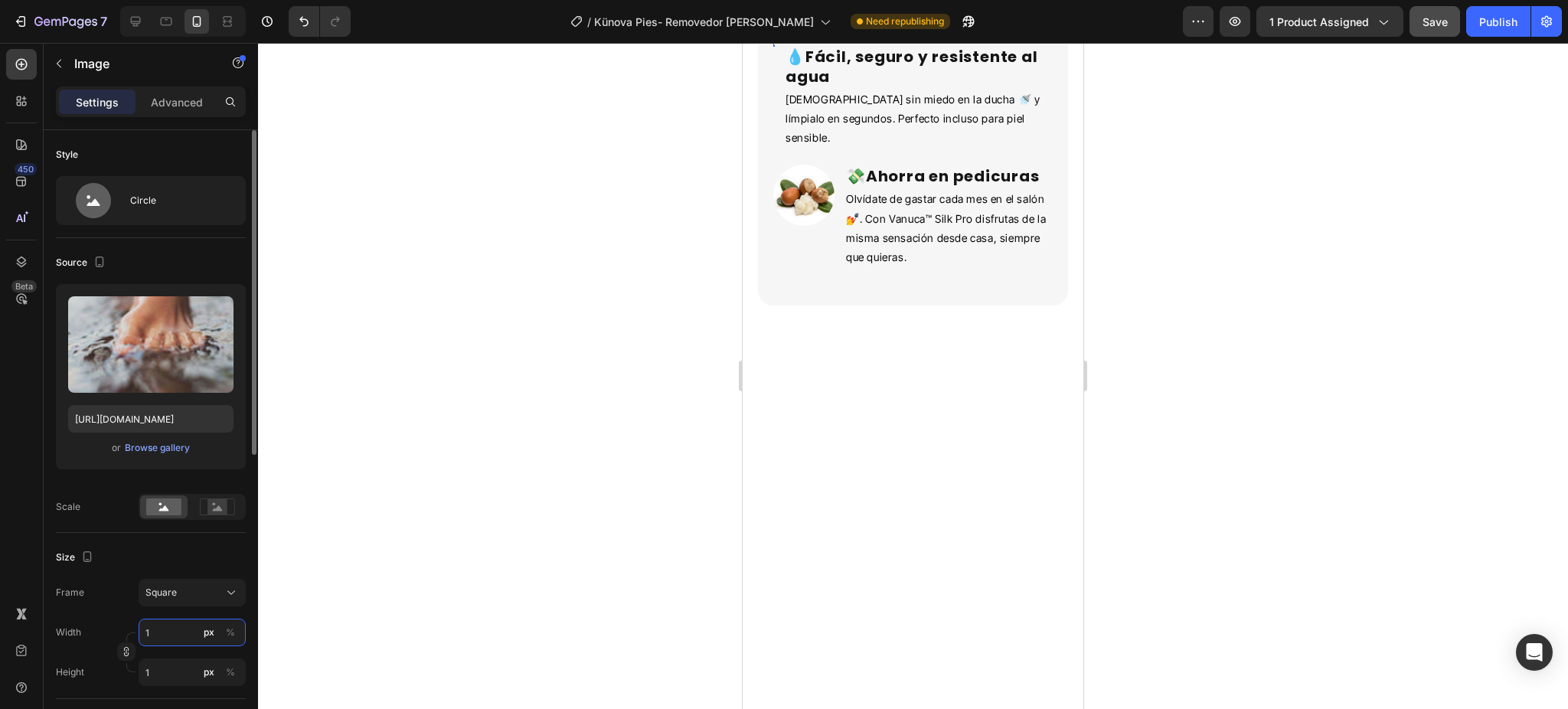
type input "10"
type input "100"
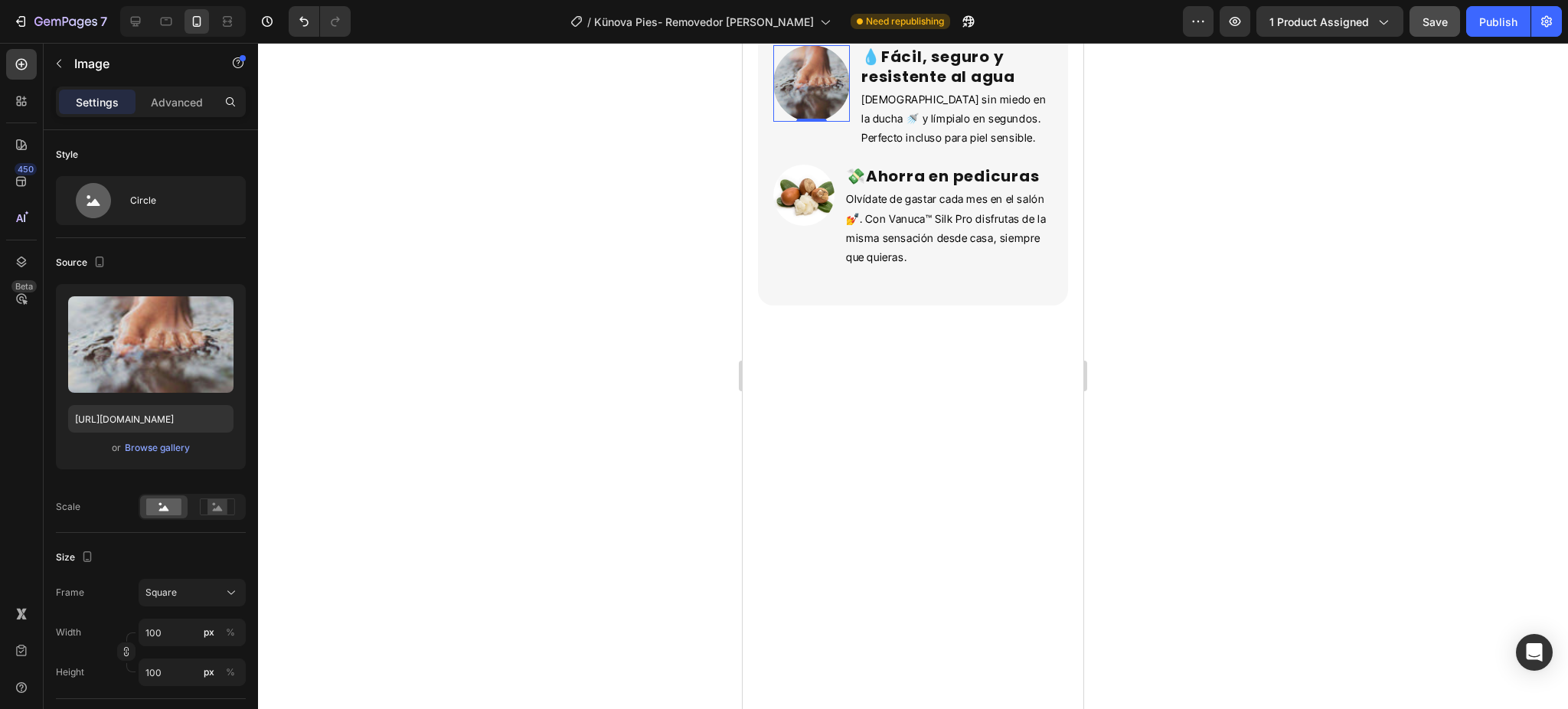
click at [541, 527] on div at bounding box center [913, 376] width 1310 height 667
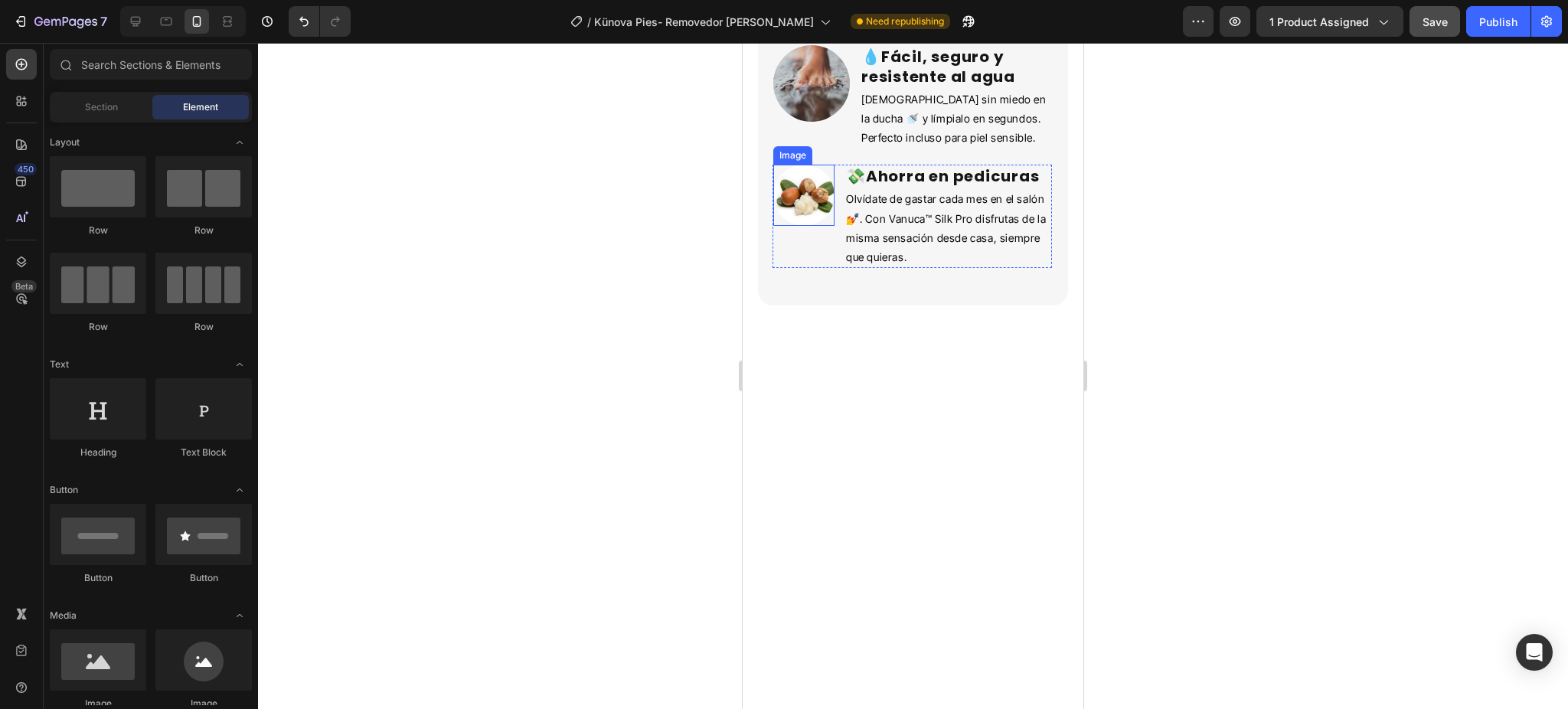
click at [822, 226] on img at bounding box center [803, 194] width 61 height 61
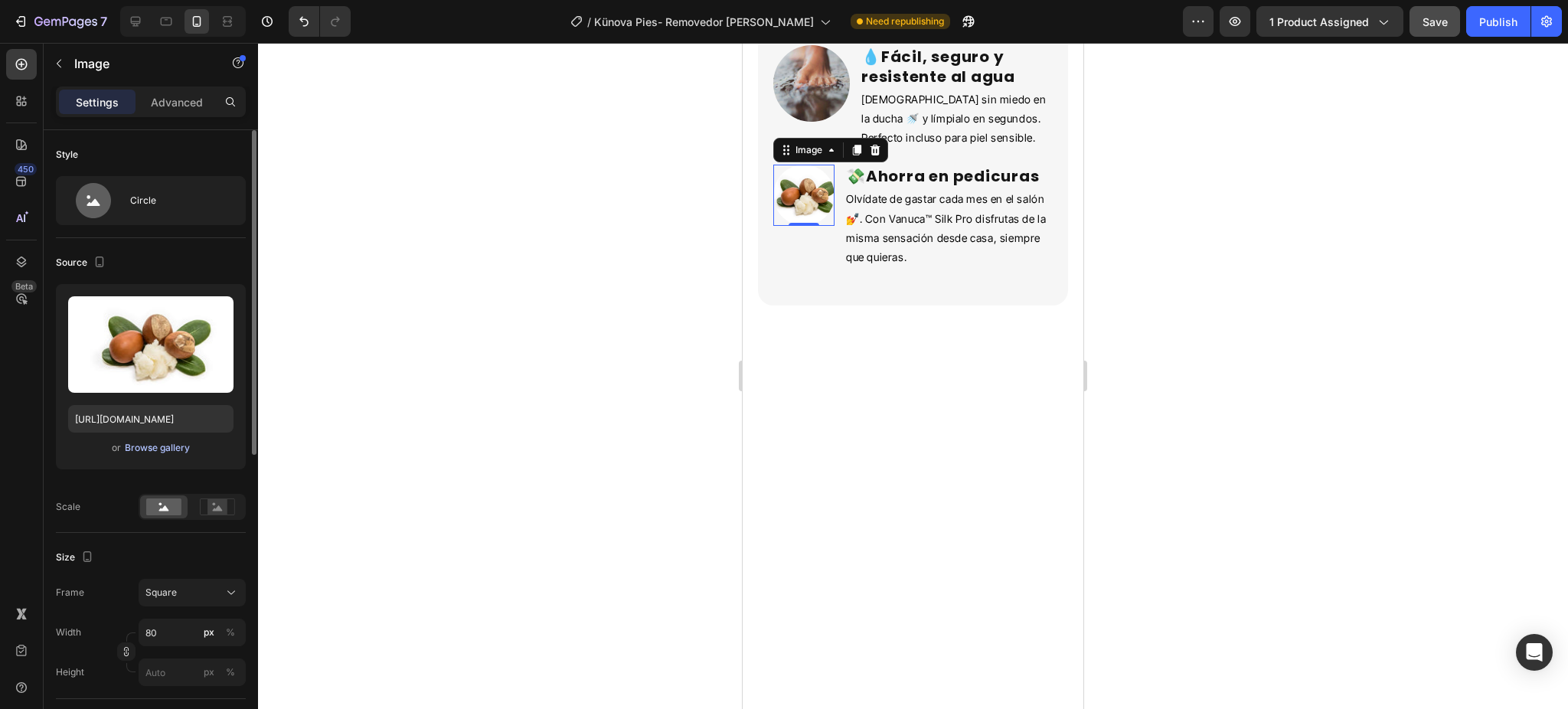
click at [171, 444] on div "Browse gallery" at bounding box center [157, 449] width 65 height 14
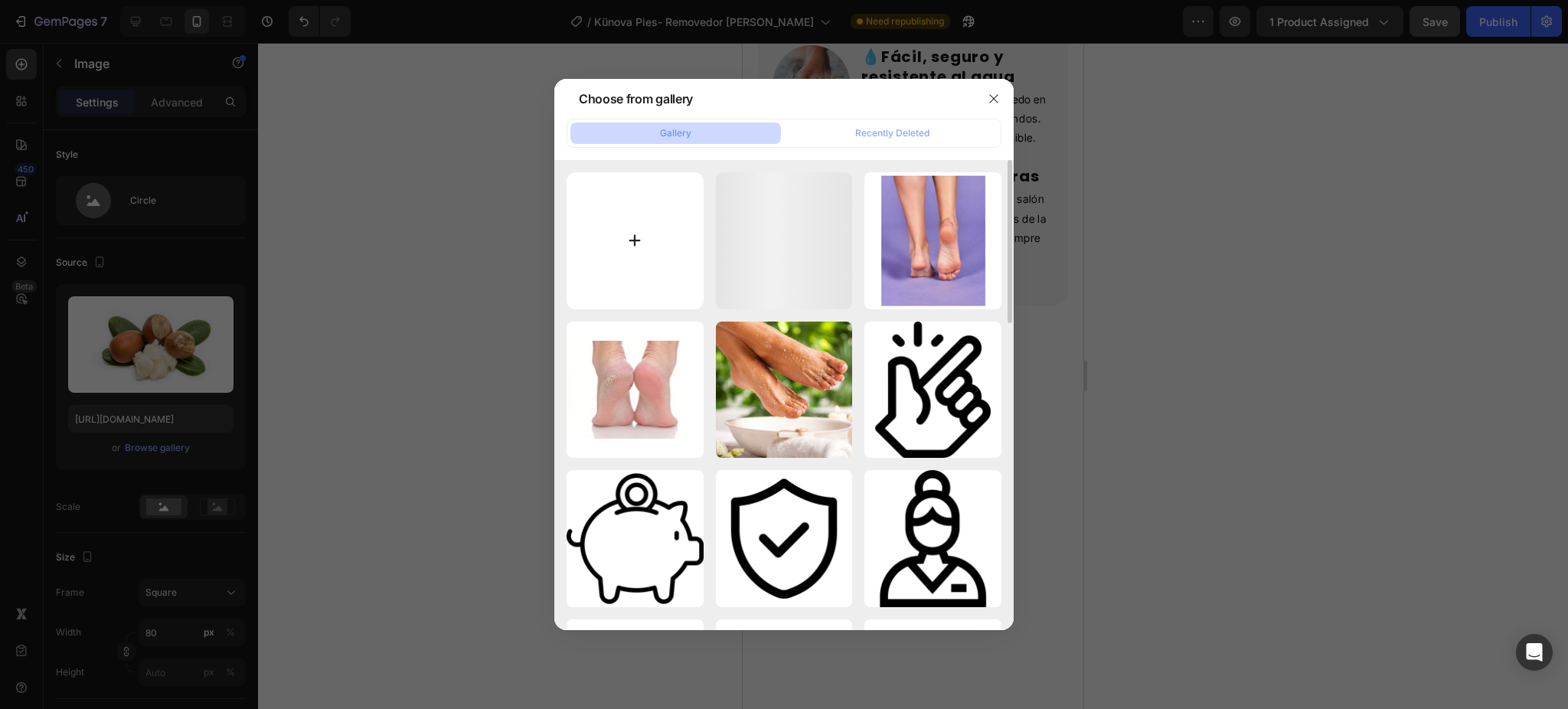
click at [669, 203] on input "file" at bounding box center [635, 240] width 137 height 137
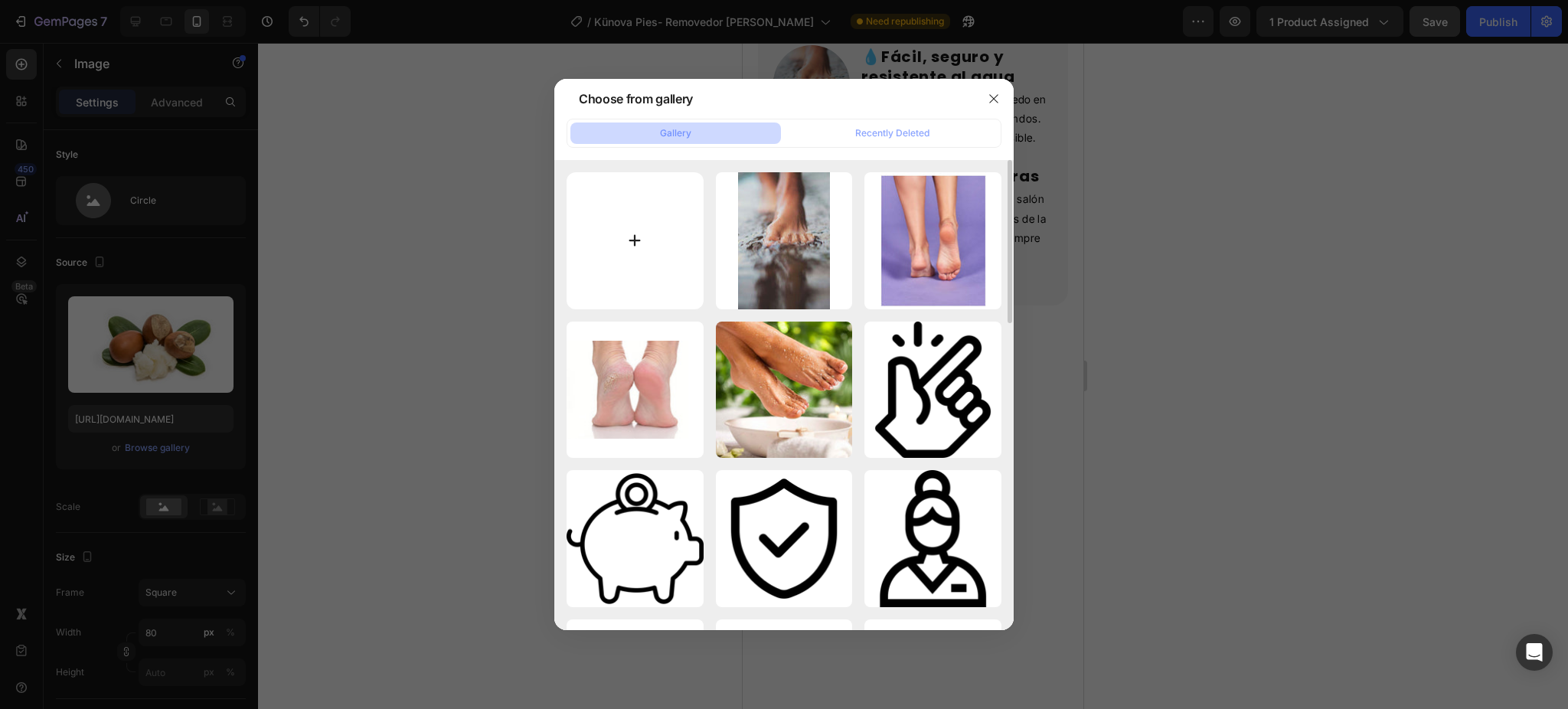
type input "C:\fakepath\Педикюр LeonaNails эстетика.jpeg"
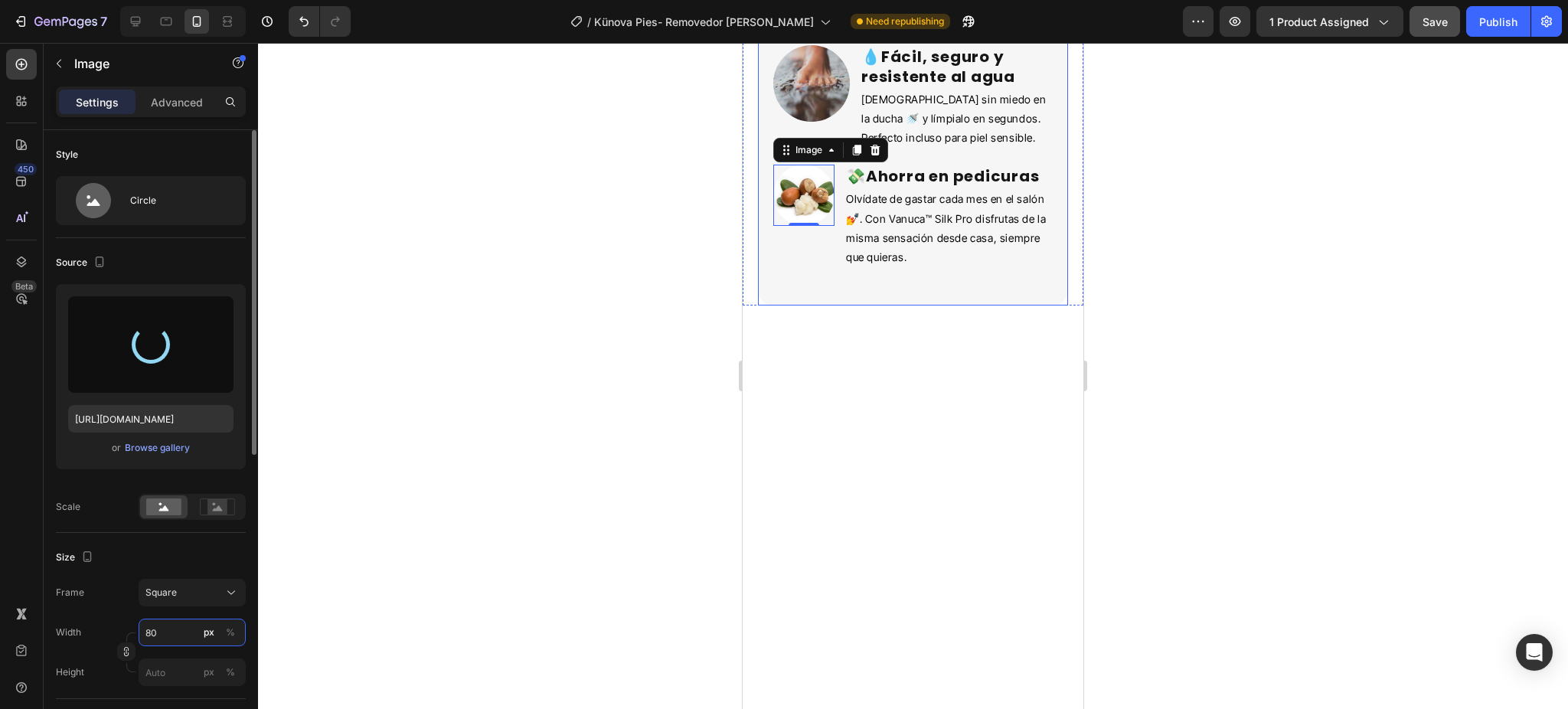
click at [165, 630] on input "80" at bounding box center [192, 632] width 107 height 27
type input "[URL][DOMAIN_NAME]"
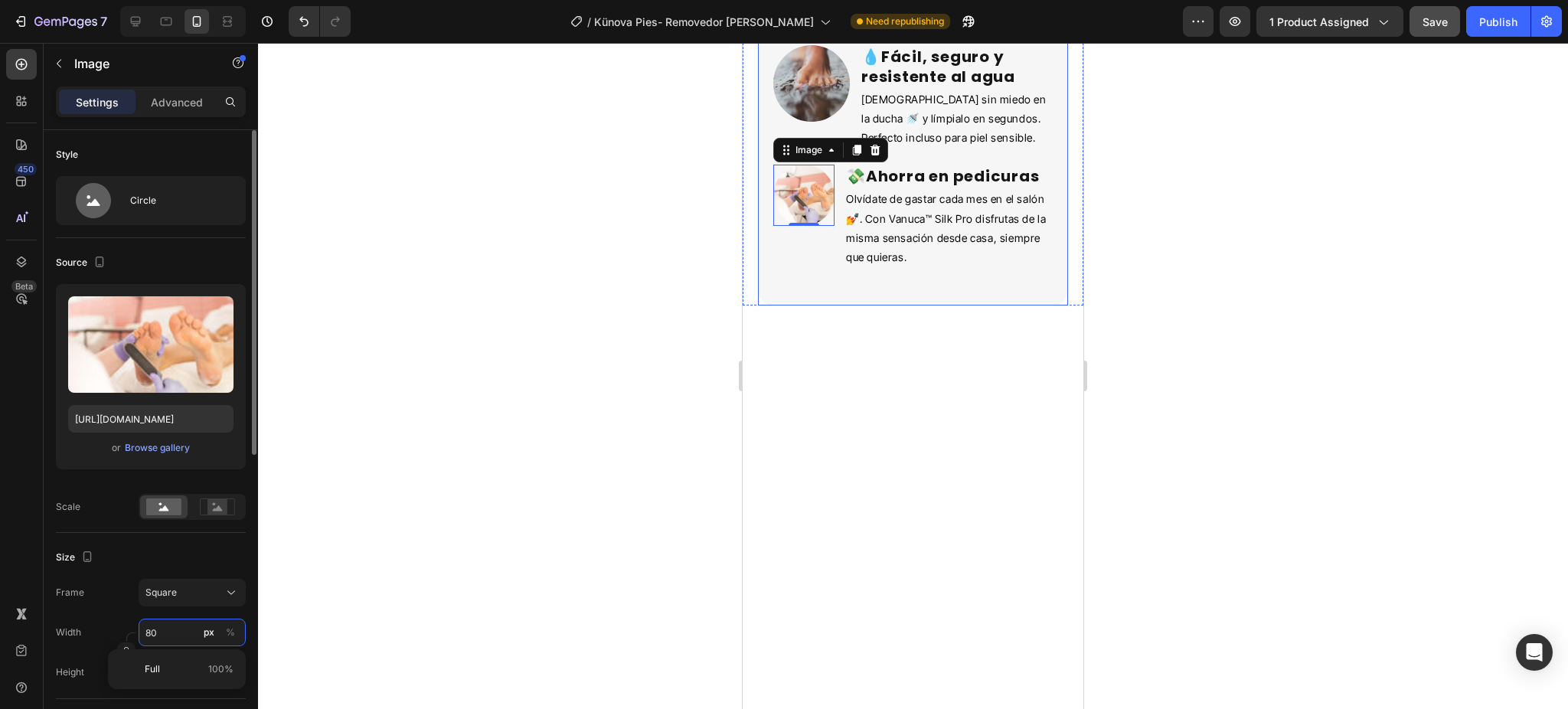
type input "1"
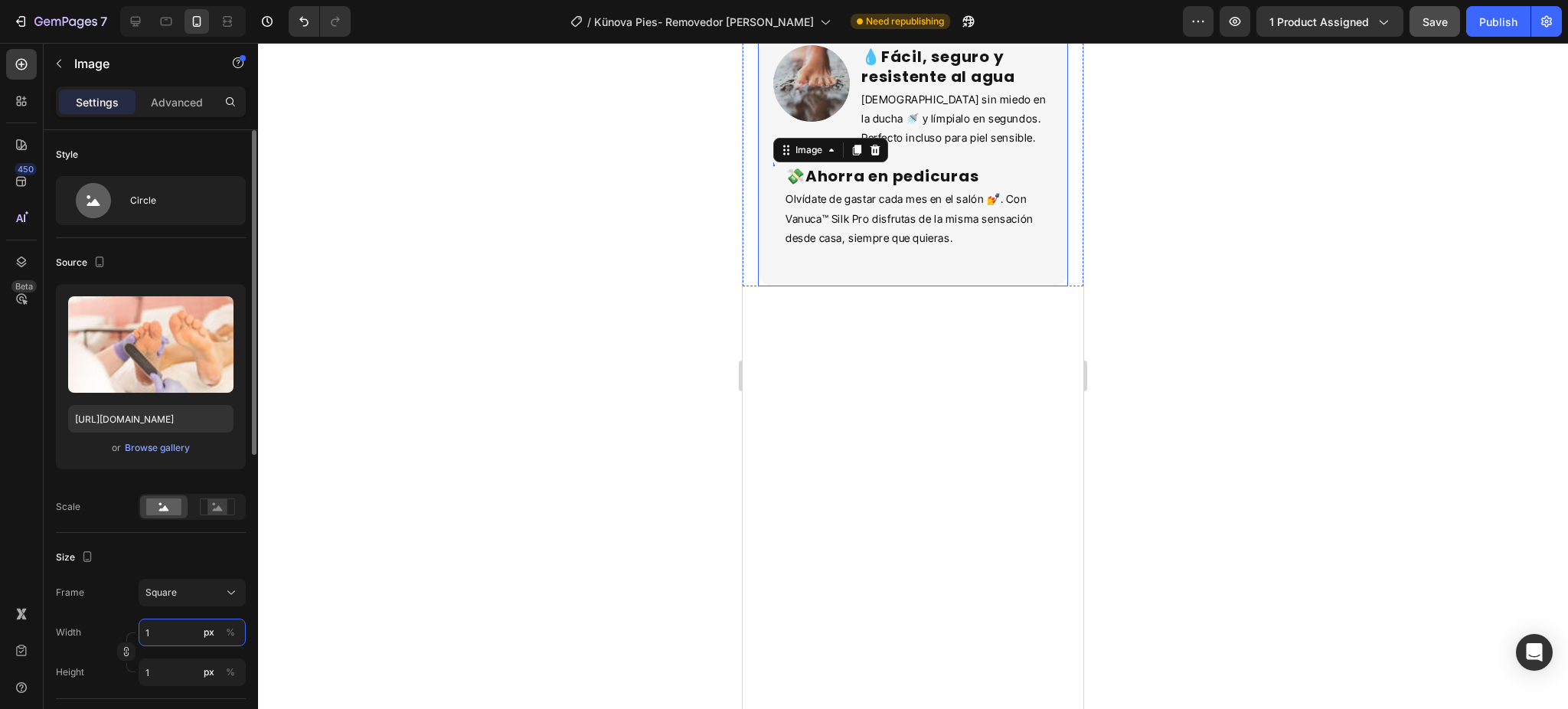
type input "10"
type input "100"
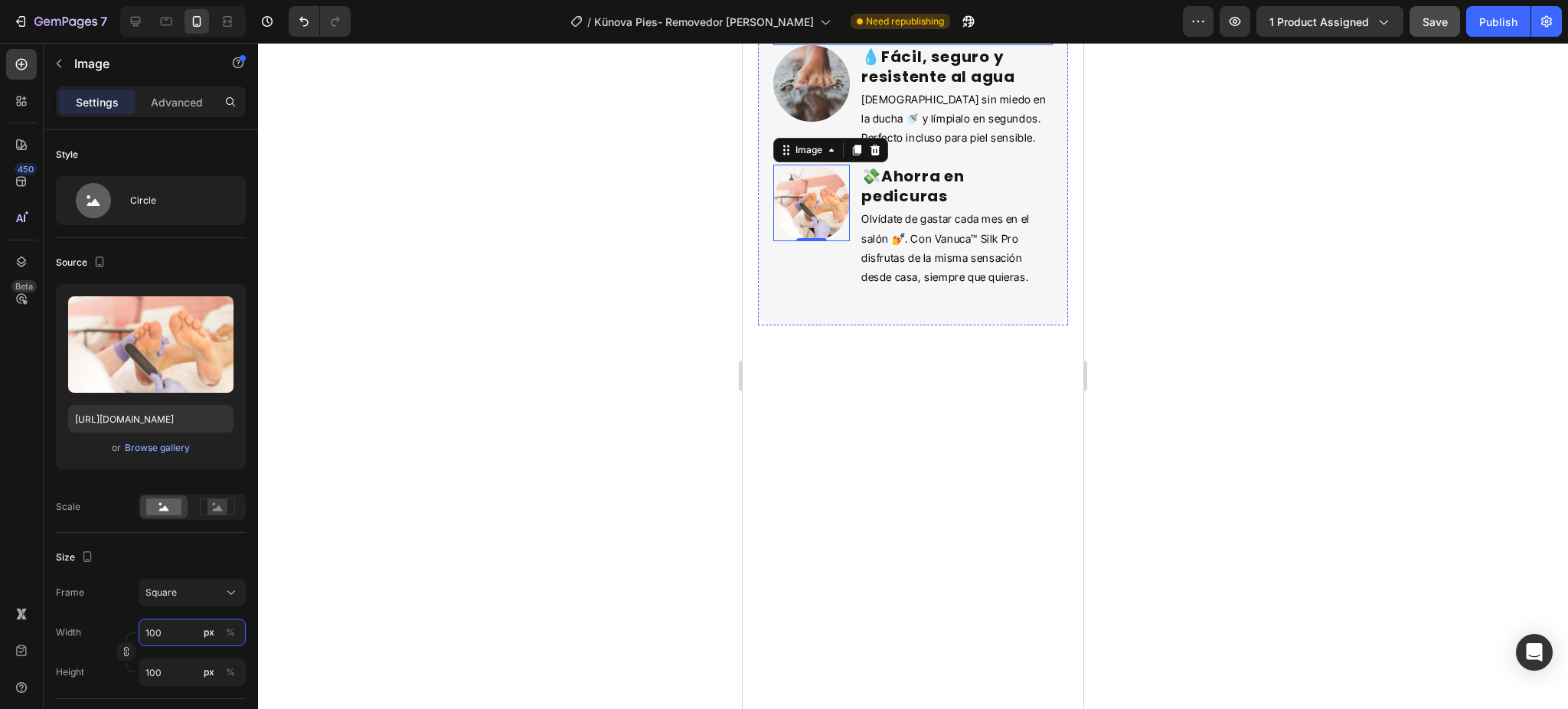
type input "100"
click at [1198, 318] on div at bounding box center [913, 376] width 1310 height 667
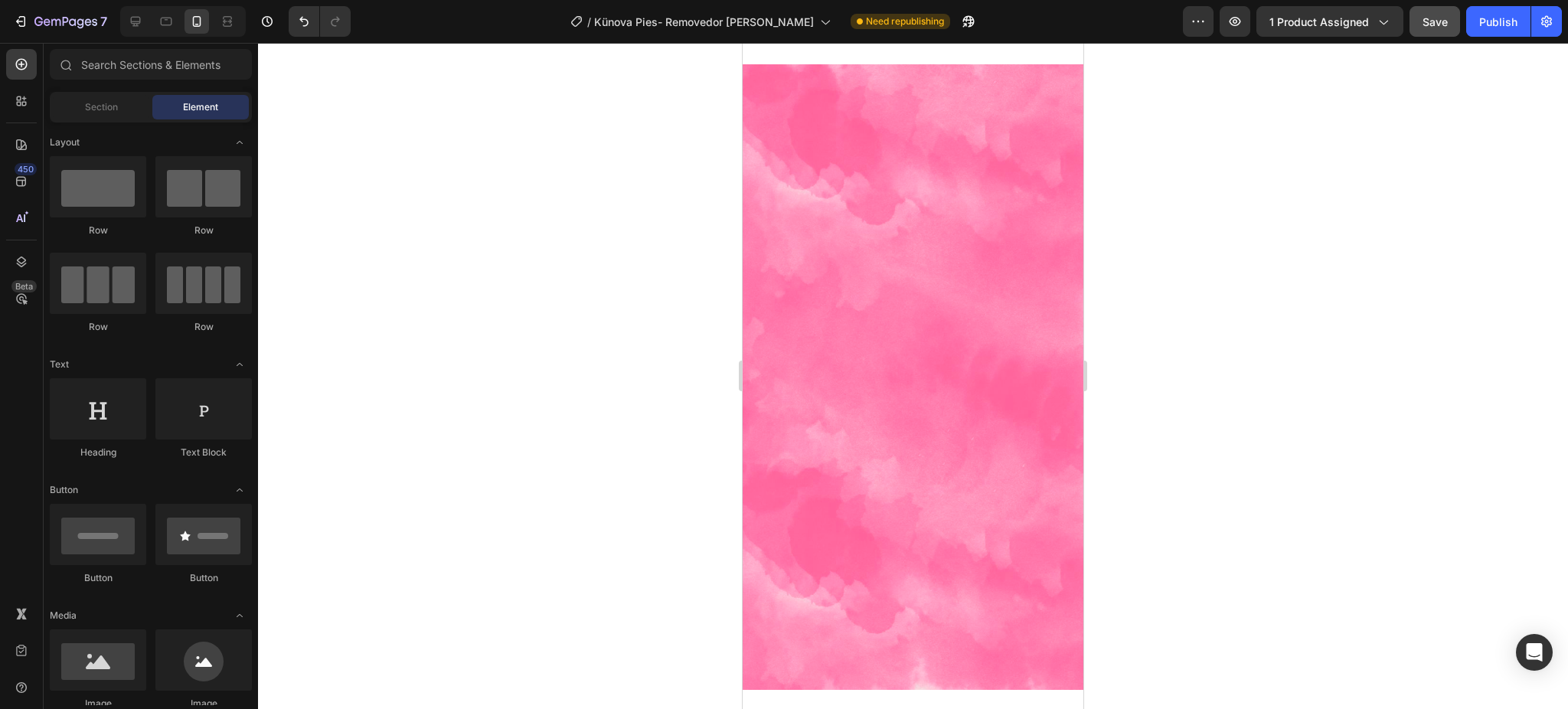
scroll to position [3200, 0]
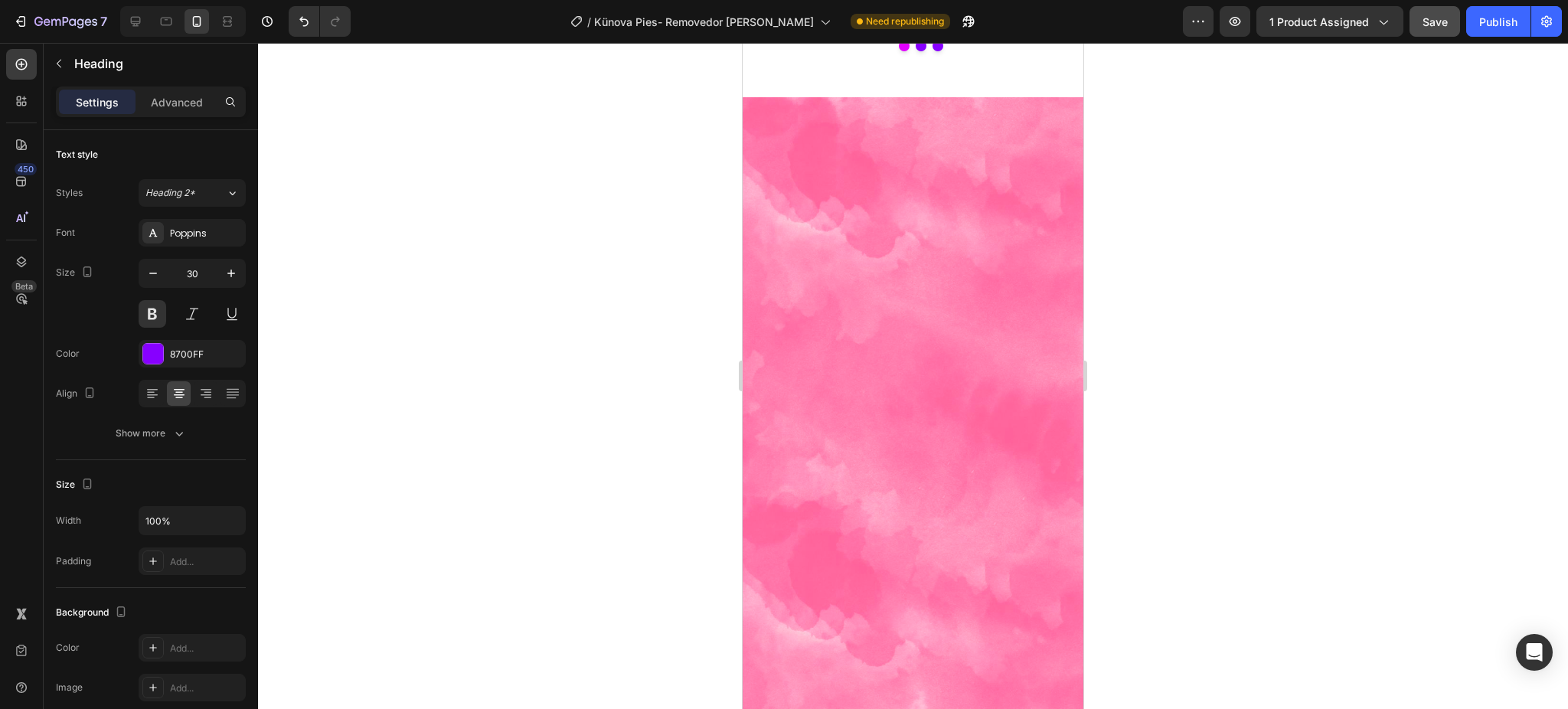
click at [1182, 170] on div at bounding box center [913, 376] width 1310 height 667
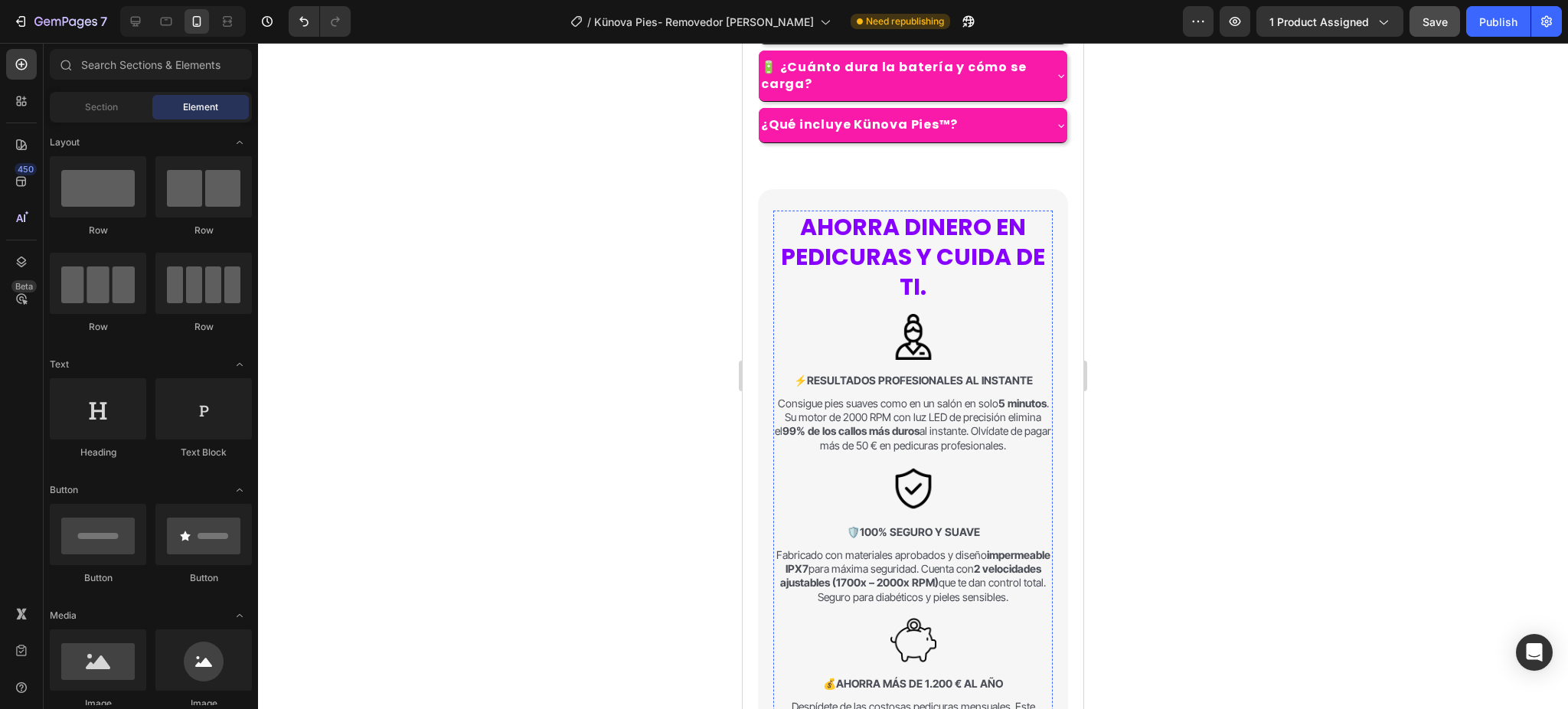
scroll to position [1349, 0]
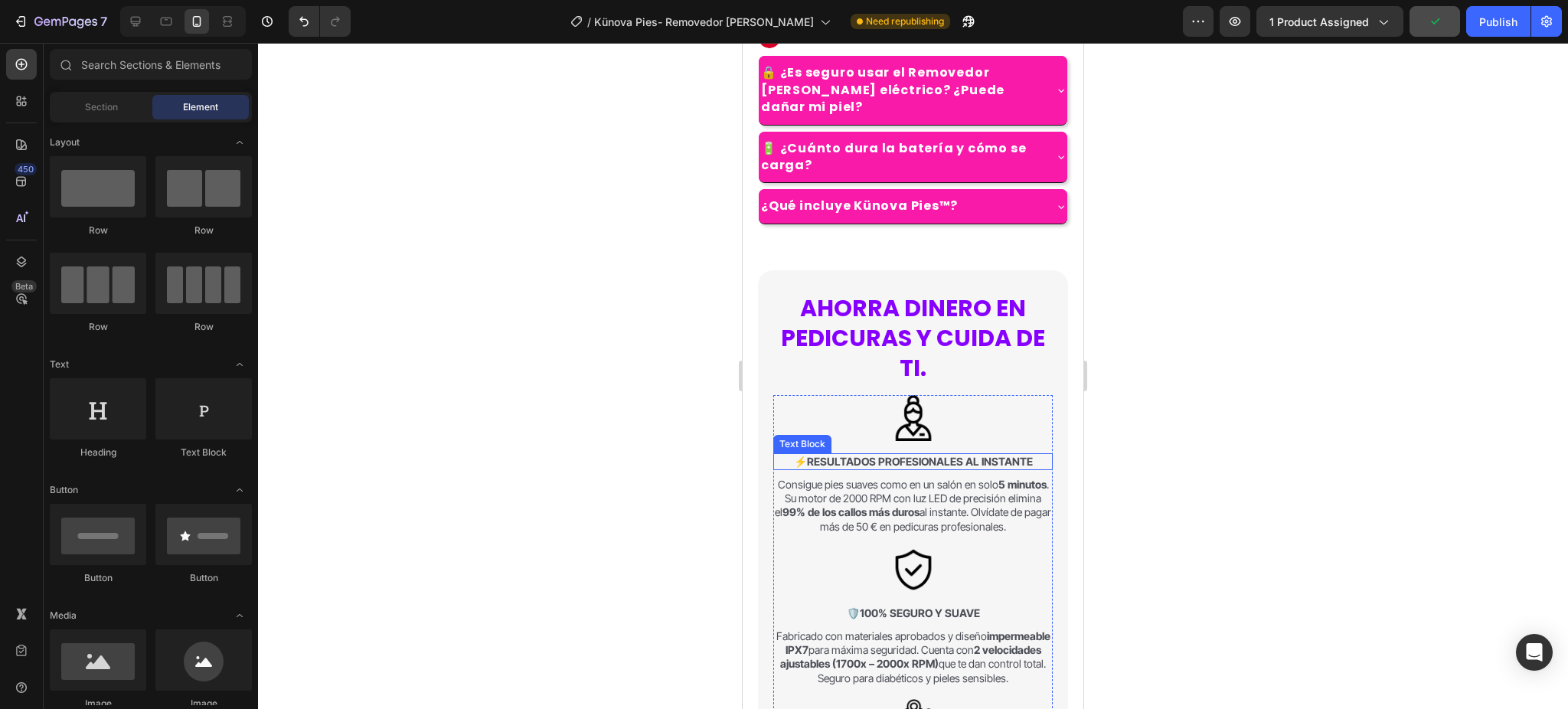
click at [953, 455] on strong "Resultados Profesionales al Instante" at bounding box center [920, 461] width 226 height 13
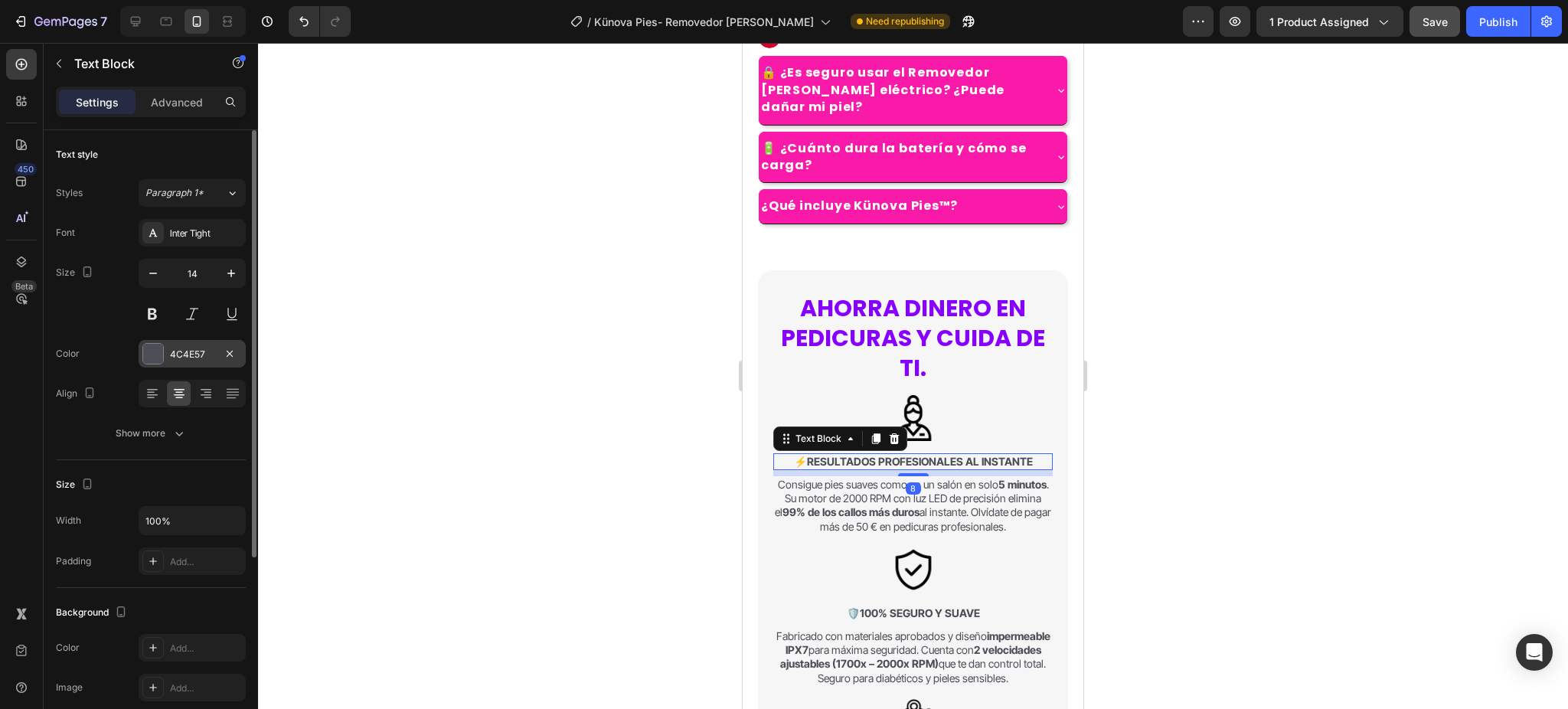
click at [160, 353] on div at bounding box center [153, 353] width 20 height 20
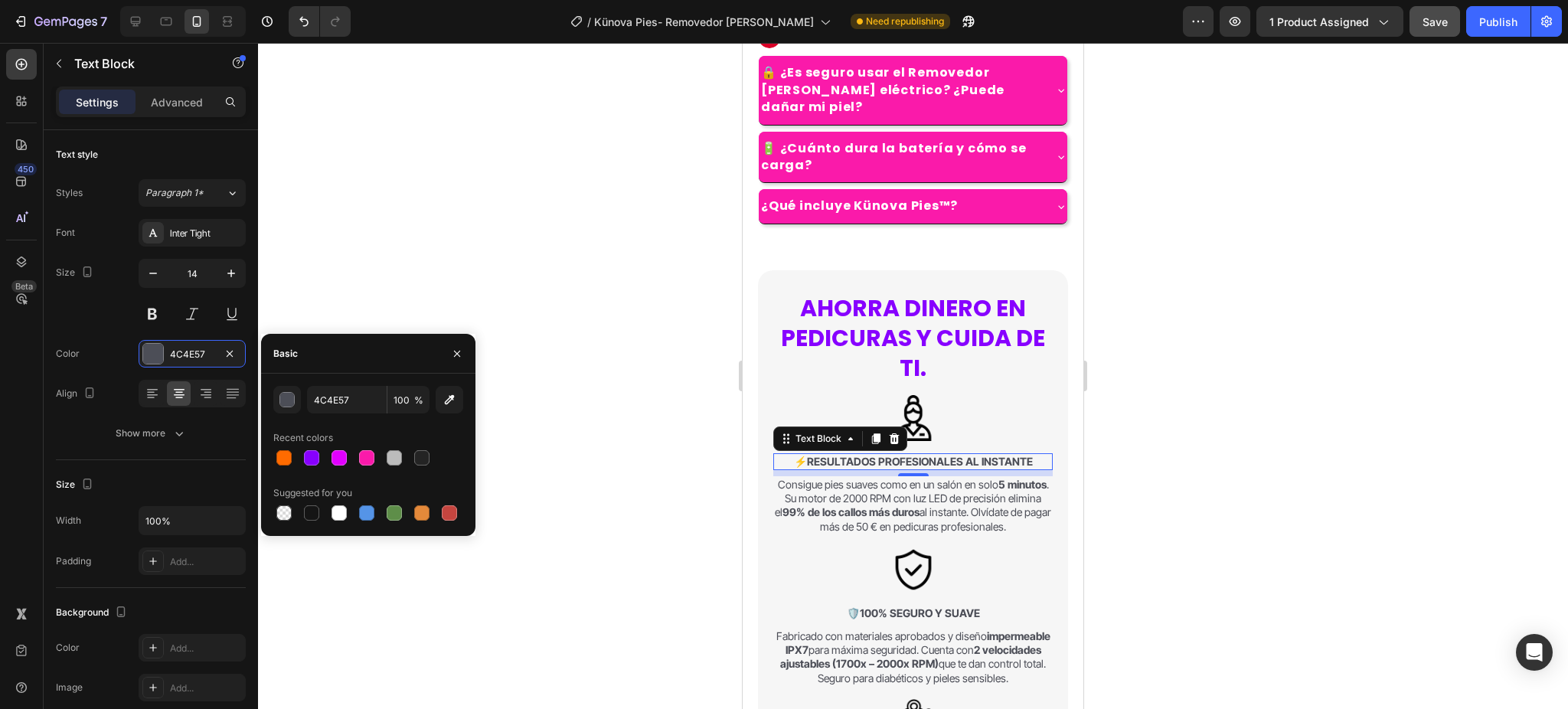
click at [302, 499] on div "Suggested for you" at bounding box center [313, 494] width 79 height 14
click at [303, 502] on div "Suggested for you" at bounding box center [368, 502] width 190 height 43
click at [314, 509] on div at bounding box center [311, 512] width 15 height 15
type input "151515"
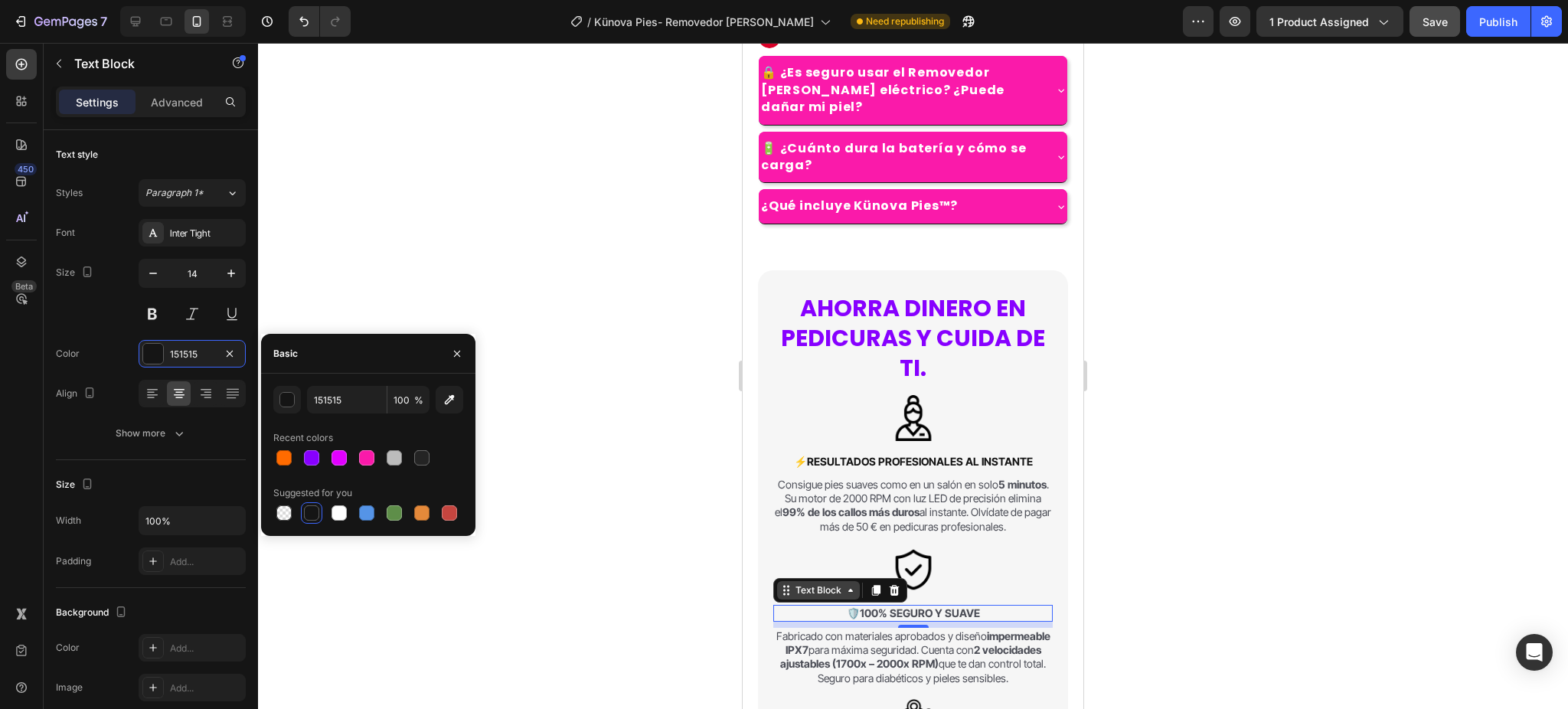
drag, startPoint x: 927, startPoint y: 588, endPoint x: 848, endPoint y: 579, distance: 79.5
click at [926, 607] on strong "100% Seguro y Suave" at bounding box center [920, 613] width 120 height 13
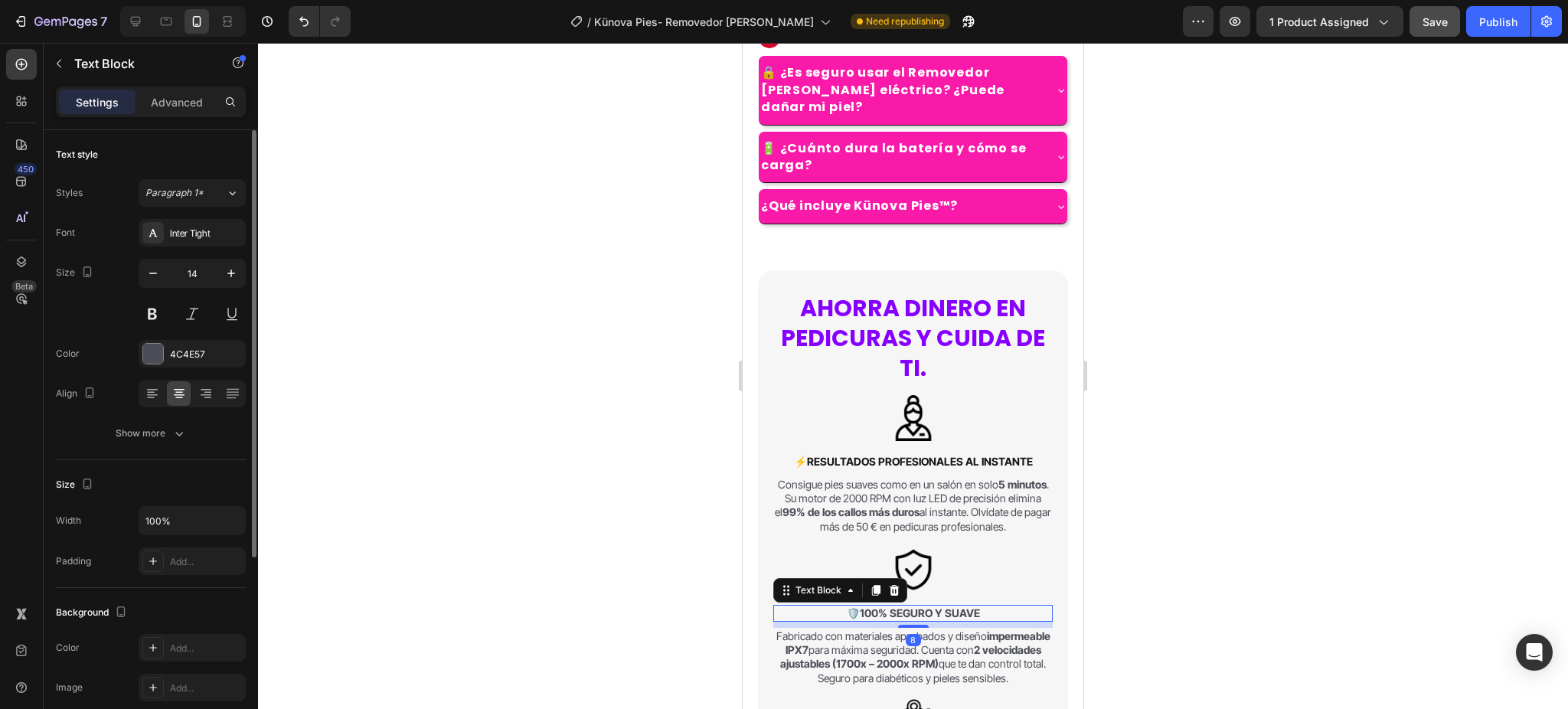
drag, startPoint x: 154, startPoint y: 359, endPoint x: 189, endPoint y: 415, distance: 66.0
click at [153, 359] on div at bounding box center [153, 353] width 20 height 20
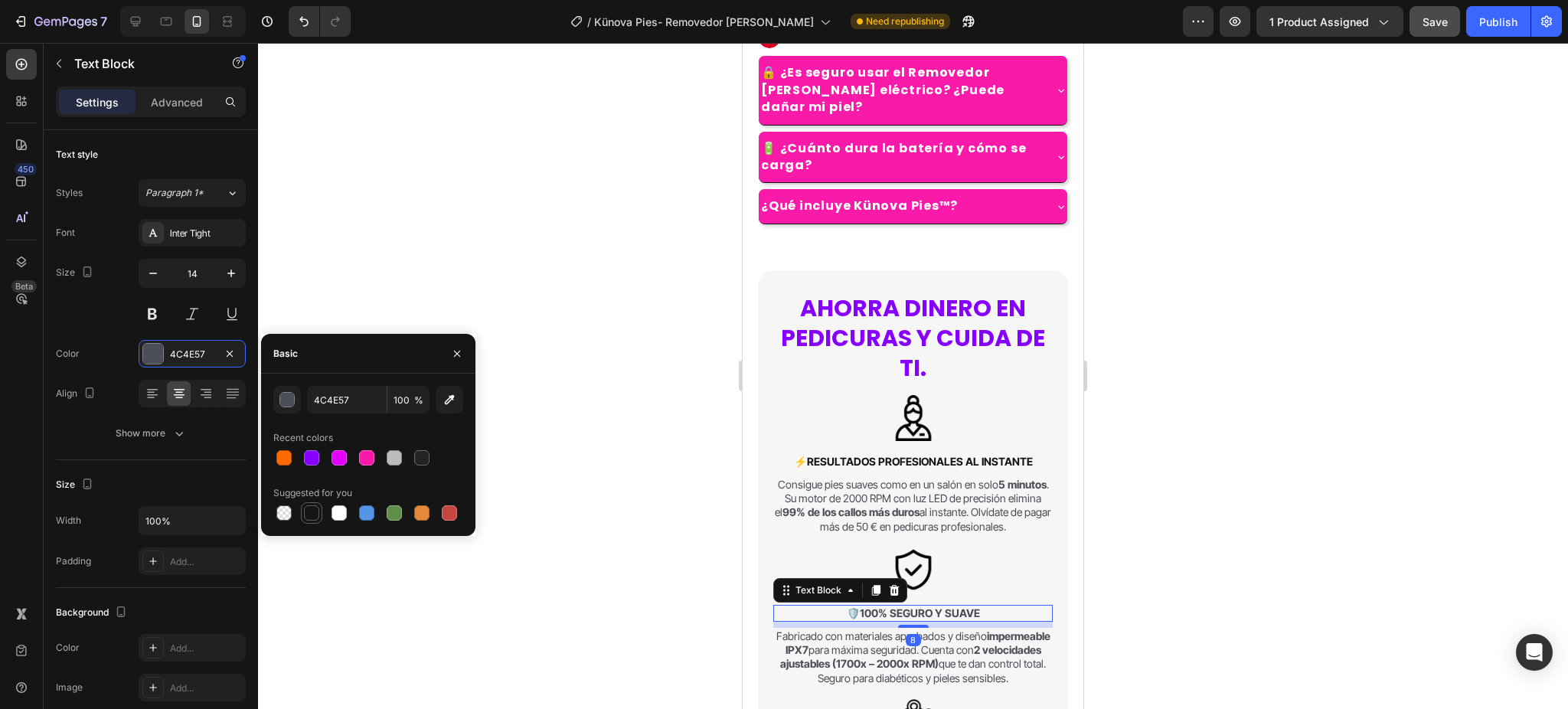
click at [314, 509] on div at bounding box center [311, 512] width 15 height 15
type input "151515"
click at [876, 455] on strong "Resultados Profesionales al Instante" at bounding box center [920, 461] width 226 height 13
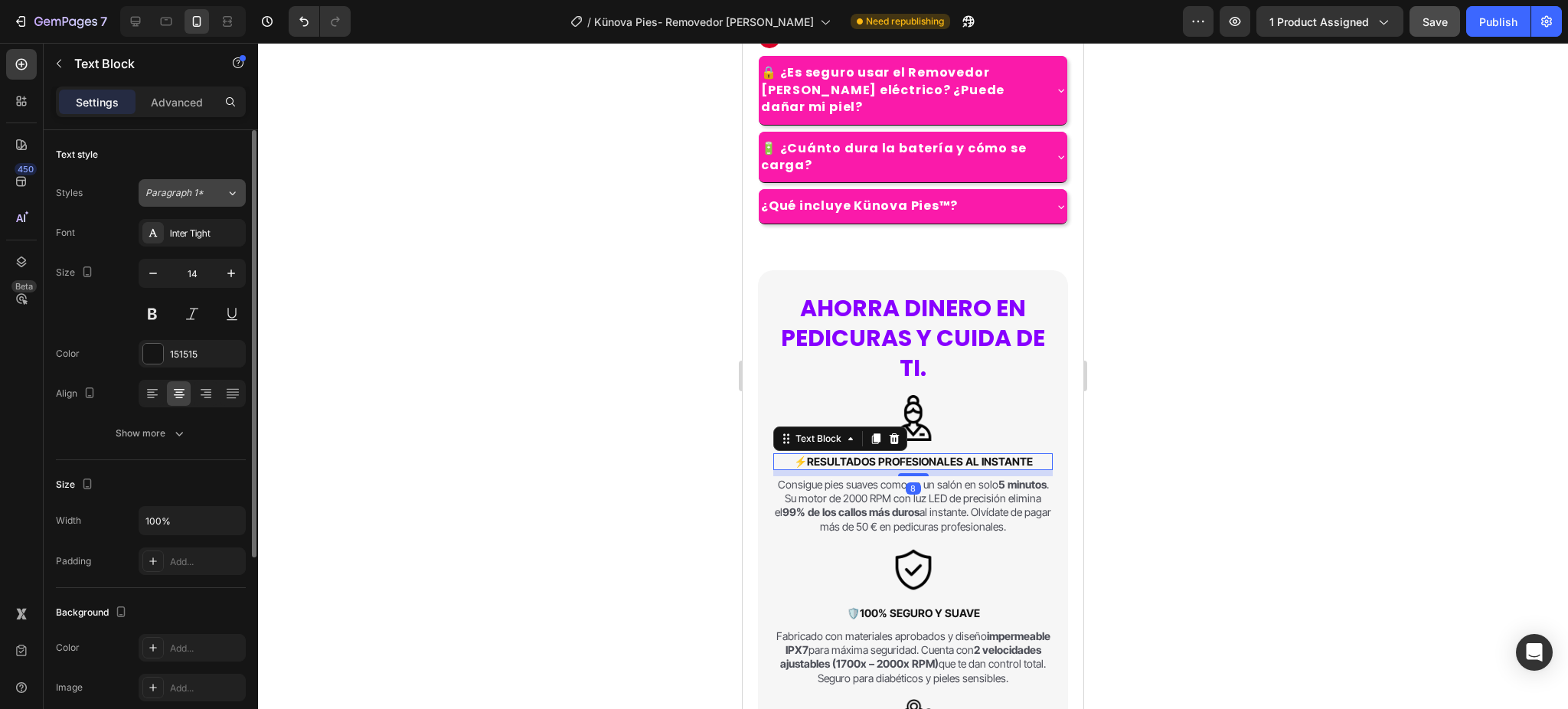
click at [228, 185] on icon at bounding box center [232, 192] width 13 height 15
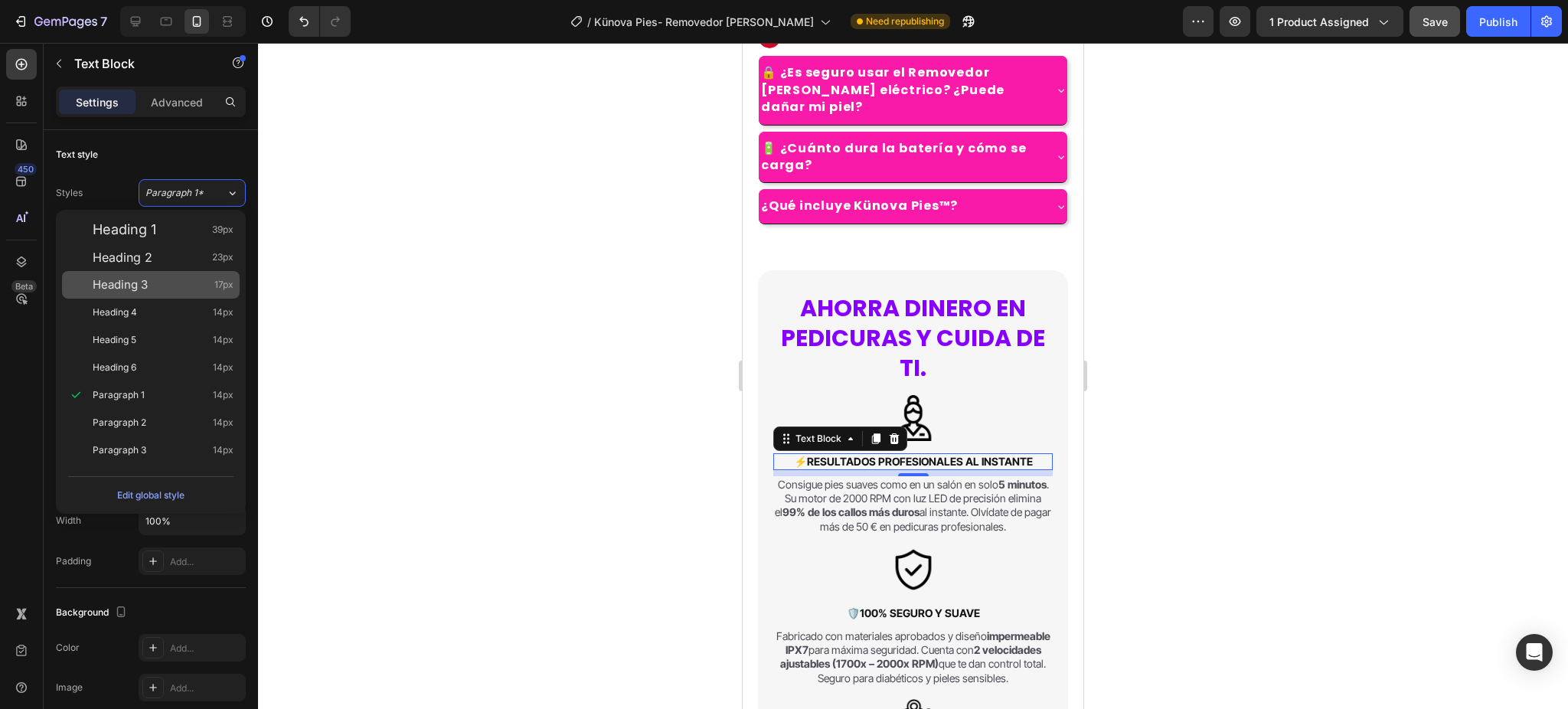
drag, startPoint x: 172, startPoint y: 290, endPoint x: 181, endPoint y: 289, distance: 9.1
click at [172, 288] on div "Heading 3 17px" at bounding box center [163, 284] width 141 height 15
type input "17"
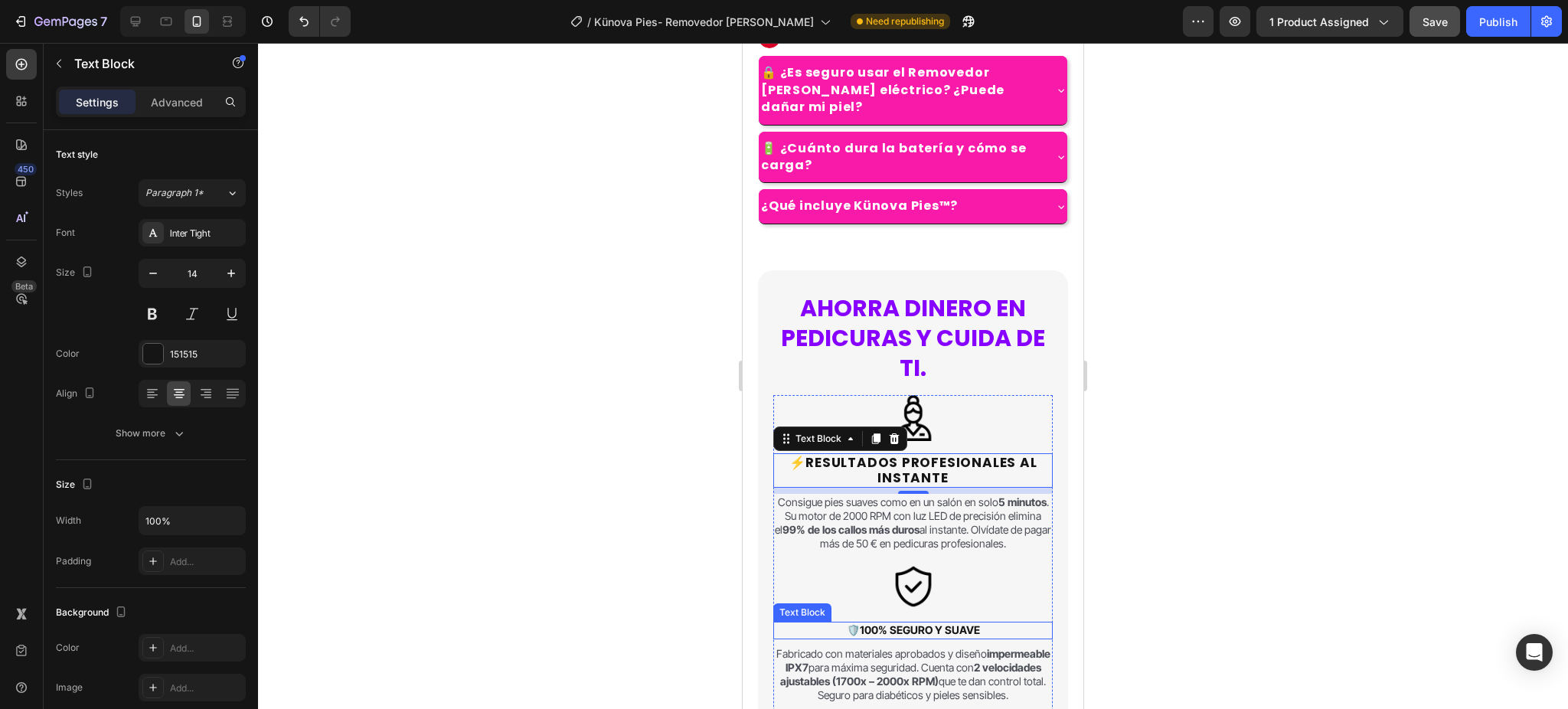
click at [939, 623] on strong "100% Seguro y Suave" at bounding box center [920, 630] width 120 height 13
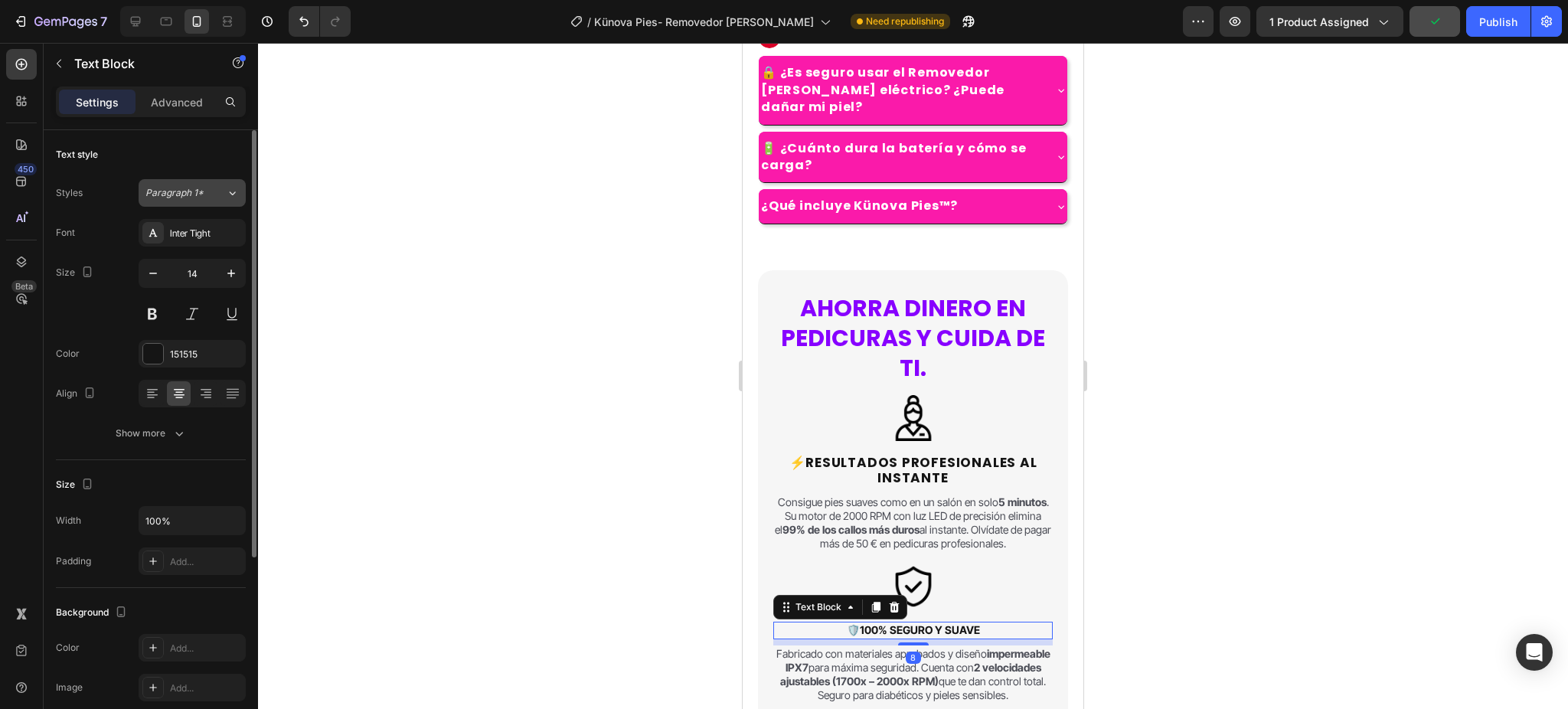
click at [206, 188] on div "Paragraph 1*" at bounding box center [177, 193] width 62 height 14
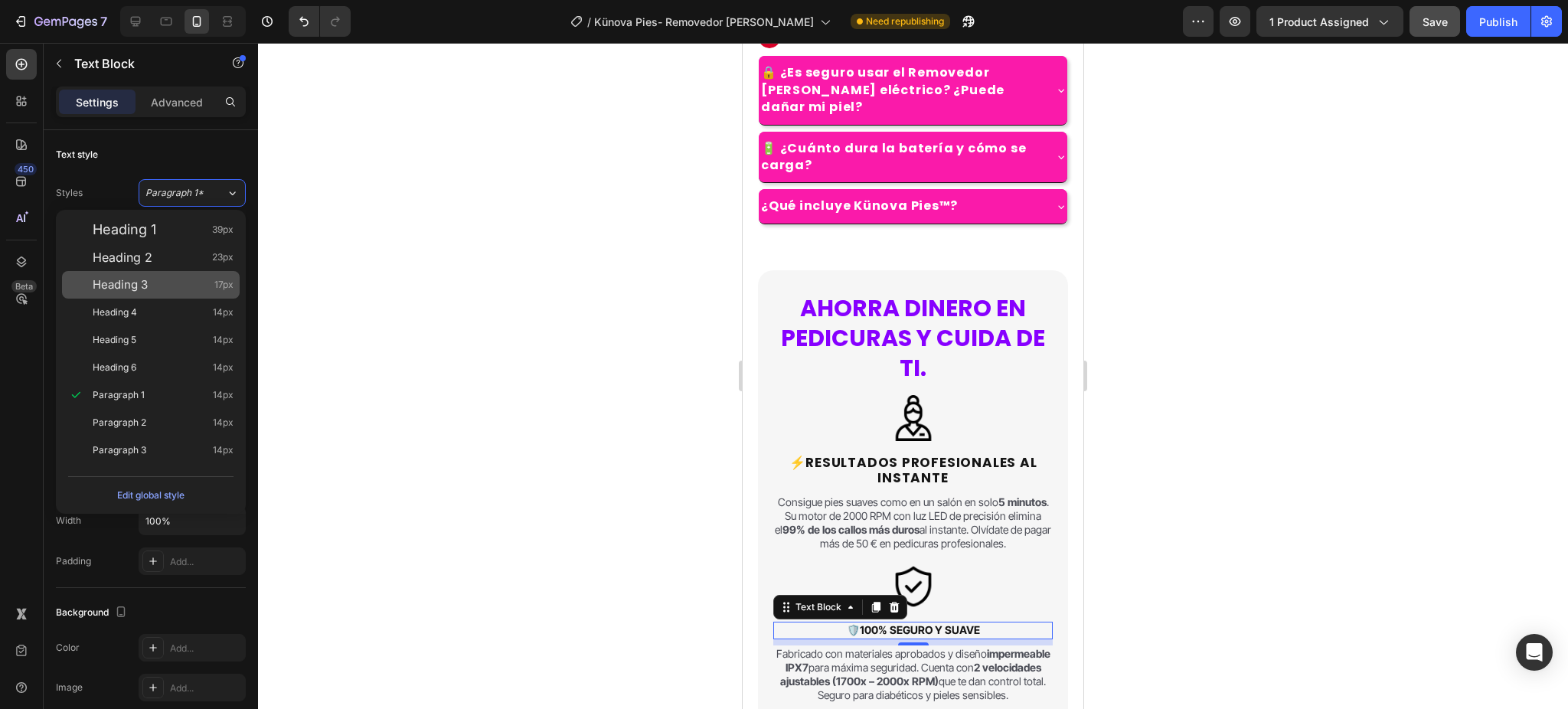
click at [156, 281] on div "Heading 3 17px" at bounding box center [163, 284] width 141 height 15
type input "17"
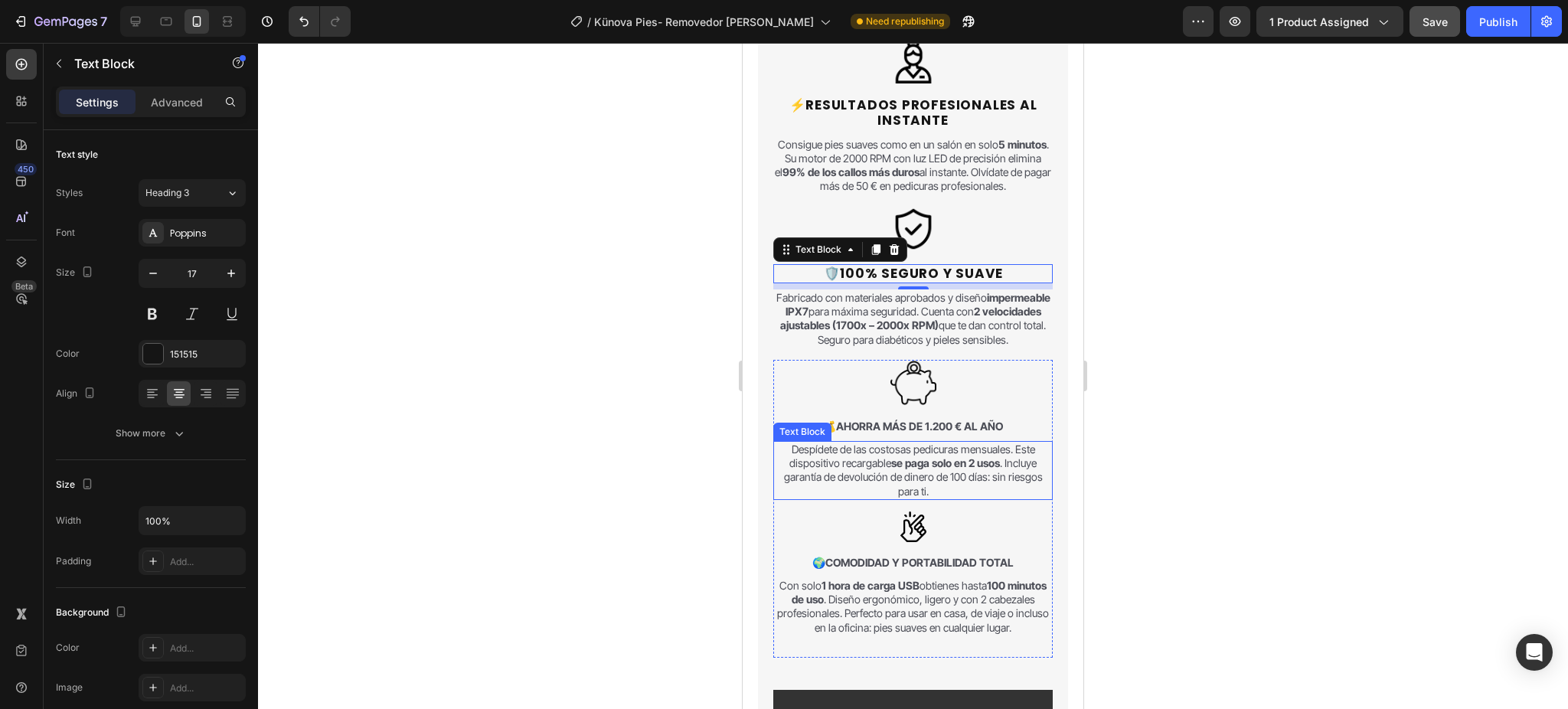
scroll to position [1656, 0]
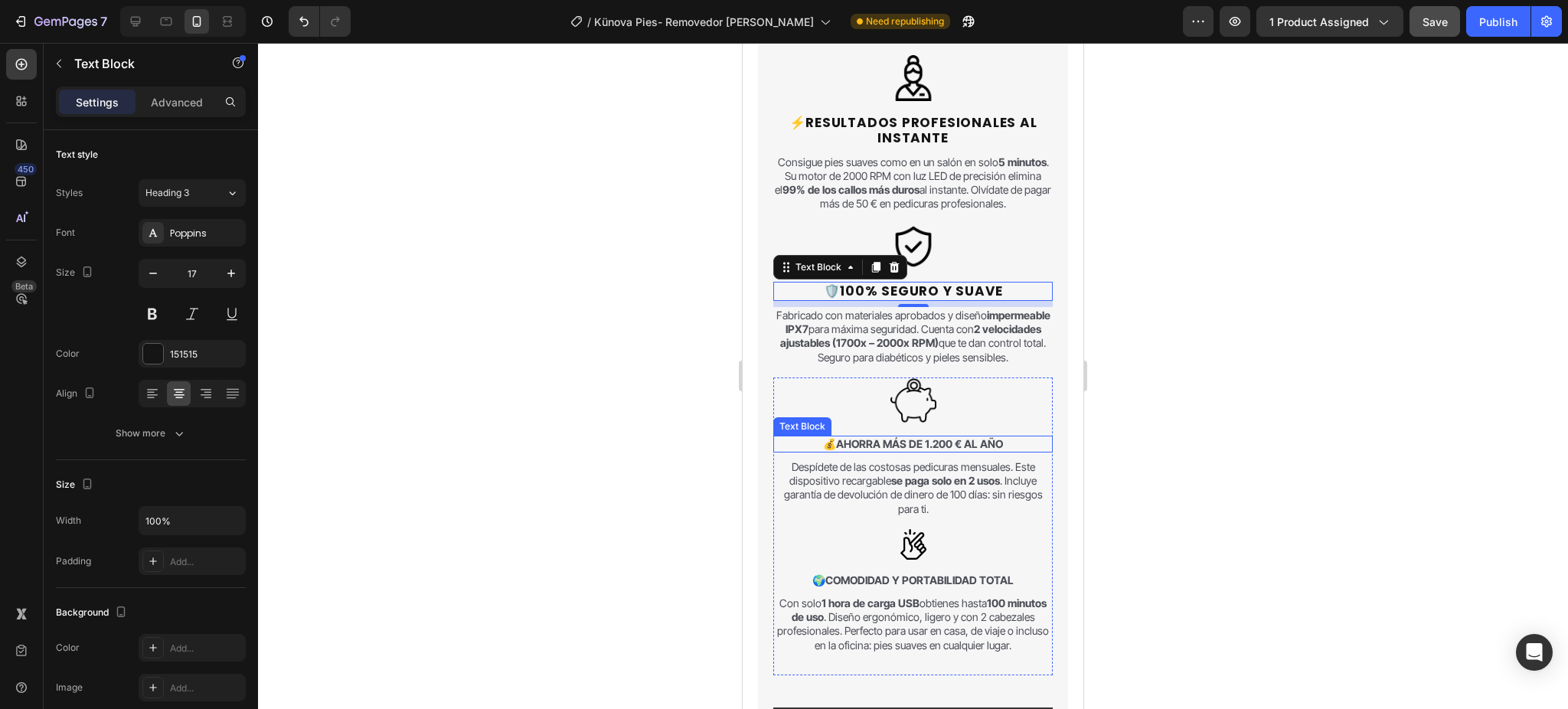
click at [932, 453] on div "💰 Ahorra más de 1.200 € al año" at bounding box center [913, 443] width 280 height 17
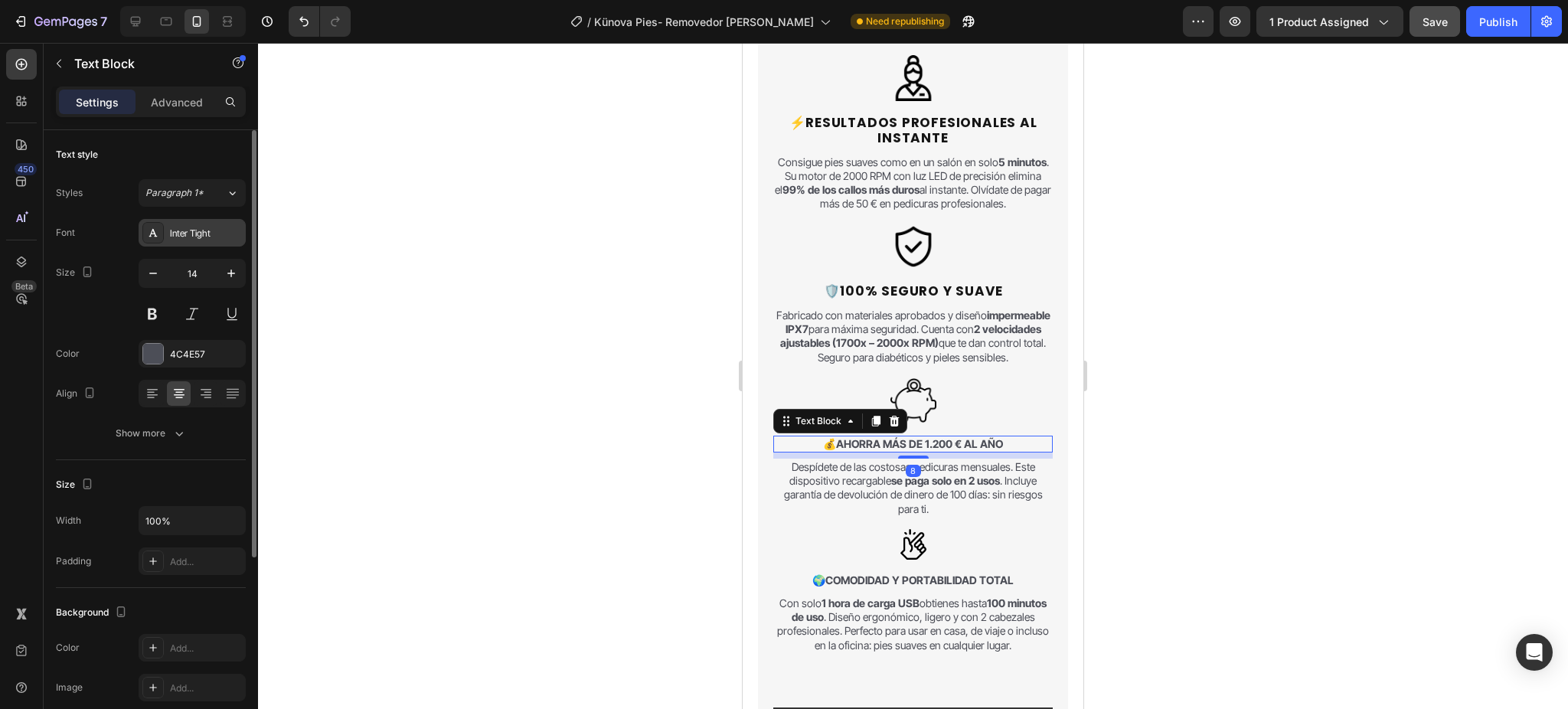
click at [213, 242] on div "Inter Tight" at bounding box center [192, 232] width 107 height 27
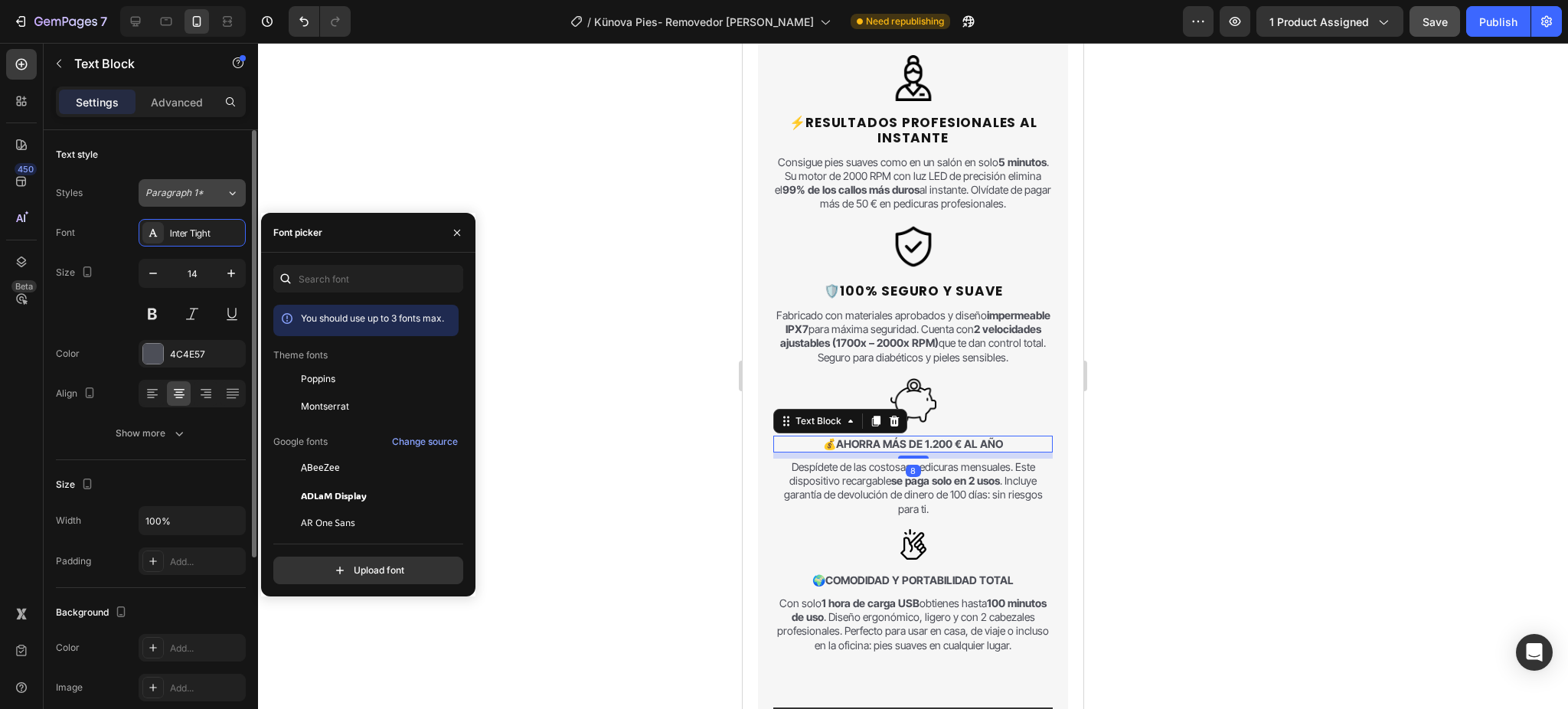
click at [215, 202] on button "Paragraph 1*" at bounding box center [192, 192] width 107 height 27
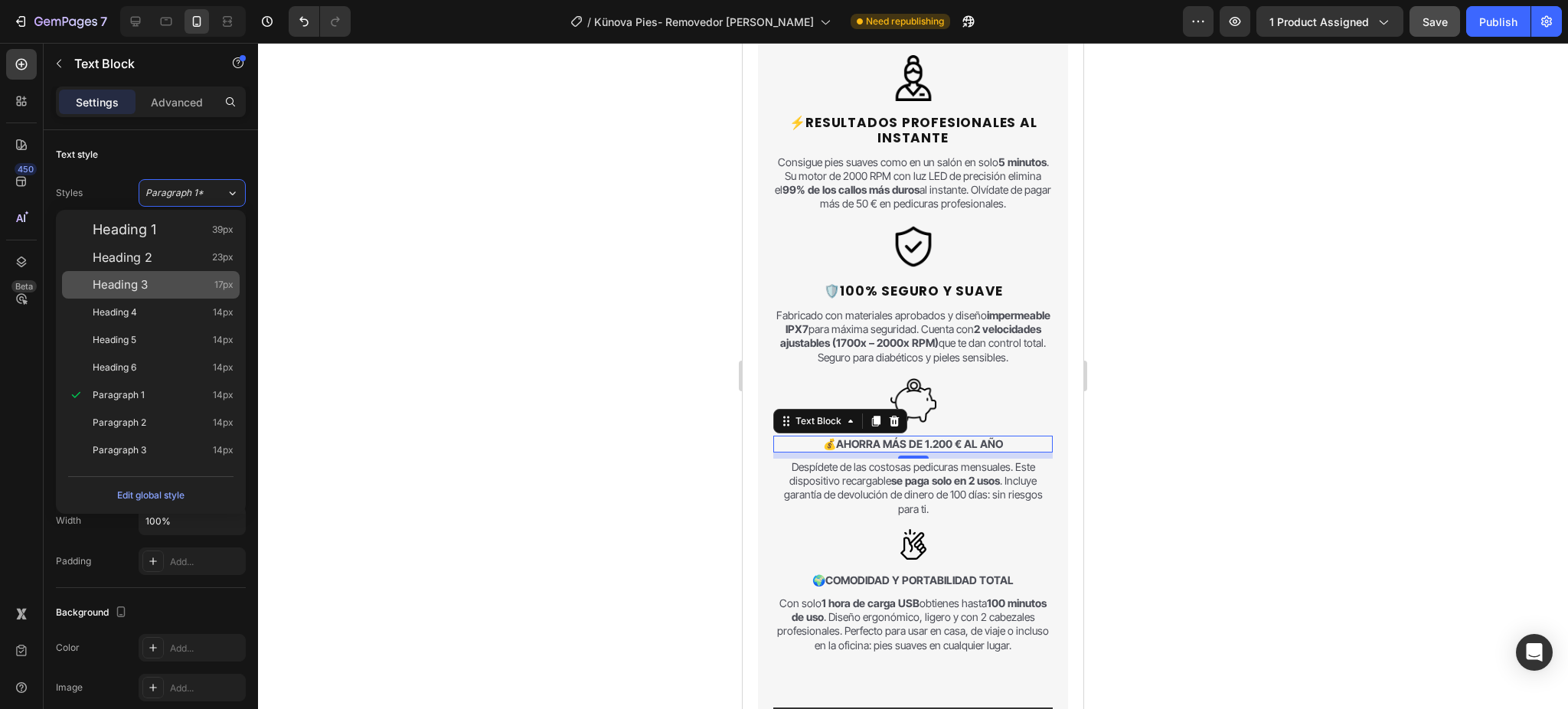
click at [182, 292] on div "Heading 3 17px" at bounding box center [150, 284] width 177 height 27
type input "17"
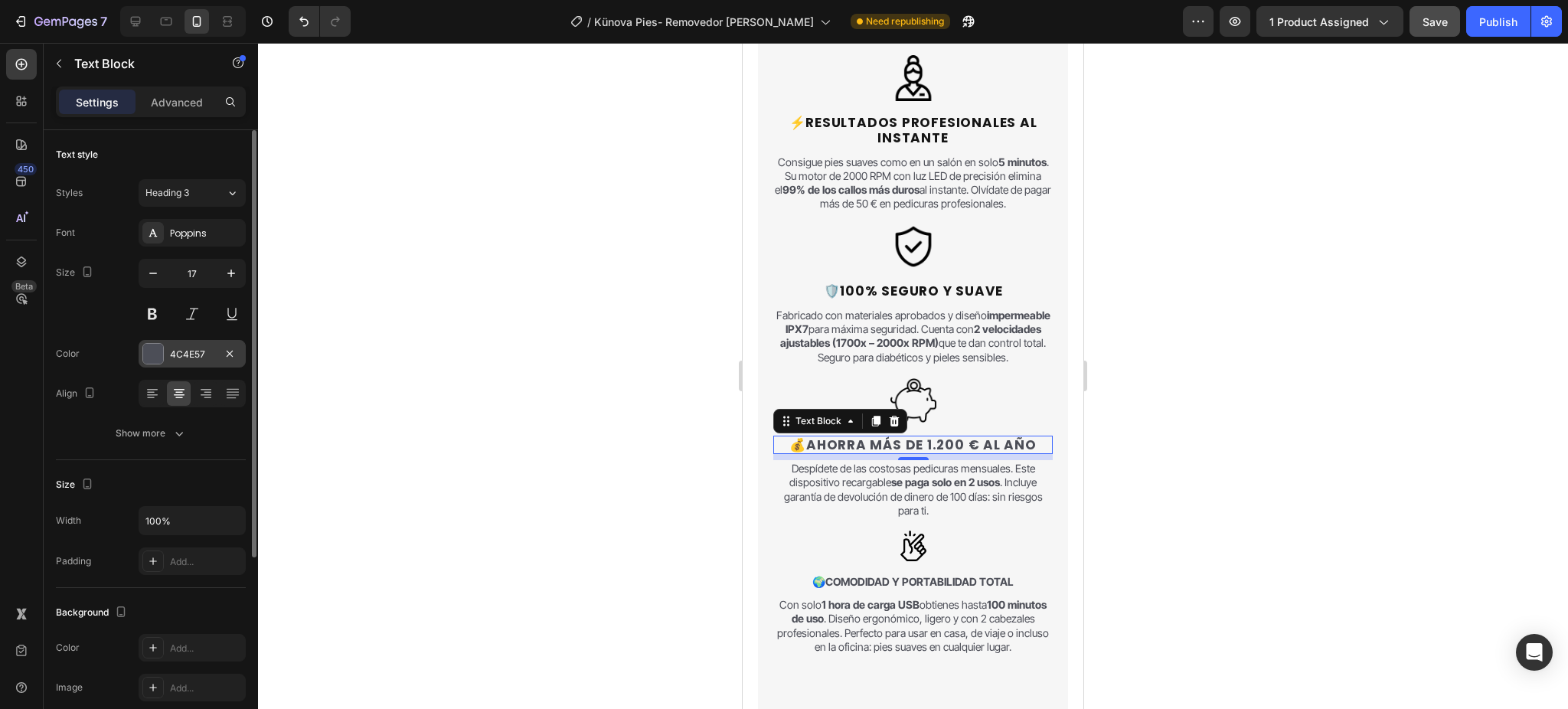
click at [165, 355] on div "4C4E57" at bounding box center [192, 353] width 107 height 27
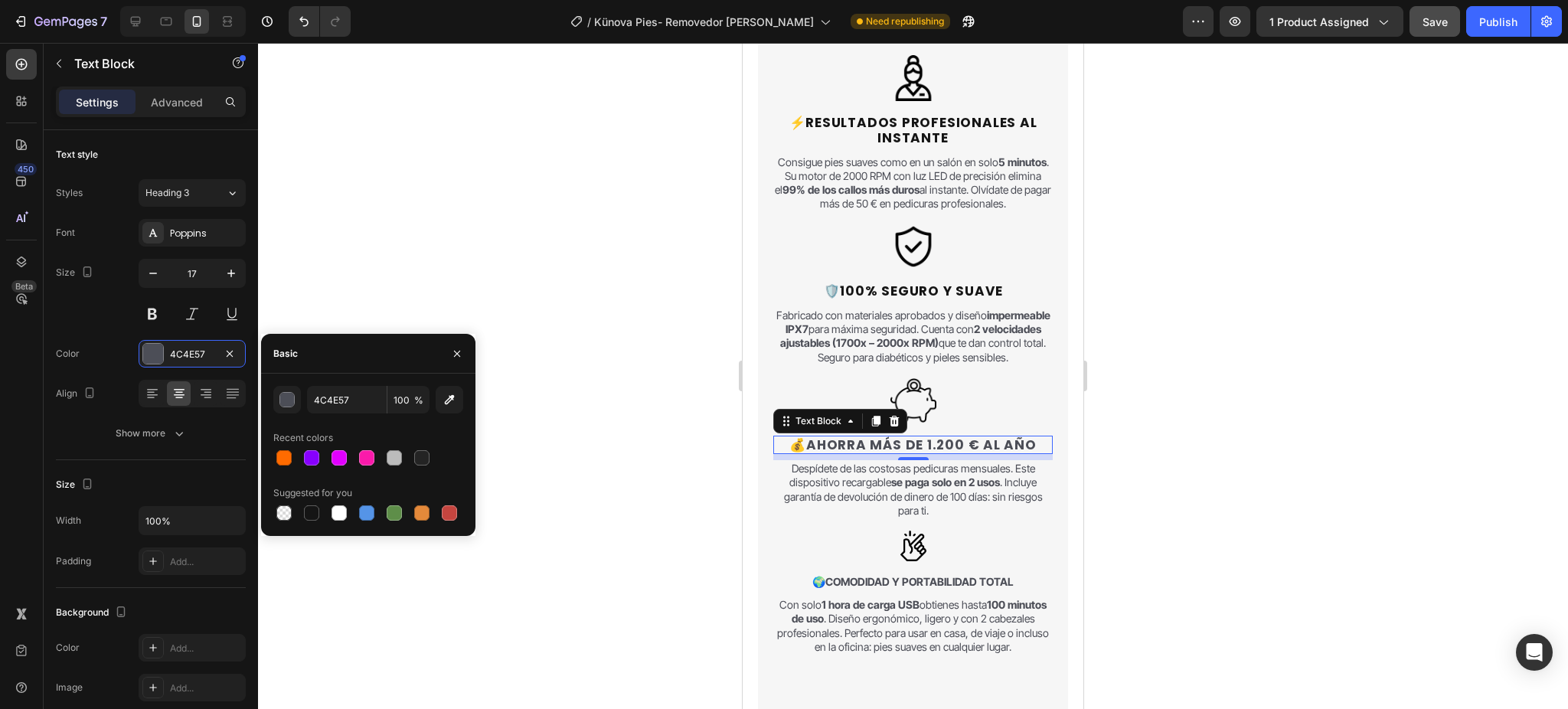
click at [307, 502] on div at bounding box center [312, 513] width 21 height 21
type input "151515"
click at [891, 588] on strong "Comodidad y Portabilidad Total" at bounding box center [919, 581] width 188 height 13
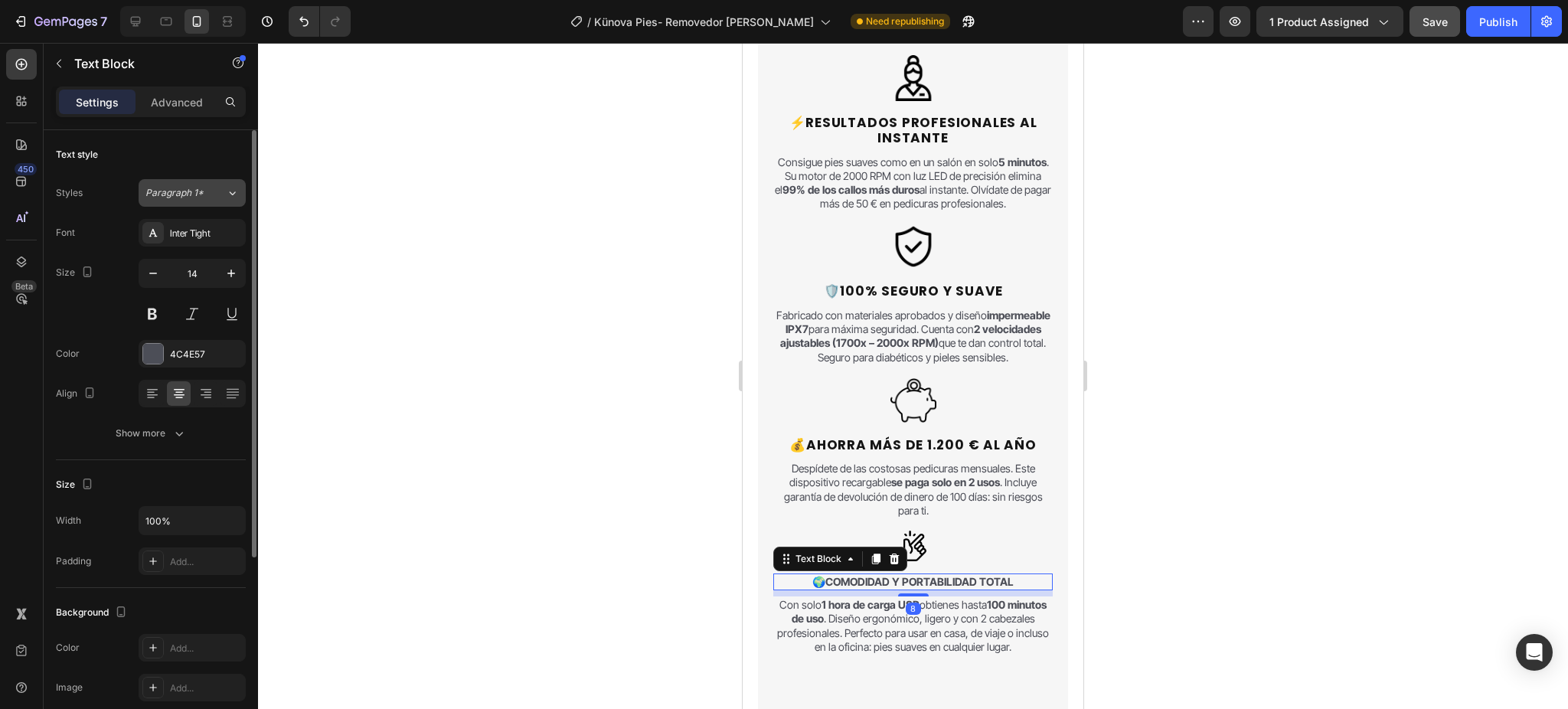
click at [193, 204] on button "Paragraph 1*" at bounding box center [192, 192] width 107 height 27
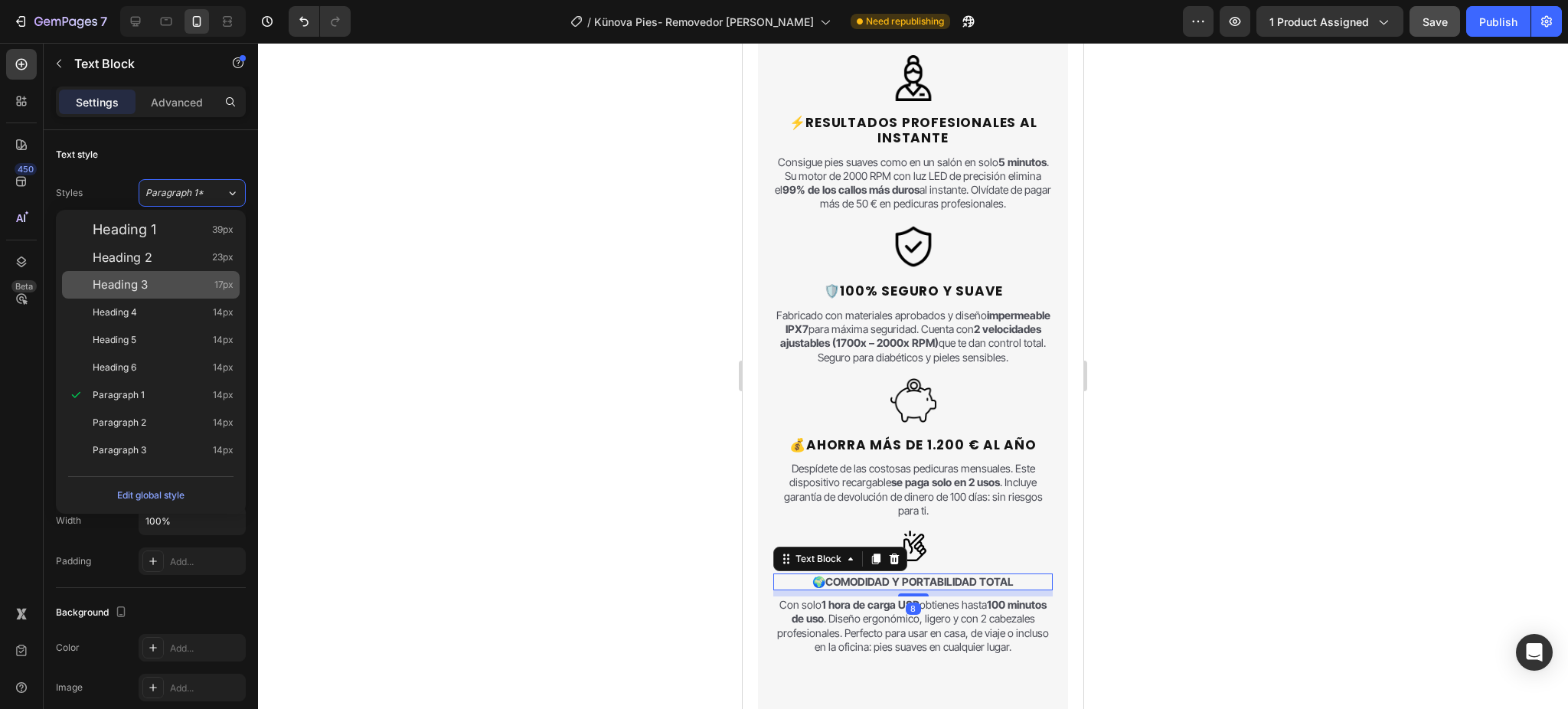
click at [162, 294] on div "Heading 3 17px" at bounding box center [150, 284] width 177 height 27
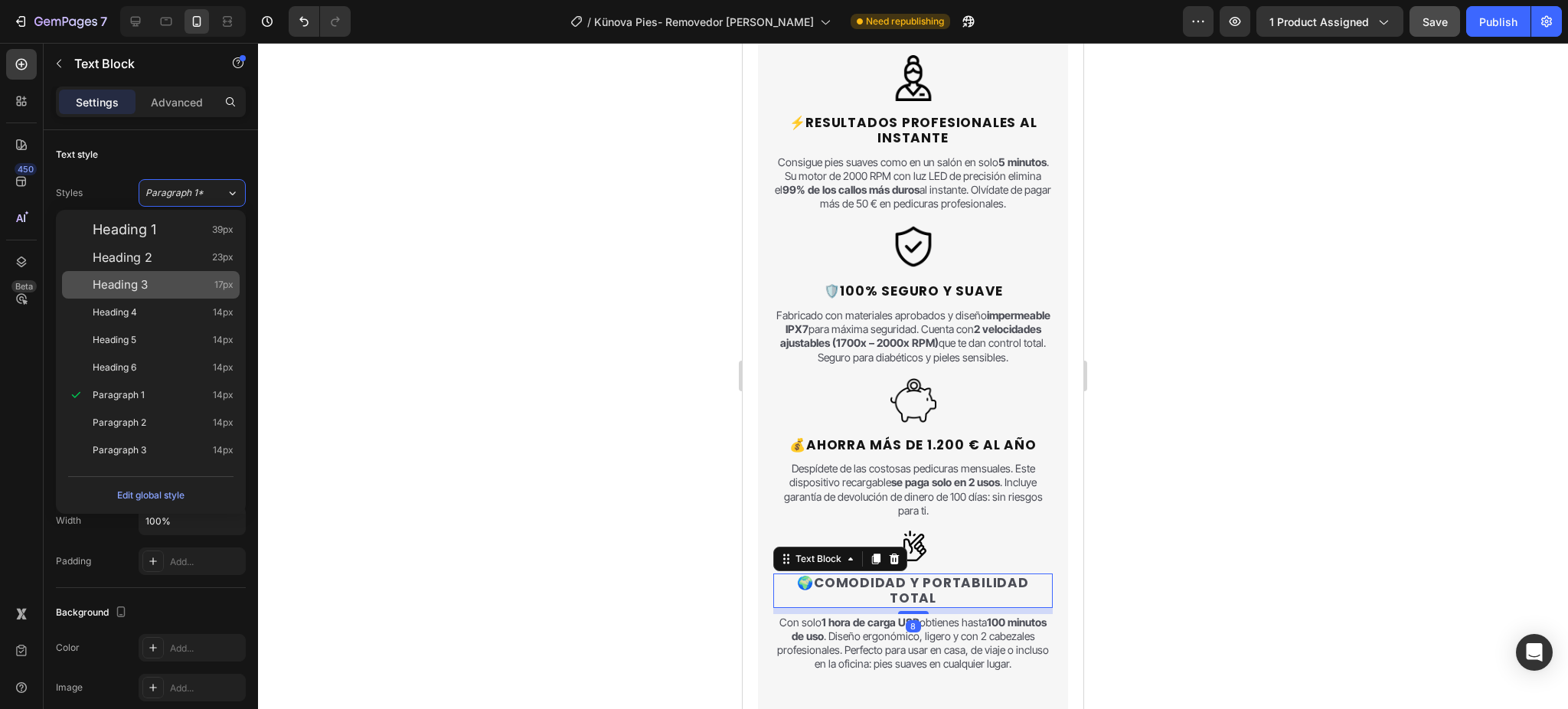
type input "17"
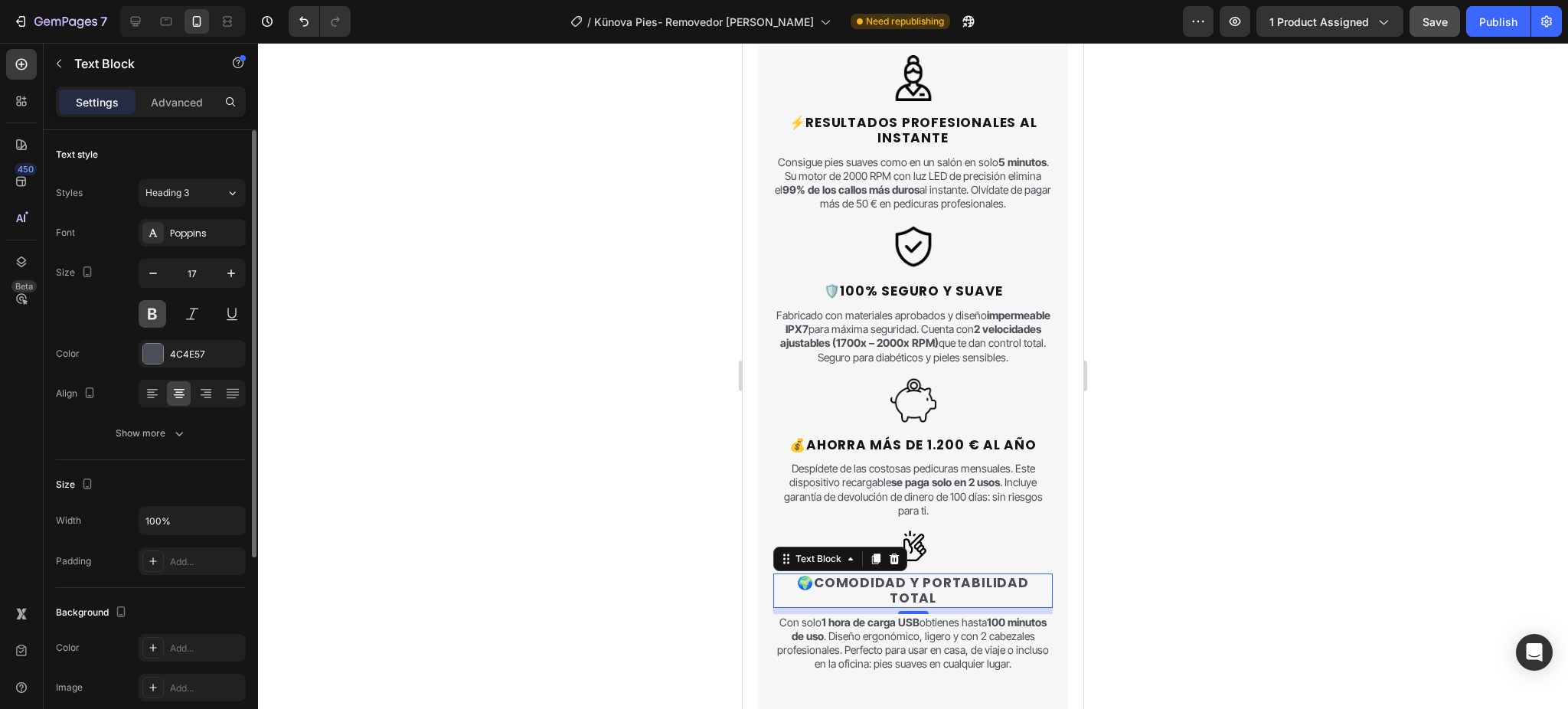
drag, startPoint x: 150, startPoint y: 304, endPoint x: 157, endPoint y: 314, distance: 12.2
click at [150, 306] on button at bounding box center [152, 313] width 27 height 27
click at [164, 350] on div "4C4E57" at bounding box center [192, 353] width 107 height 27
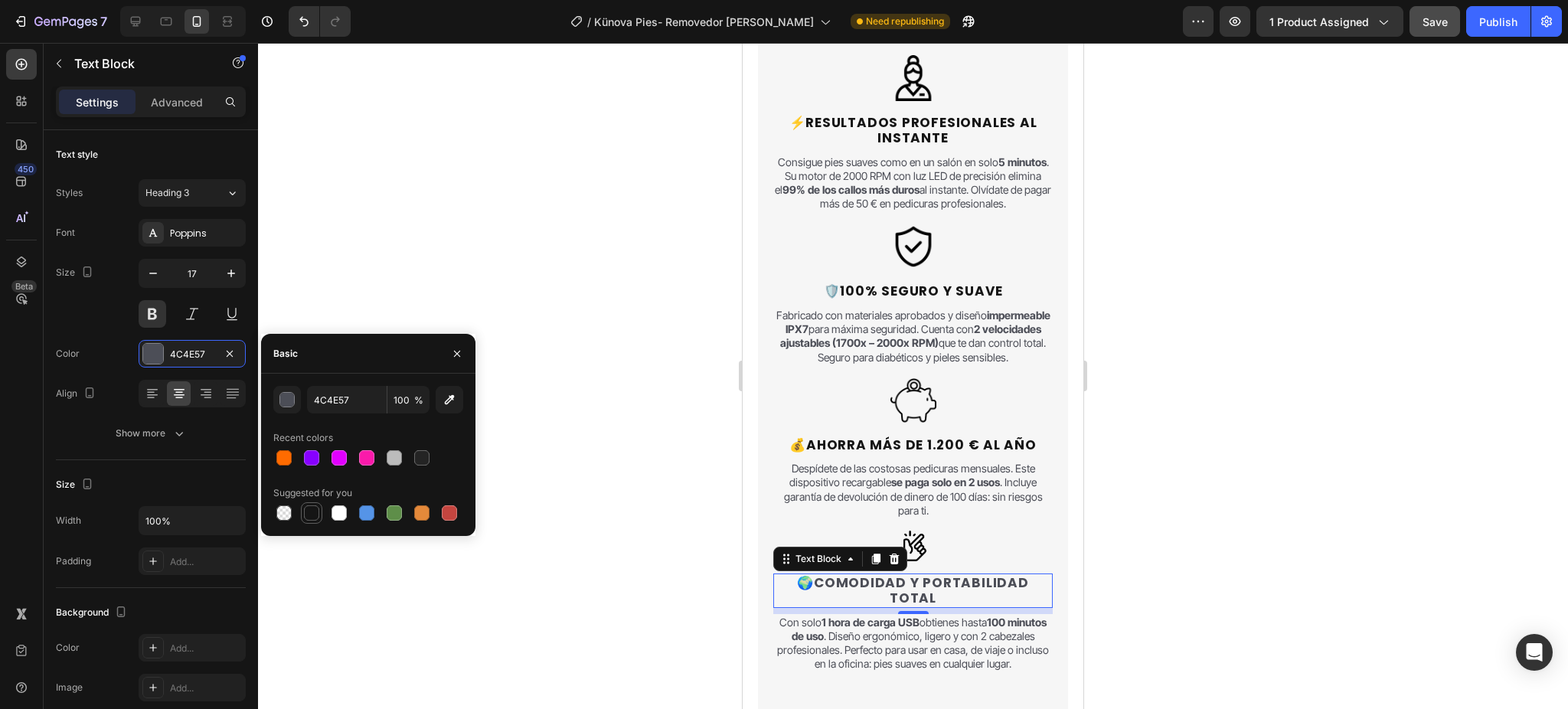
click at [313, 510] on div at bounding box center [311, 512] width 15 height 15
type input "151515"
click at [390, 290] on div at bounding box center [913, 376] width 1310 height 667
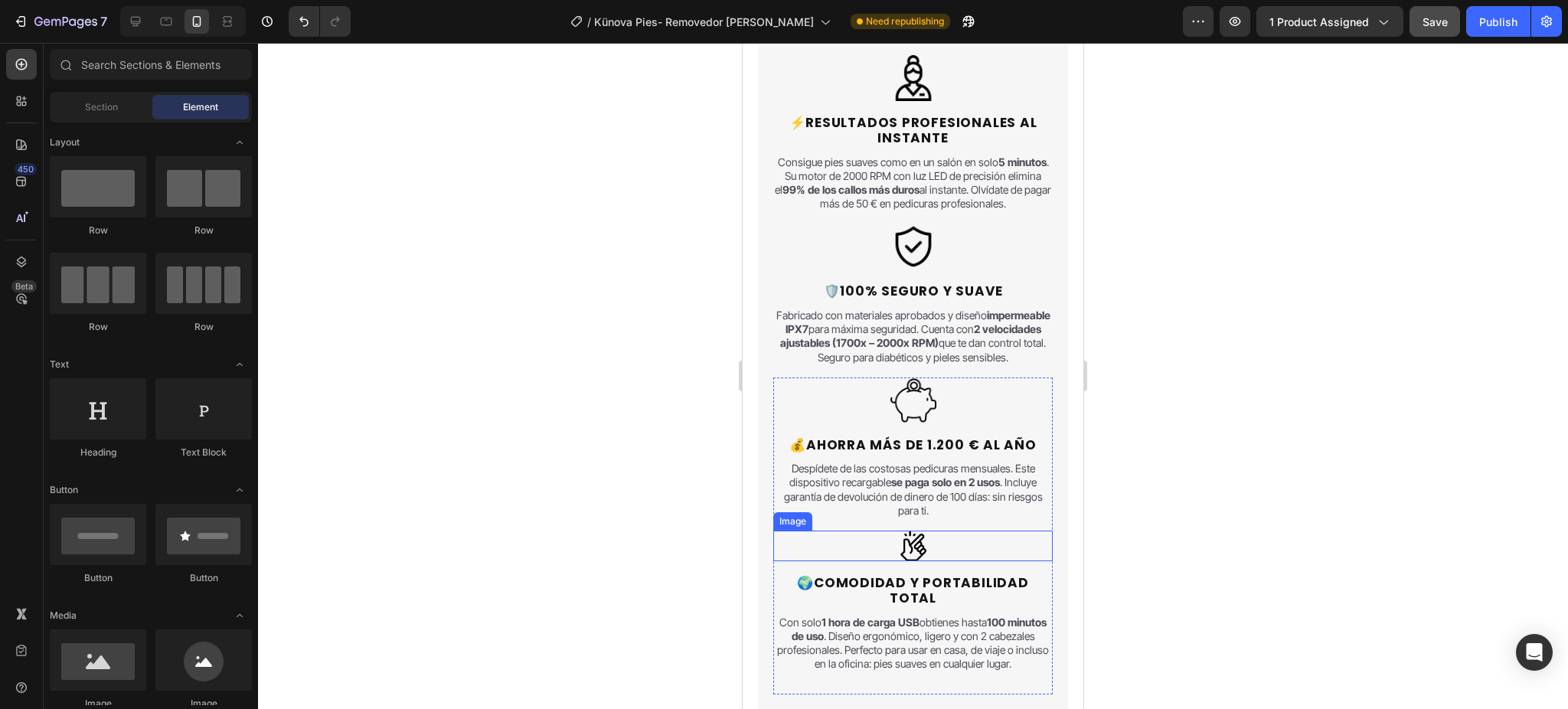
click at [902, 562] on img at bounding box center [913, 546] width 31 height 31
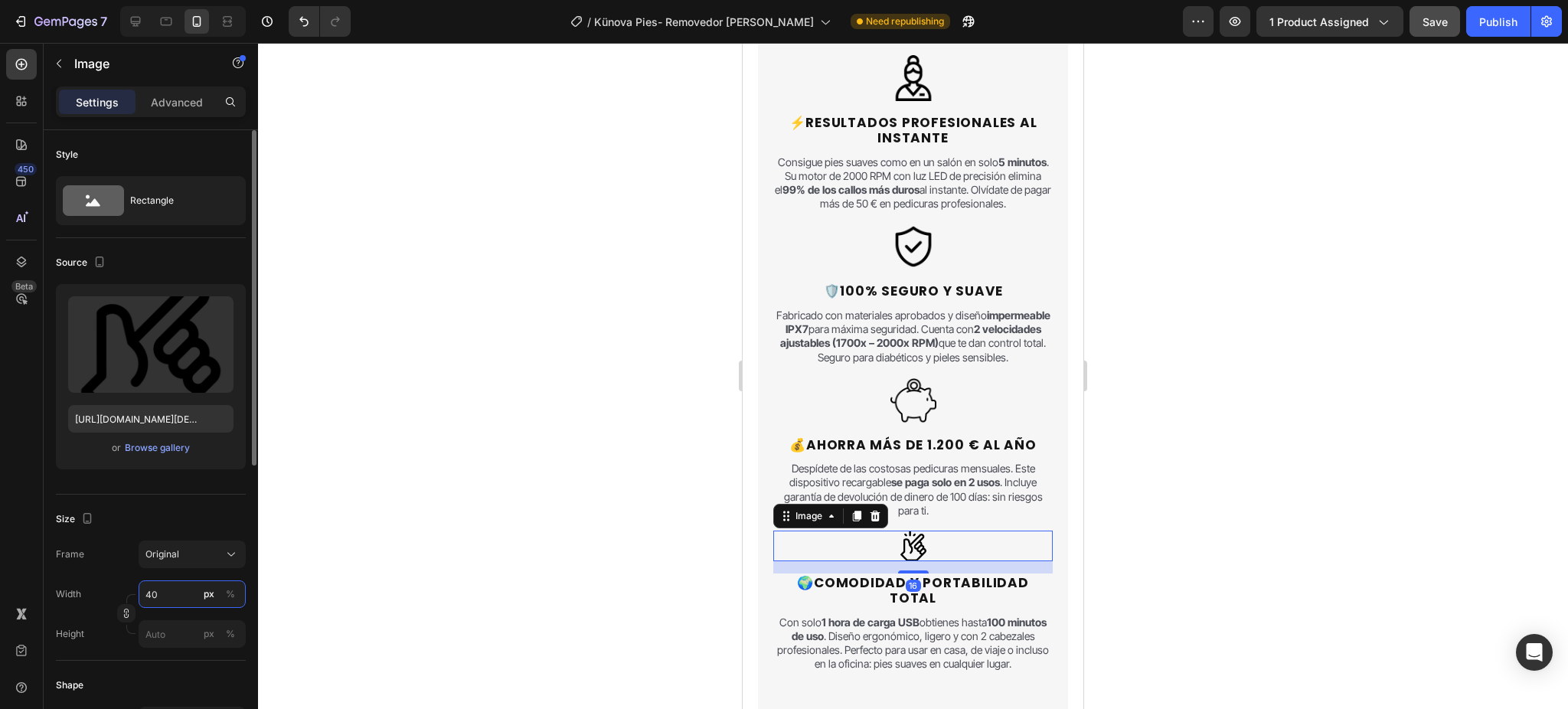
click at [169, 594] on input "40" at bounding box center [192, 593] width 107 height 27
type input "60"
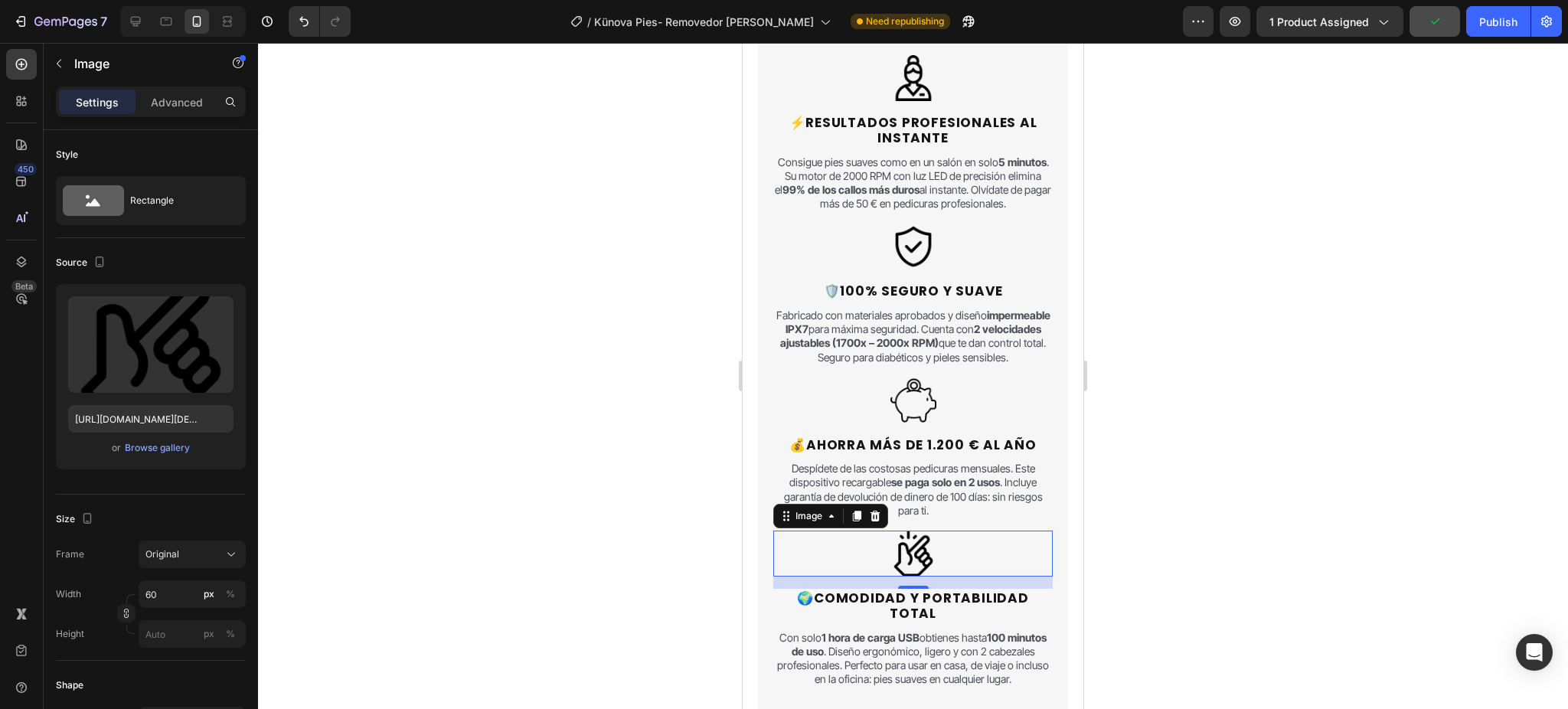
click at [665, 402] on div at bounding box center [913, 376] width 1310 height 667
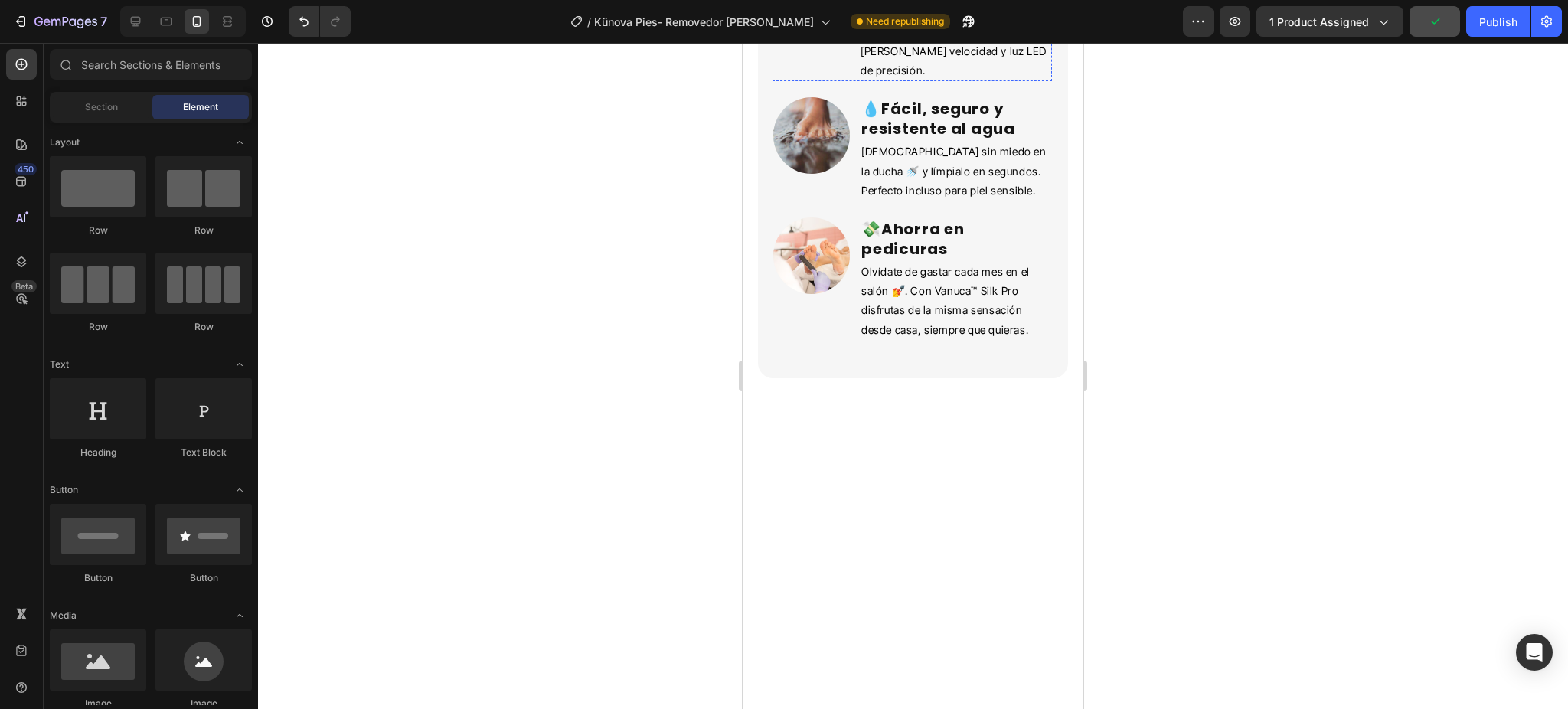
scroll to position [2779, 0]
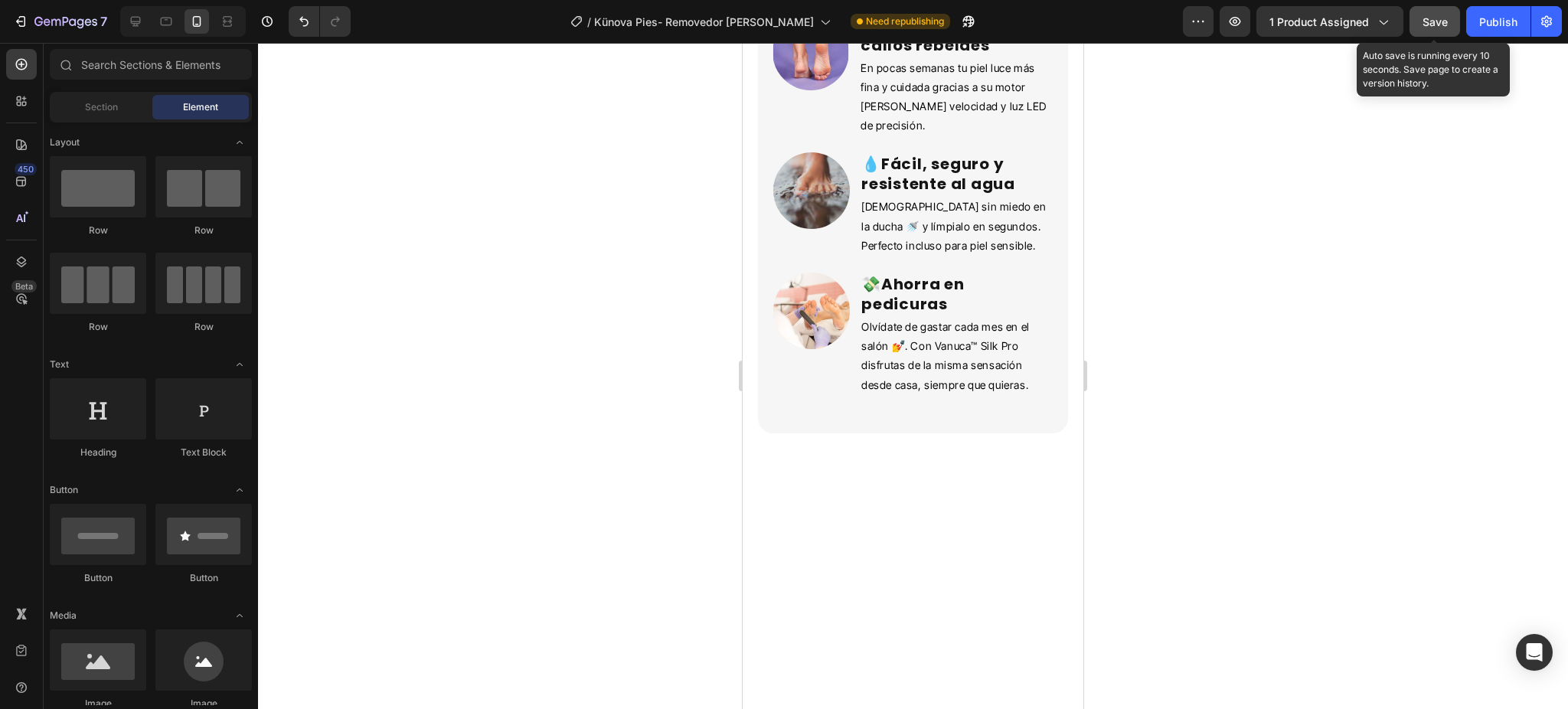
click at [1451, 26] on button "Save" at bounding box center [1435, 21] width 50 height 31
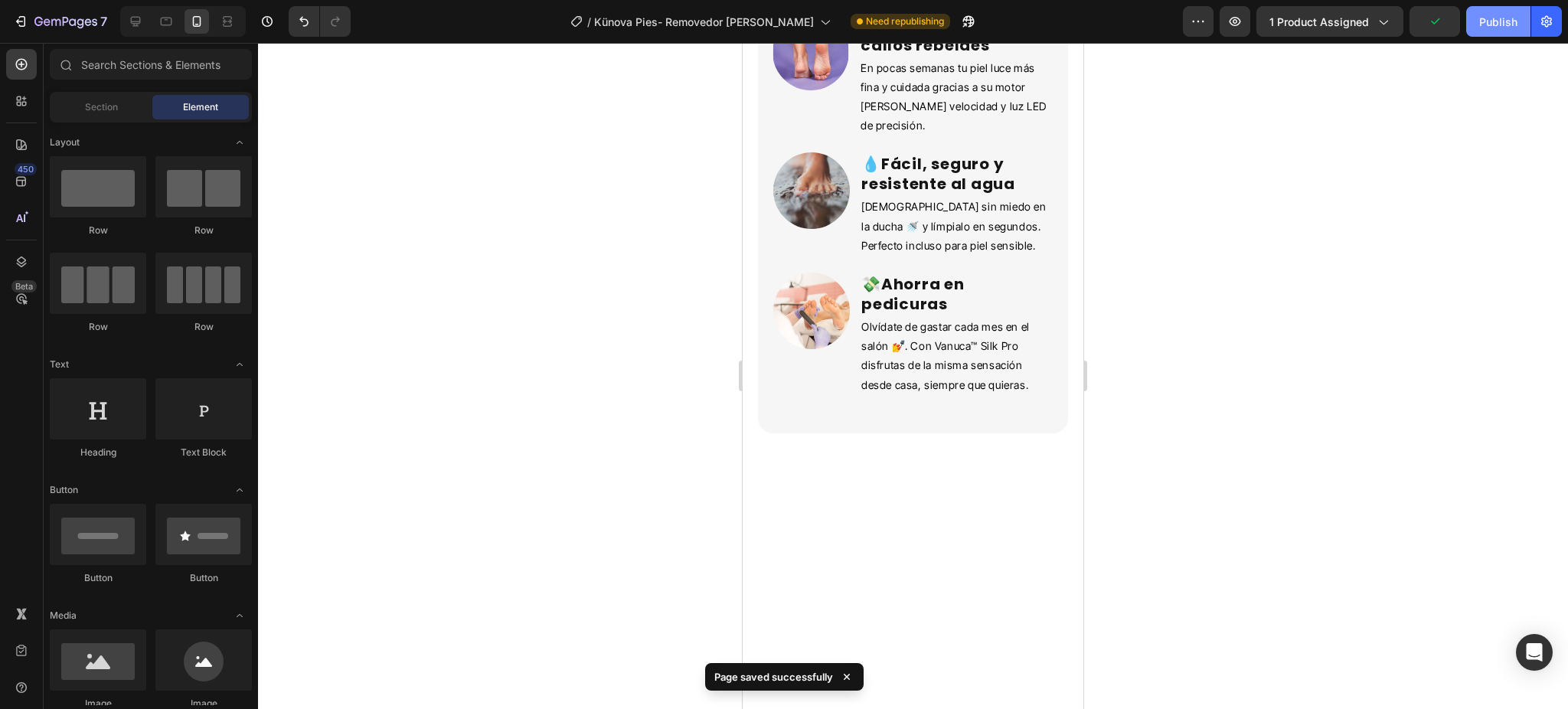
click at [1495, 20] on div "Publish" at bounding box center [1498, 22] width 38 height 16
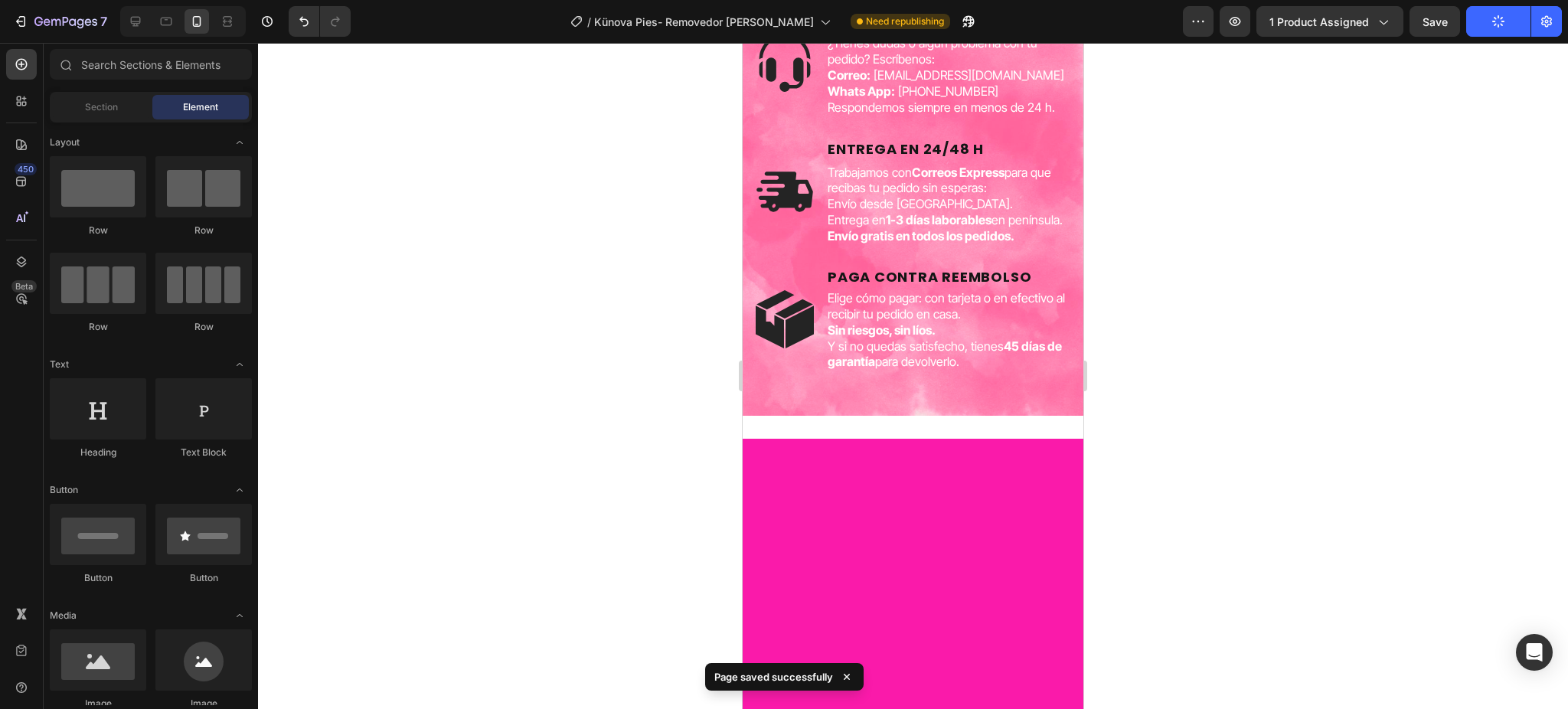
scroll to position [4412, 0]
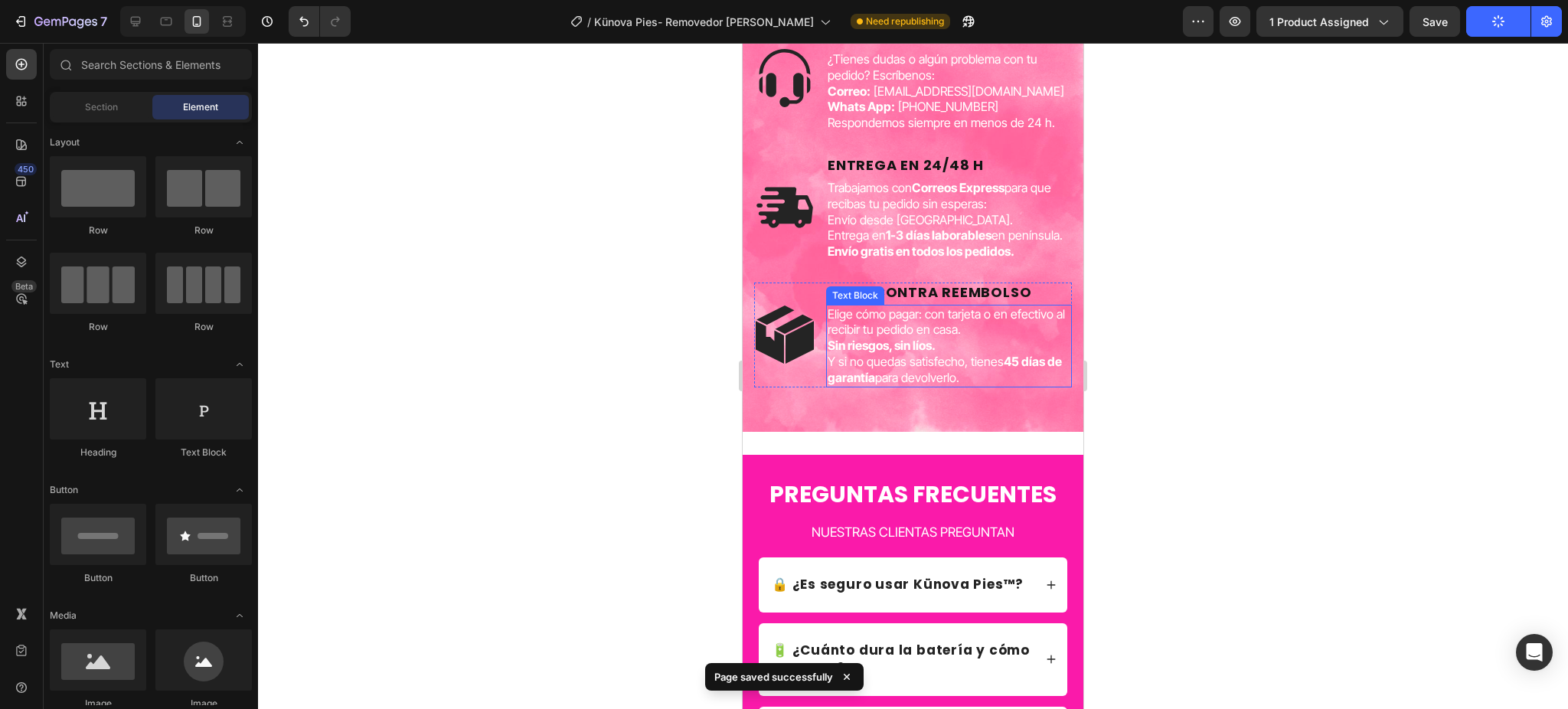
click at [985, 301] on p "PAGA CONTRA REEMBOLSO" at bounding box center [949, 292] width 243 height 17
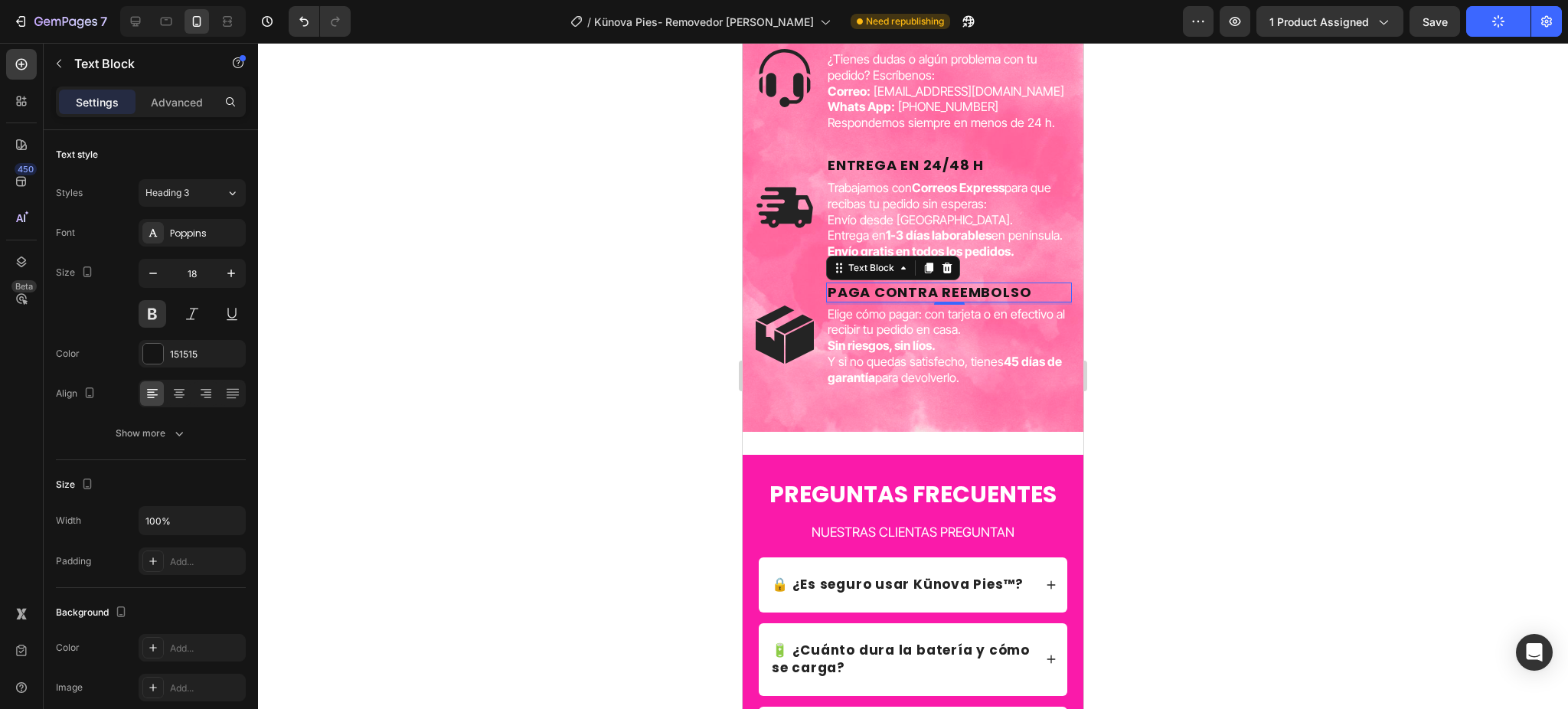
click at [1151, 268] on div at bounding box center [913, 376] width 1310 height 667
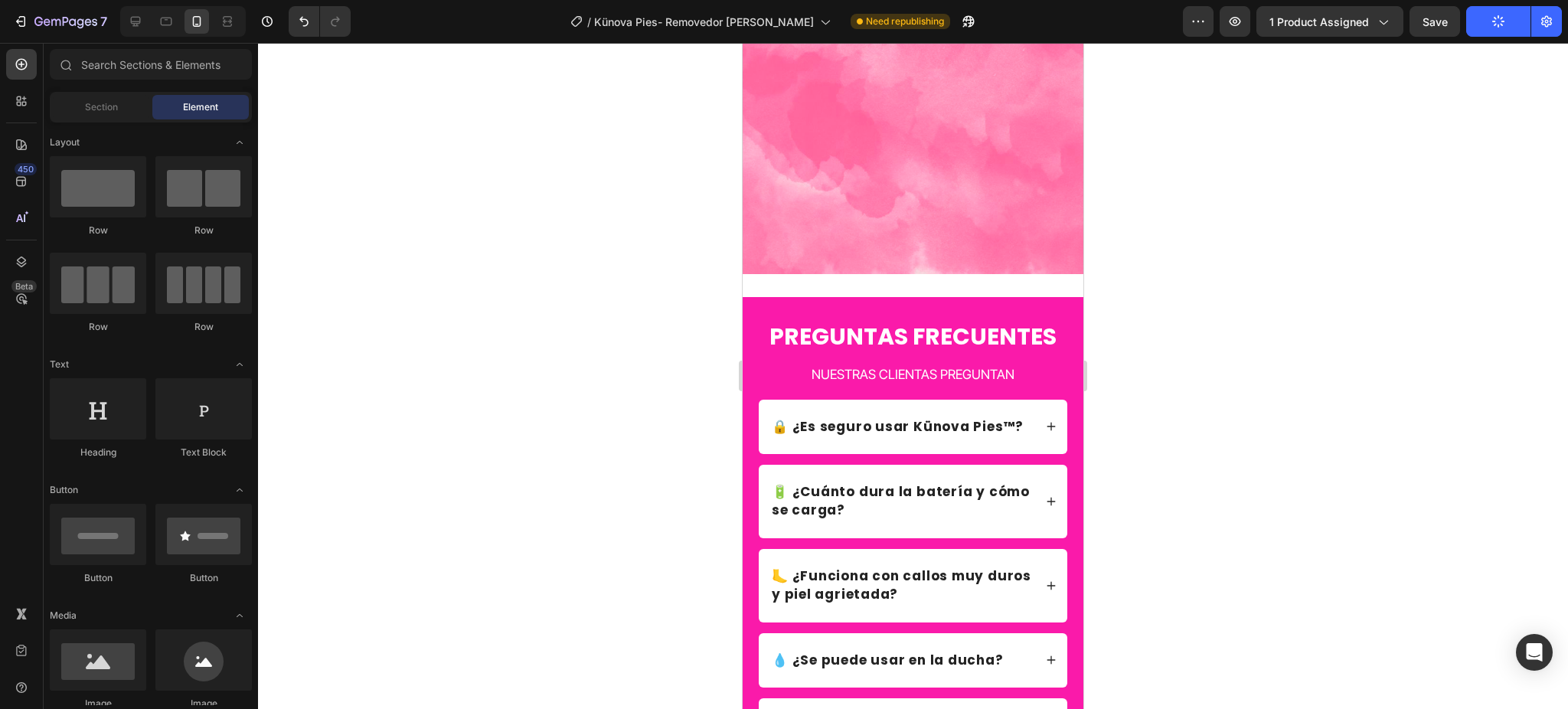
scroll to position [4821, 0]
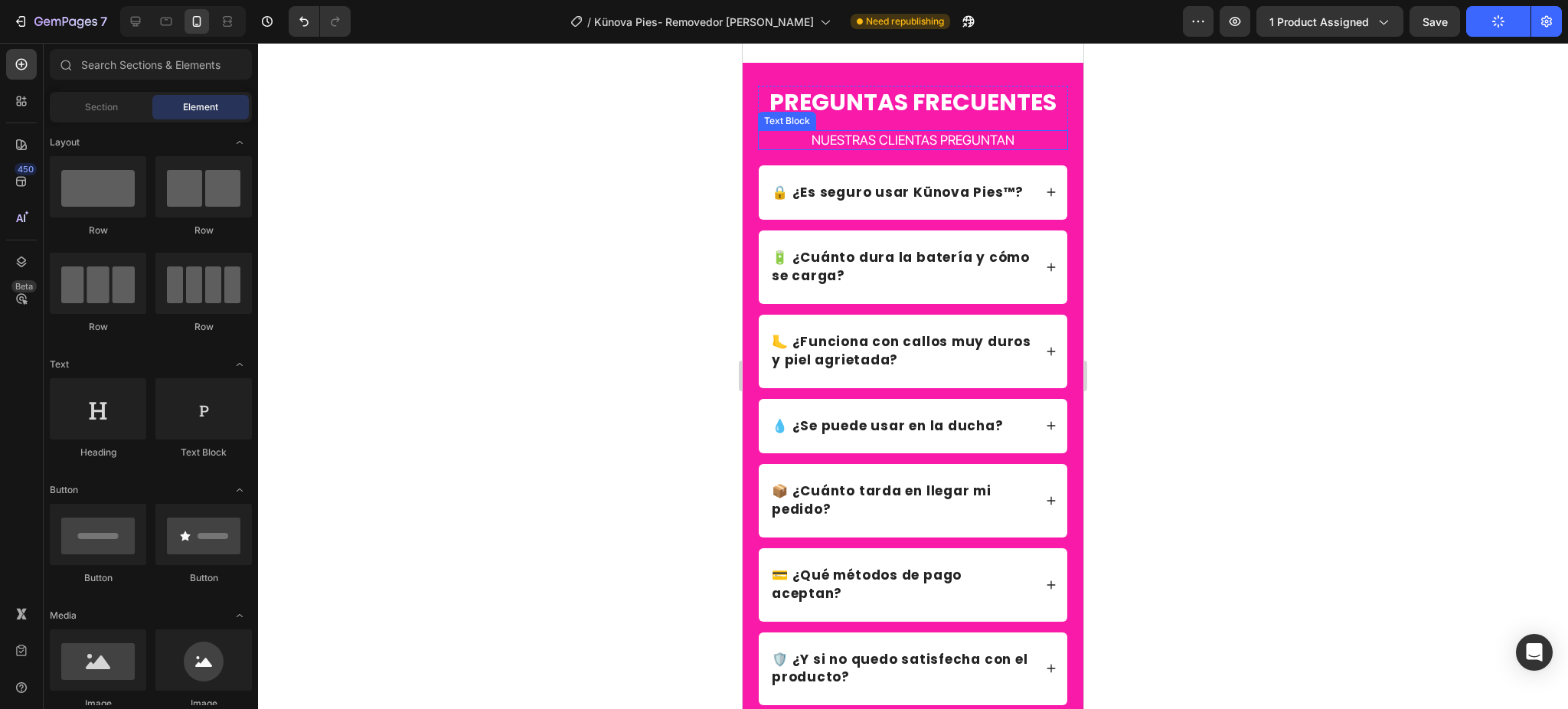
click at [988, 107] on h2 "PREGUNTAS FRECUENTES" at bounding box center [913, 102] width 310 height 33
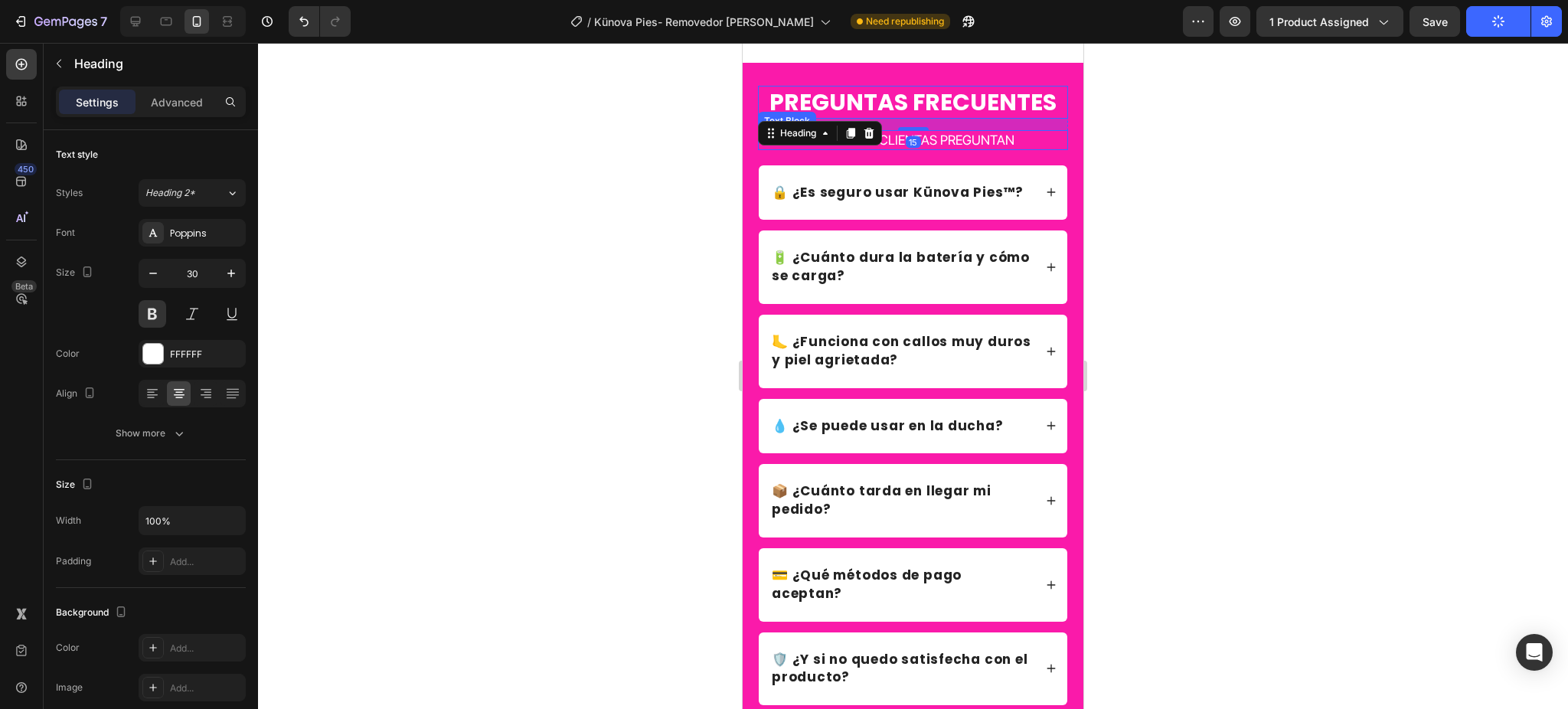
click at [954, 139] on p "NUESTRAS CLIENTAS PREGUNTAN" at bounding box center [913, 140] width 307 height 17
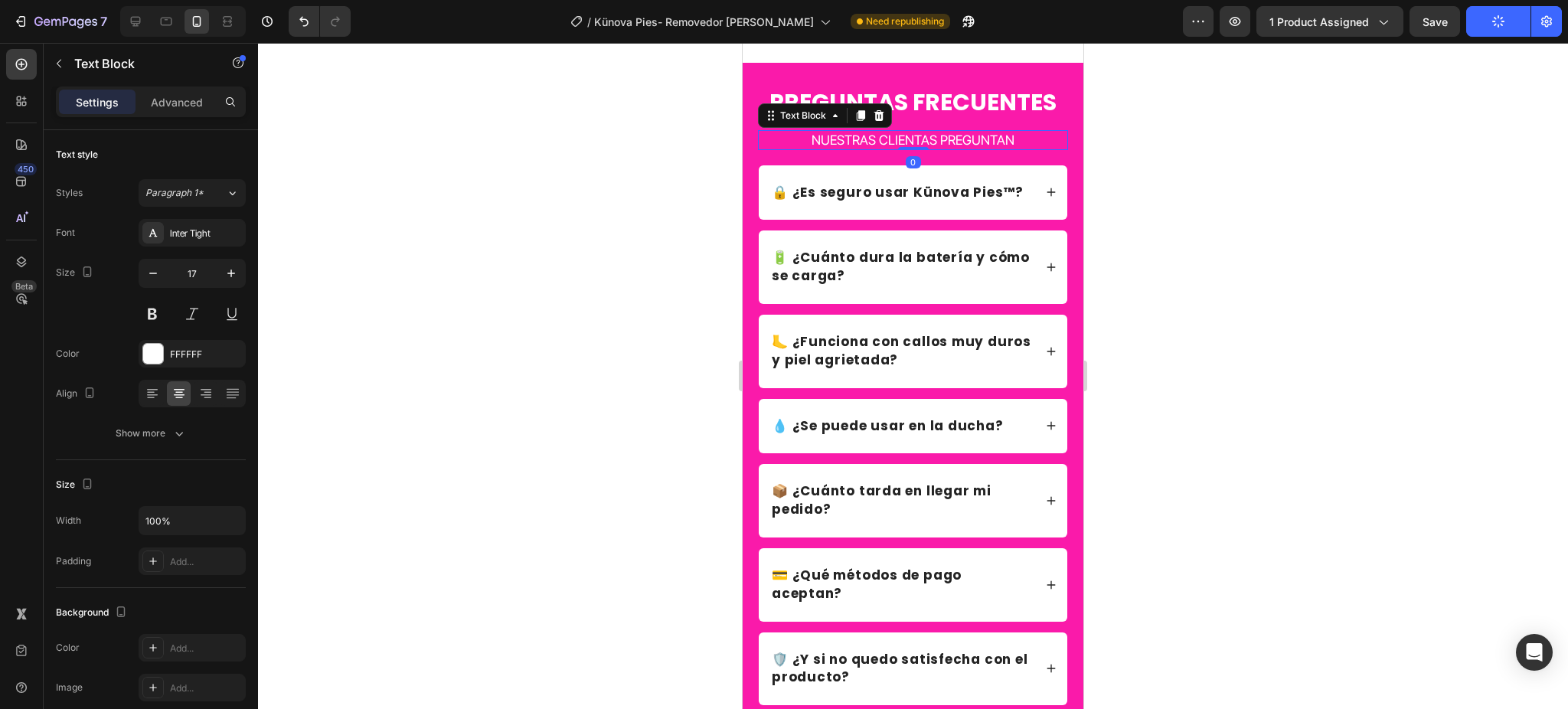
click at [426, 252] on div at bounding box center [913, 376] width 1310 height 667
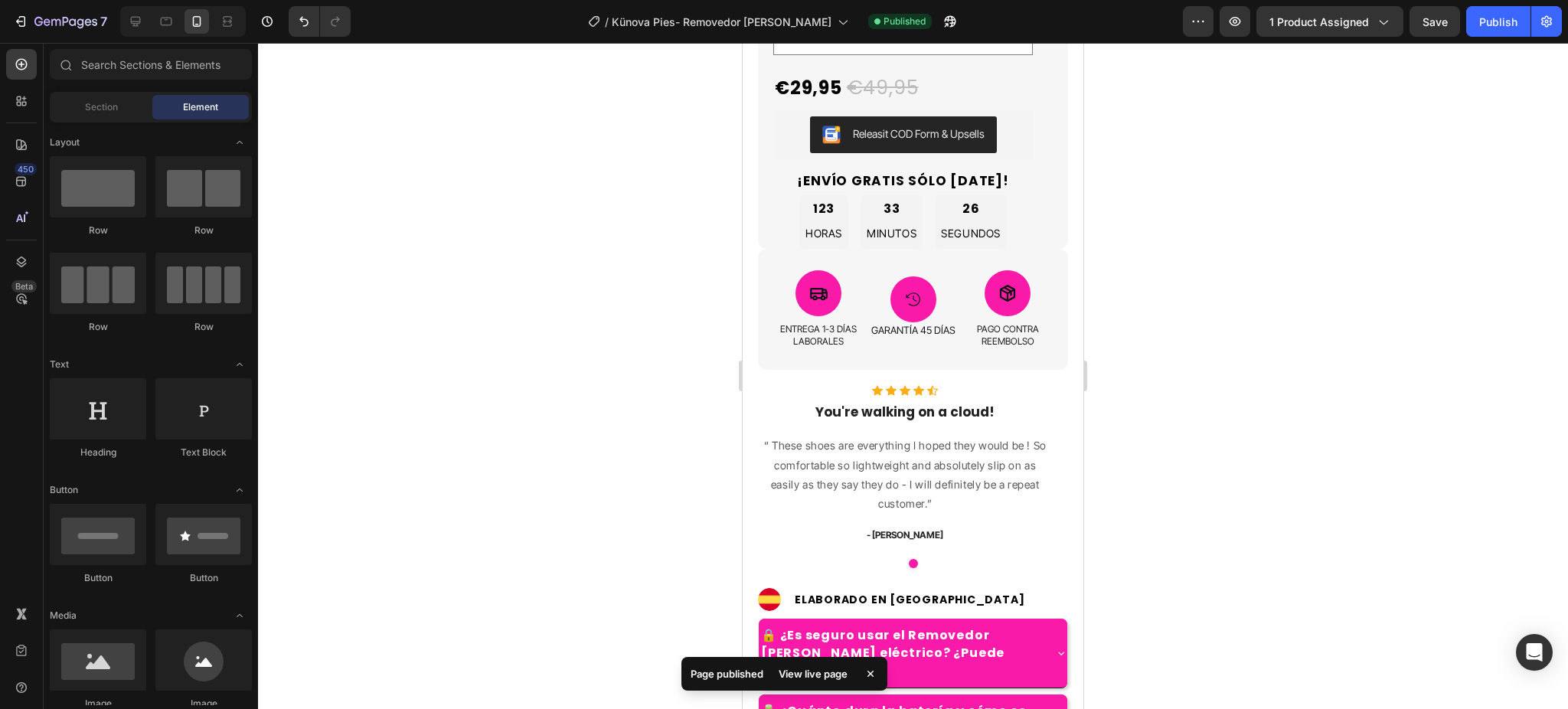
scroll to position [752, 0]
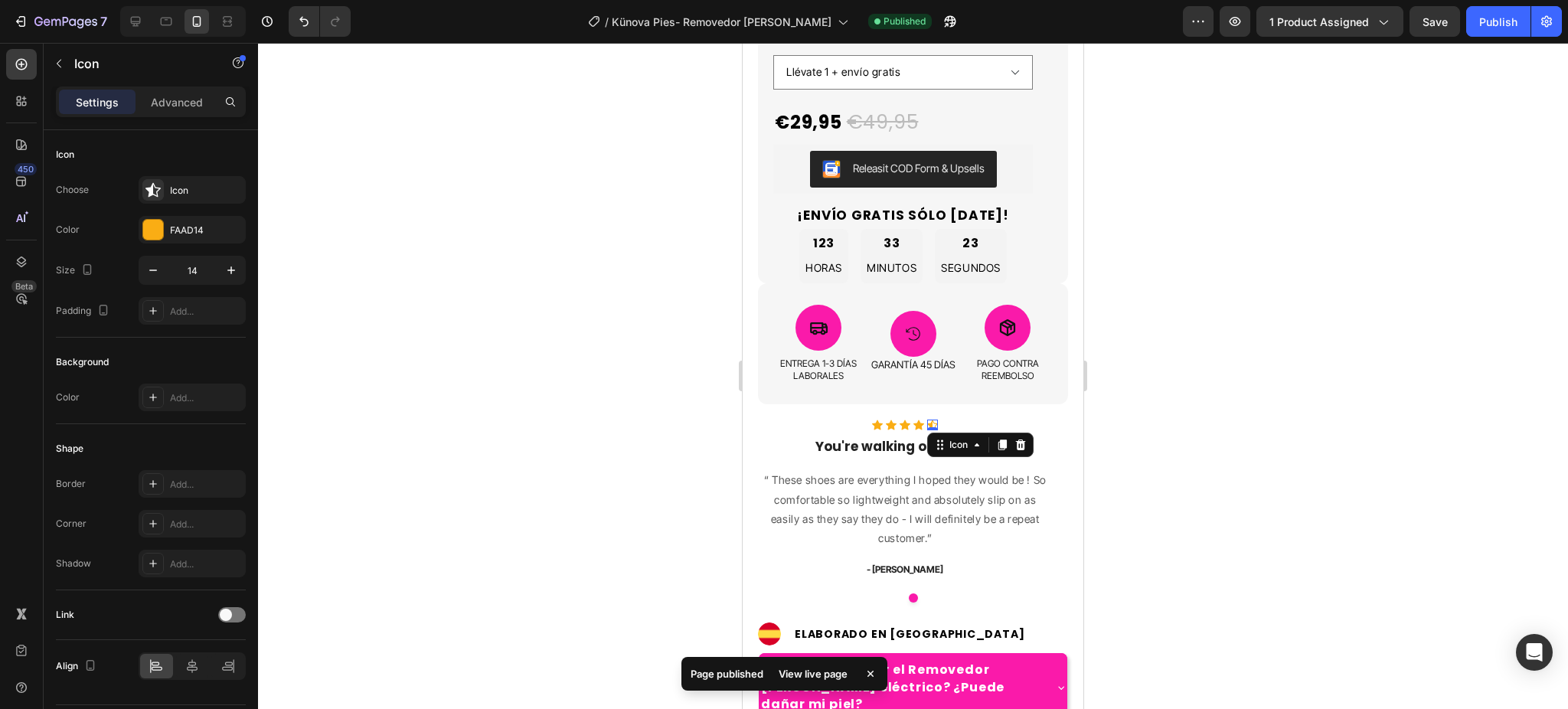
click at [931, 419] on div "Icon 0" at bounding box center [932, 425] width 11 height 11
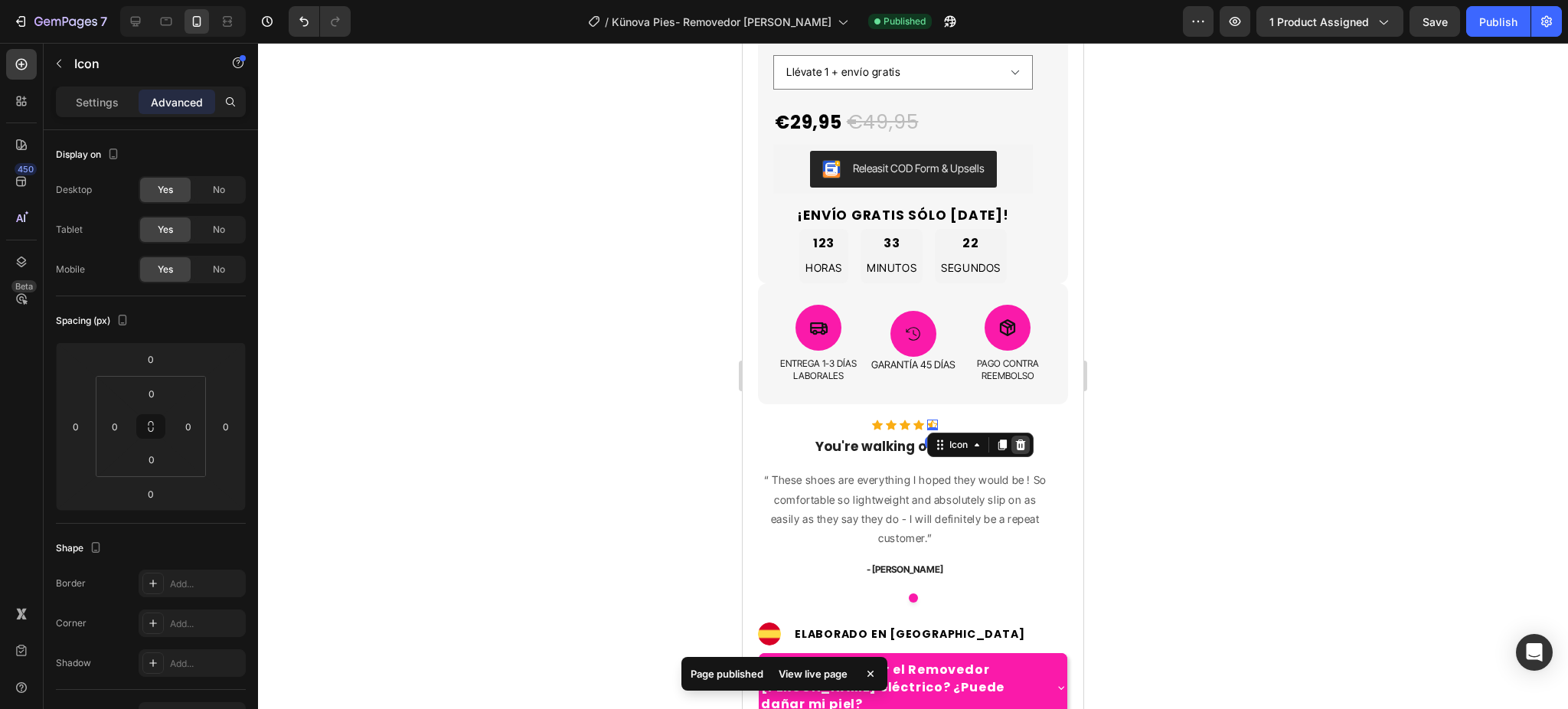
click at [1021, 439] on icon at bounding box center [1021, 445] width 12 height 12
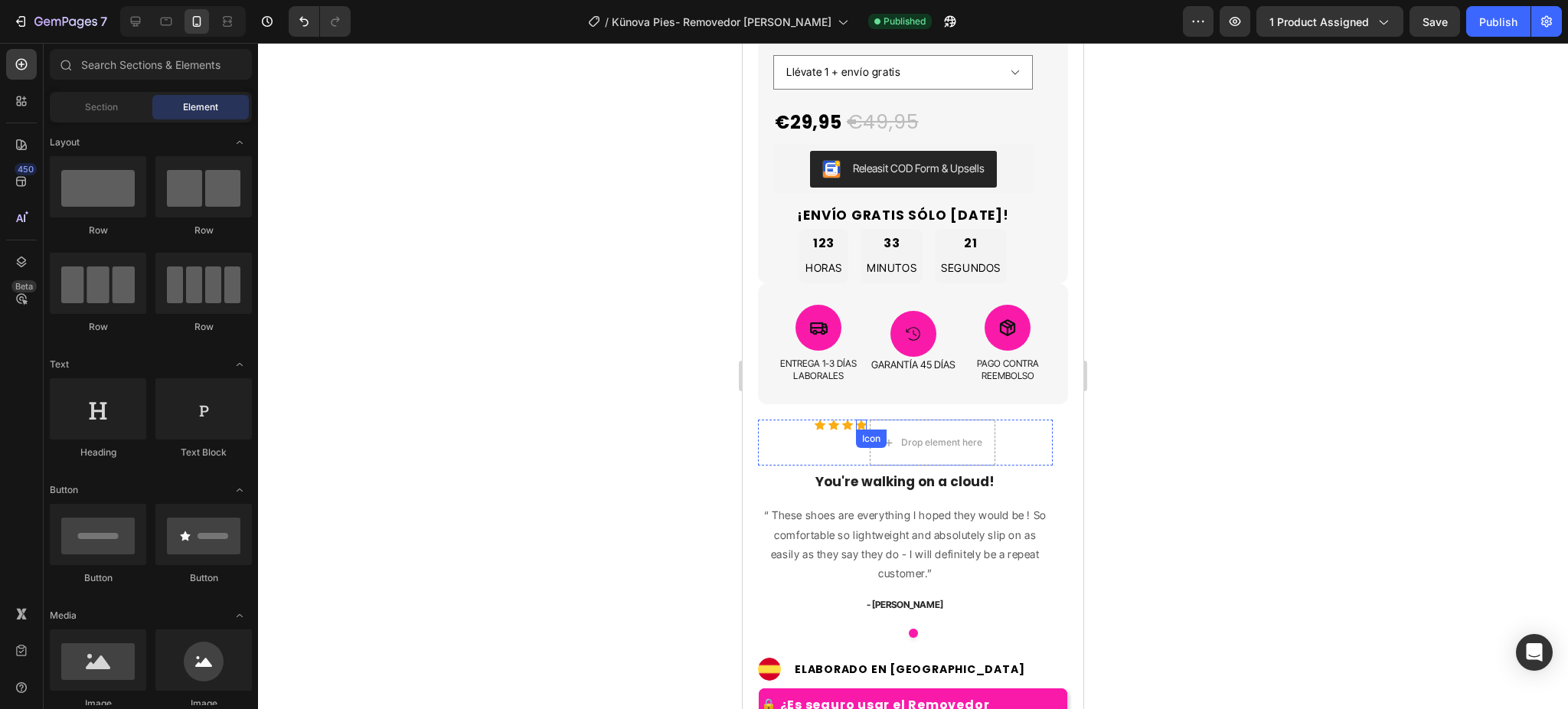
click at [863, 419] on icon at bounding box center [862, 425] width 11 height 11
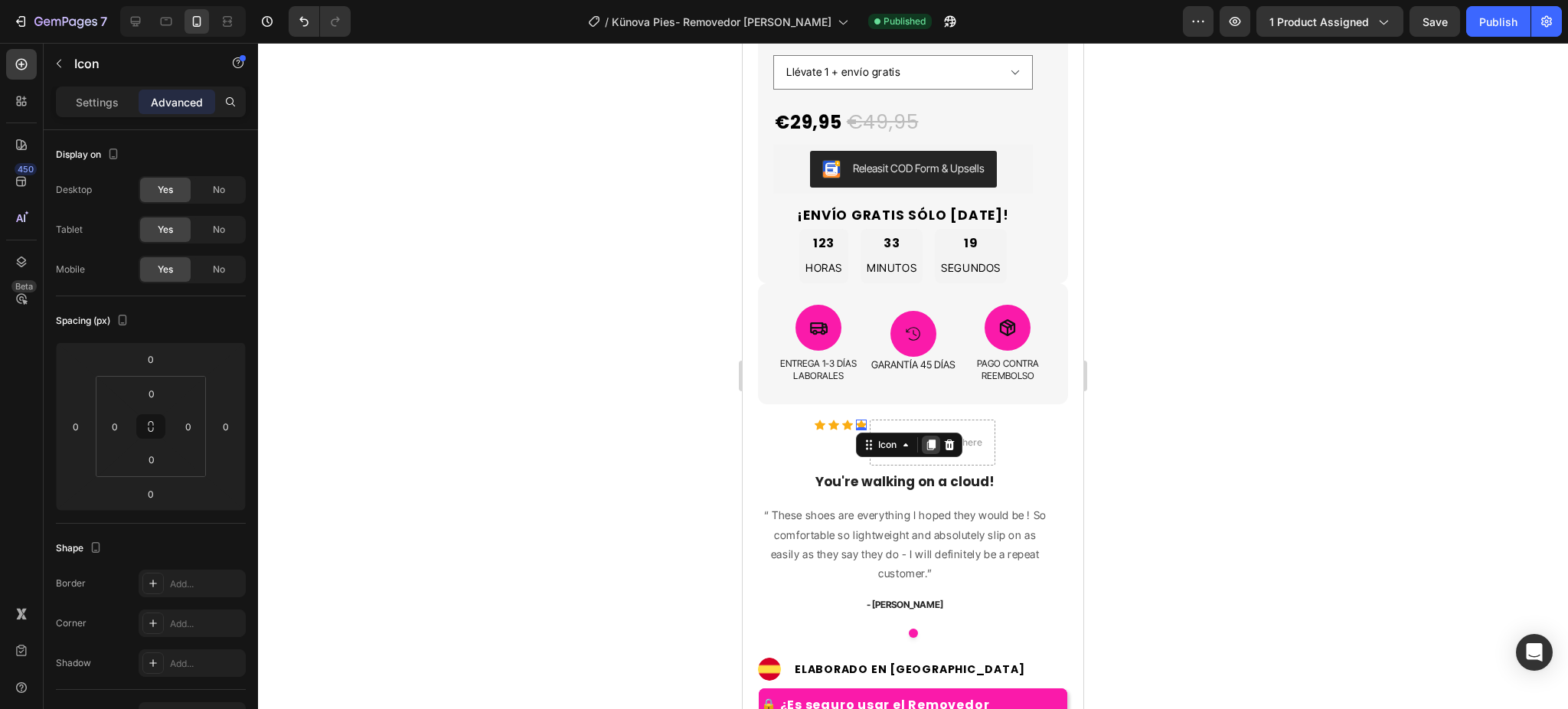
click at [931, 435] on div at bounding box center [931, 444] width 19 height 19
drag, startPoint x: 871, startPoint y: 423, endPoint x: 896, endPoint y: 407, distance: 29.7
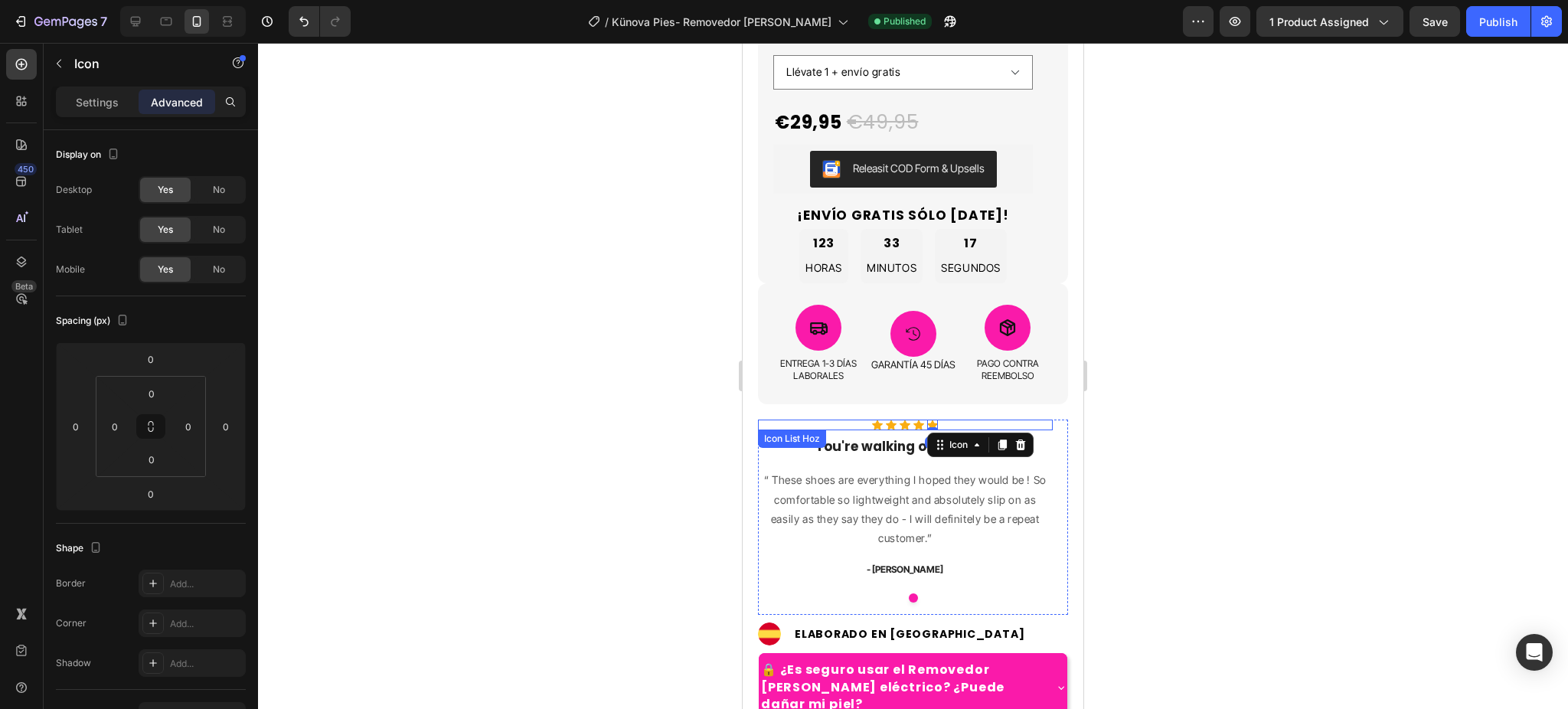
drag, startPoint x: 1255, startPoint y: 390, endPoint x: 1183, endPoint y: 400, distance: 72.7
click at [1256, 389] on div at bounding box center [913, 376] width 1310 height 667
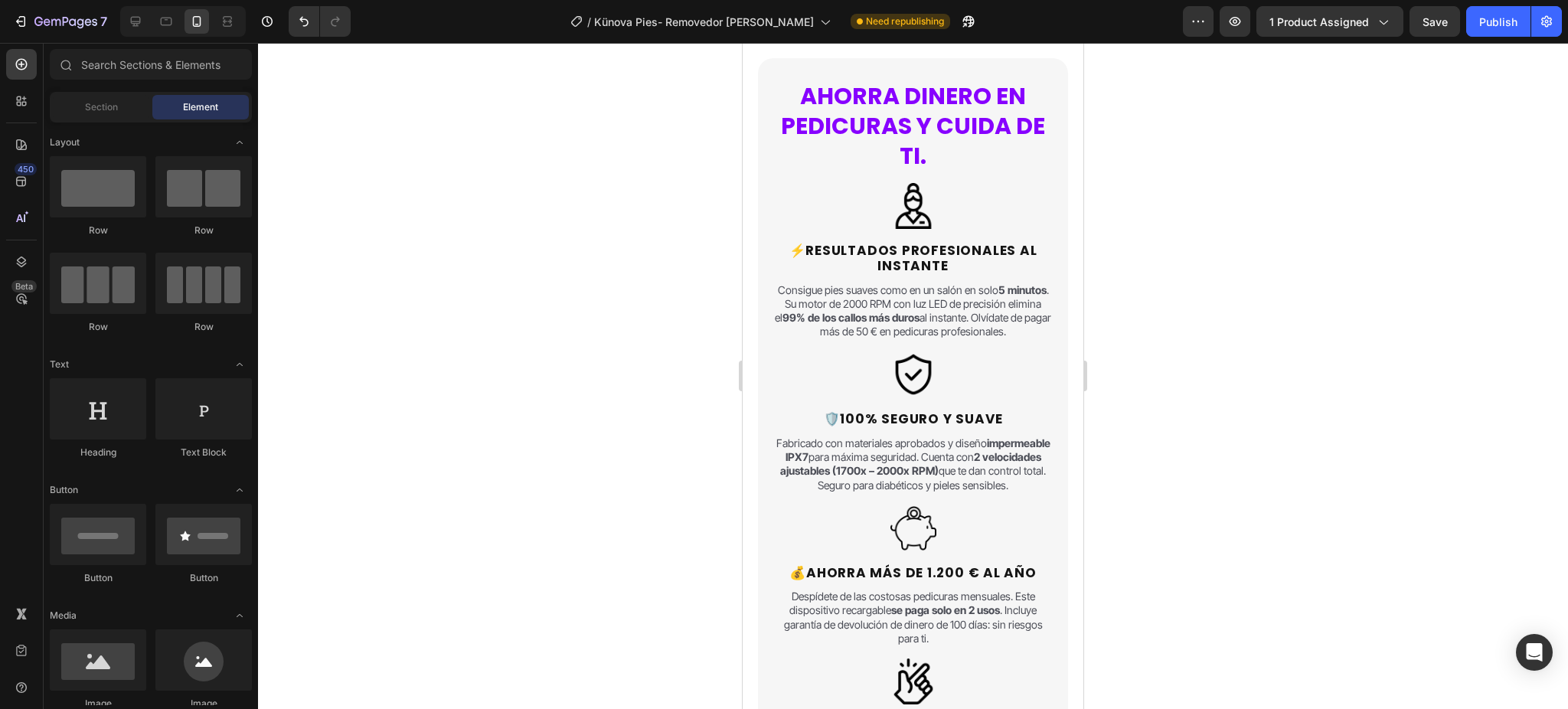
scroll to position [1532, 0]
